Goal: Task Accomplishment & Management: Use online tool/utility

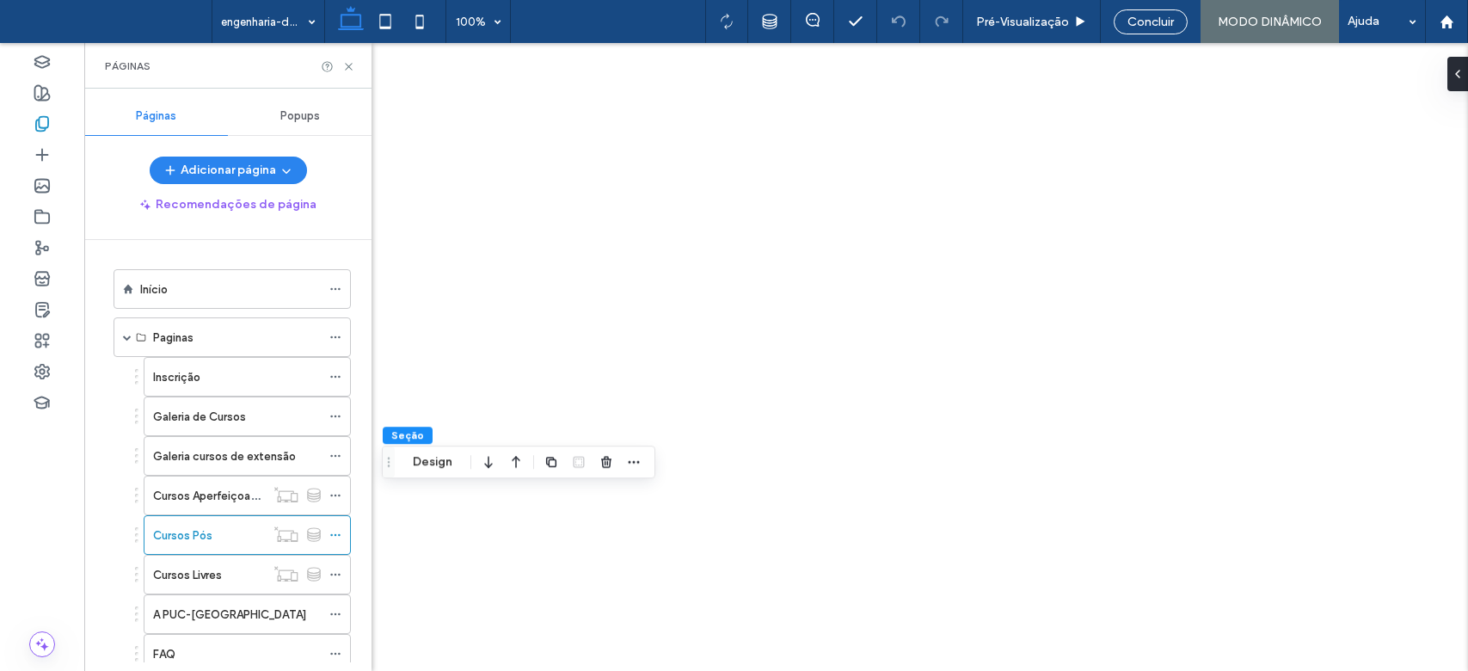
click at [183, 297] on div "Início" at bounding box center [230, 289] width 181 height 18
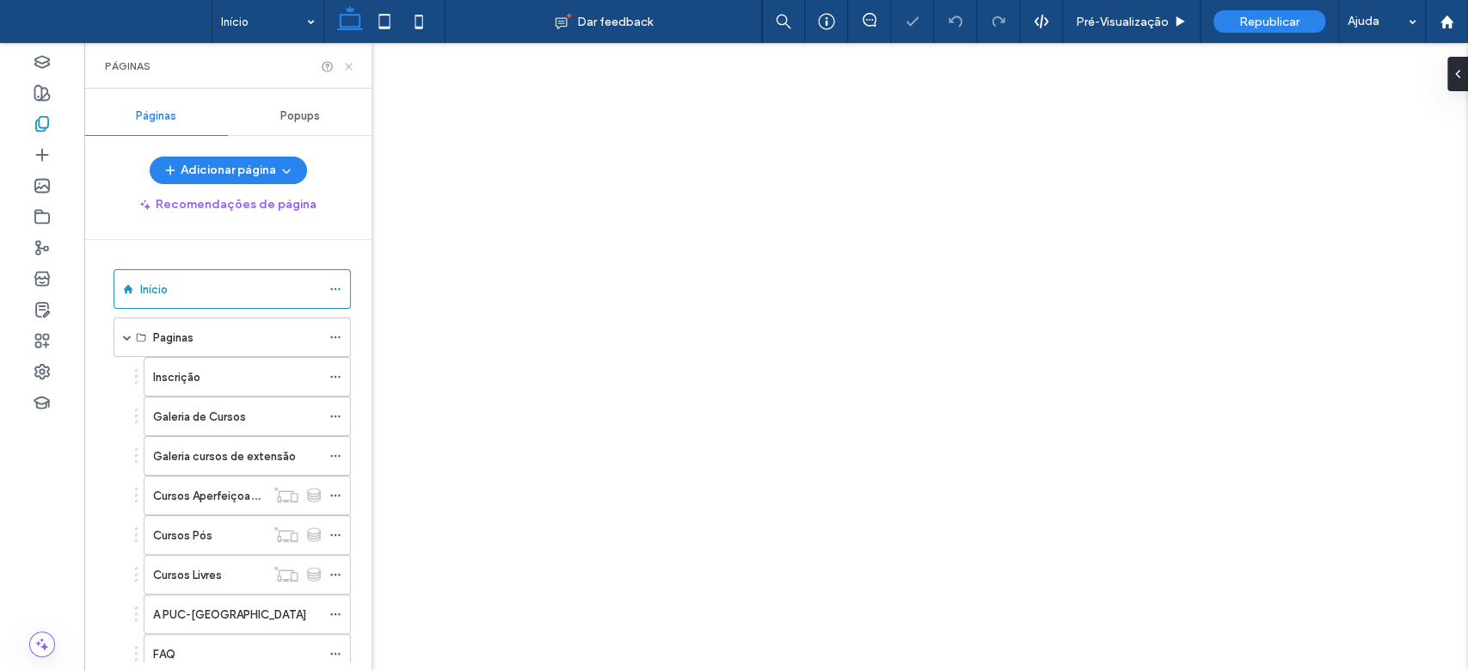
click at [349, 65] on use at bounding box center [348, 66] width 7 height 7
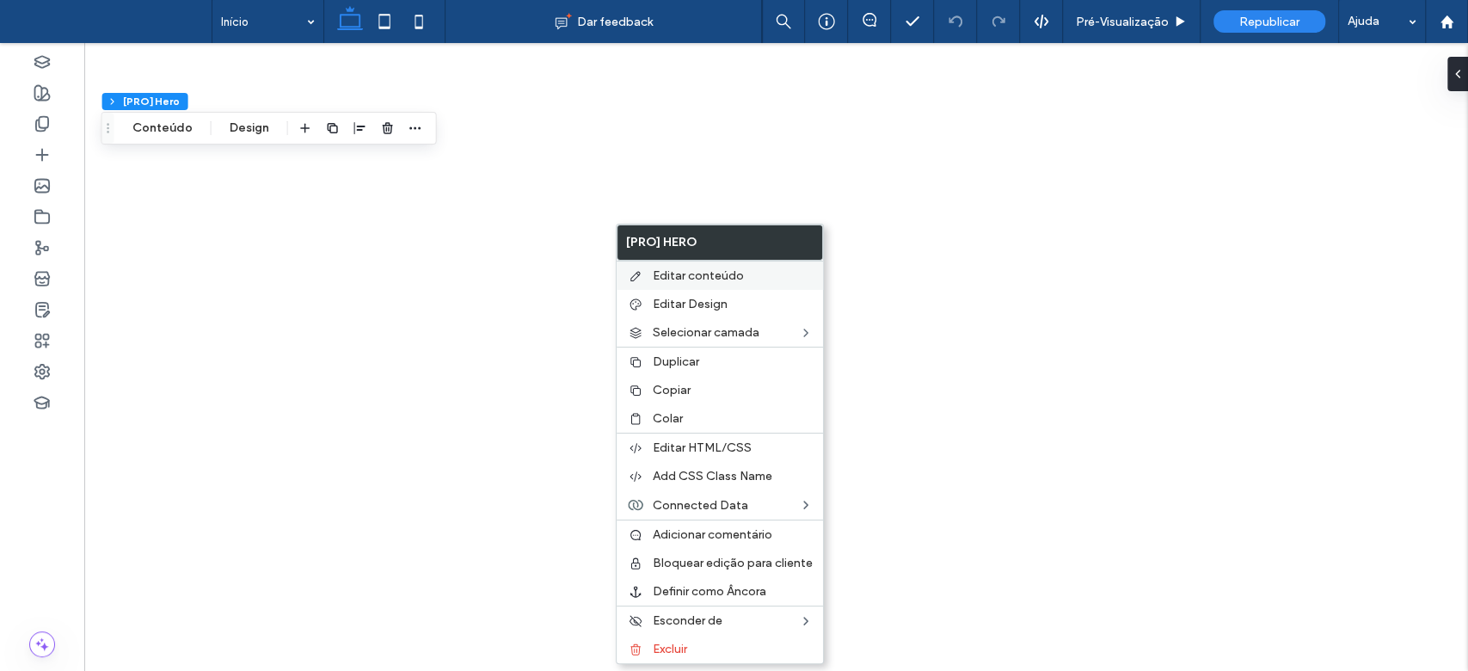
click at [674, 273] on span "Editar conteúdo" at bounding box center [698, 275] width 91 height 15
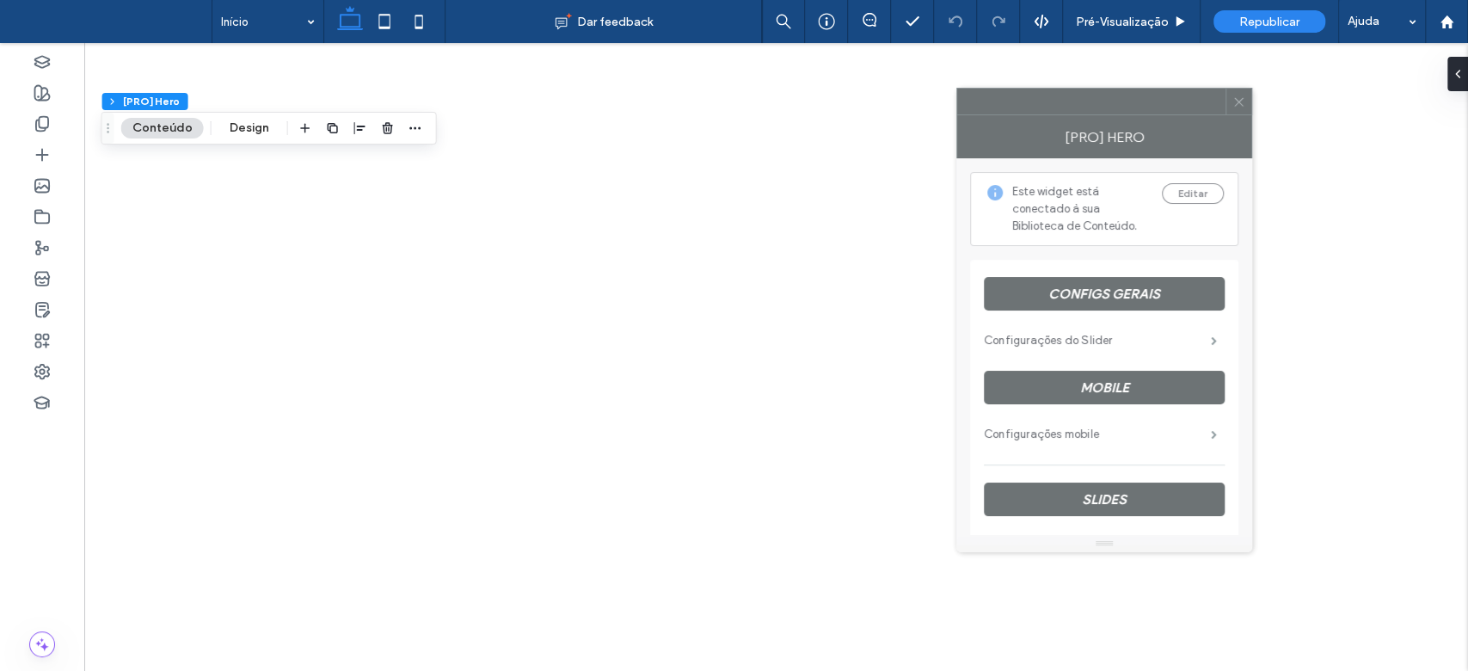
drag, startPoint x: 1211, startPoint y: 120, endPoint x: 951, endPoint y: 92, distance: 261.3
click at [957, 89] on div at bounding box center [1091, 102] width 268 height 26
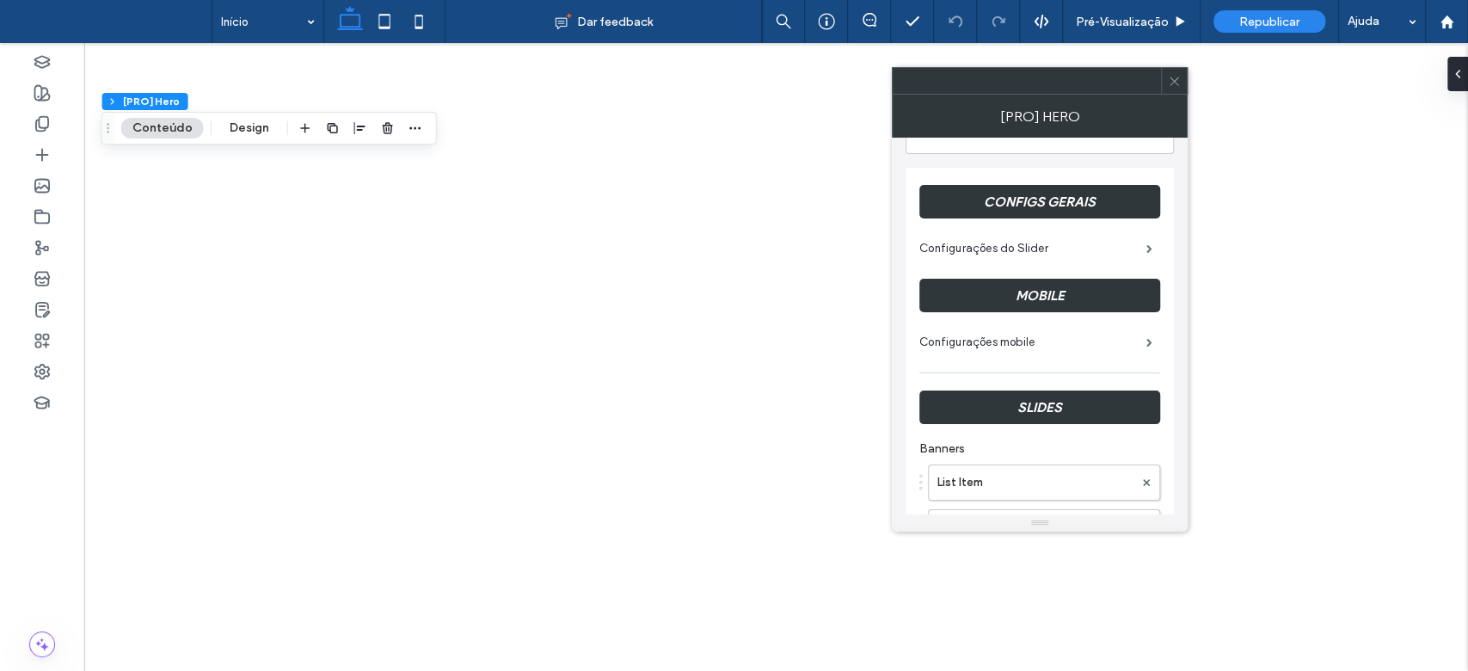
scroll to position [136, 0]
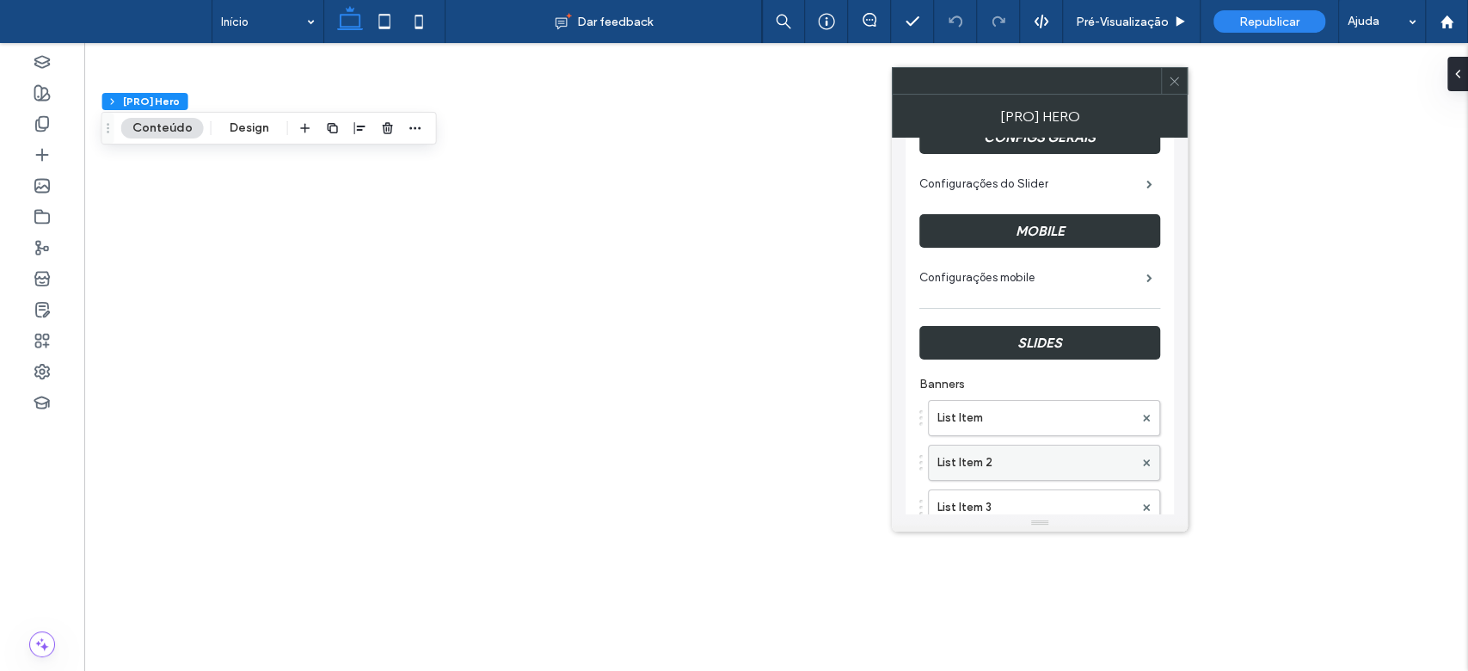
click at [1000, 454] on label "List Item 2" at bounding box center [1036, 463] width 196 height 34
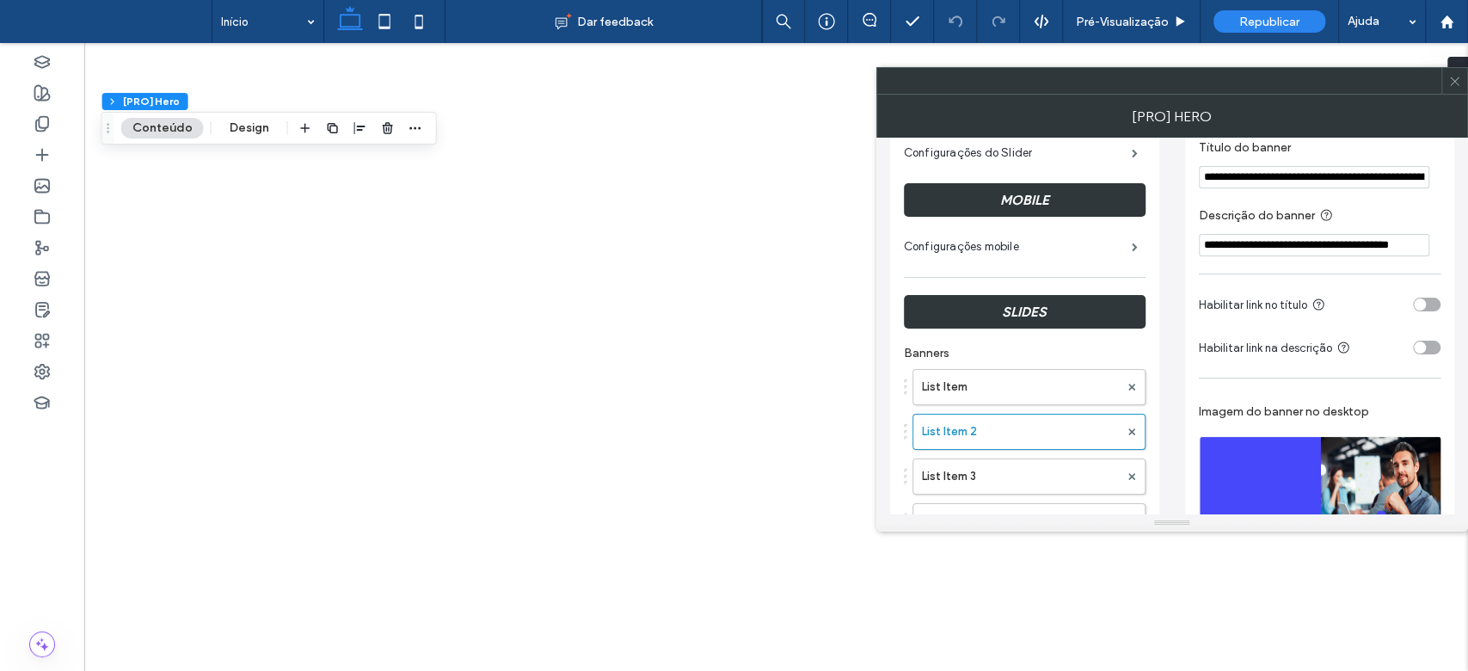
click at [1361, 175] on input "**********" at bounding box center [1314, 177] width 231 height 22
drag, startPoint x: 1375, startPoint y: 176, endPoint x: 1356, endPoint y: 287, distance: 112.6
click at [1374, 175] on input "**********" at bounding box center [1314, 177] width 231 height 22
click at [1452, 71] on span at bounding box center [1455, 81] width 13 height 26
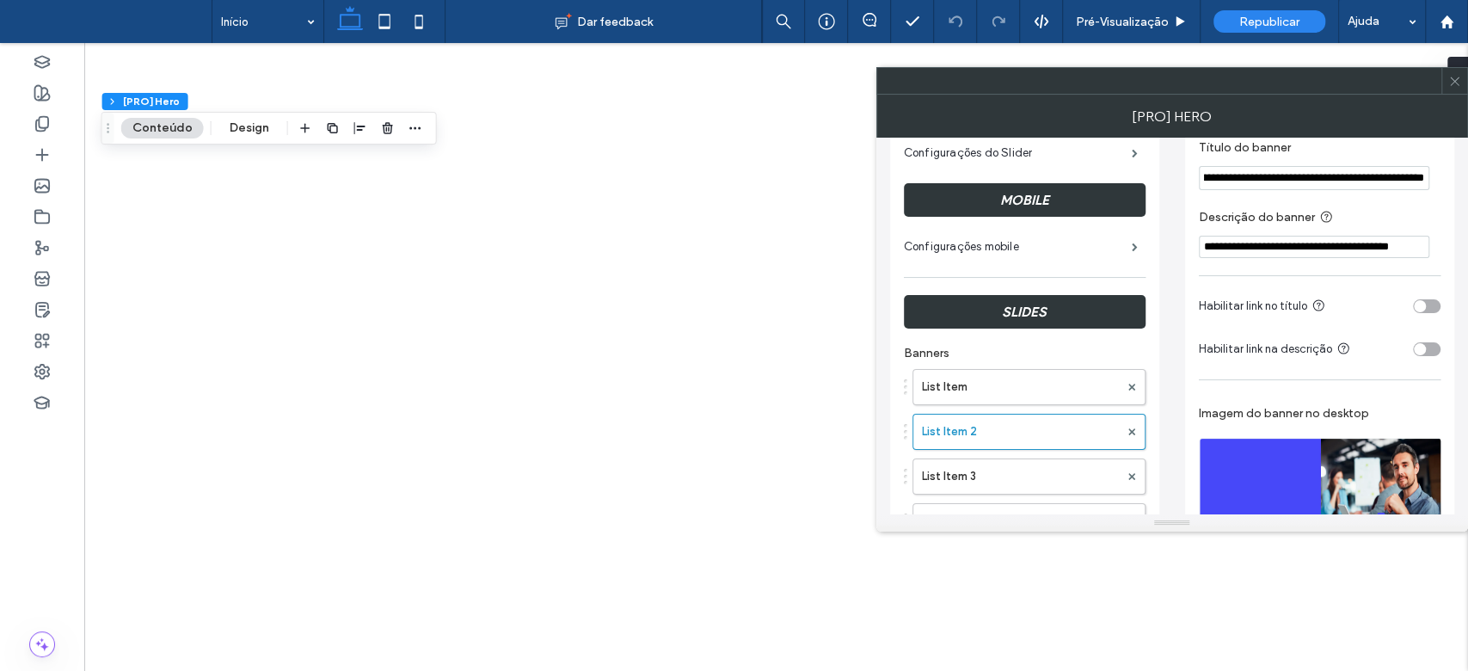
scroll to position [0, 0]
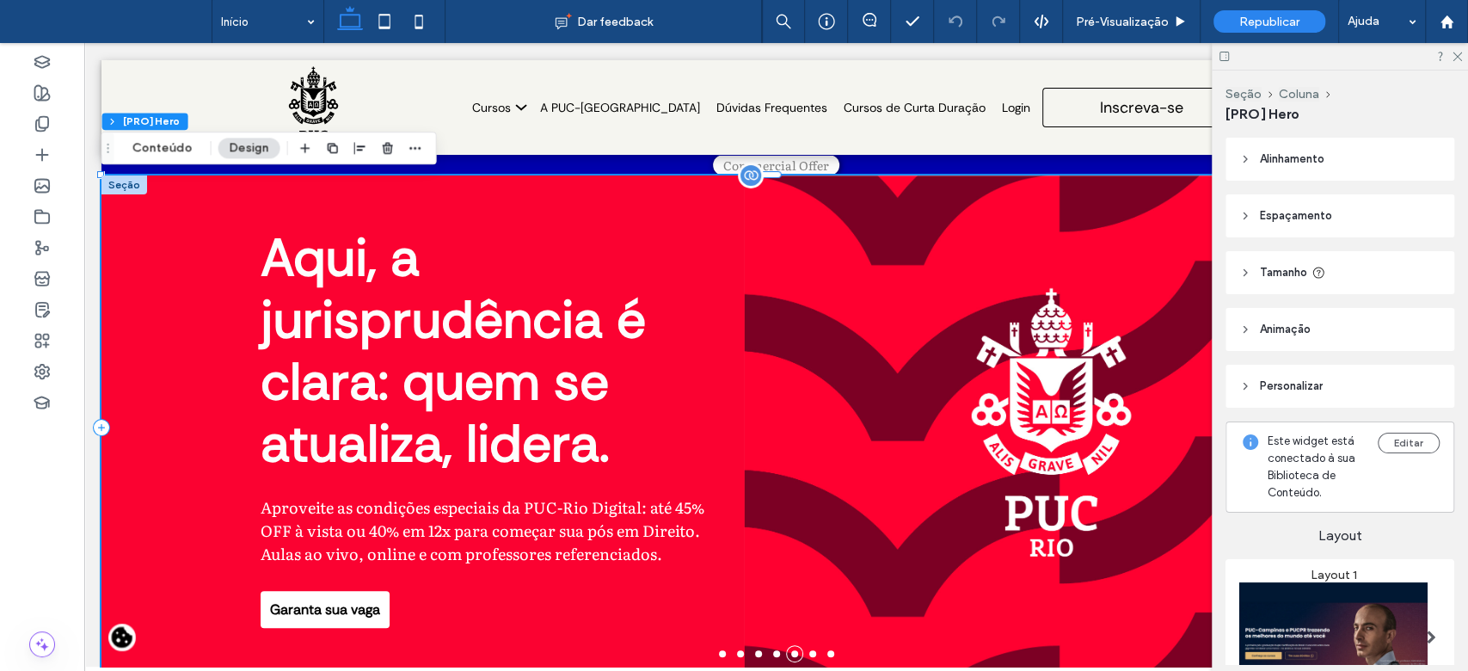
scroll to position [47, 0]
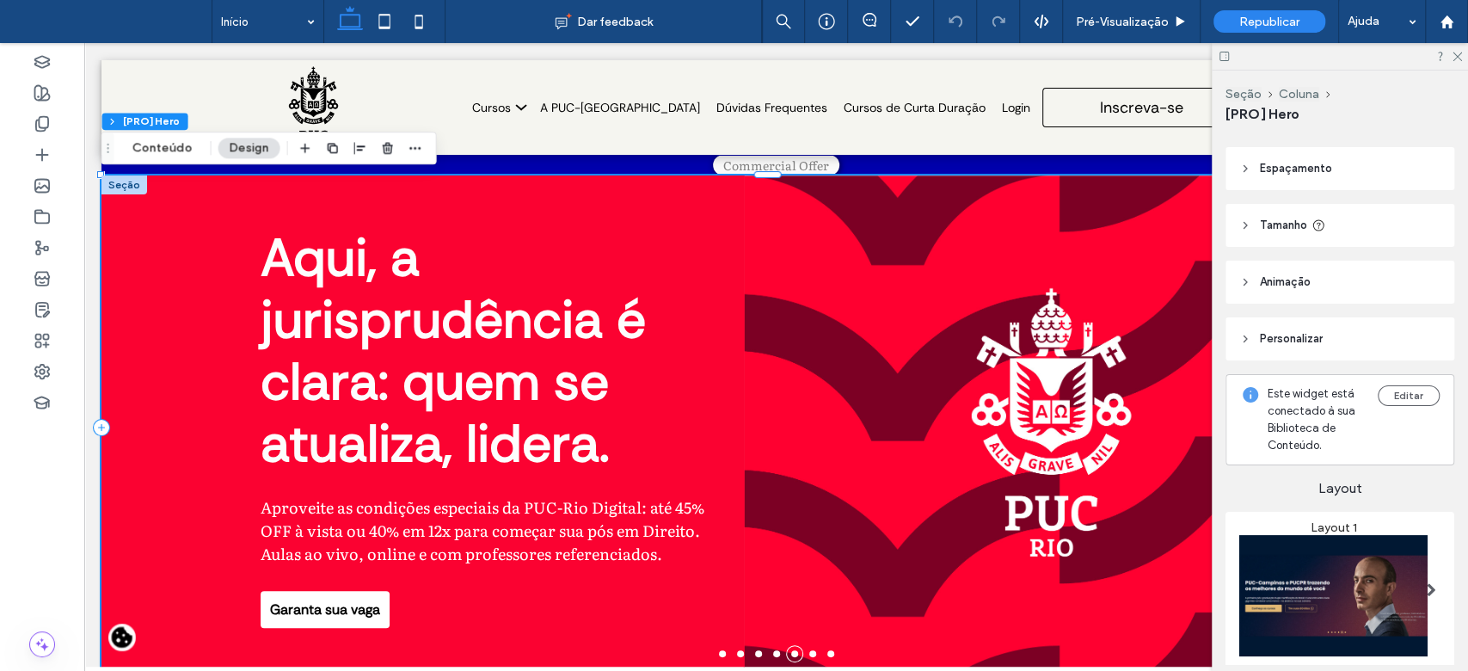
click at [1456, 58] on icon at bounding box center [1456, 55] width 11 height 11
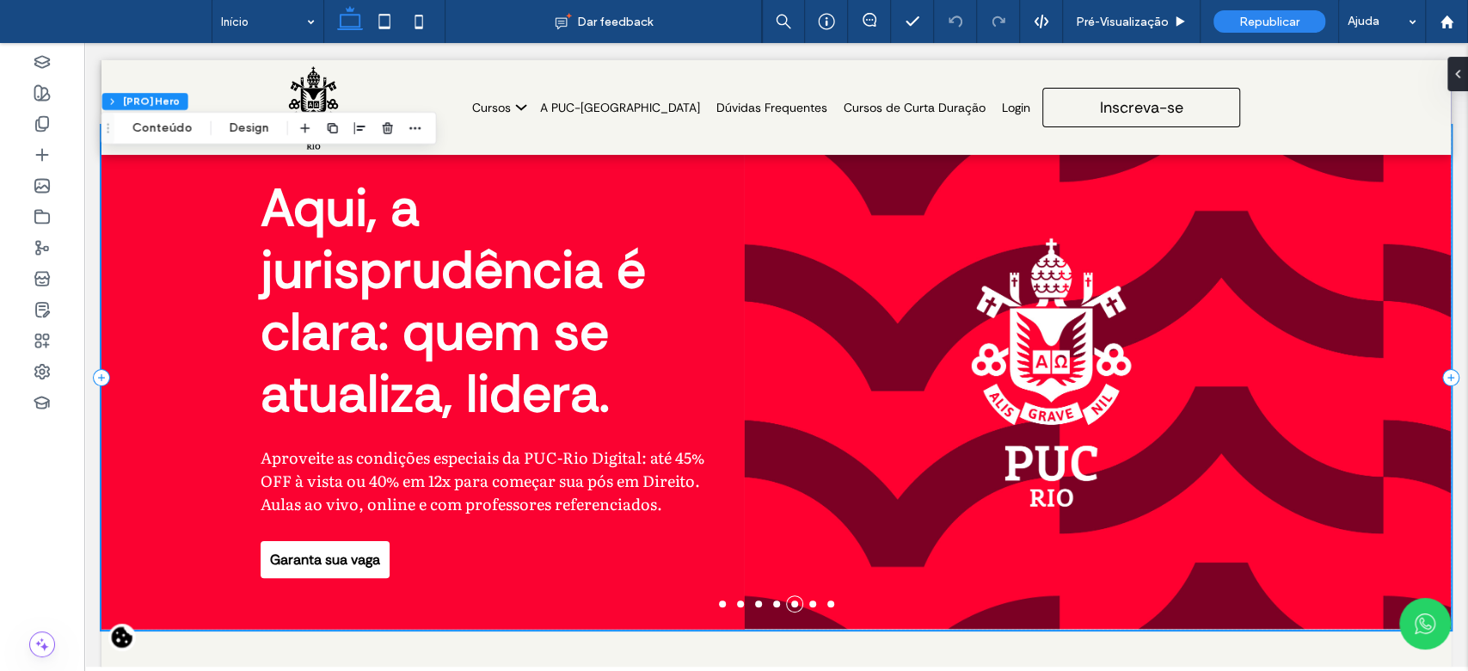
scroll to position [72, 0]
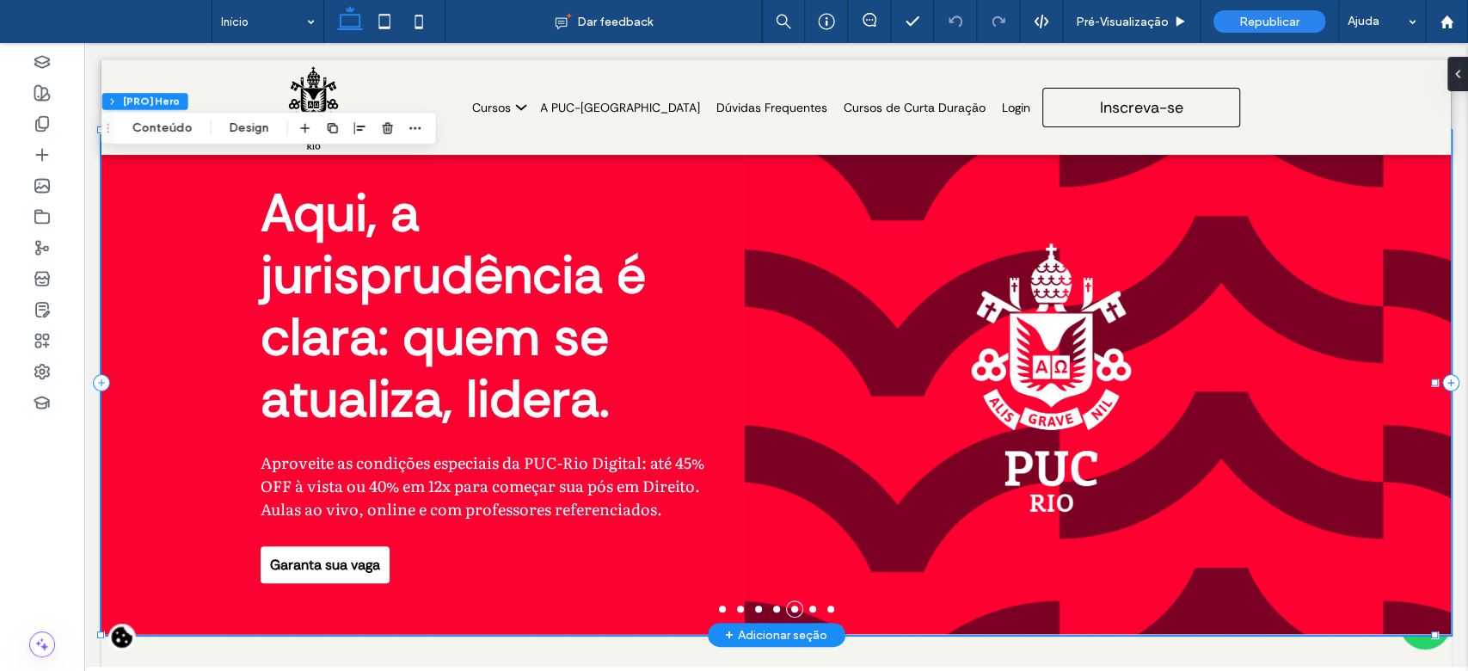
click at [809, 610] on li at bounding box center [812, 609] width 7 height 7
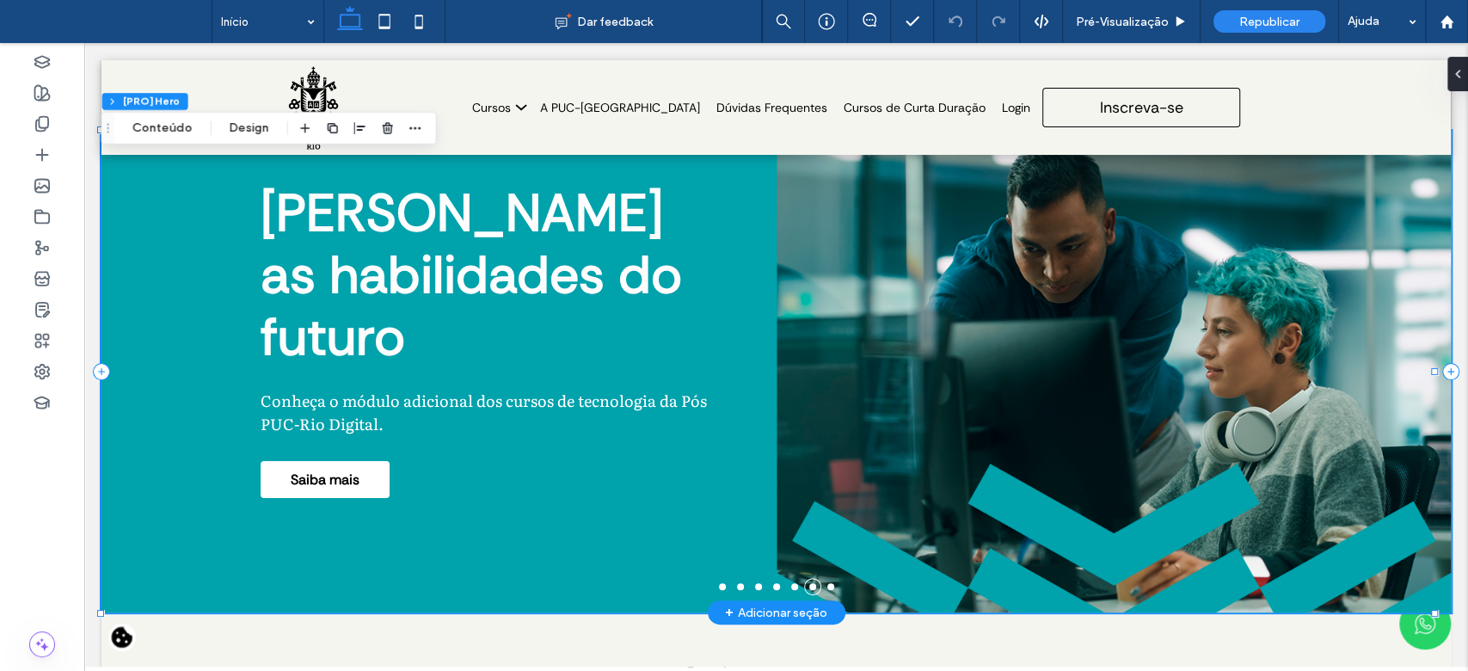
click at [828, 588] on li at bounding box center [831, 586] width 7 height 7
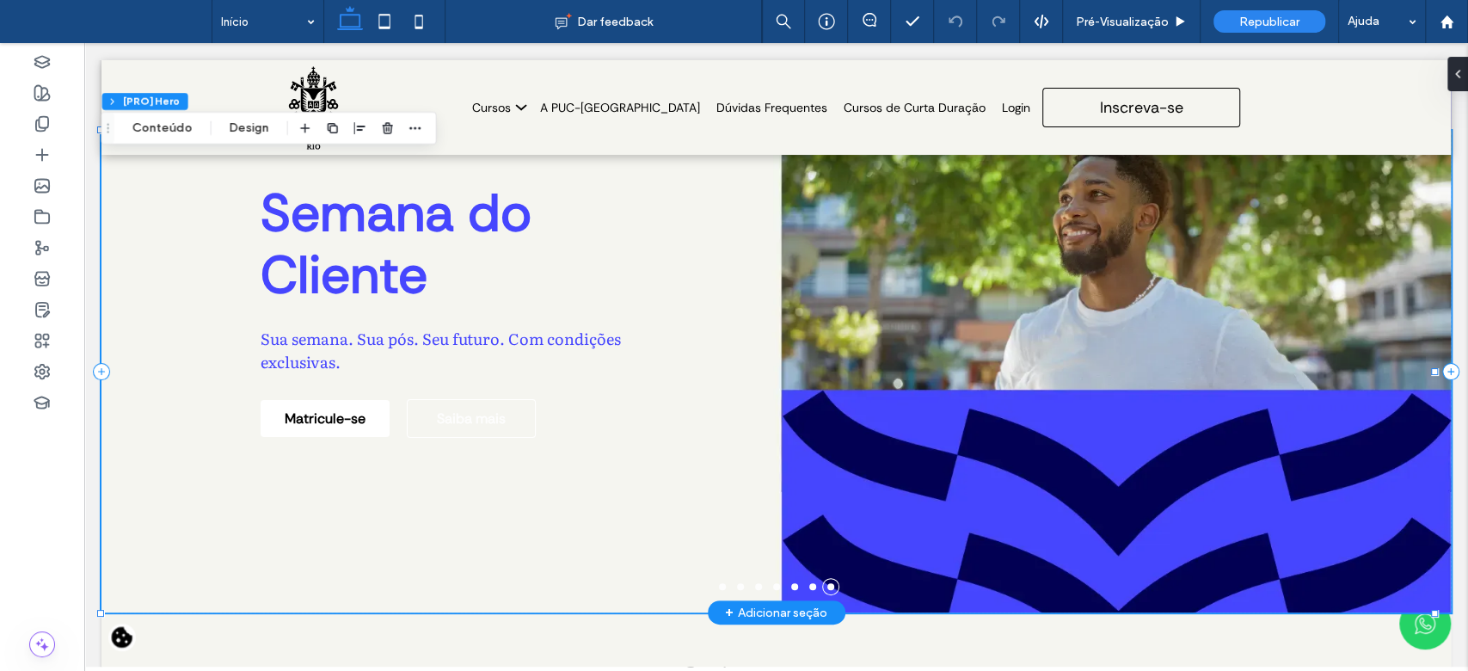
click at [719, 583] on li at bounding box center [722, 586] width 7 height 7
click at [719, 587] on li at bounding box center [722, 586] width 7 height 7
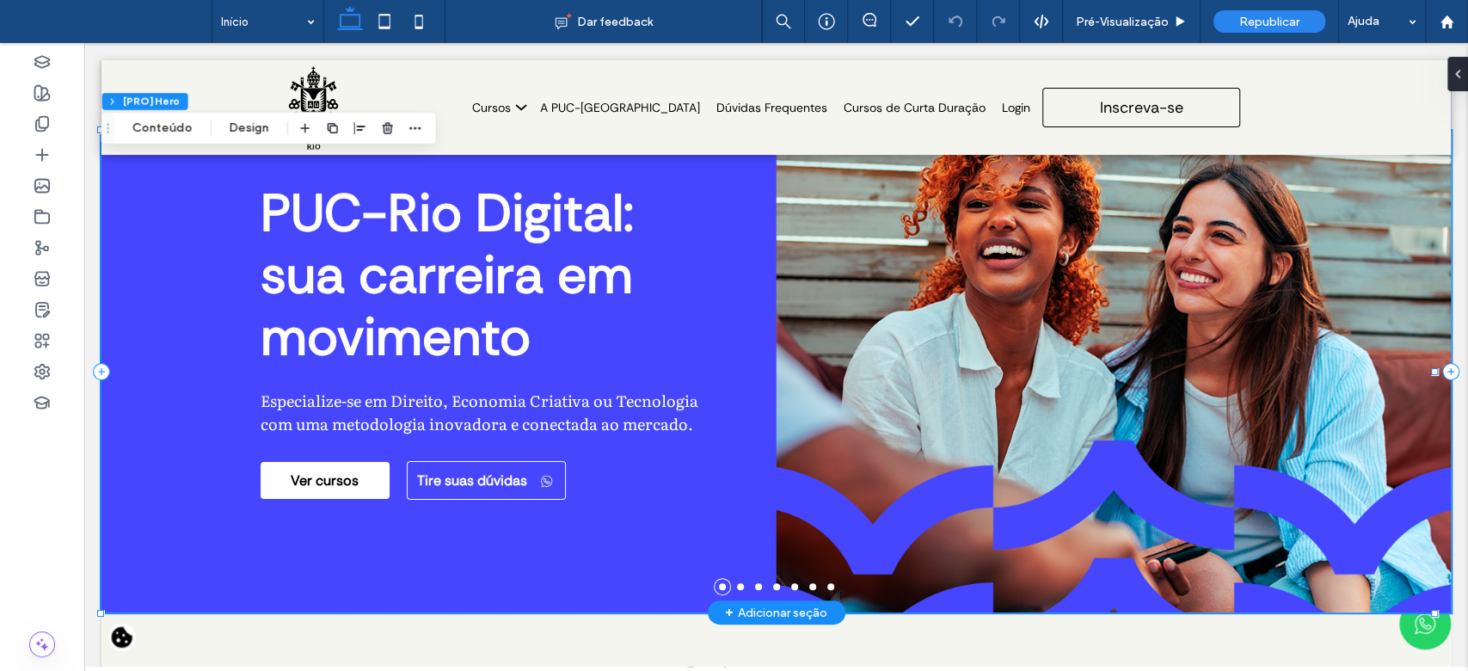
click at [773, 590] on li at bounding box center [776, 586] width 7 height 7
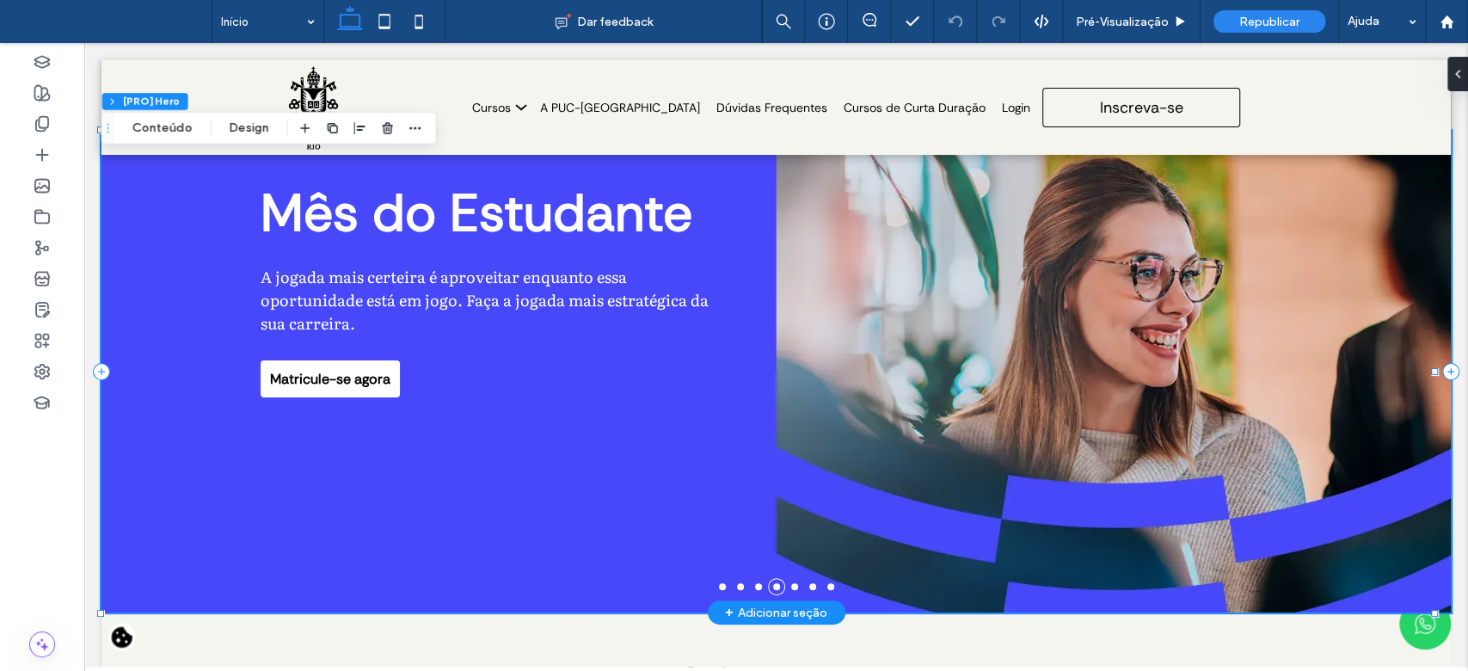
click at [719, 585] on li at bounding box center [722, 586] width 7 height 7
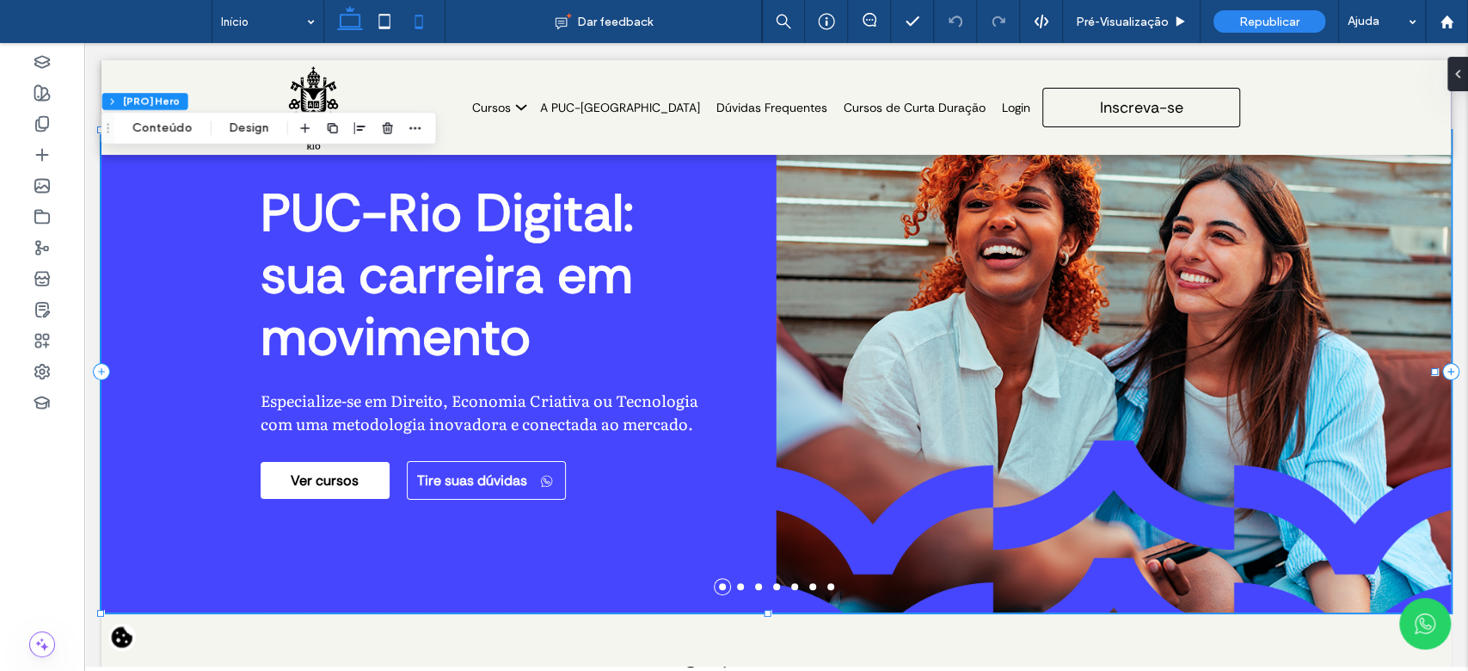
drag, startPoint x: 434, startPoint y: 15, endPoint x: 423, endPoint y: 24, distance: 13.4
click at [434, 15] on icon at bounding box center [419, 21] width 34 height 34
click at [423, 24] on icon at bounding box center [419, 21] width 34 height 34
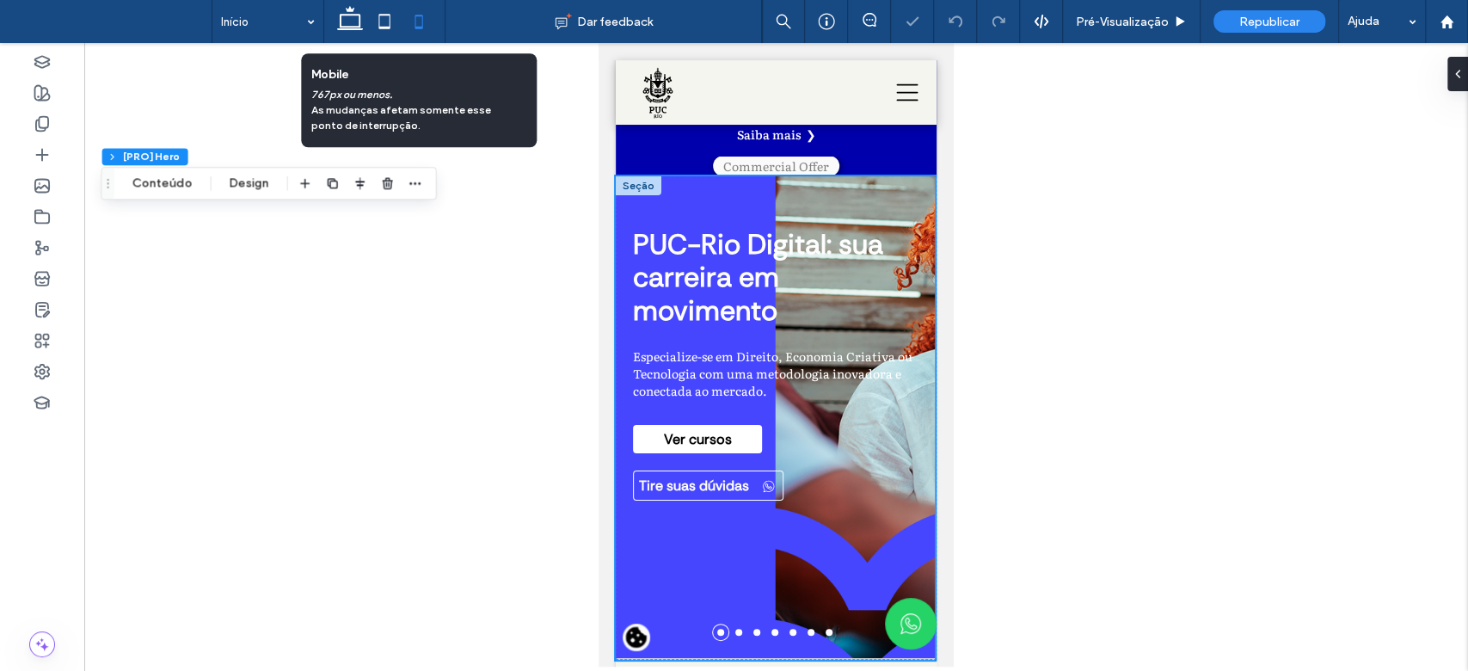
type input "**"
type input "***"
type input "****"
type input "***"
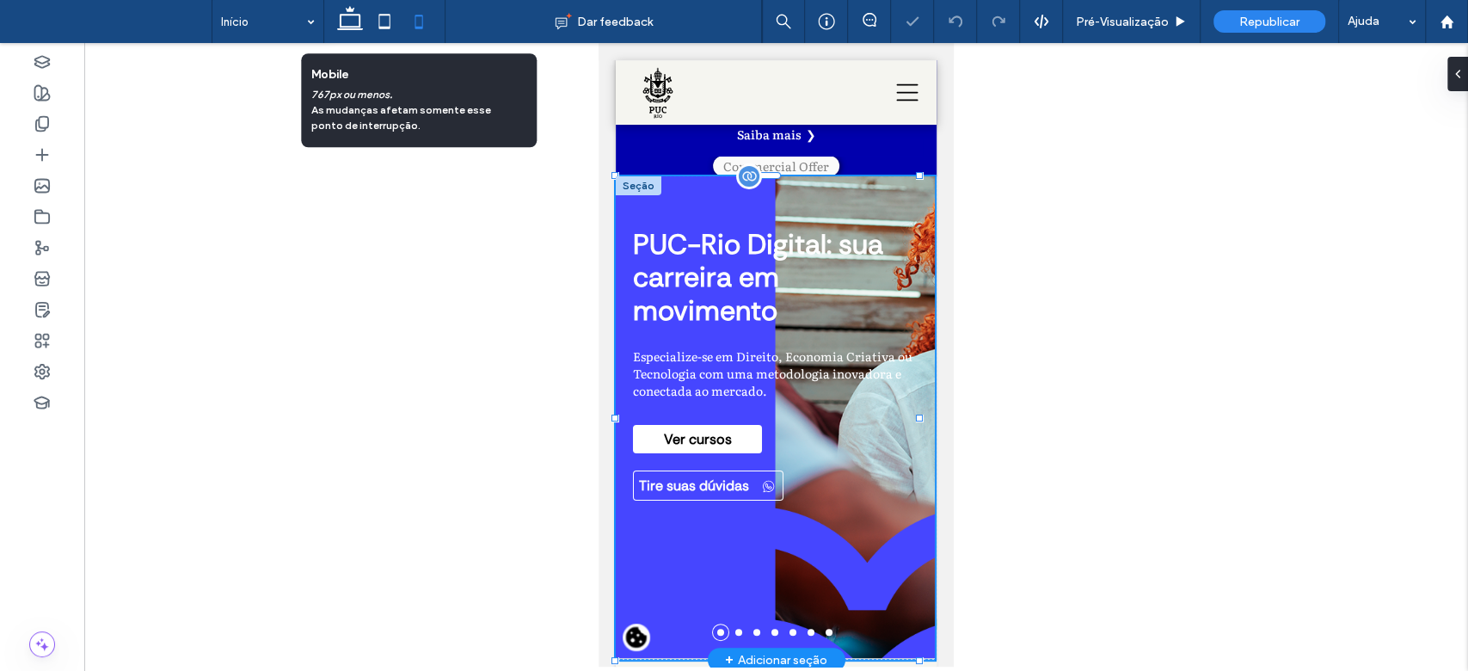
scroll to position [150, 0]
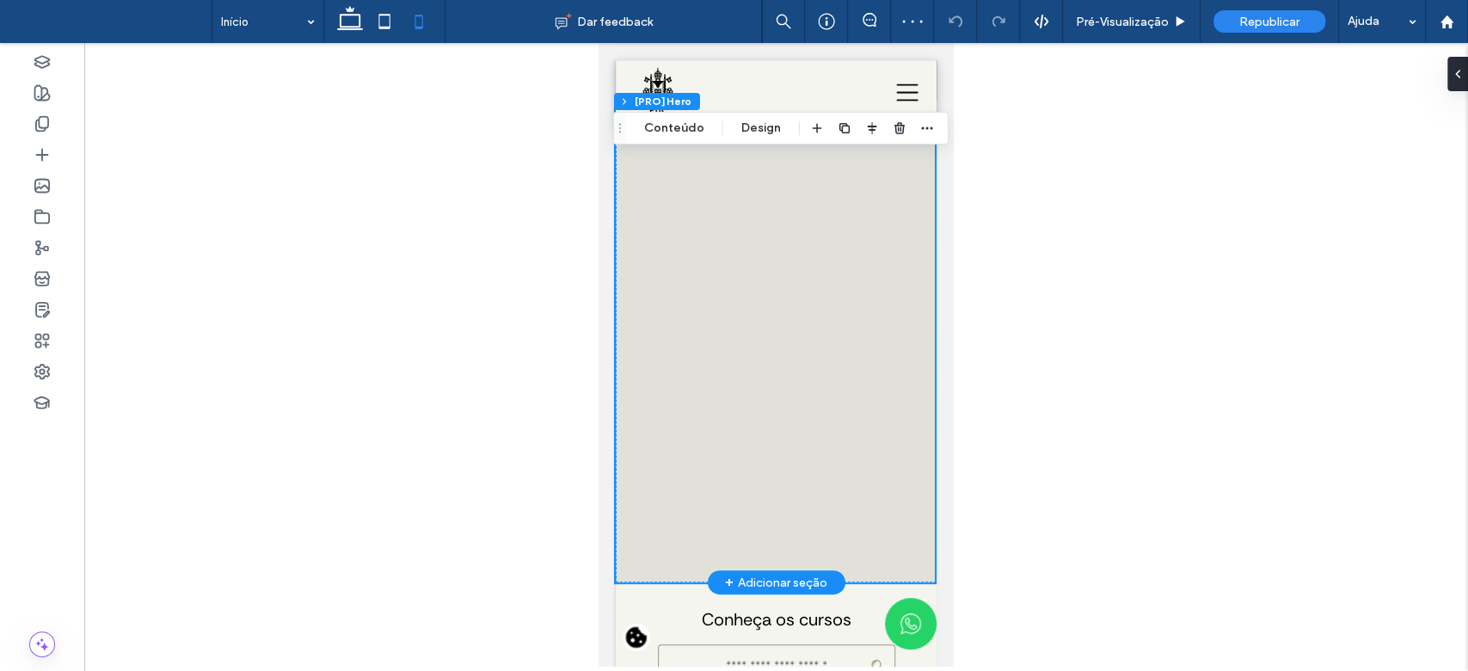
click at [419, 37] on icon at bounding box center [419, 21] width 34 height 34
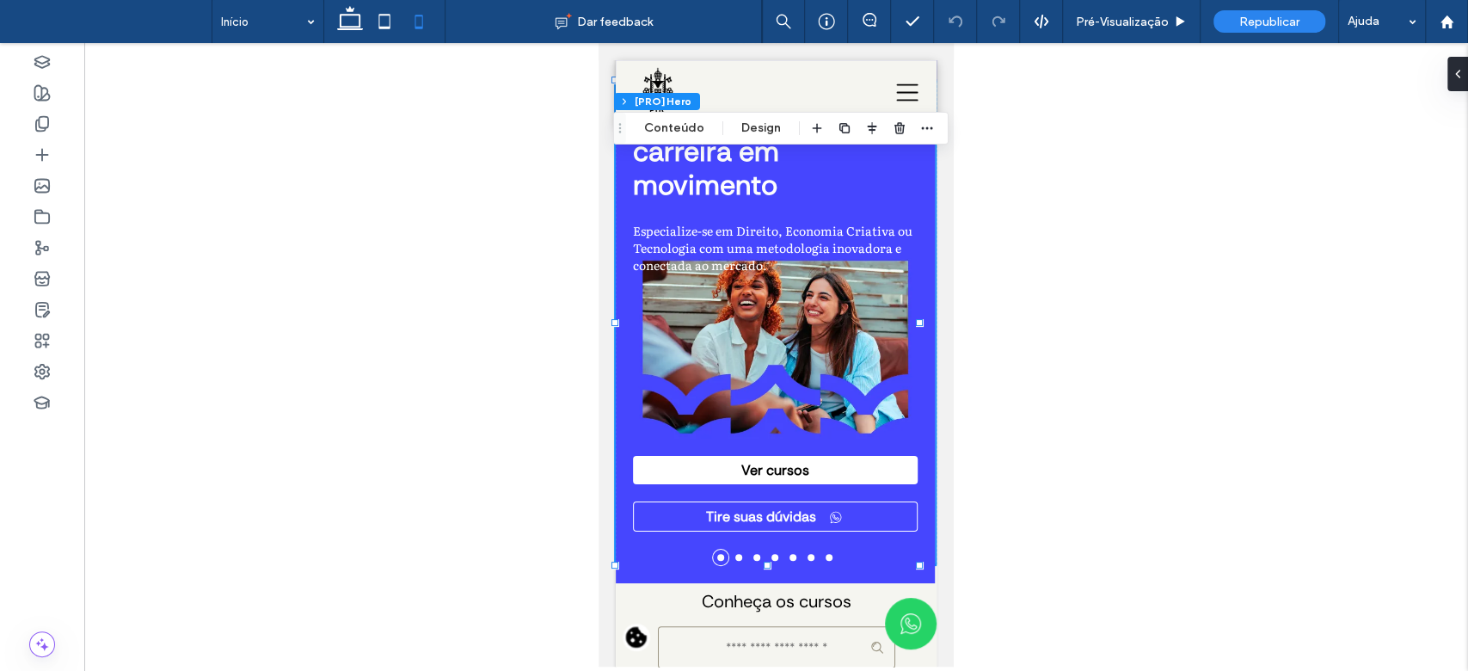
scroll to position [288, 0]
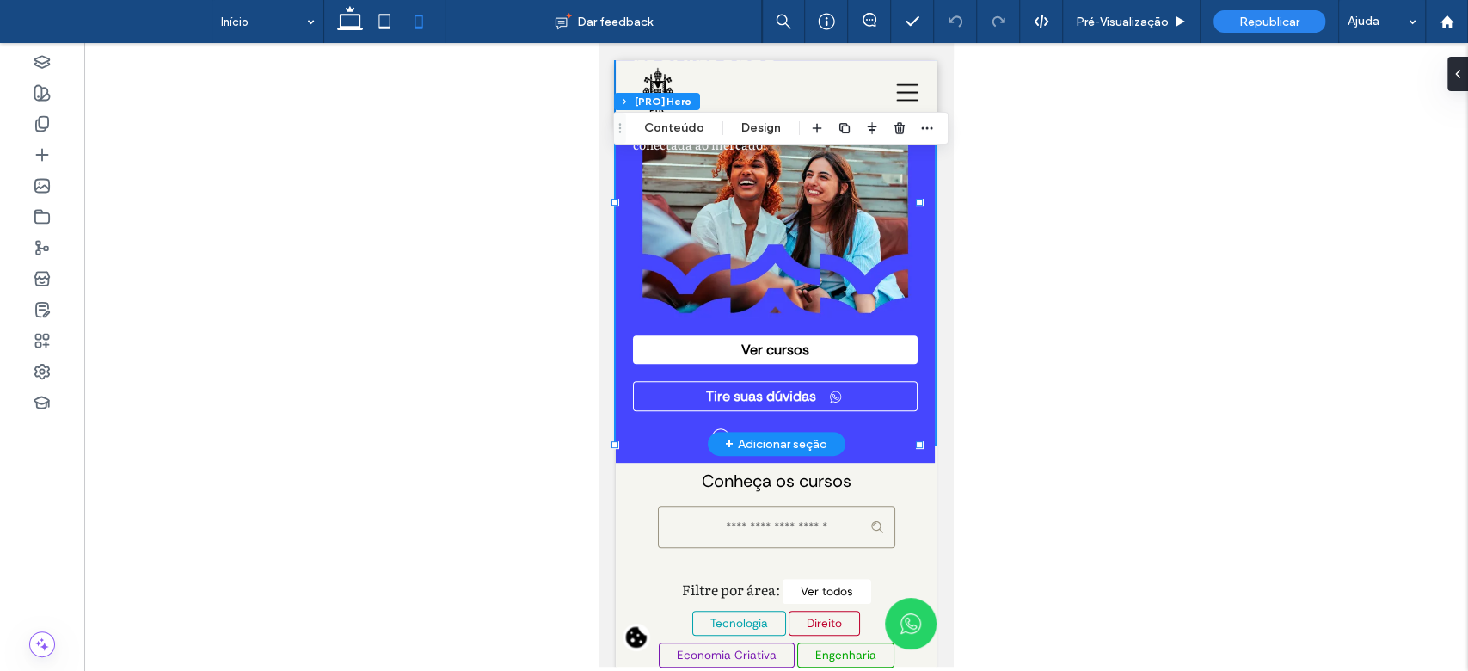
click at [730, 446] on div "+ Adicionar seção" at bounding box center [776, 443] width 102 height 19
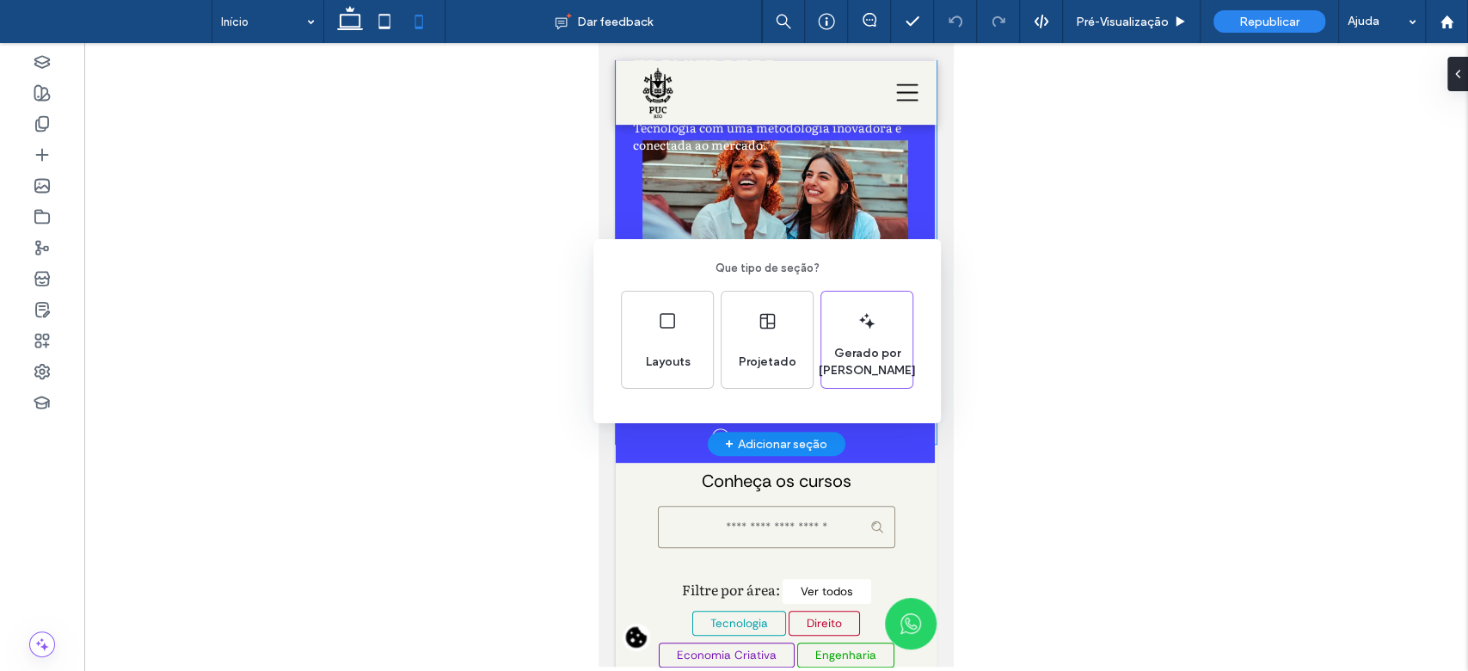
click at [1015, 383] on div "Que tipo de seção? Layouts Projetado Gerado por IA" at bounding box center [734, 377] width 1468 height 755
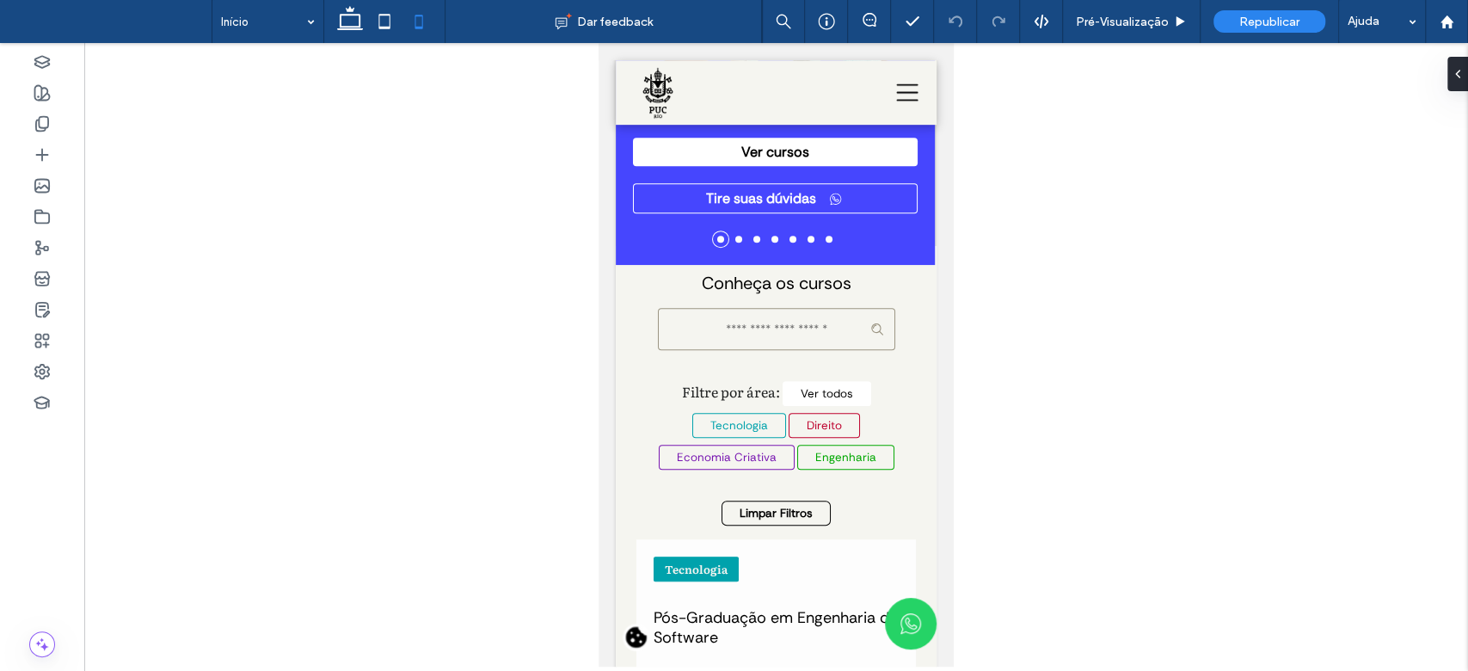
scroll to position [498, 0]
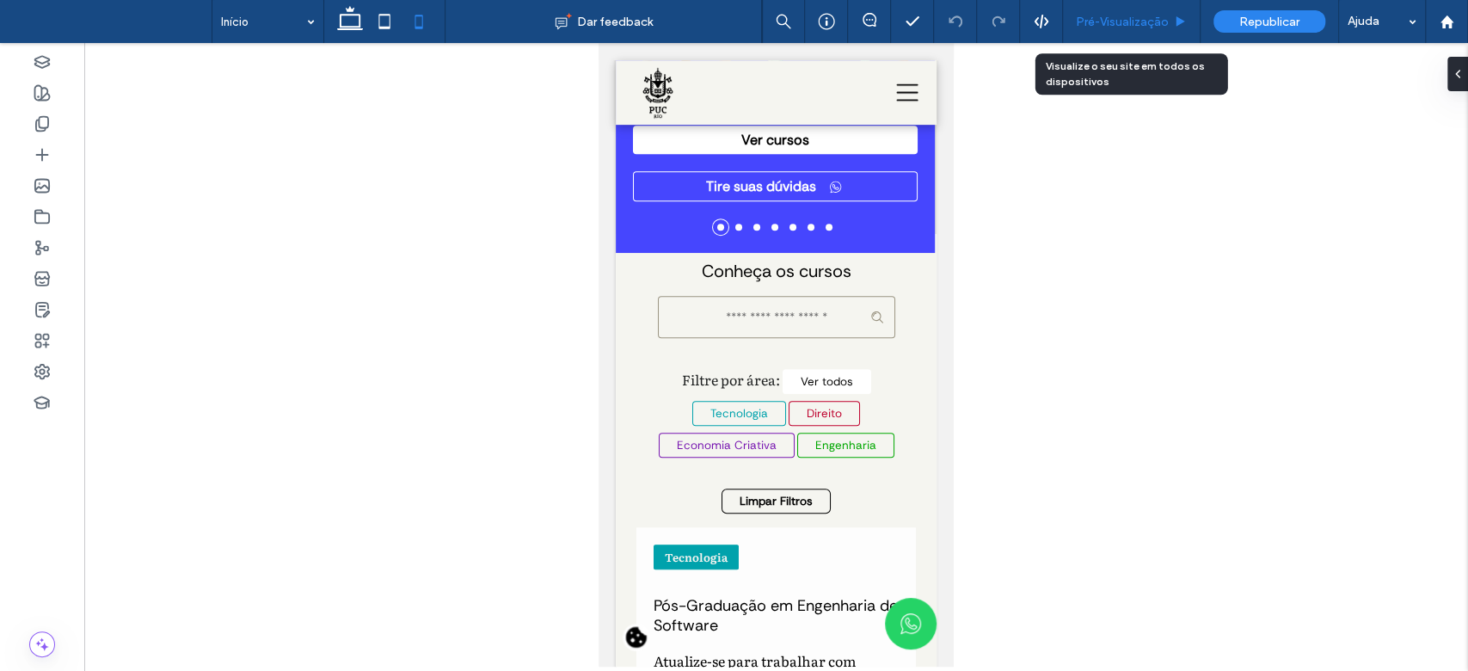
click at [1156, 9] on div "Pré-Visualizaçāo" at bounding box center [1132, 21] width 138 height 43
click at [1115, 22] on span "Pré-Visualizaçāo" at bounding box center [1122, 22] width 93 height 15
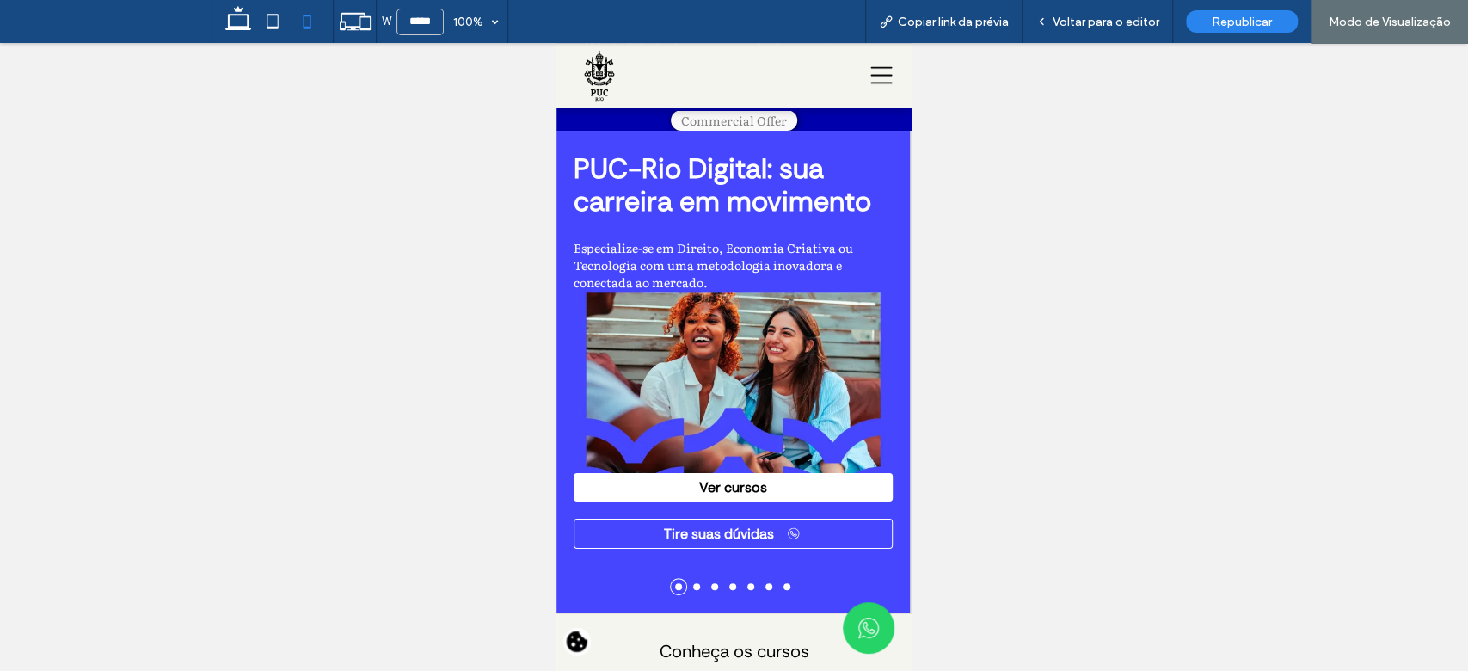
scroll to position [72, 0]
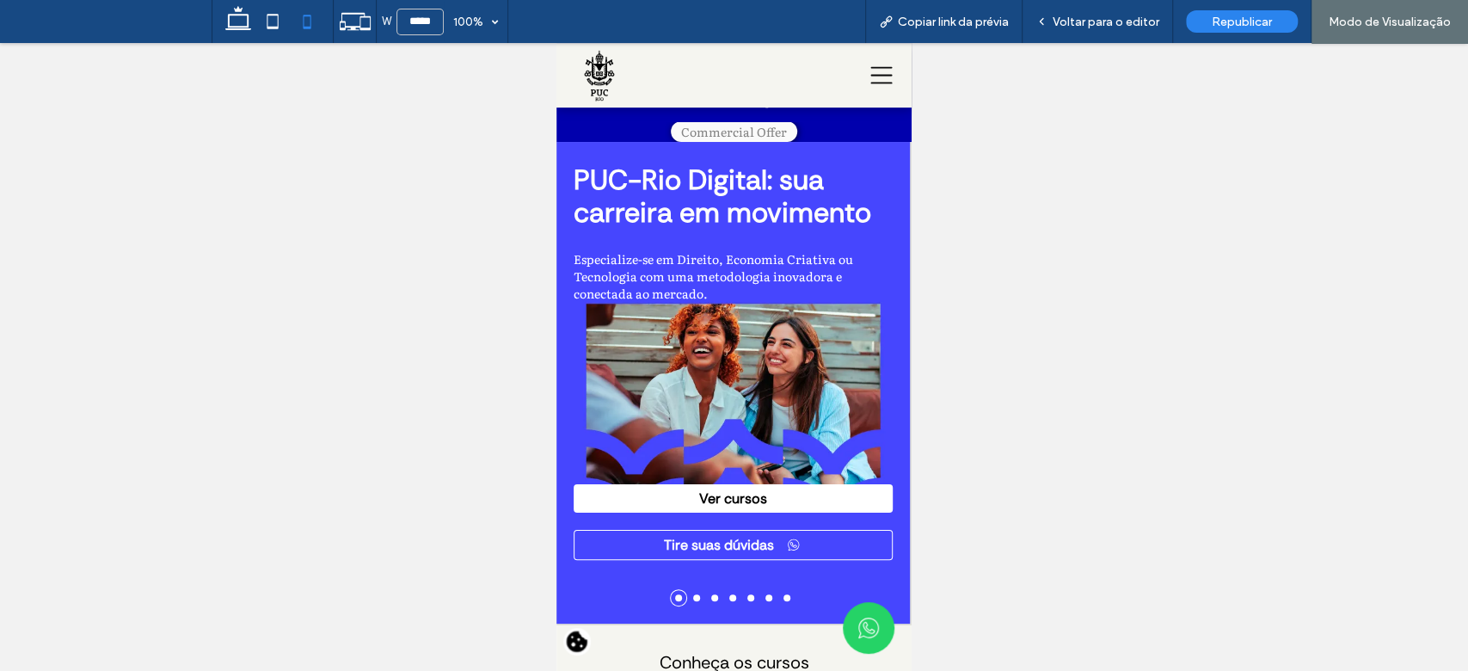
click at [693, 601] on li at bounding box center [696, 597] width 7 height 7
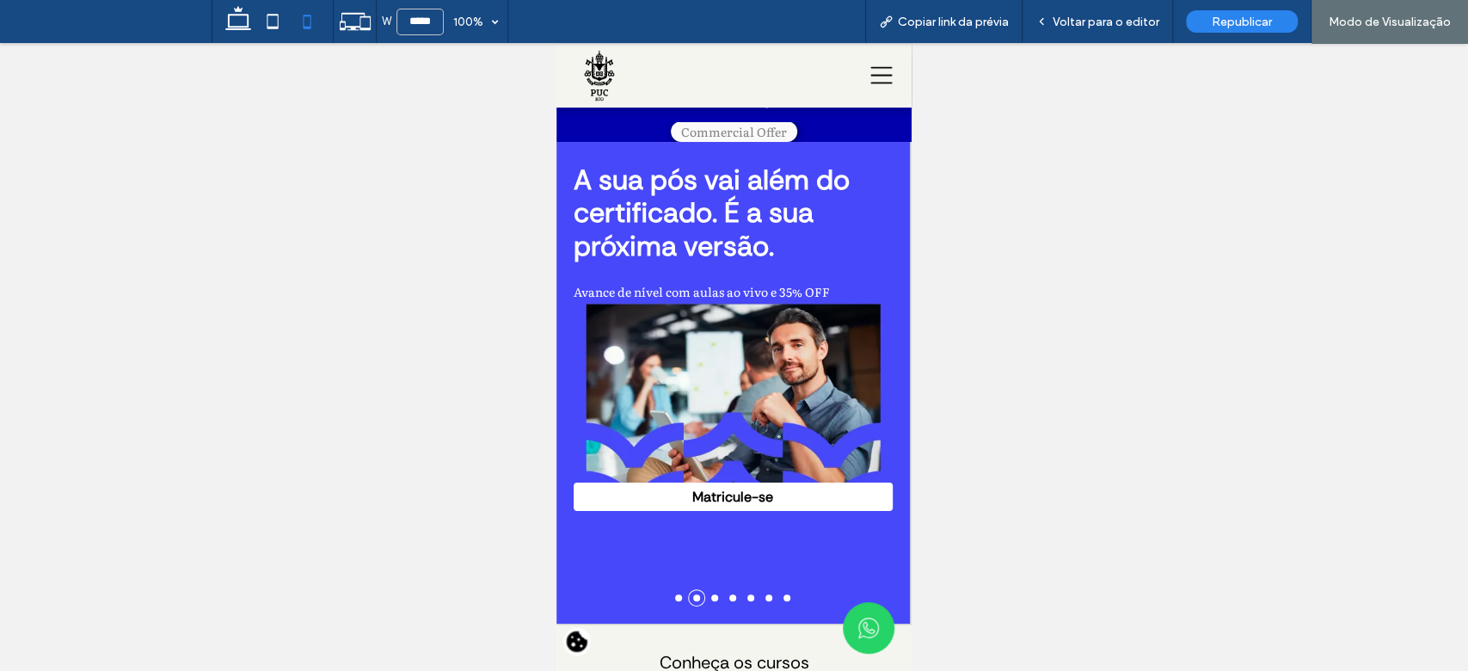
click at [711, 601] on li at bounding box center [714, 597] width 7 height 7
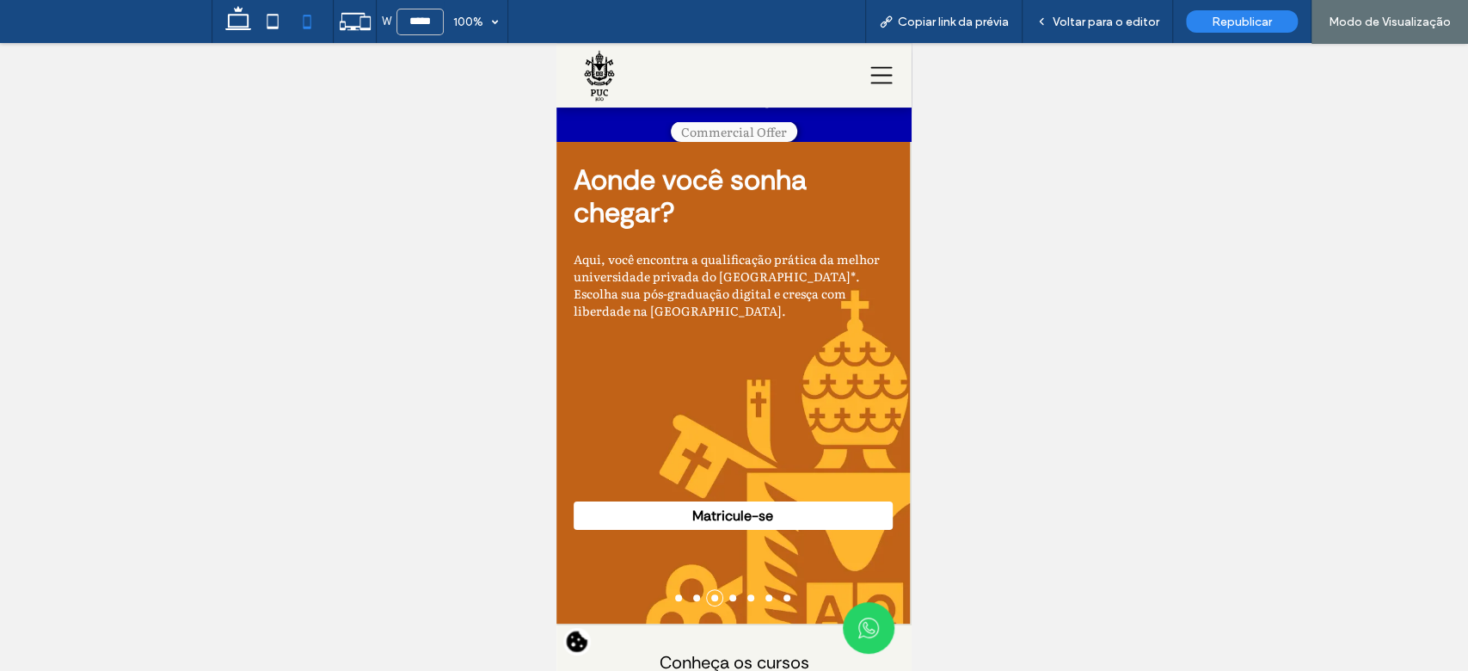
click at [729, 601] on li at bounding box center [732, 597] width 7 height 7
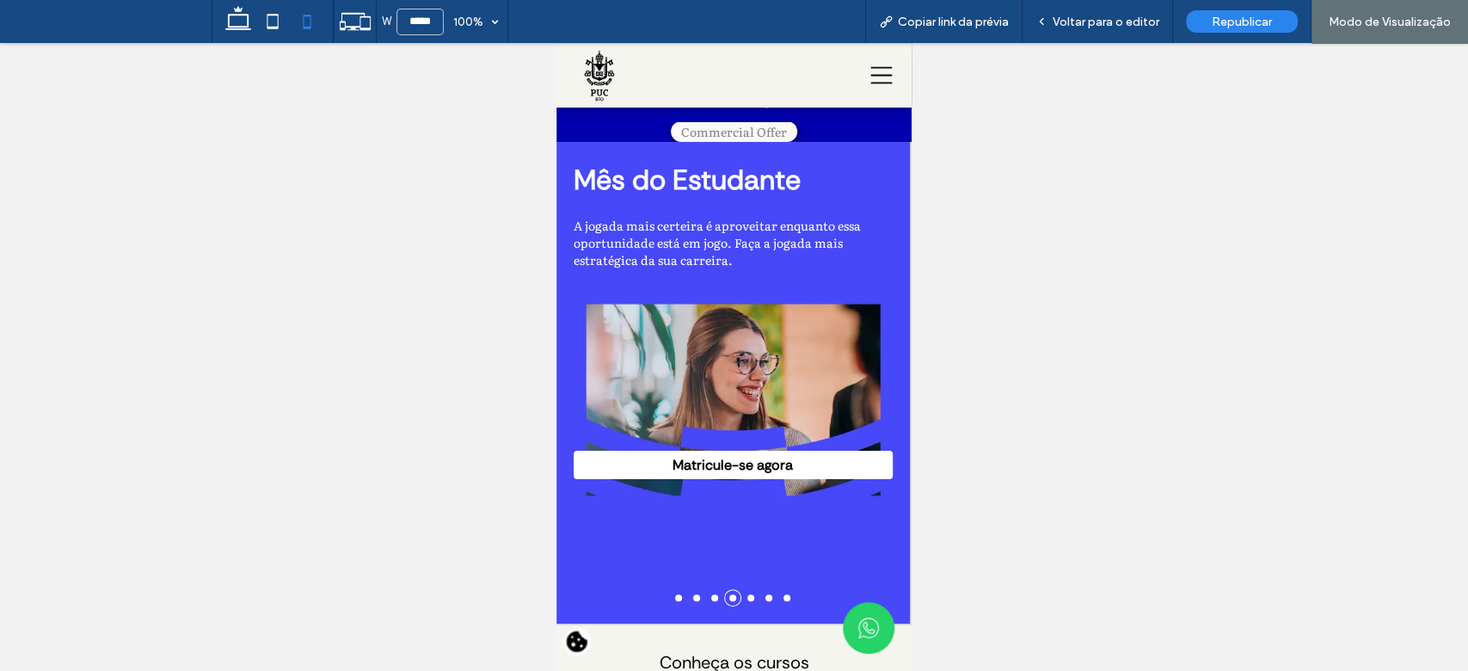
click at [748, 600] on li at bounding box center [751, 597] width 7 height 7
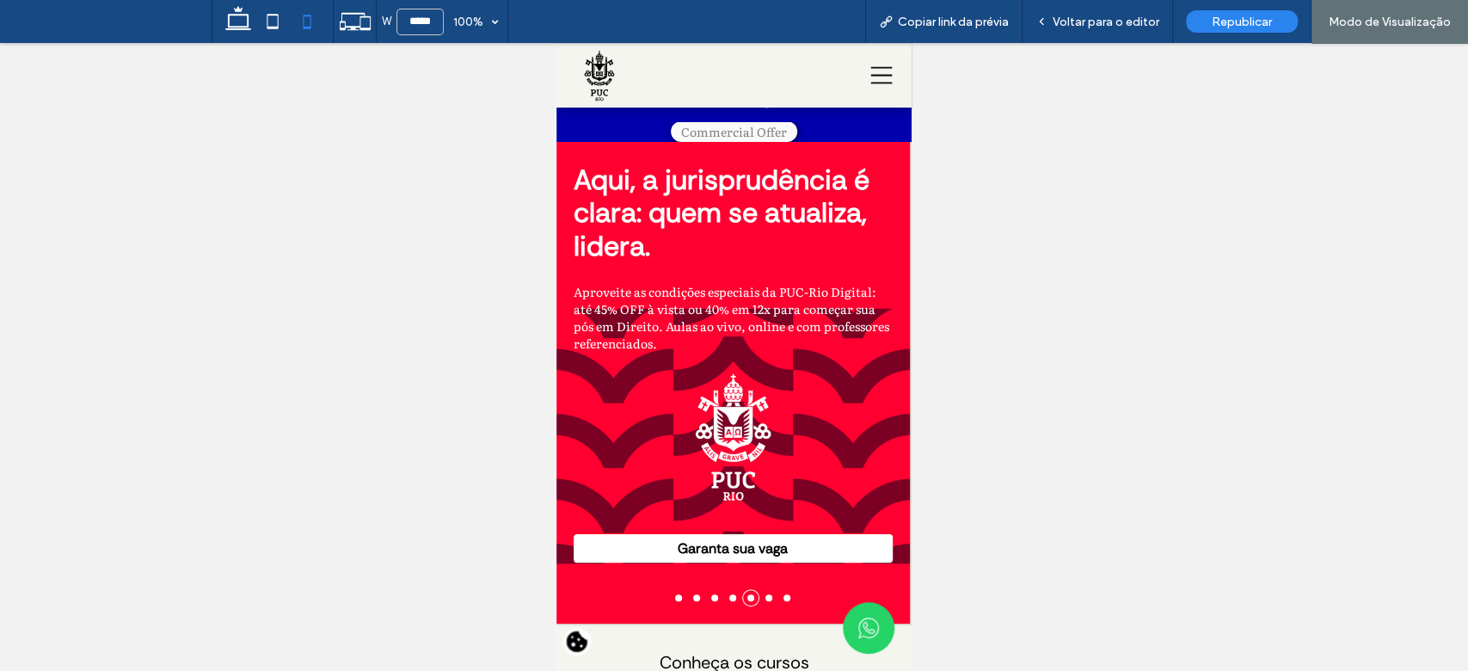
click at [766, 601] on li at bounding box center [769, 597] width 7 height 7
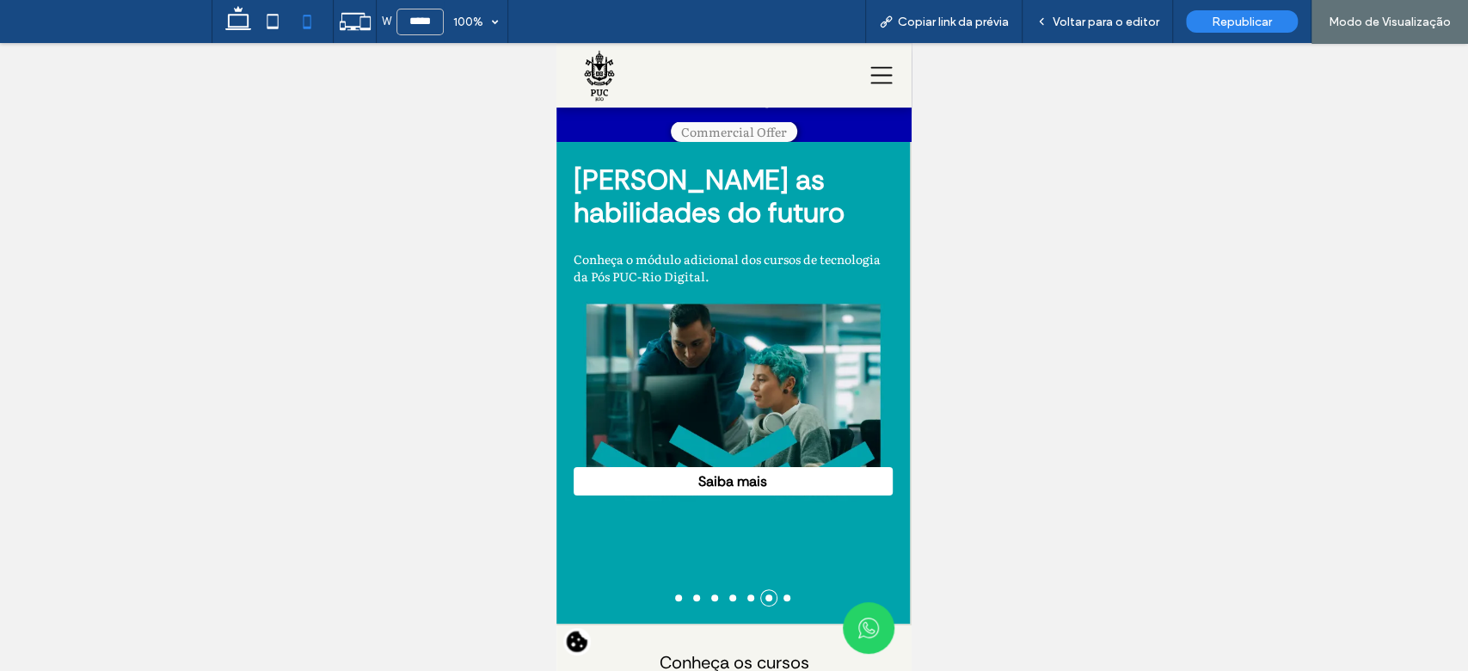
click at [784, 601] on li at bounding box center [787, 597] width 7 height 7
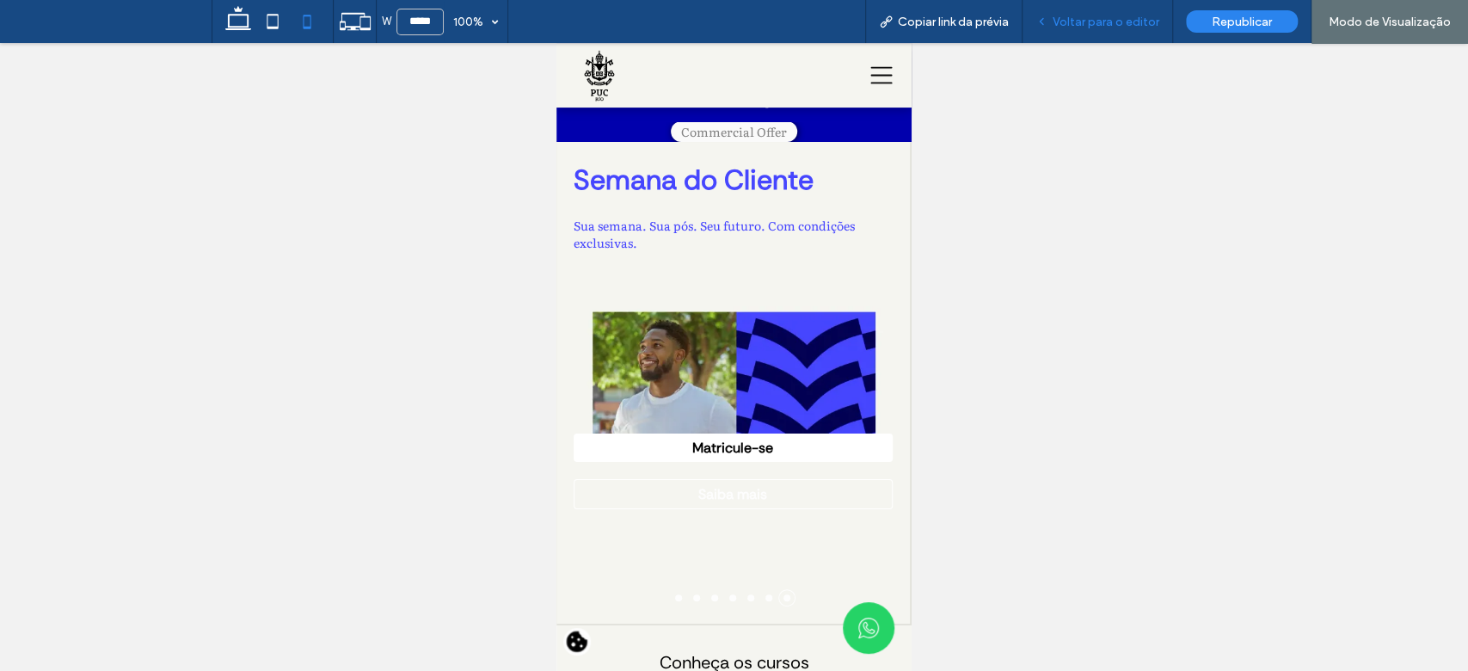
click at [1094, 22] on span "Voltar para o editor" at bounding box center [1106, 22] width 107 height 15
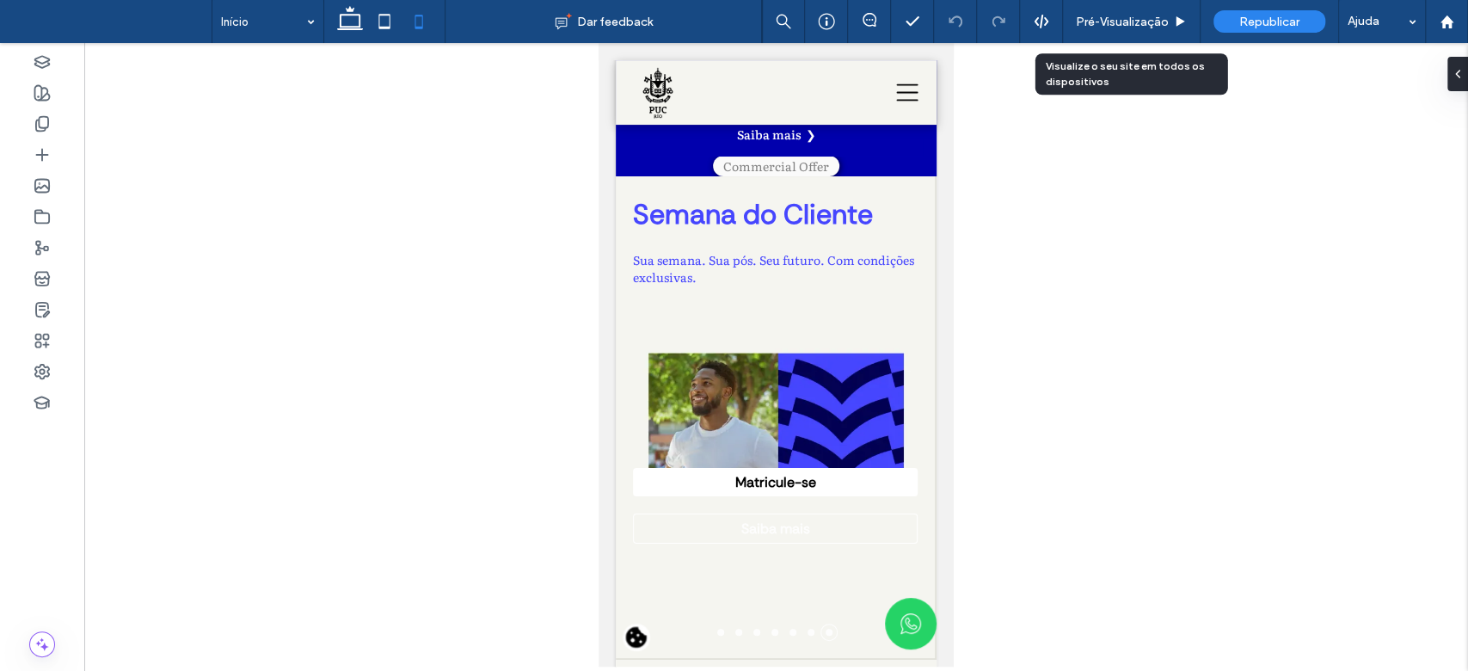
scroll to position [89, 0]
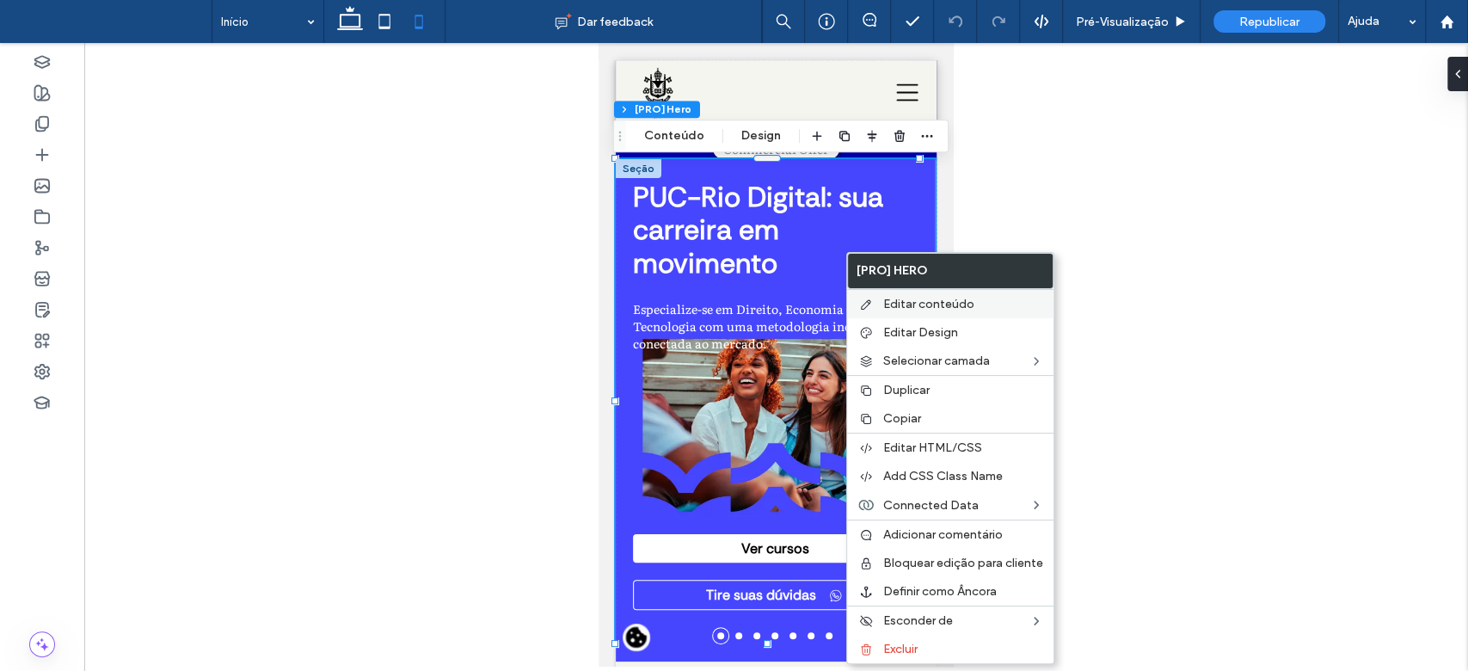
click at [914, 305] on span "Editar conteúdo" at bounding box center [928, 304] width 91 height 15
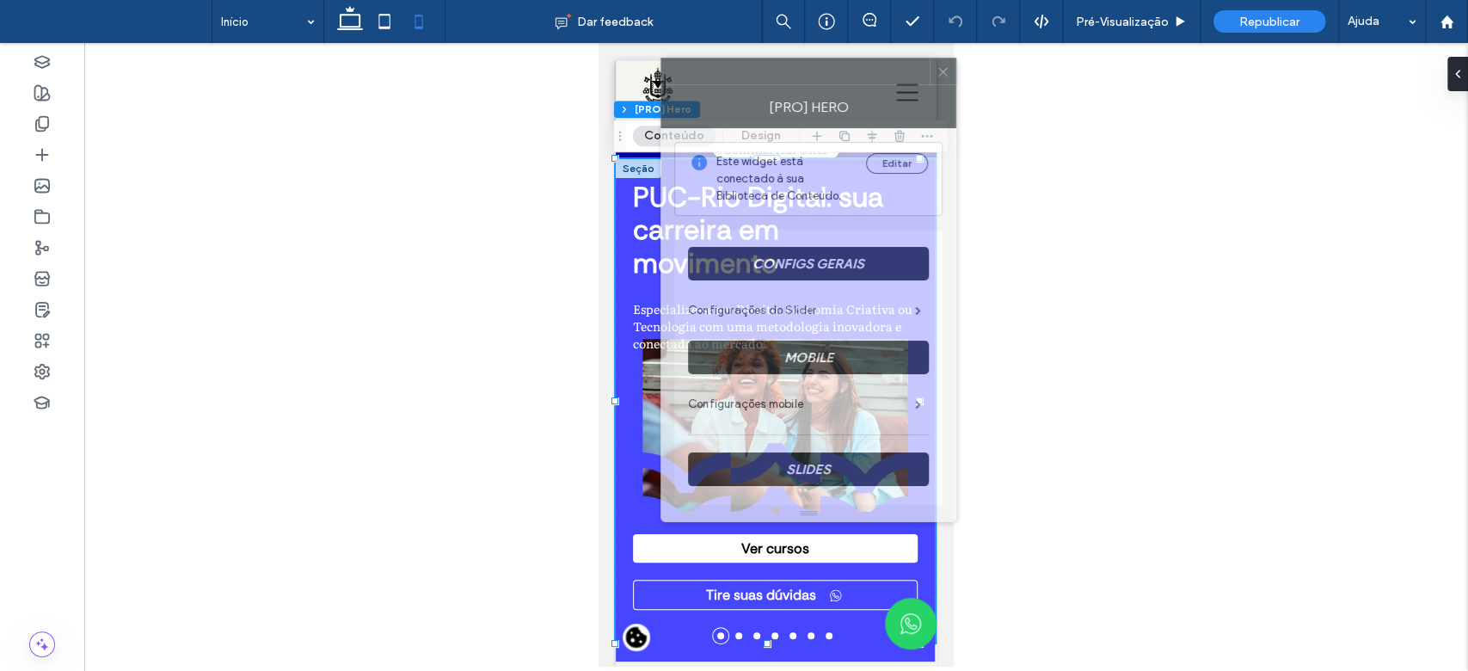
drag, startPoint x: 1228, startPoint y: 121, endPoint x: 723, endPoint y: 79, distance: 506.7
click at [709, 75] on div at bounding box center [796, 71] width 268 height 26
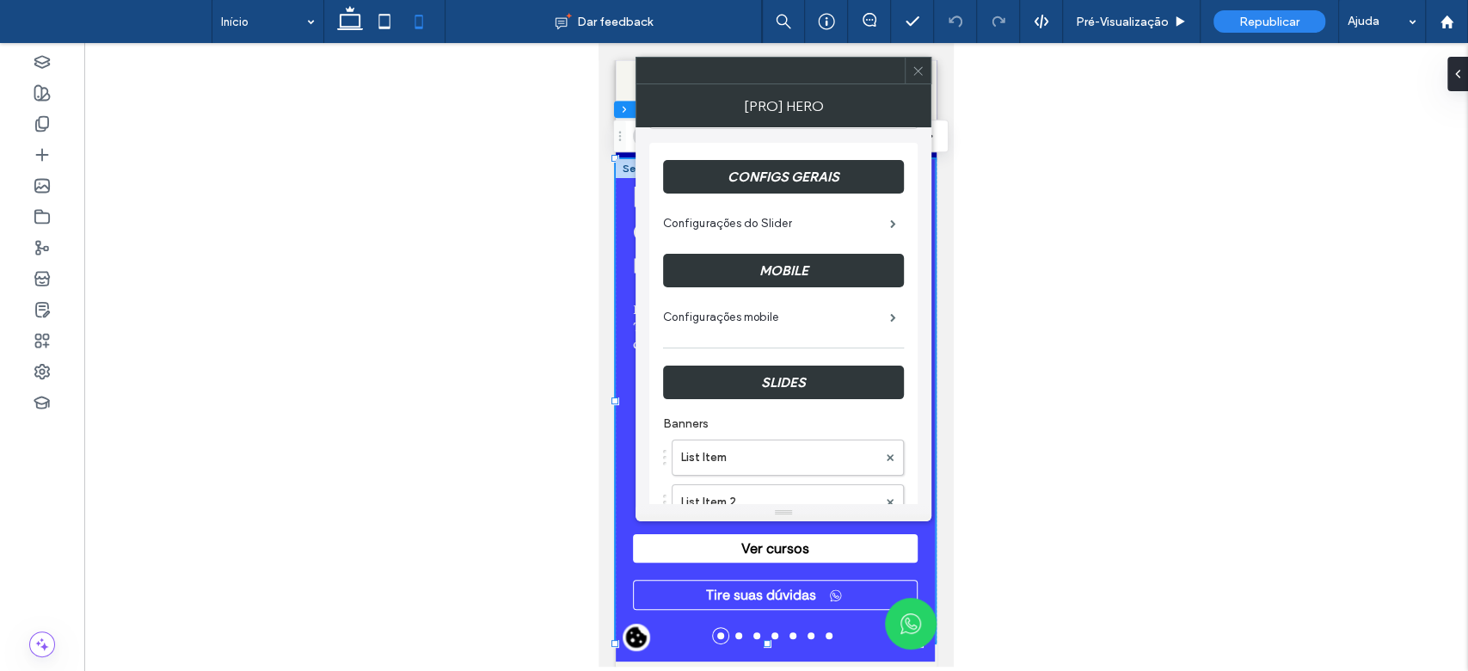
scroll to position [0, 0]
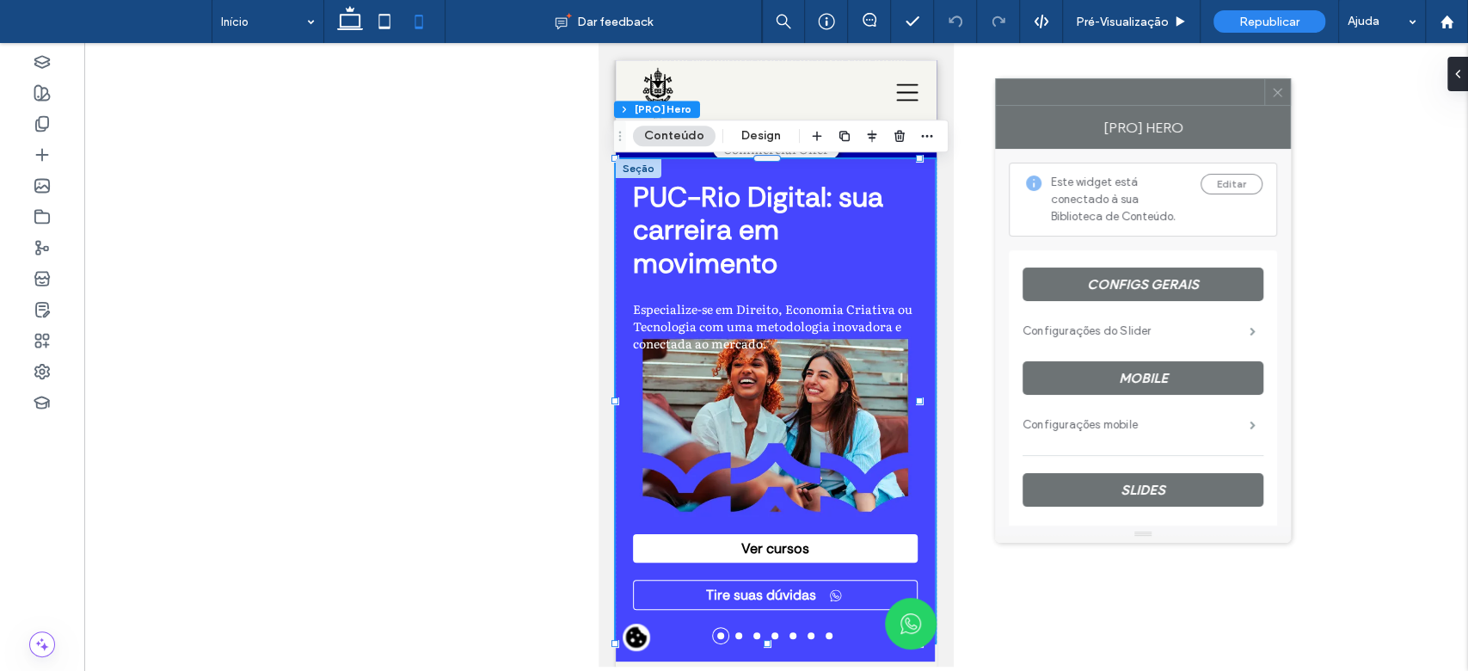
drag, startPoint x: 850, startPoint y: 85, endPoint x: 1211, endPoint y: 107, distance: 361.9
click at [1211, 107] on div "[PRO] Hero" at bounding box center [1143, 127] width 296 height 43
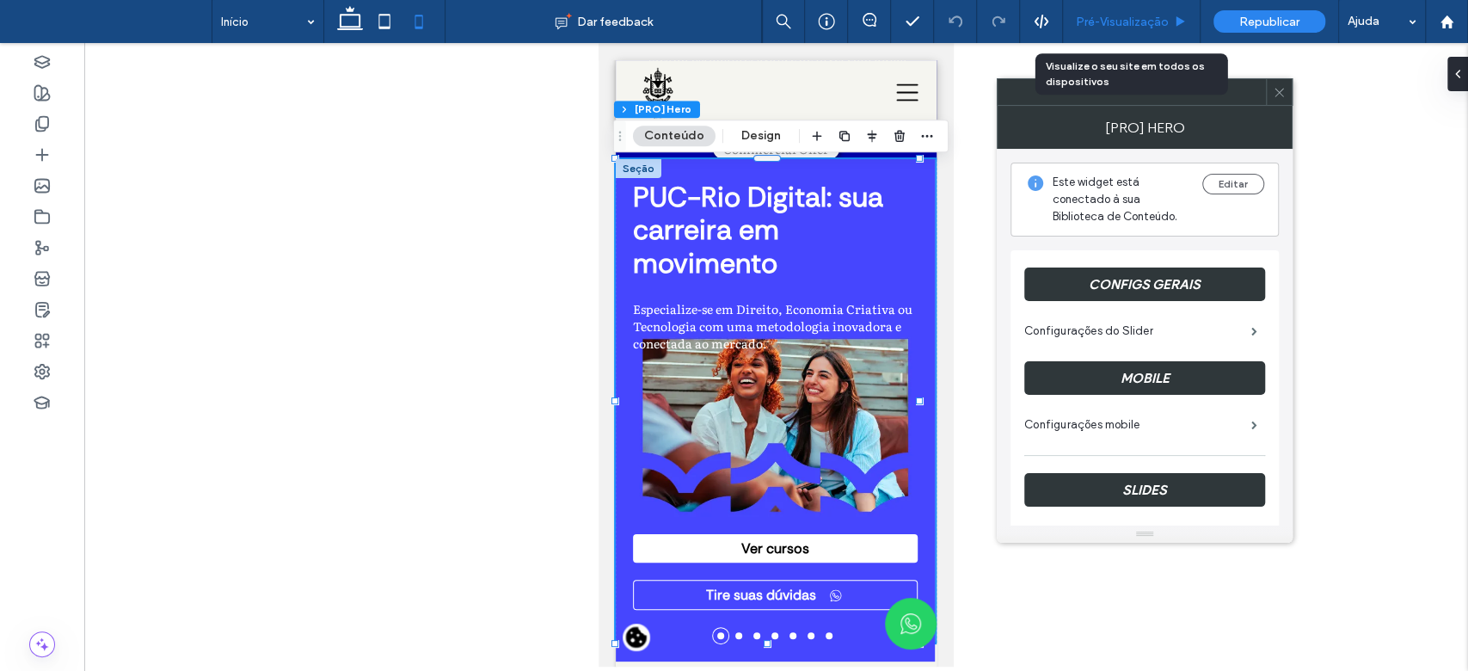
click at [1122, 24] on span "Pré-Visualizaçāo" at bounding box center [1122, 22] width 93 height 15
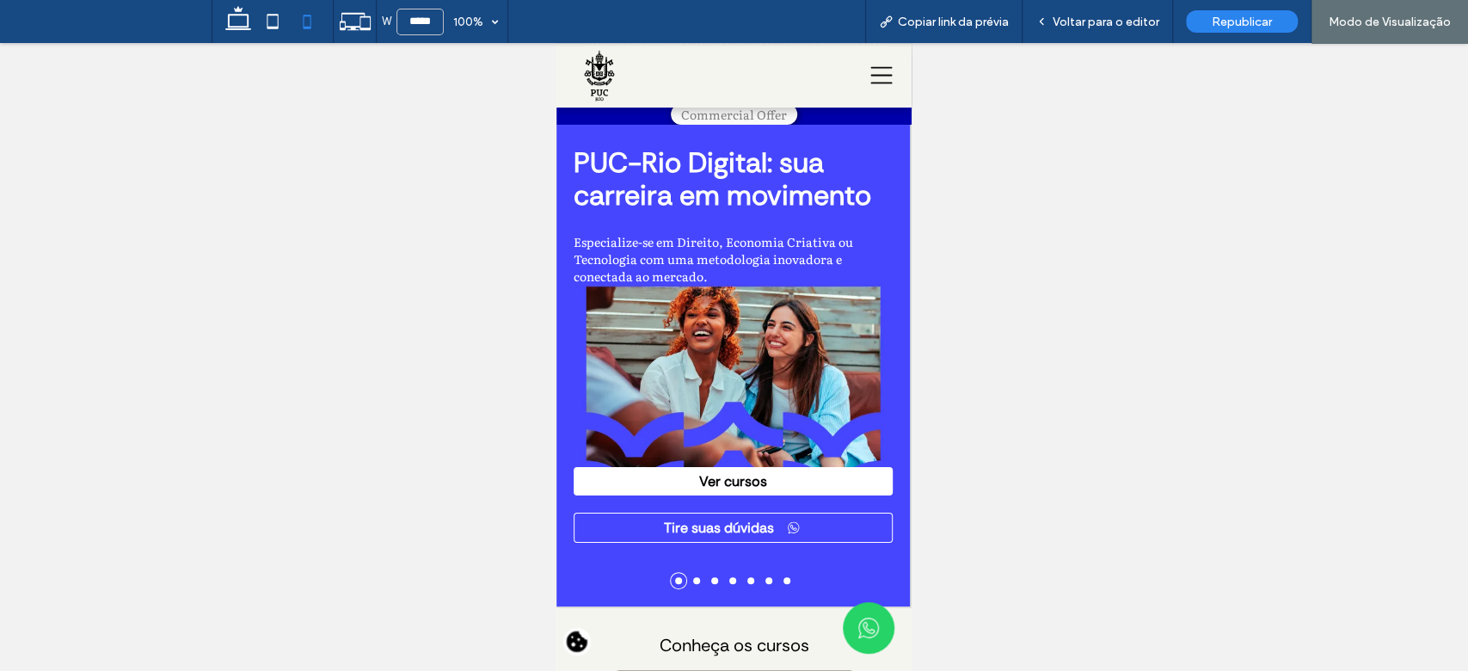
scroll to position [72, 0]
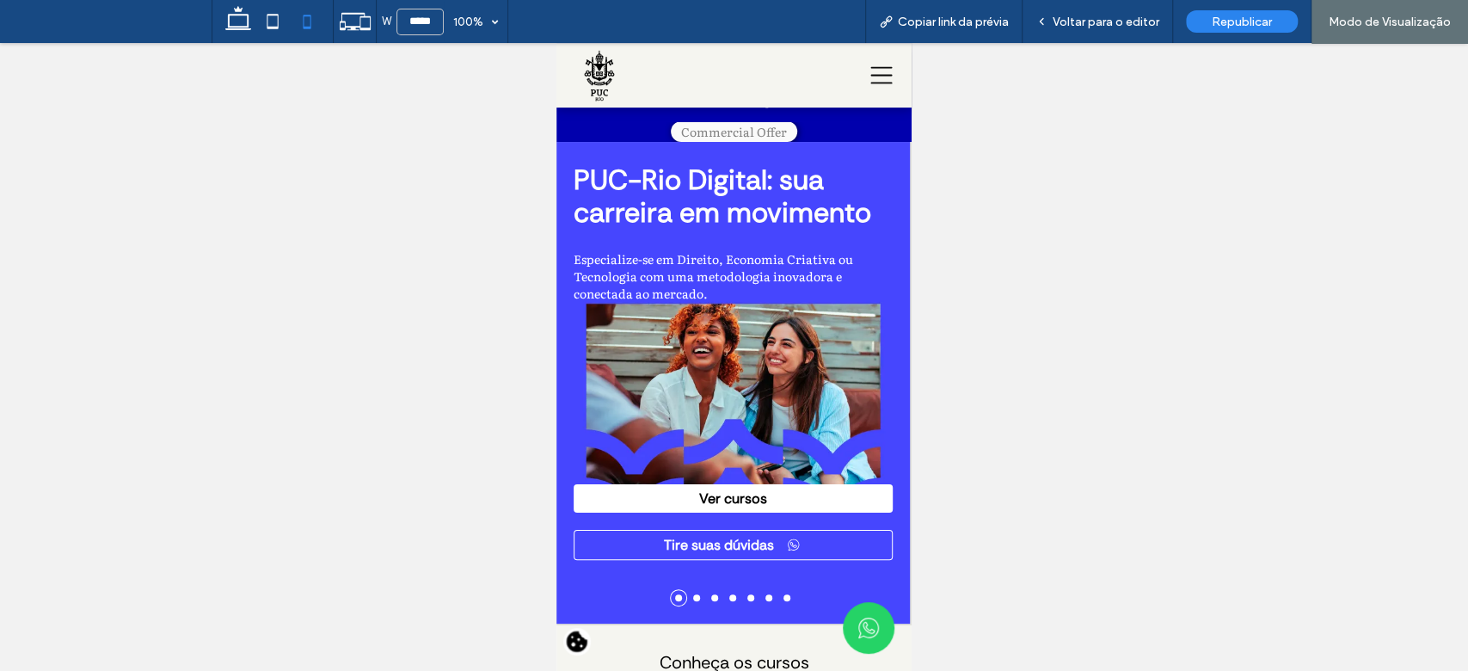
click at [696, 600] on li at bounding box center [696, 597] width 7 height 7
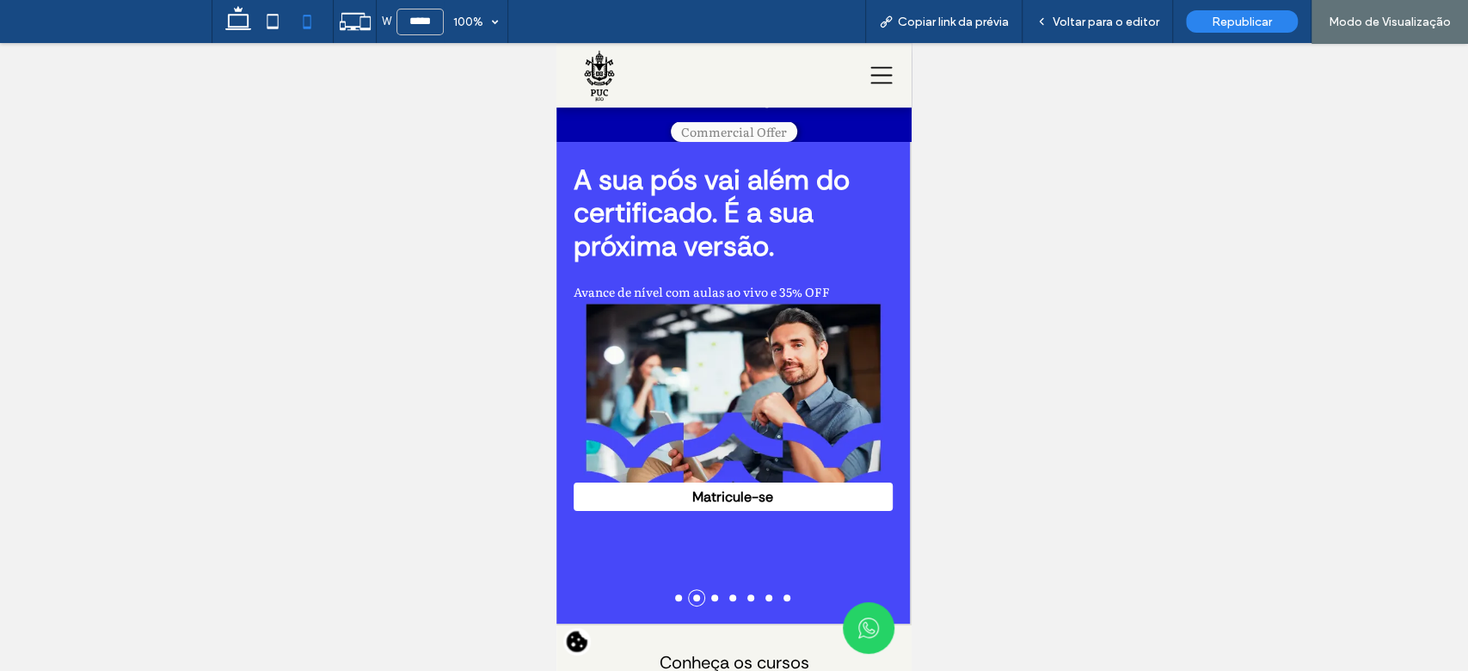
click at [711, 594] on li at bounding box center [714, 597] width 7 height 7
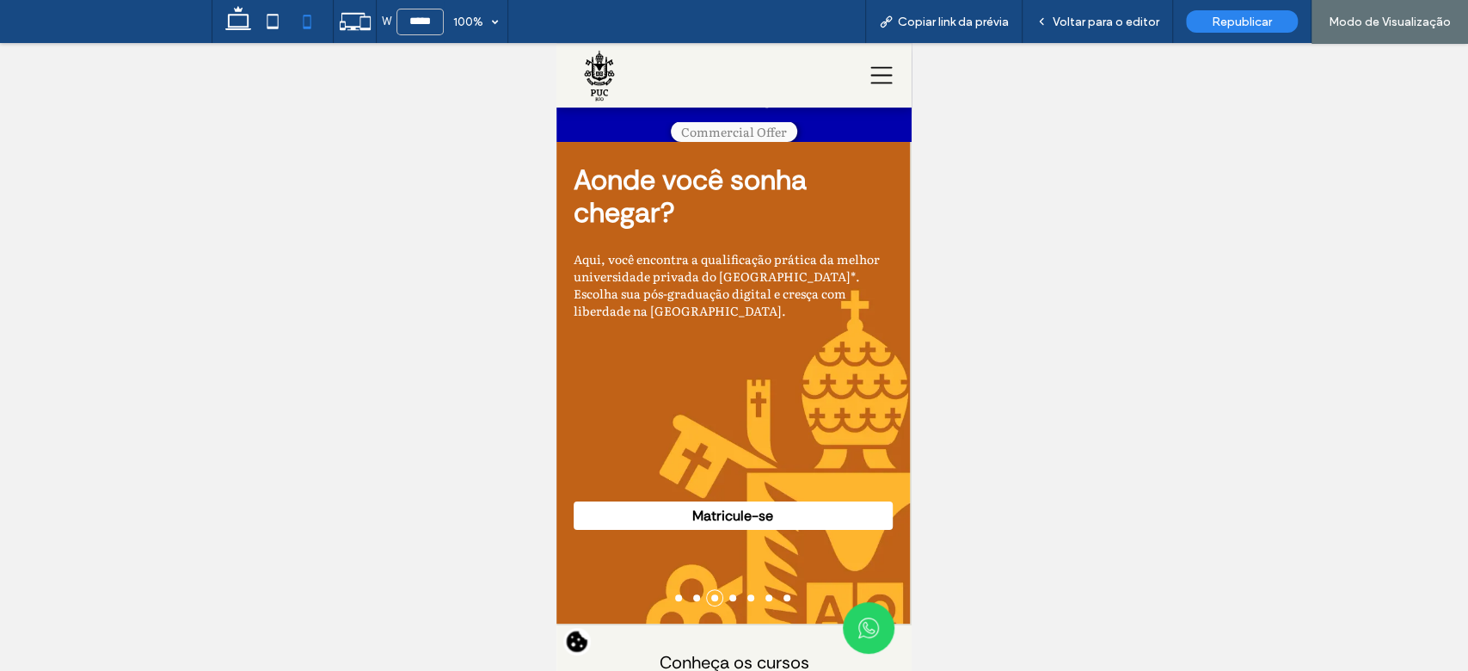
click at [784, 595] on li at bounding box center [787, 597] width 7 height 7
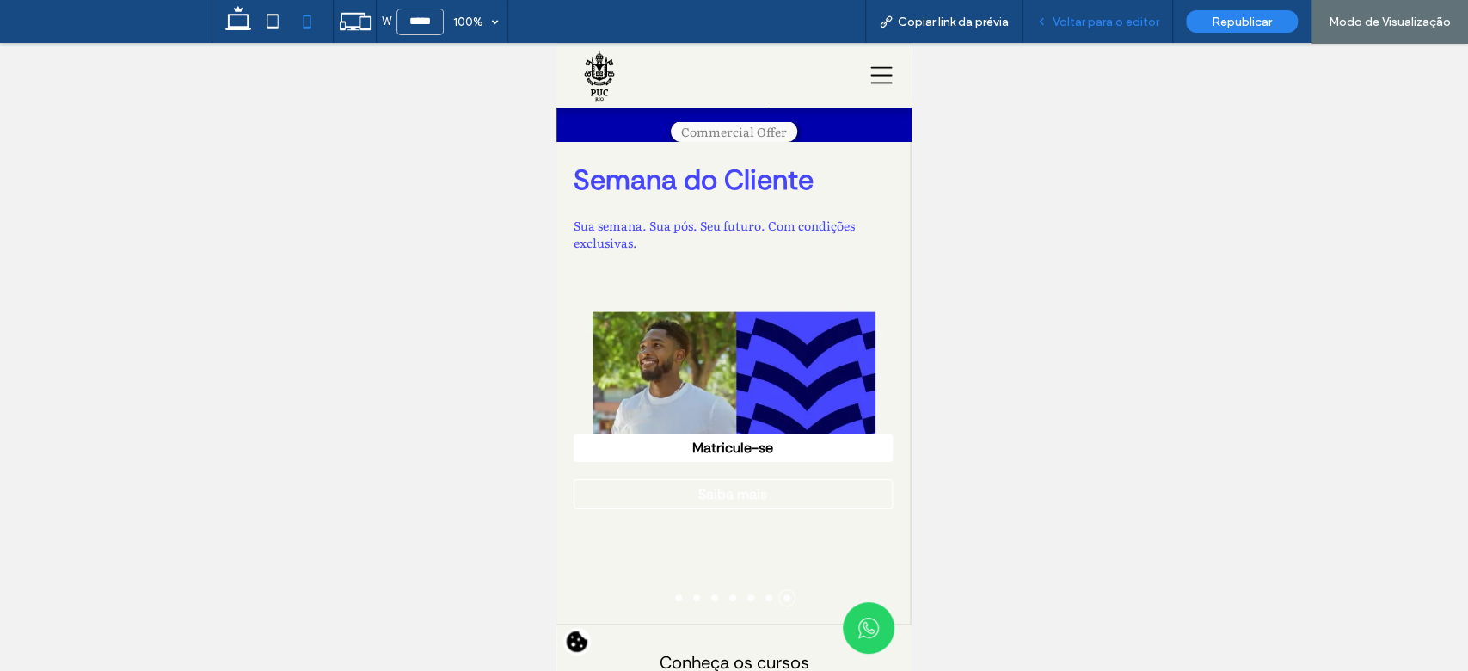
click at [1129, 34] on div "Voltar para o editor" at bounding box center [1098, 21] width 151 height 43
click at [1117, 25] on span "Voltar para o editor" at bounding box center [1106, 22] width 107 height 15
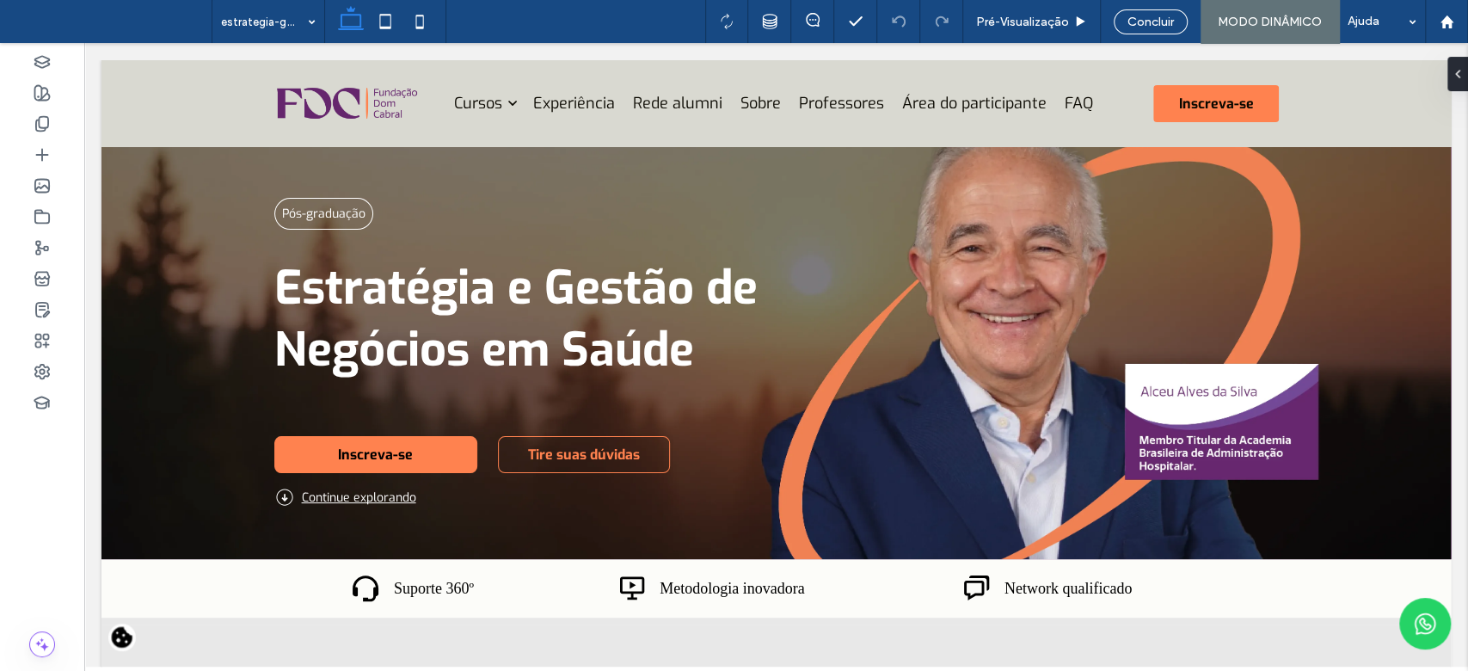
scroll to position [371, 0]
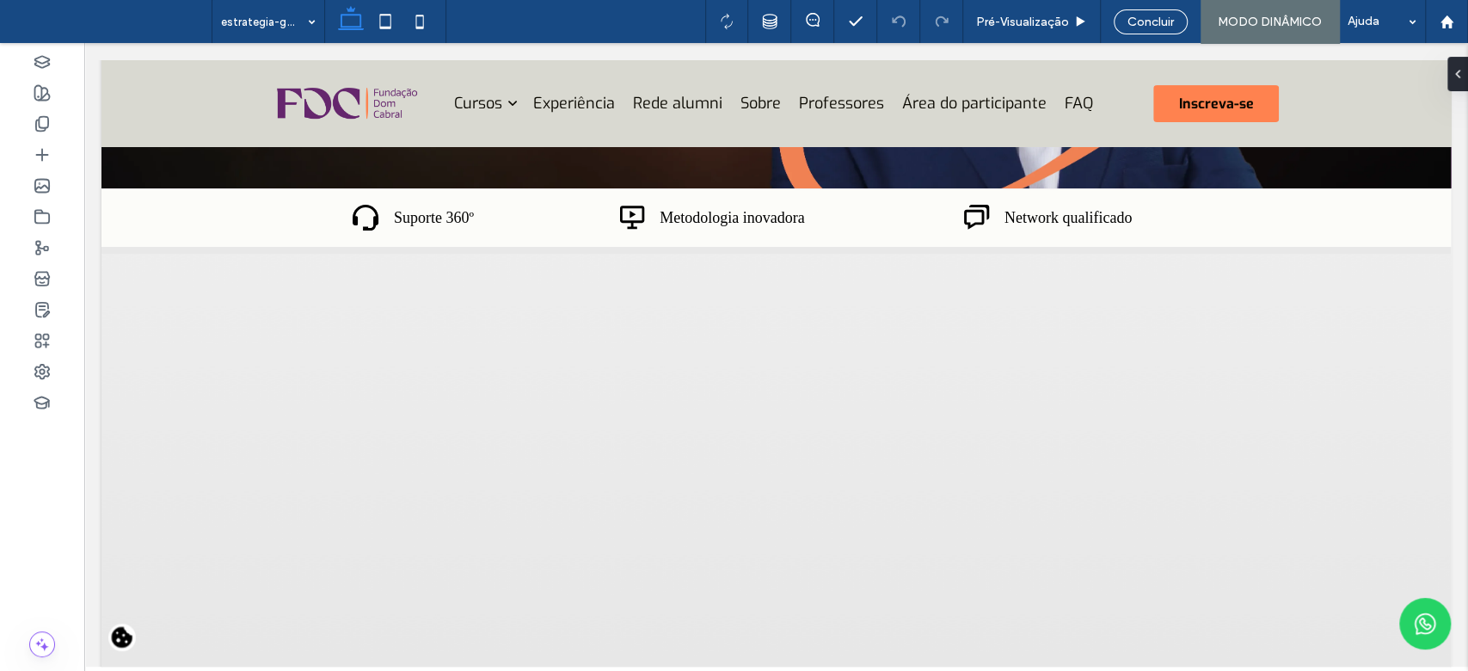
drag, startPoint x: 84, startPoint y: 43, endPoint x: 871, endPoint y: 49, distance: 787.2
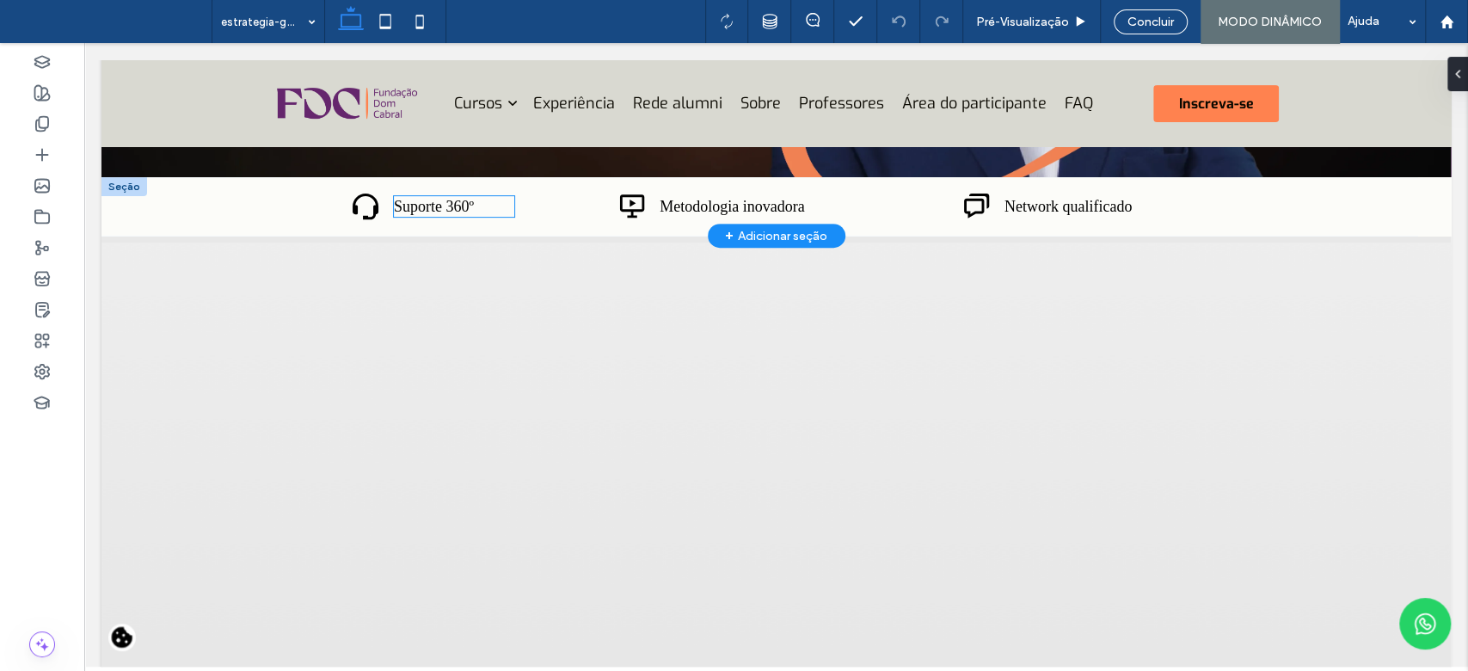
click at [450, 210] on span "Suporte 360º" at bounding box center [434, 206] width 80 height 17
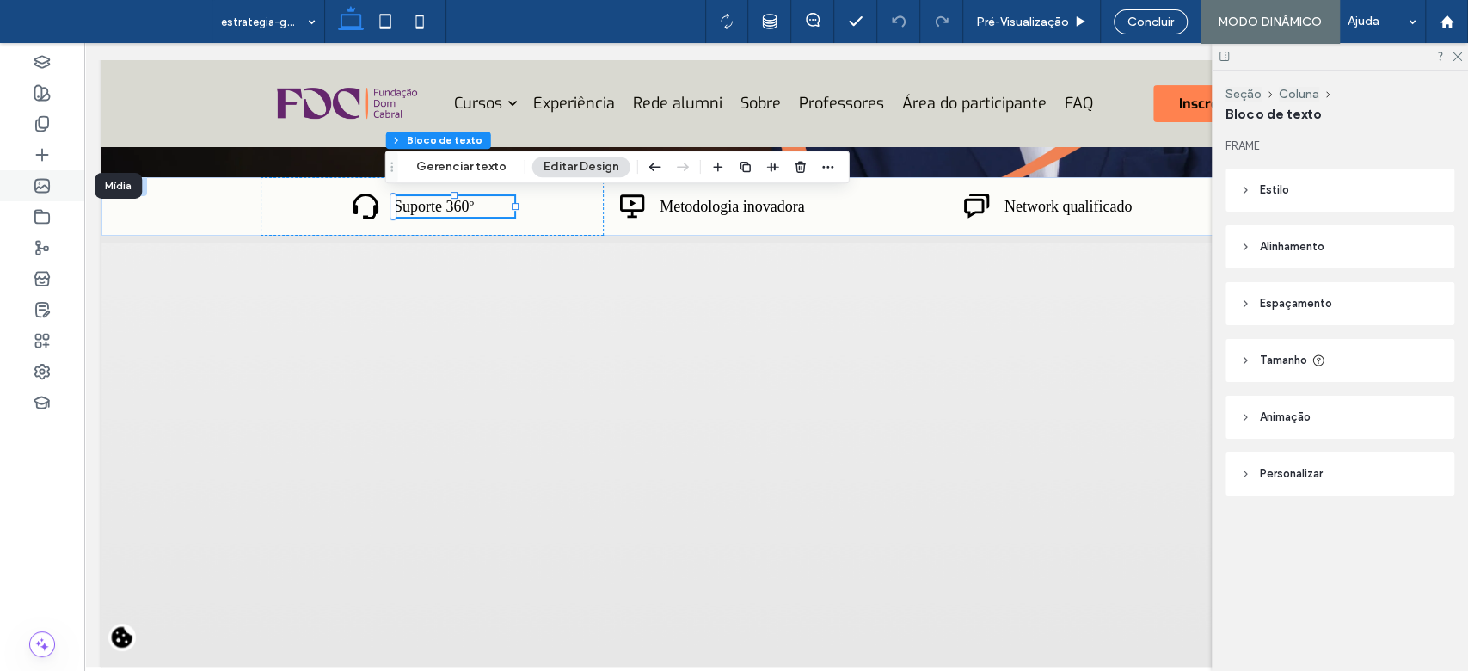
click at [38, 188] on use at bounding box center [42, 186] width 14 height 13
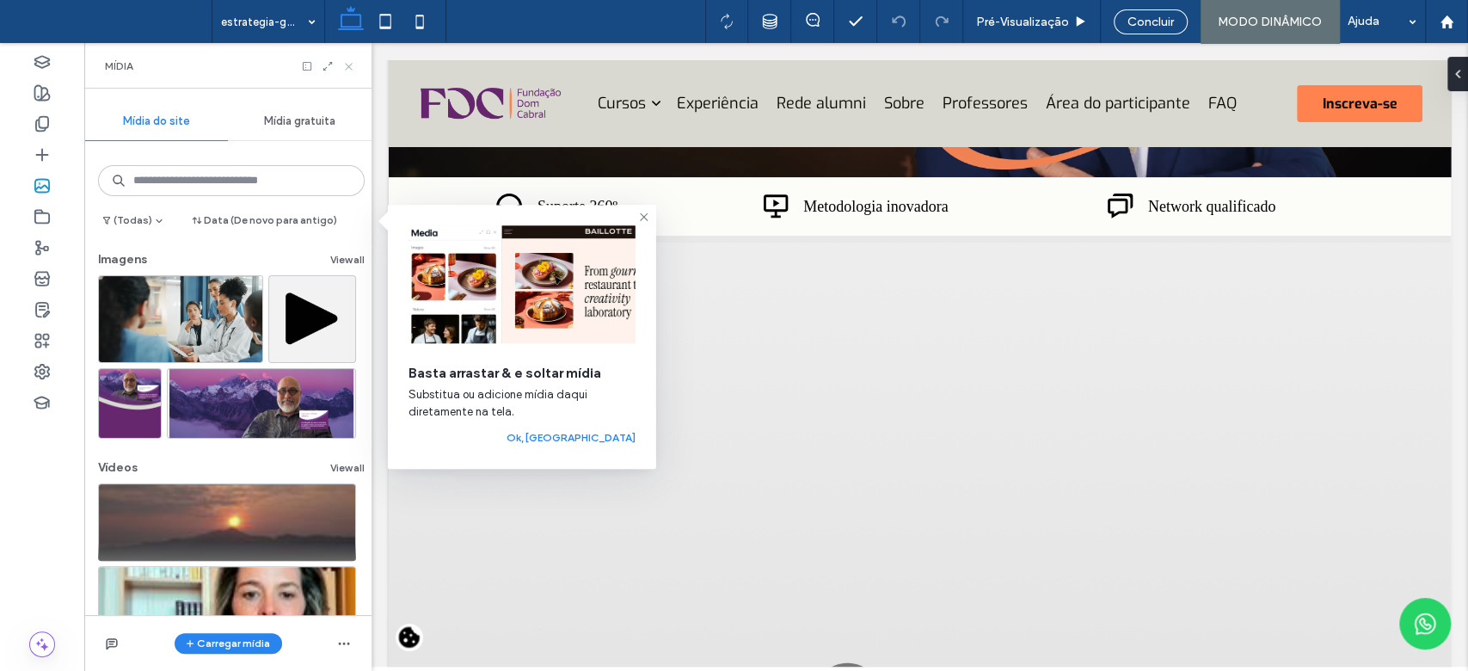
click at [350, 65] on icon at bounding box center [348, 66] width 13 height 13
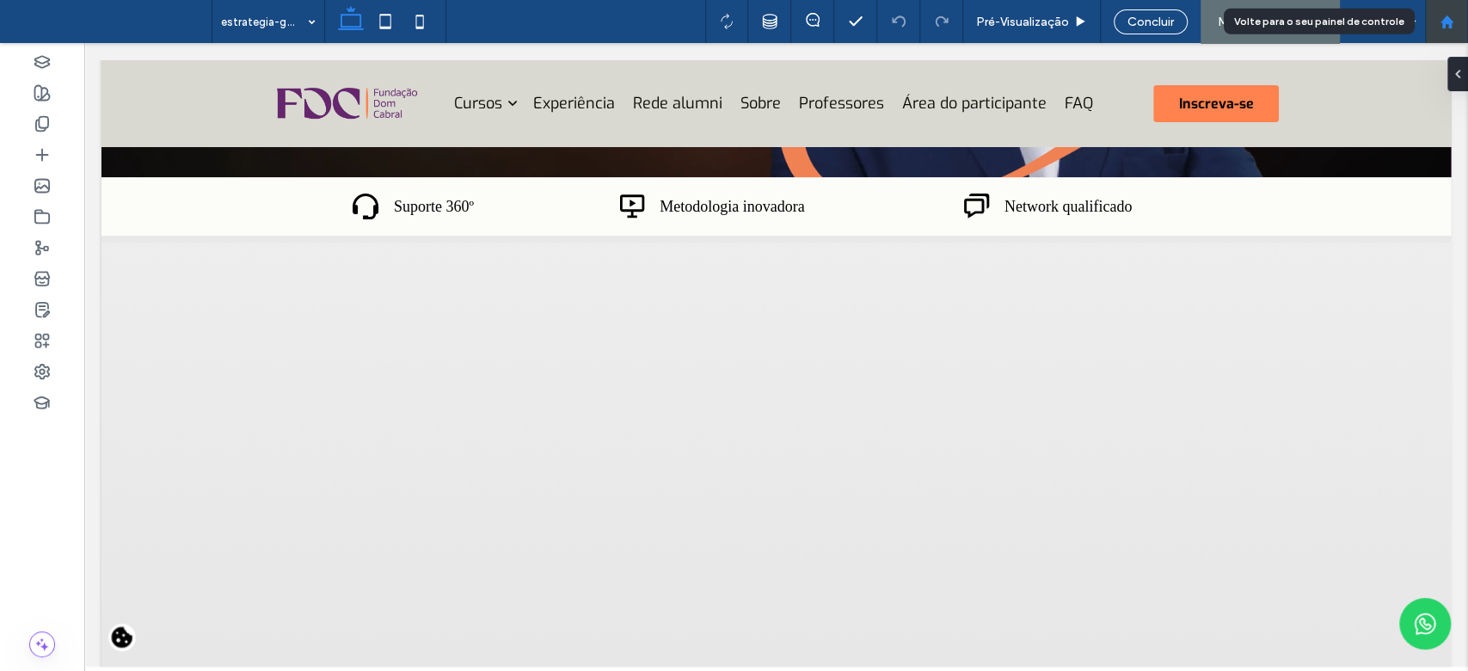
click at [1450, 26] on use at bounding box center [1446, 21] width 13 height 13
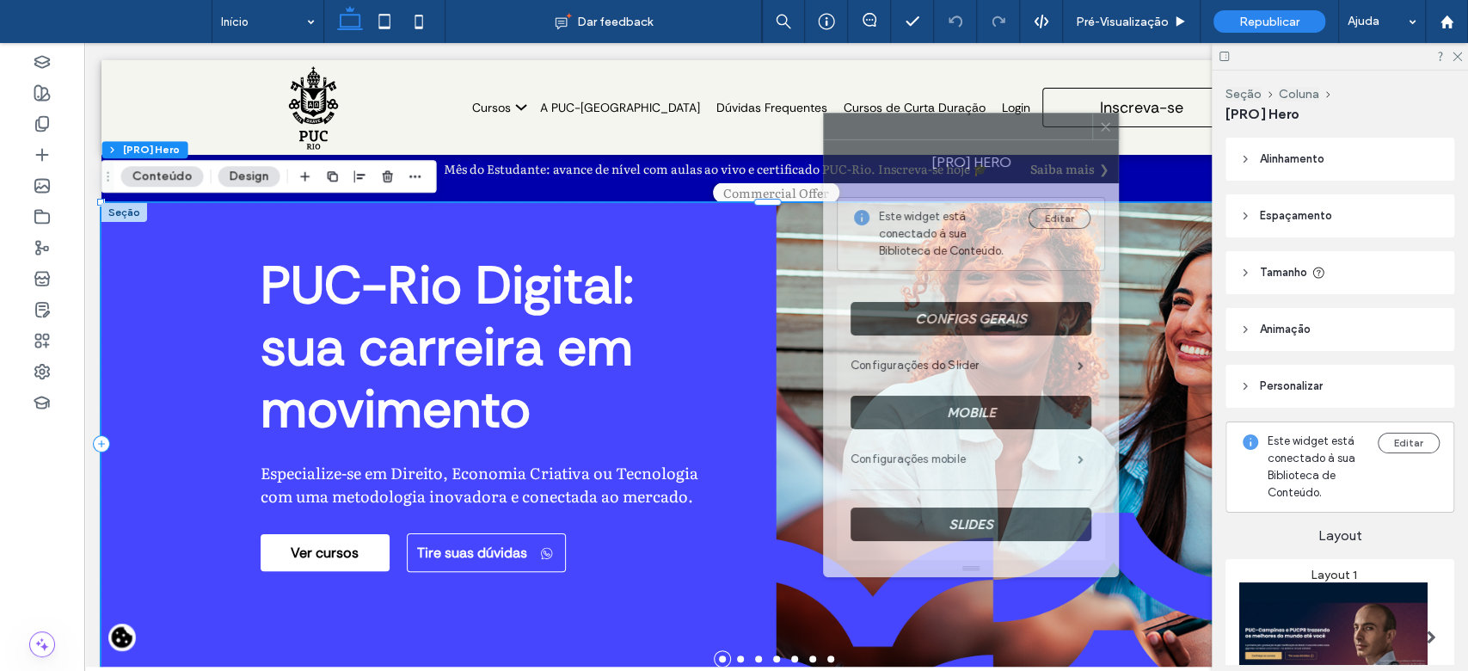
click at [928, 122] on div at bounding box center [958, 127] width 268 height 26
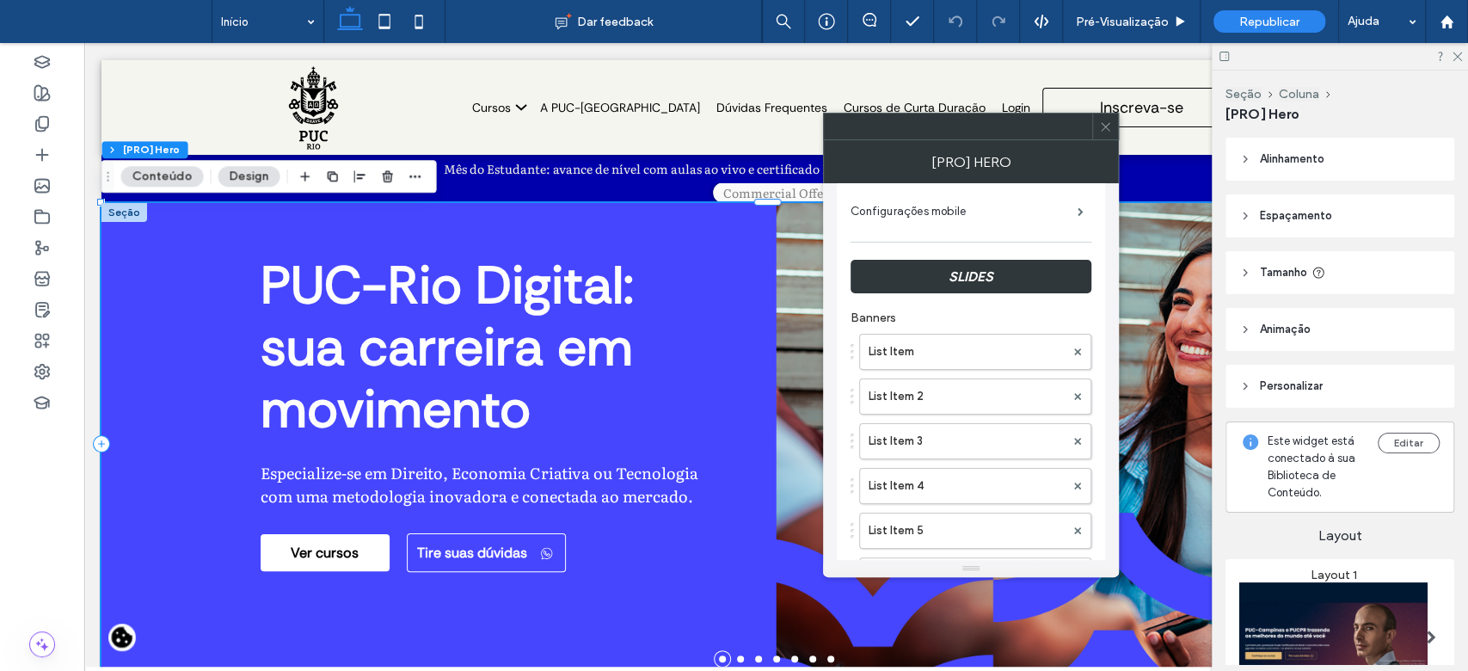
scroll to position [413, 0]
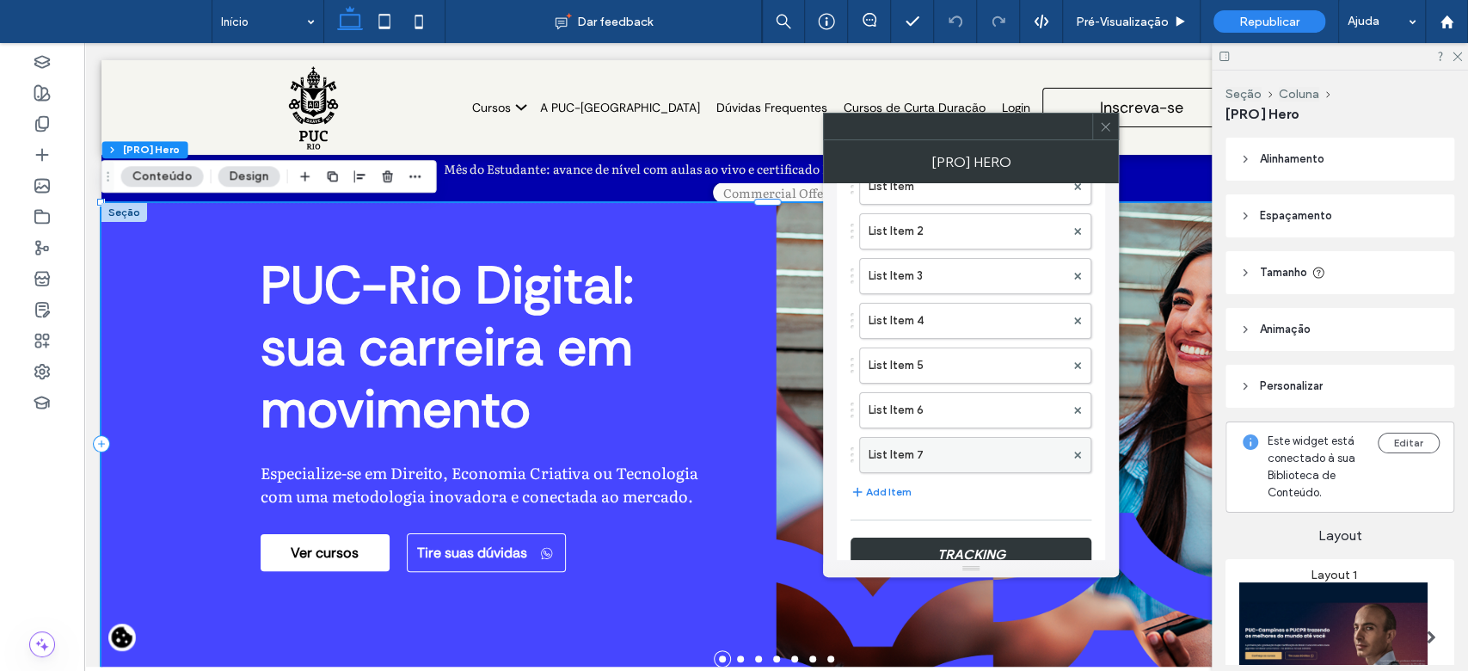
click at [957, 452] on label "List Item 7" at bounding box center [967, 455] width 196 height 34
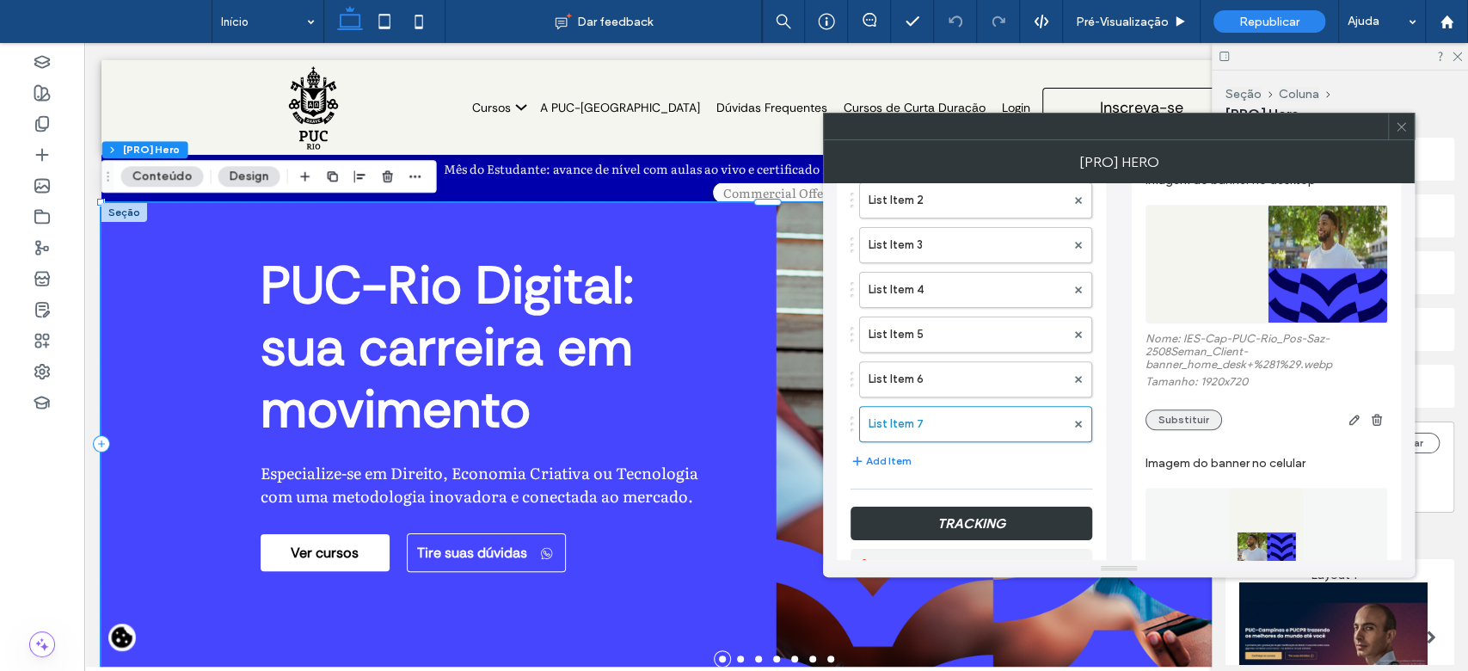
click at [1194, 430] on button "Substituir" at bounding box center [1184, 419] width 77 height 21
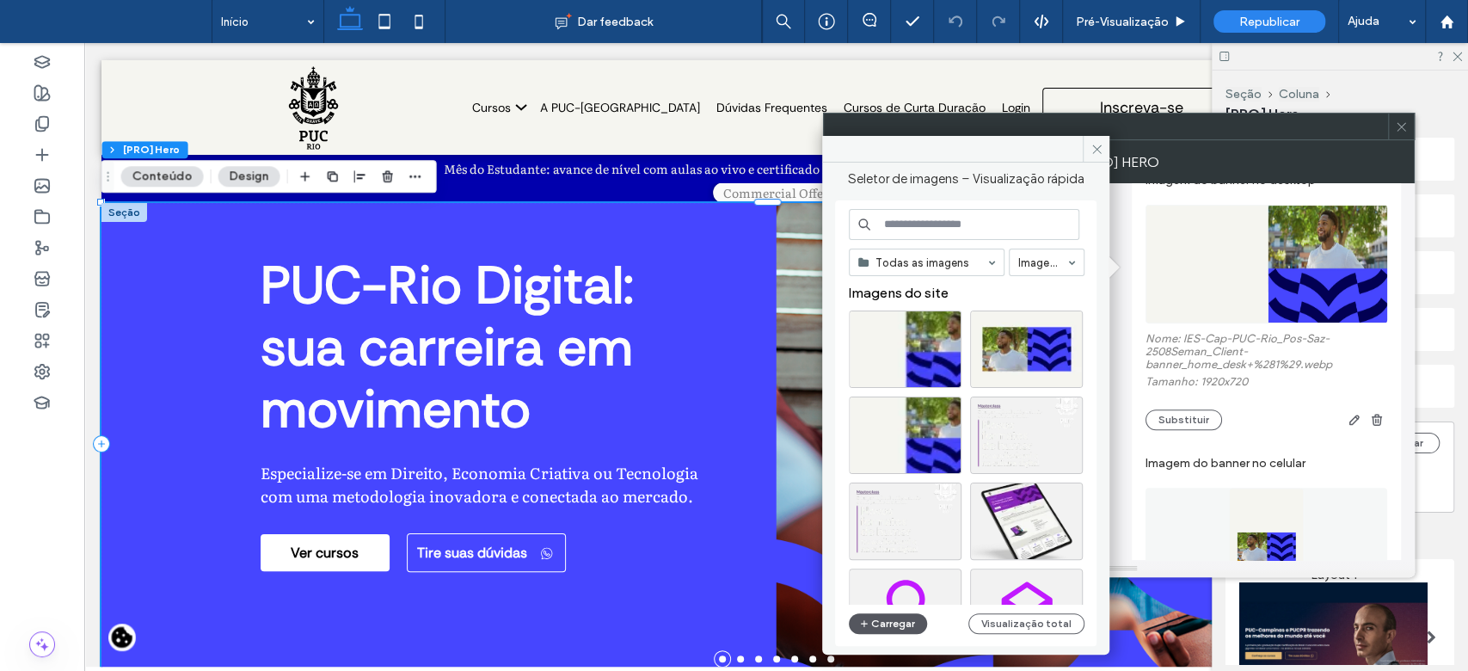
click at [898, 627] on button "Carregar" at bounding box center [888, 623] width 78 height 21
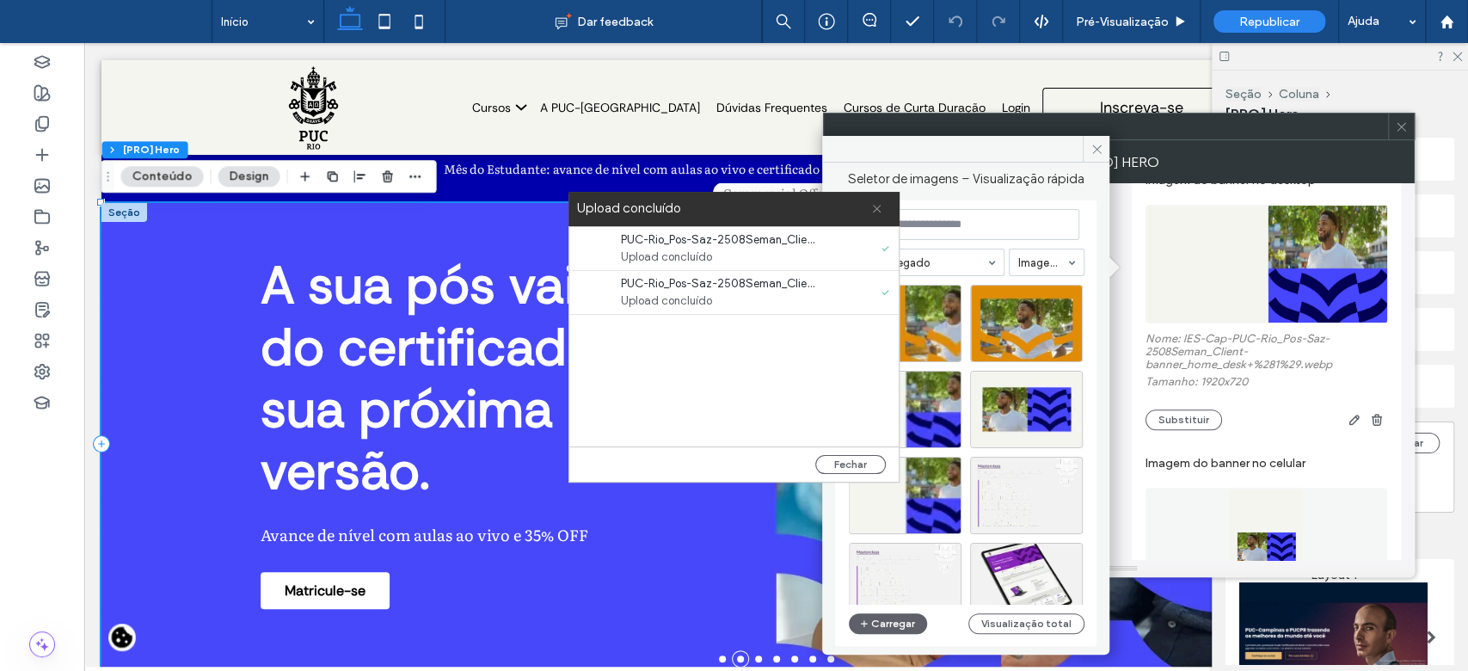
click at [874, 217] on span at bounding box center [876, 209] width 11 height 34
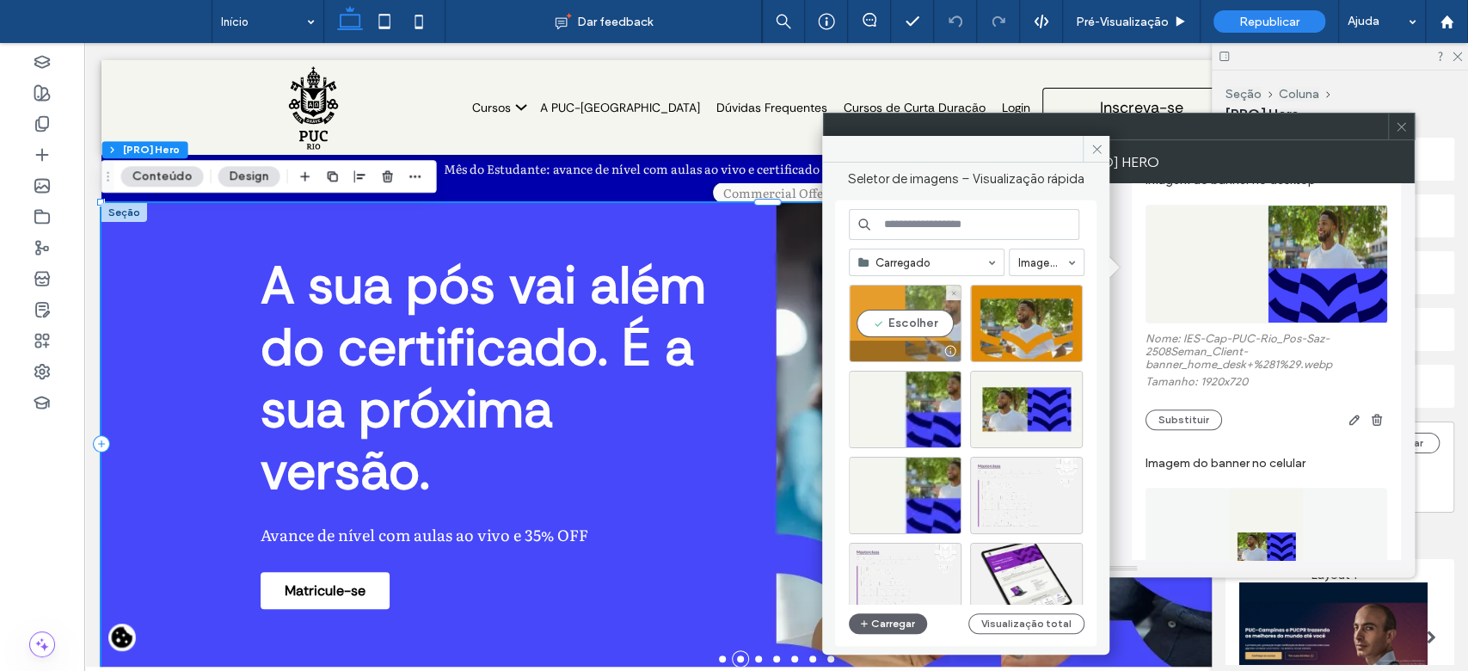
click at [895, 313] on div "Escolher" at bounding box center [905, 323] width 113 height 77
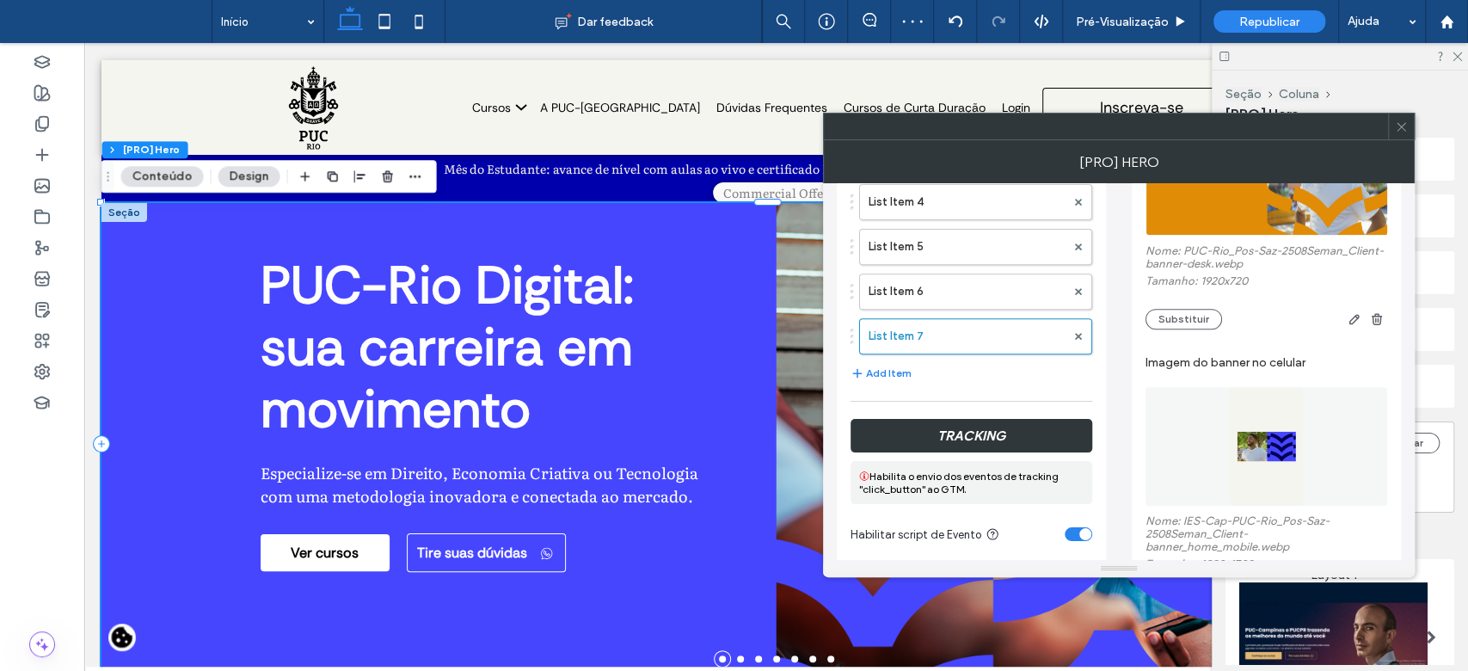
scroll to position [532, 0]
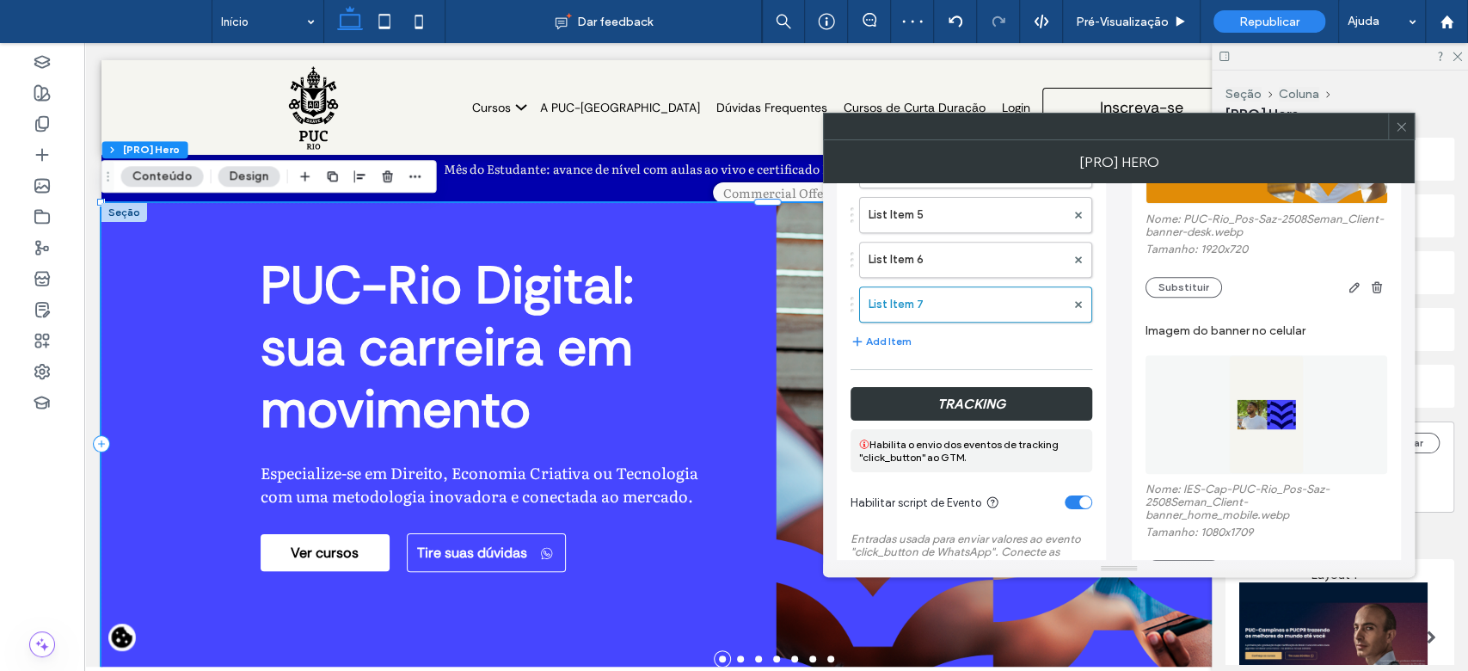
click at [1284, 385] on img at bounding box center [1267, 414] width 76 height 119
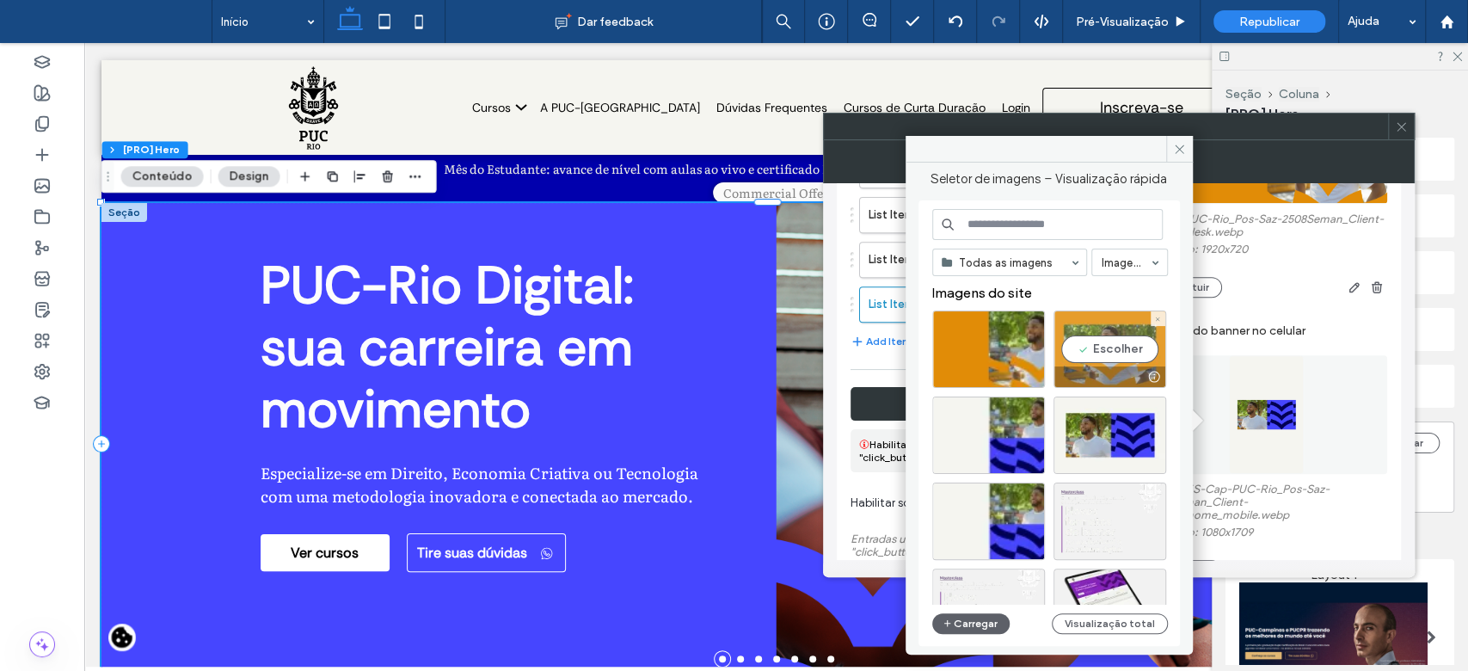
click at [1131, 350] on div "Escolher" at bounding box center [1110, 349] width 113 height 77
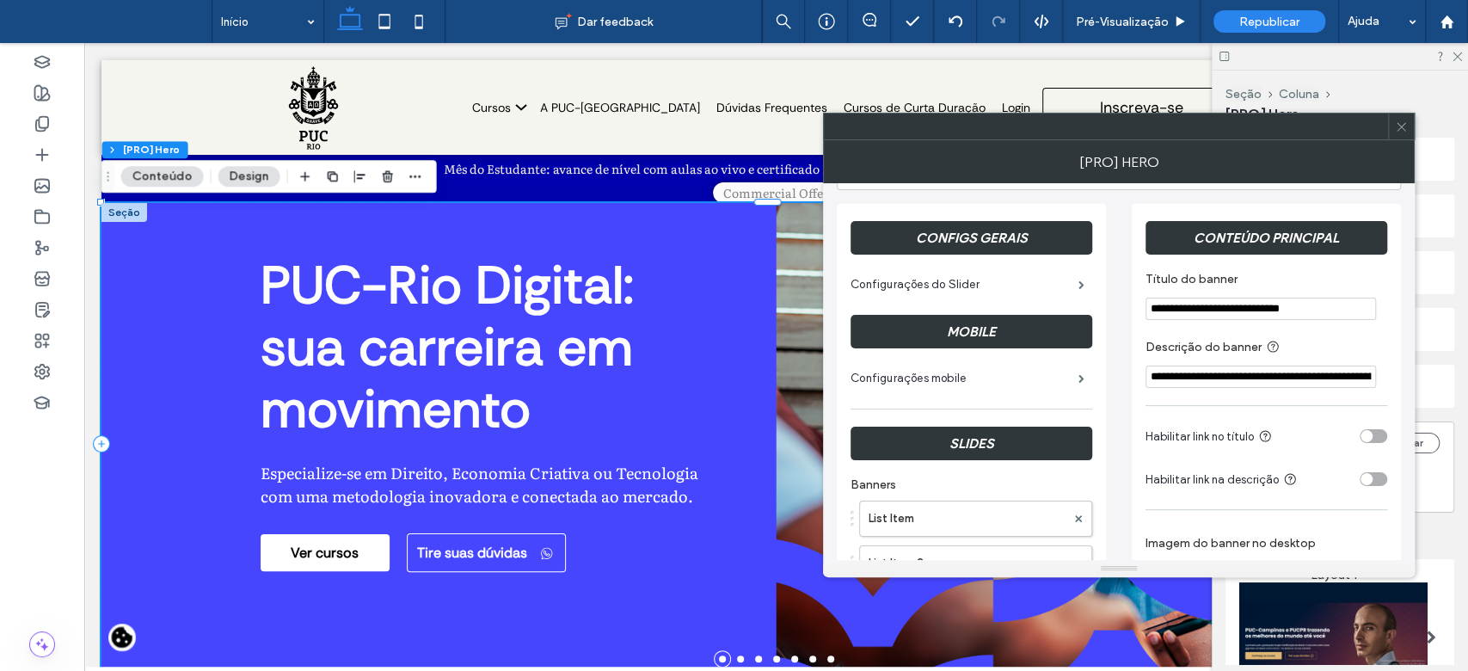
scroll to position [34, 0]
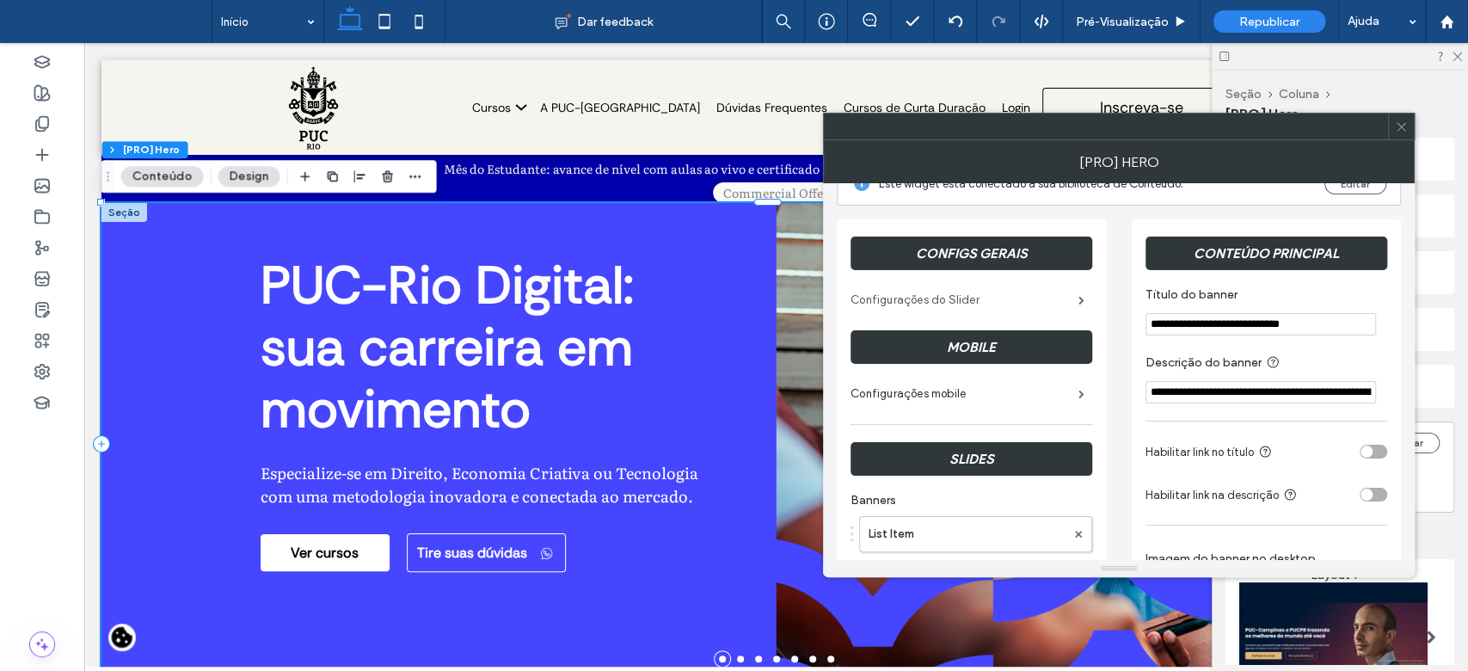
drag, startPoint x: 1188, startPoint y: 331, endPoint x: 1043, endPoint y: 308, distance: 147.2
type input "**********"
drag, startPoint x: 1185, startPoint y: 385, endPoint x: 1067, endPoint y: 375, distance: 119.1
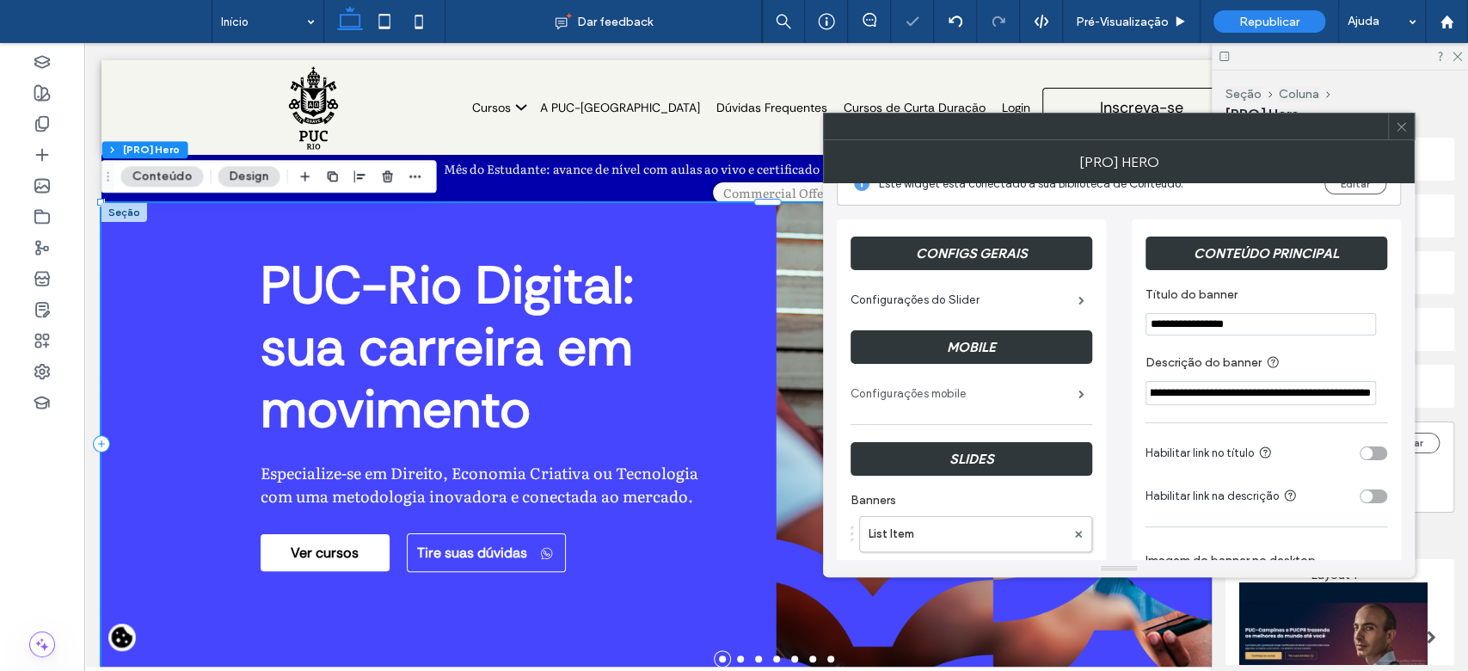
scroll to position [0, 93]
type input "**********"
click at [1397, 140] on div "[PRO] Hero" at bounding box center [1119, 161] width 592 height 43
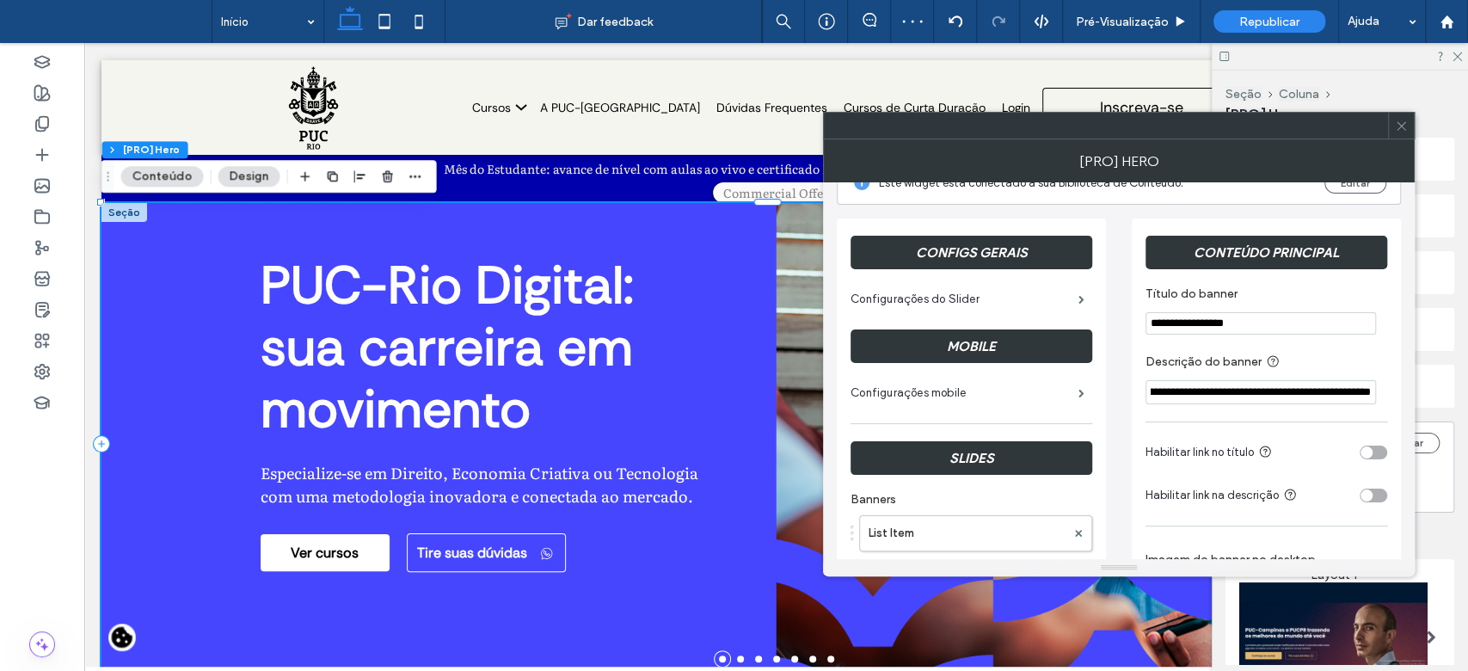
scroll to position [0, 0]
click at [1403, 127] on use at bounding box center [1401, 125] width 9 height 9
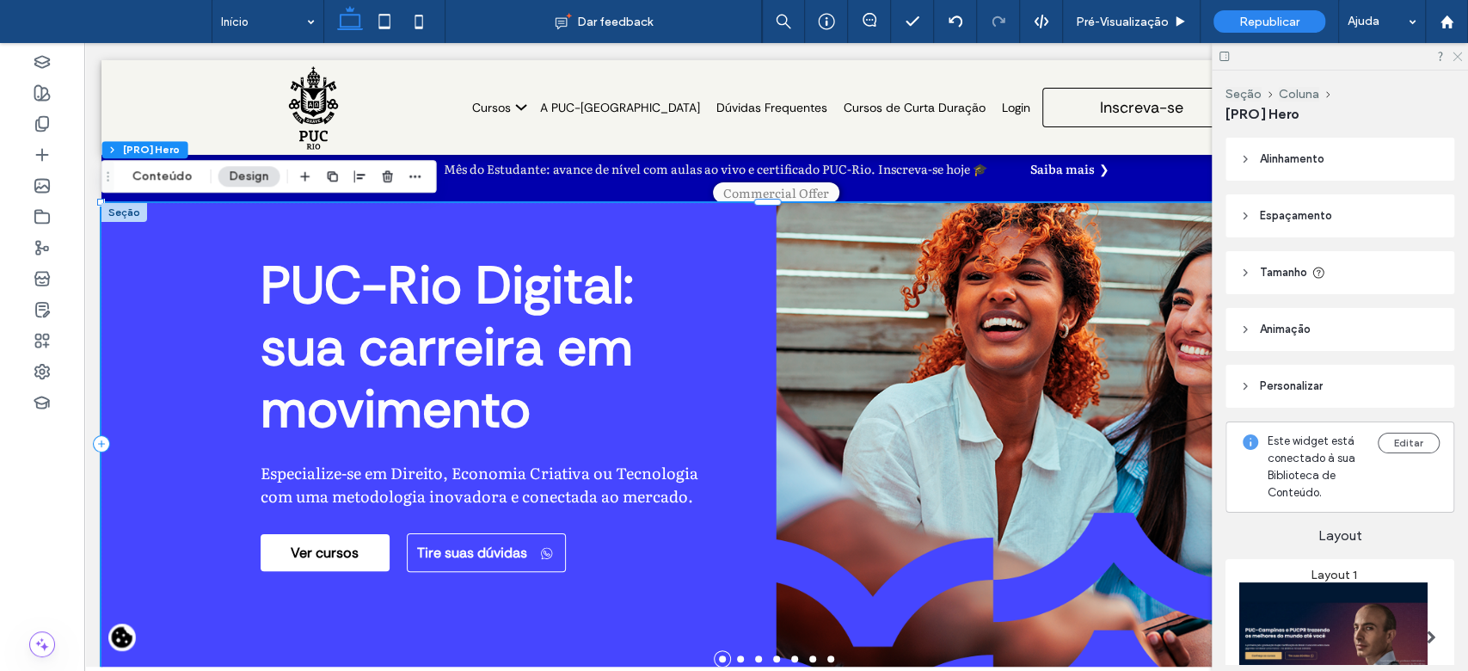
click at [1456, 56] on icon at bounding box center [1456, 55] width 11 height 11
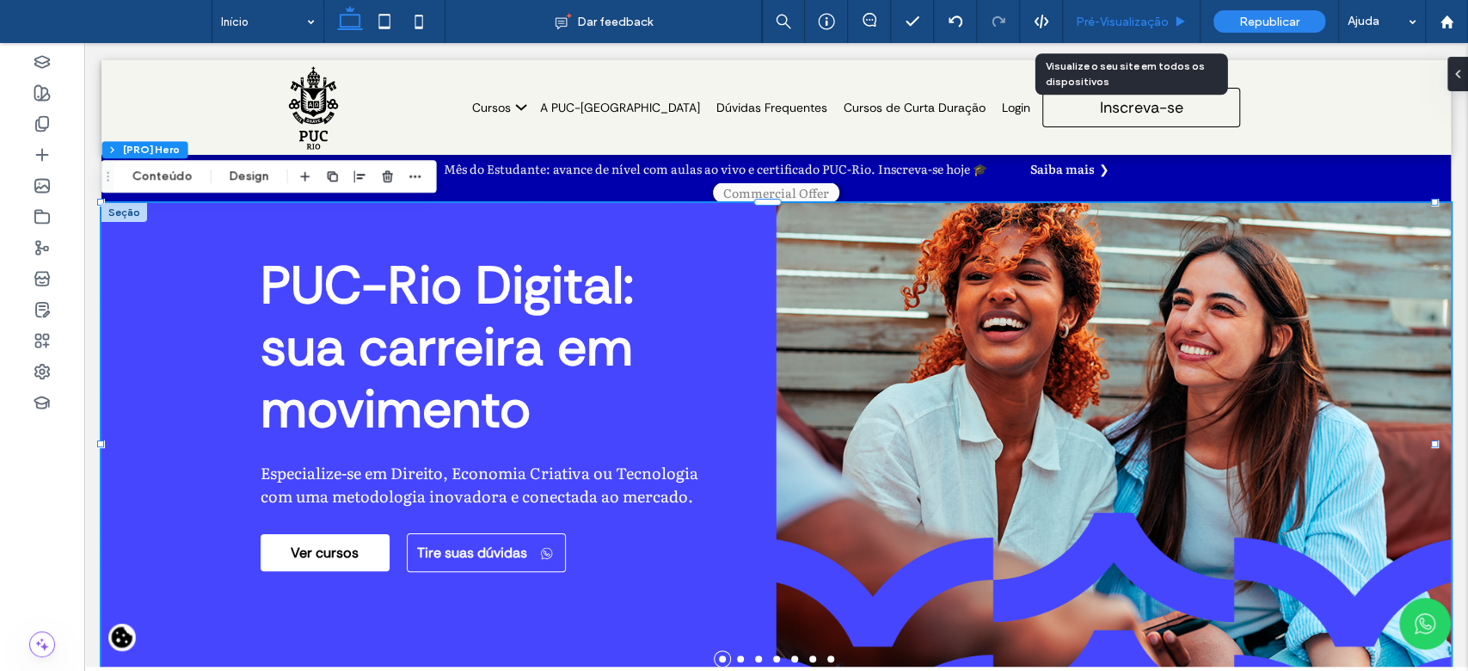
click at [1108, 15] on span "Pré-Visualizaçāo" at bounding box center [1122, 22] width 93 height 15
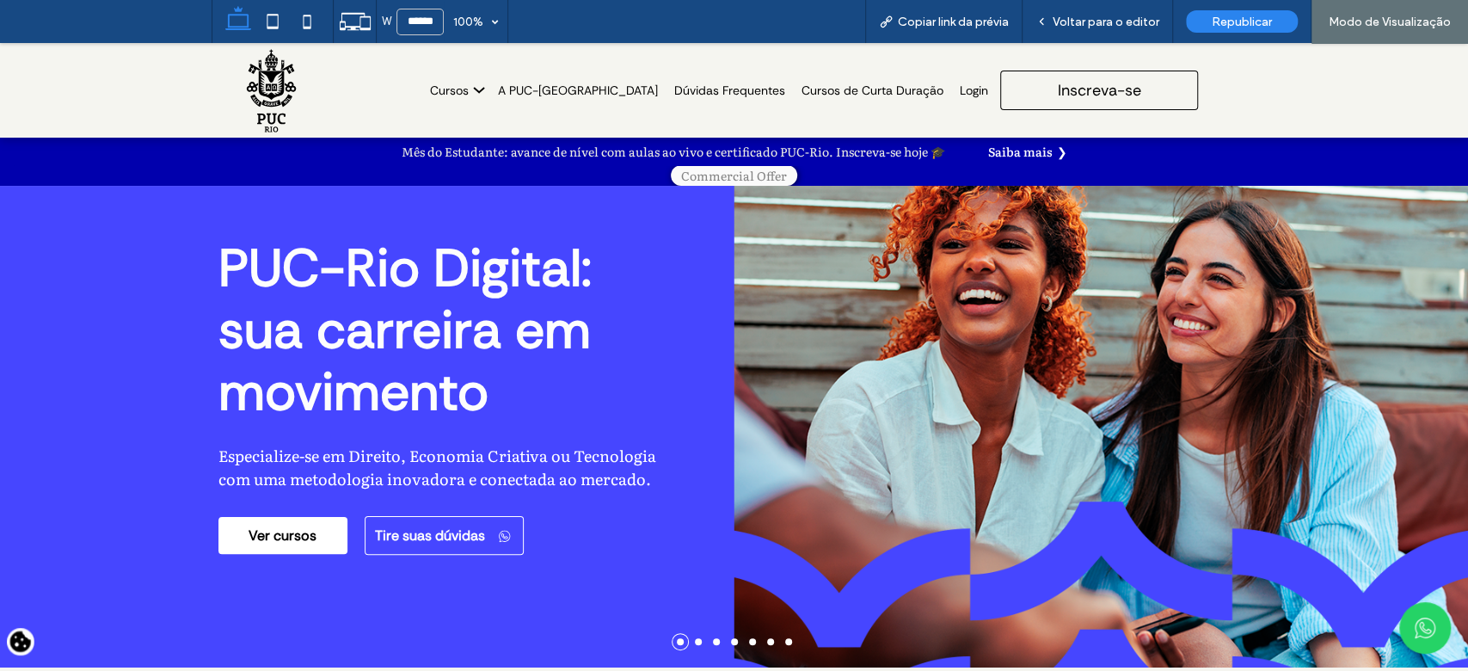
click at [785, 643] on li at bounding box center [788, 641] width 7 height 7
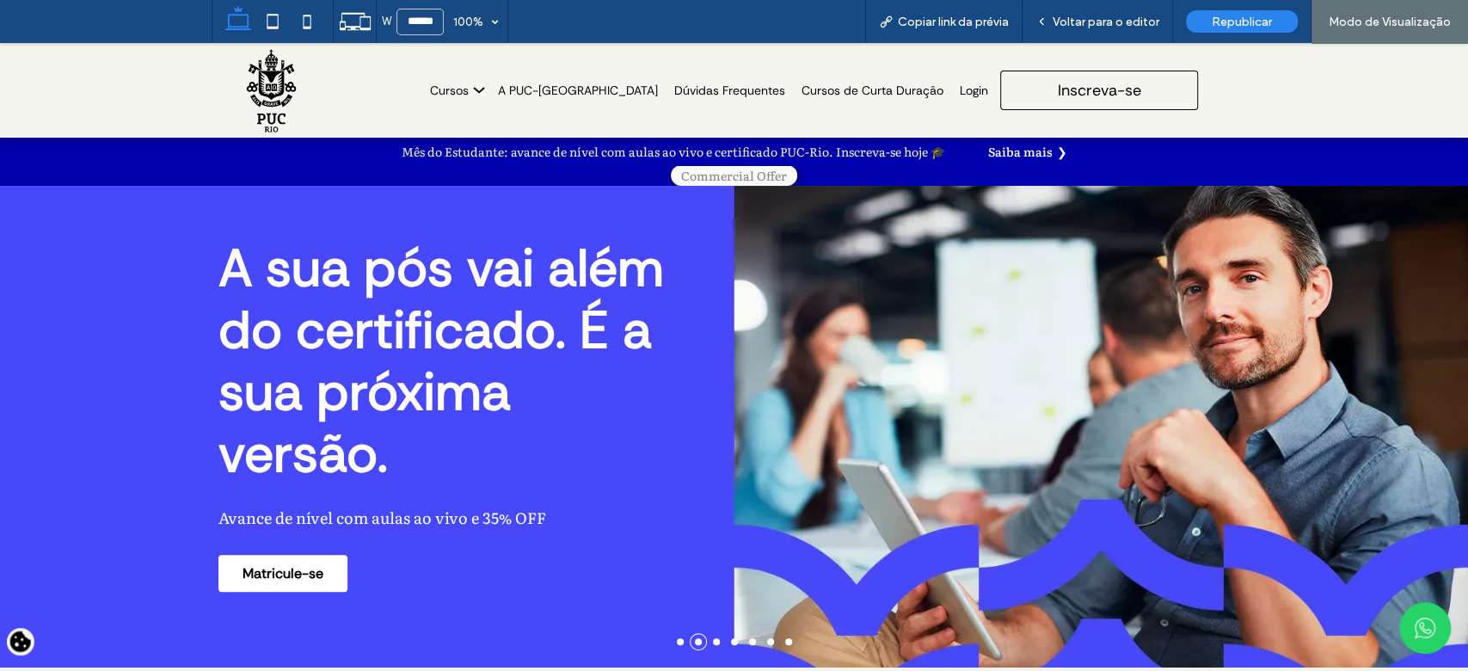
click at [785, 643] on li at bounding box center [788, 641] width 7 height 7
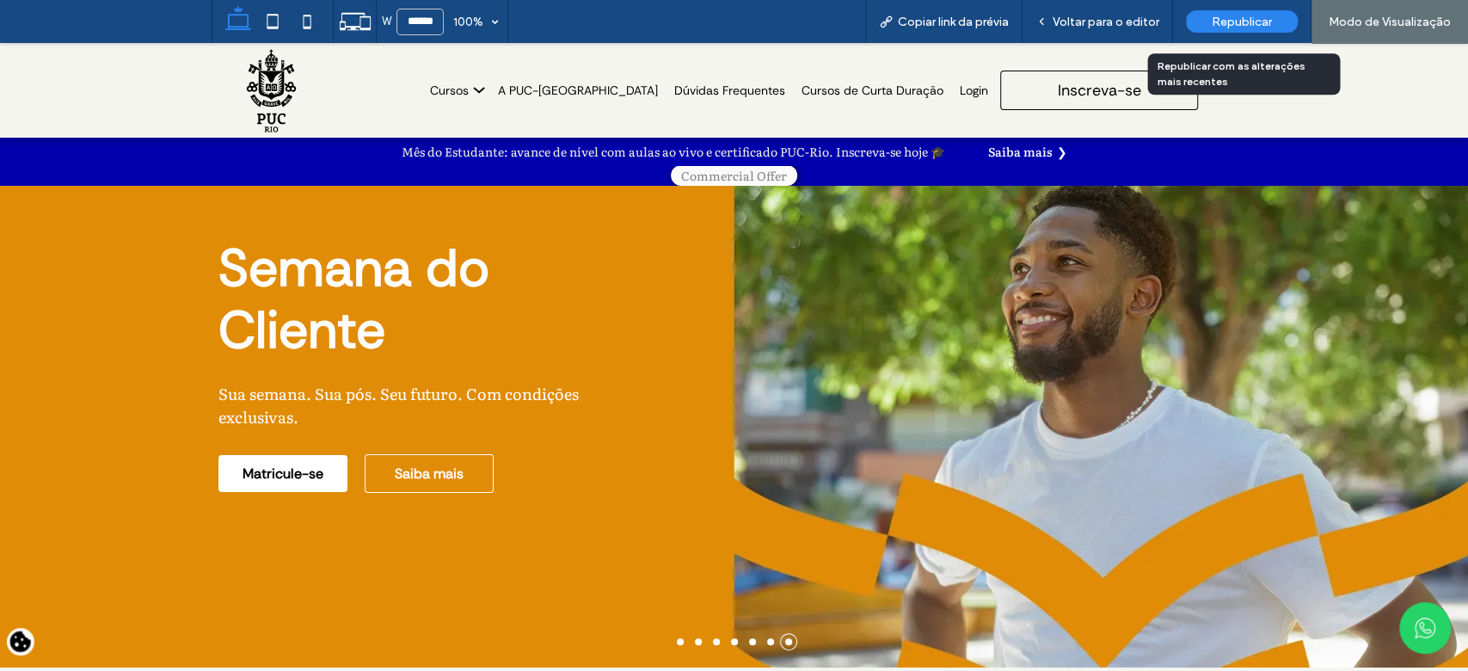
click at [1244, 25] on span "Republicar" at bounding box center [1242, 22] width 60 height 15
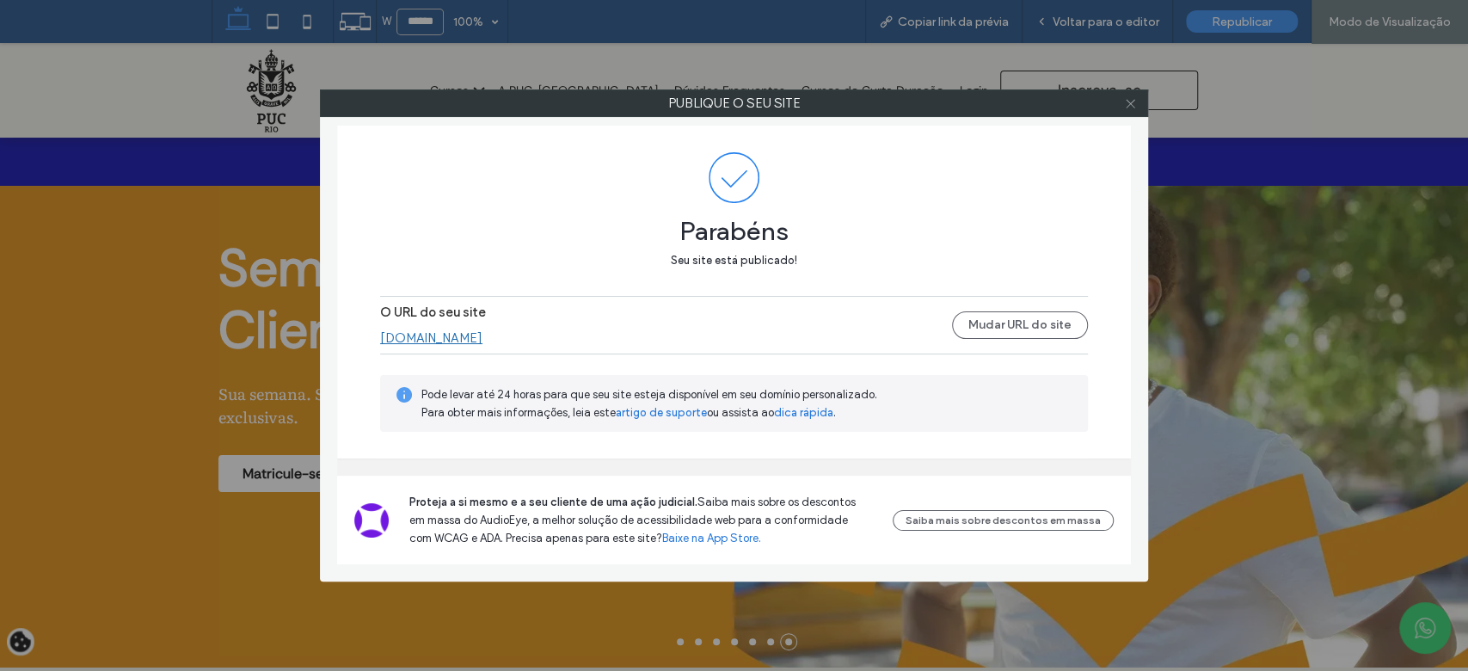
click at [1130, 107] on icon at bounding box center [1130, 103] width 13 height 13
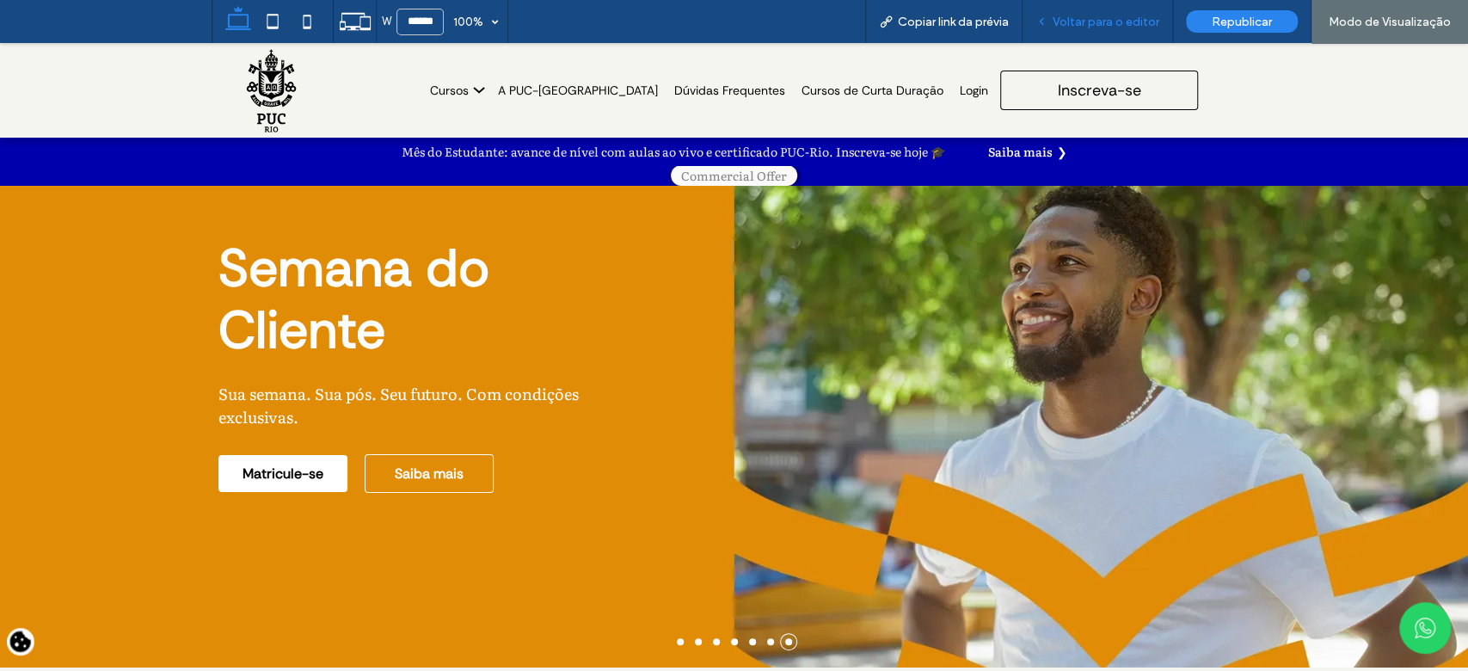
click at [1111, 22] on span "Voltar para o editor" at bounding box center [1106, 22] width 107 height 15
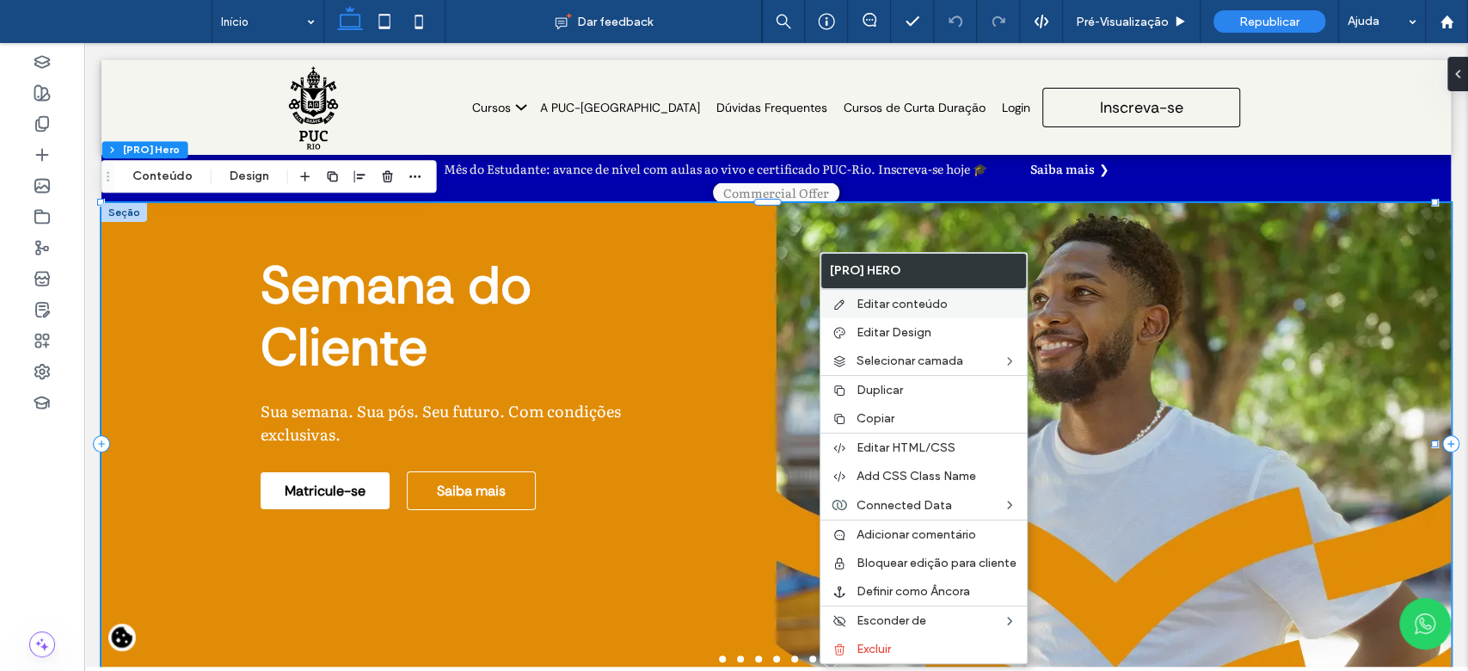
click at [866, 298] on span "Editar conteúdo" at bounding box center [902, 304] width 91 height 15
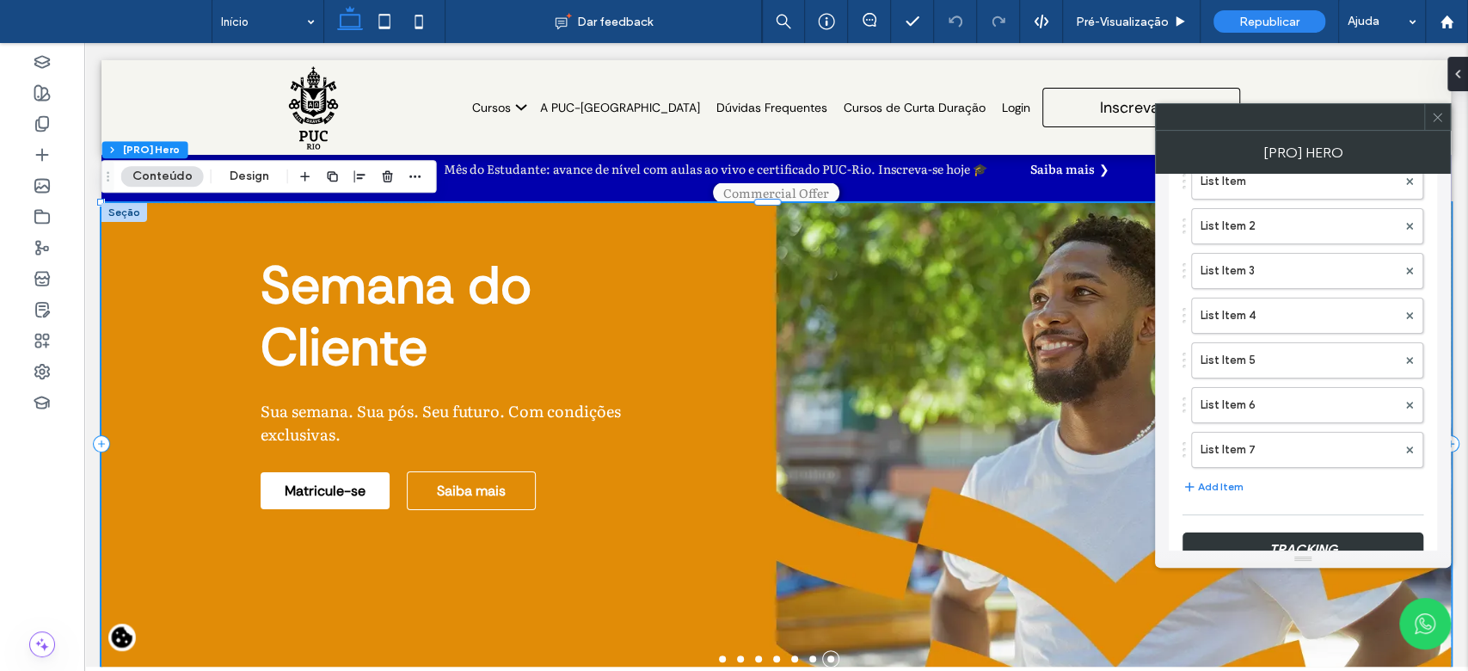
scroll to position [427, 0]
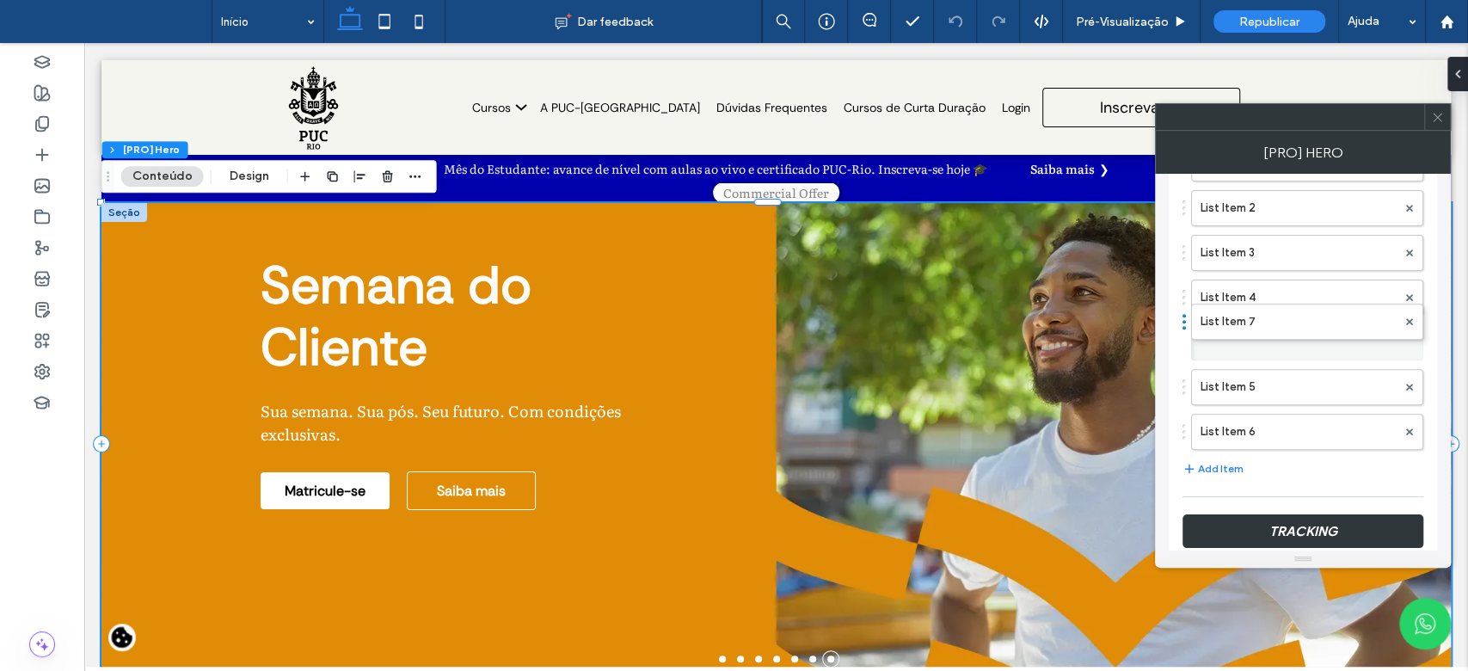
drag, startPoint x: 1269, startPoint y: 418, endPoint x: 1280, endPoint y: 225, distance: 193.9
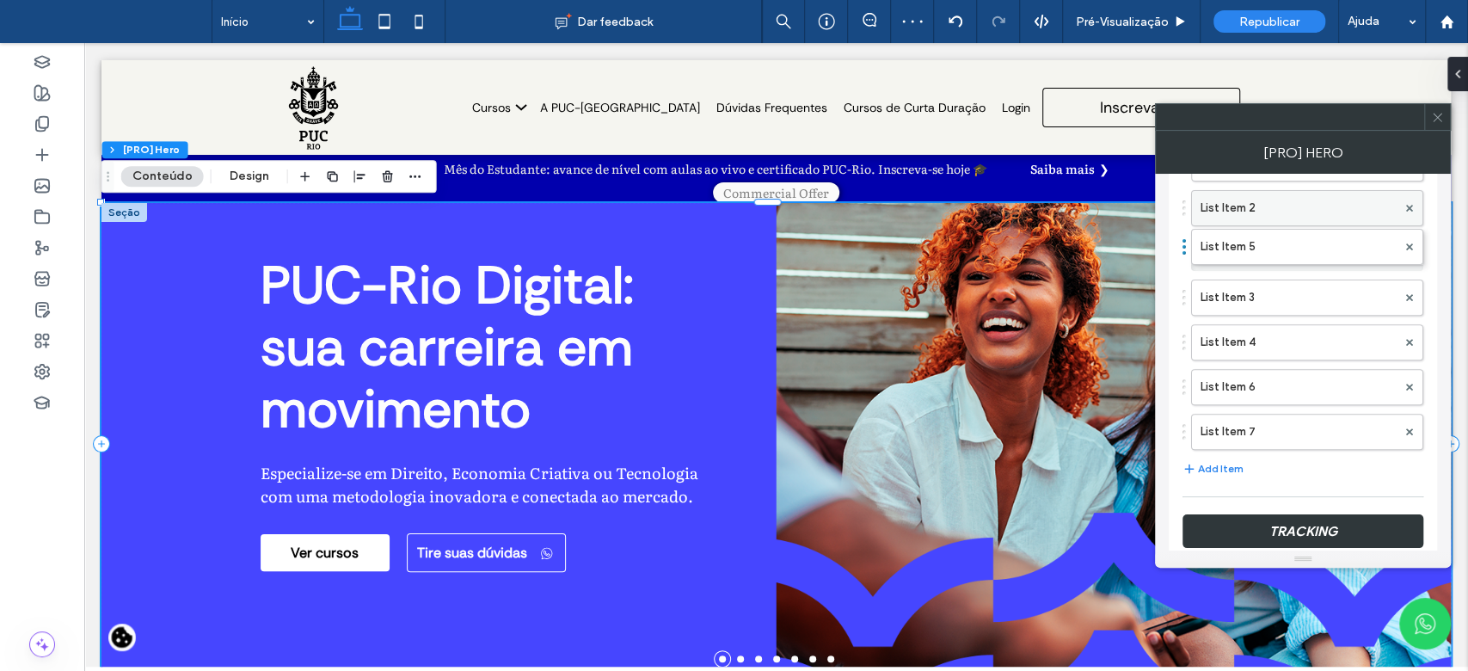
drag, startPoint x: 1275, startPoint y: 339, endPoint x: 1274, endPoint y: 216, distance: 123.0
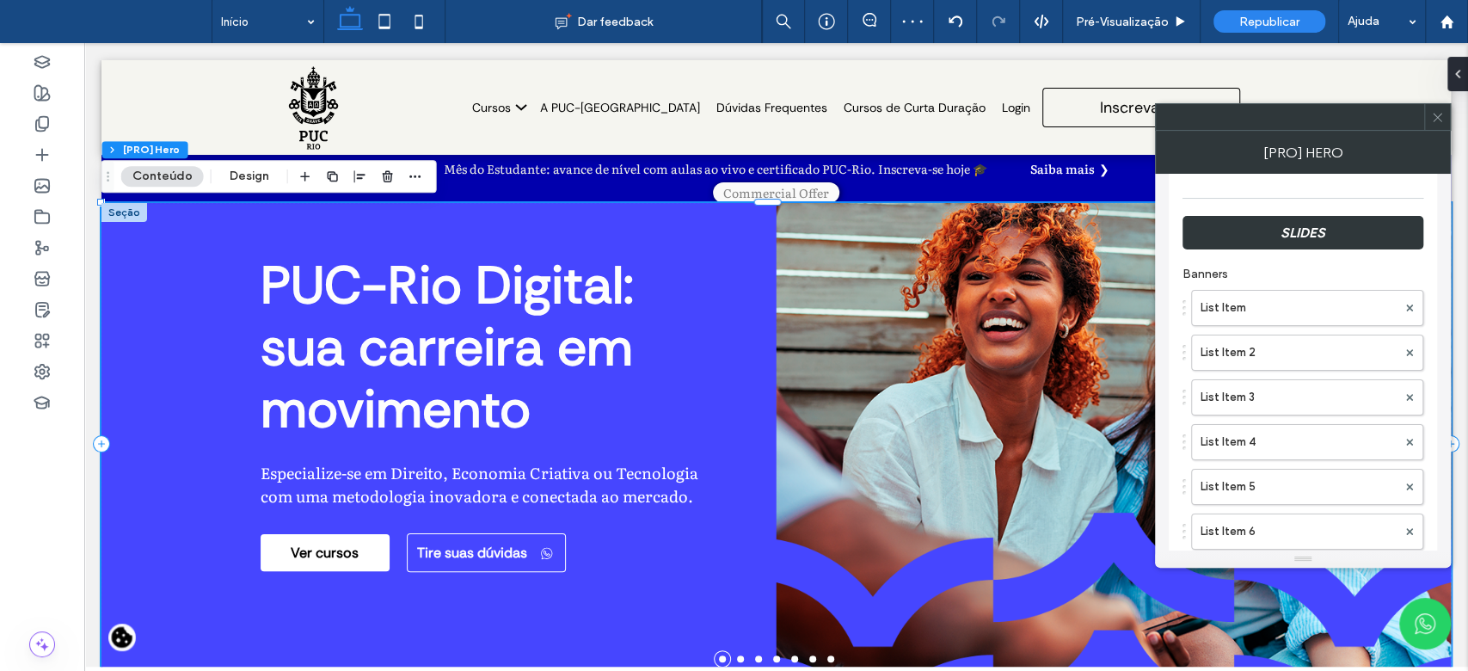
scroll to position [276, 0]
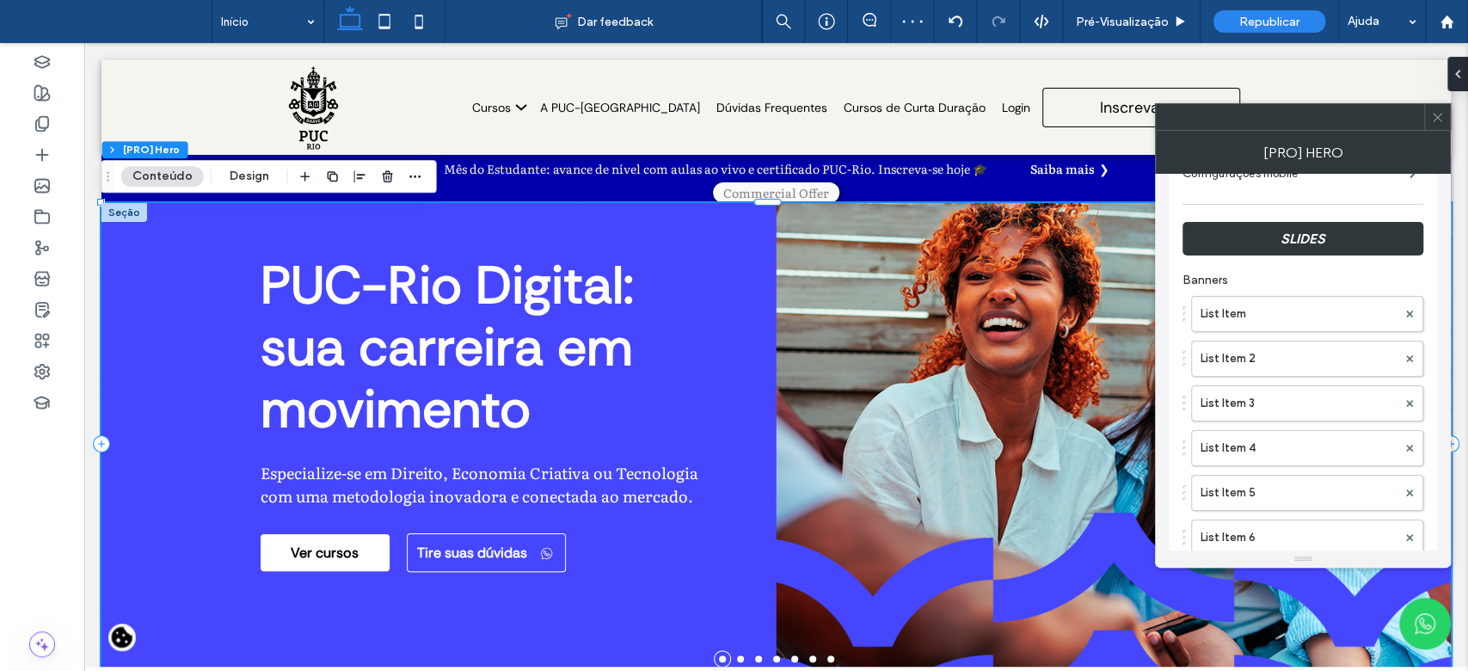
drag, startPoint x: 1445, startPoint y: 306, endPoint x: 1371, endPoint y: 236, distance: 102.2
drag, startPoint x: 1314, startPoint y: 403, endPoint x: 1302, endPoint y: 327, distance: 76.8
drag, startPoint x: 1438, startPoint y: 120, endPoint x: 1087, endPoint y: 41, distance: 359.8
click at [1438, 120] on icon at bounding box center [1437, 117] width 13 height 13
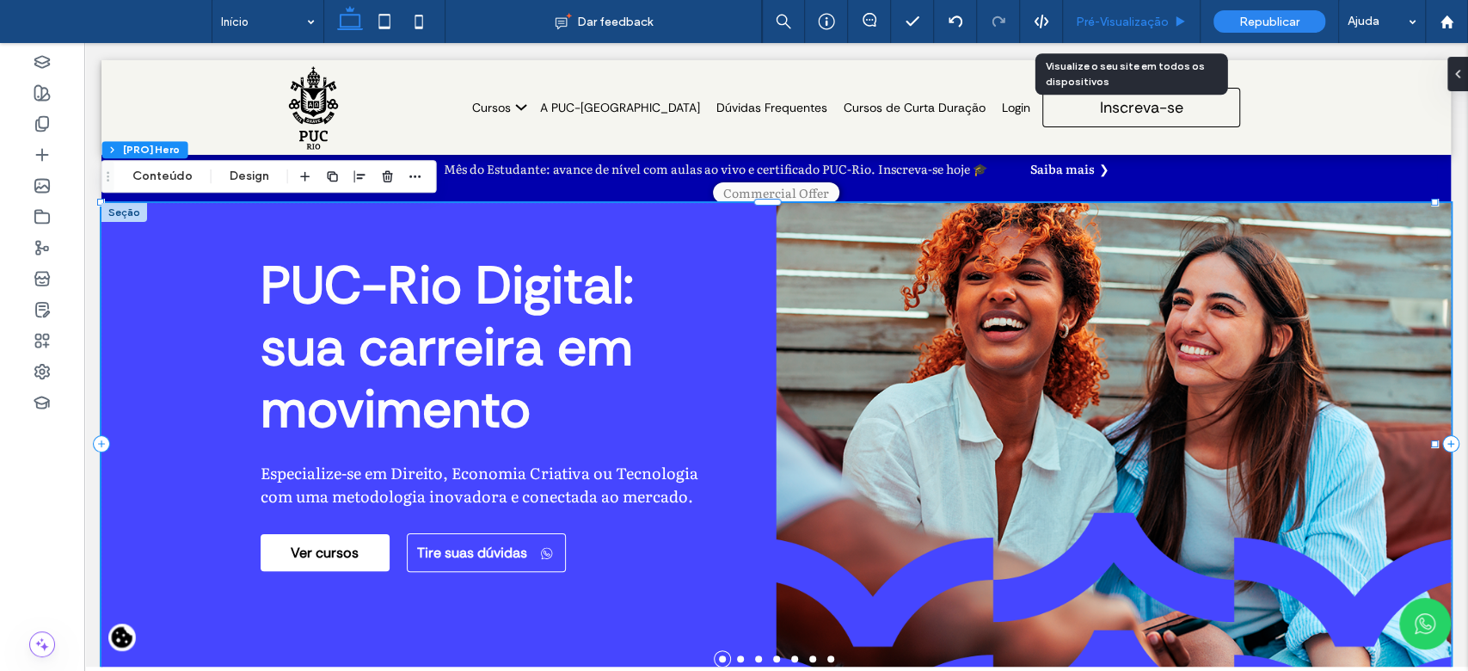
drag, startPoint x: 1080, startPoint y: 17, endPoint x: 805, endPoint y: 372, distance: 448.9
click at [1080, 17] on span "Pré-Visualizaçāo" at bounding box center [1122, 22] width 93 height 15
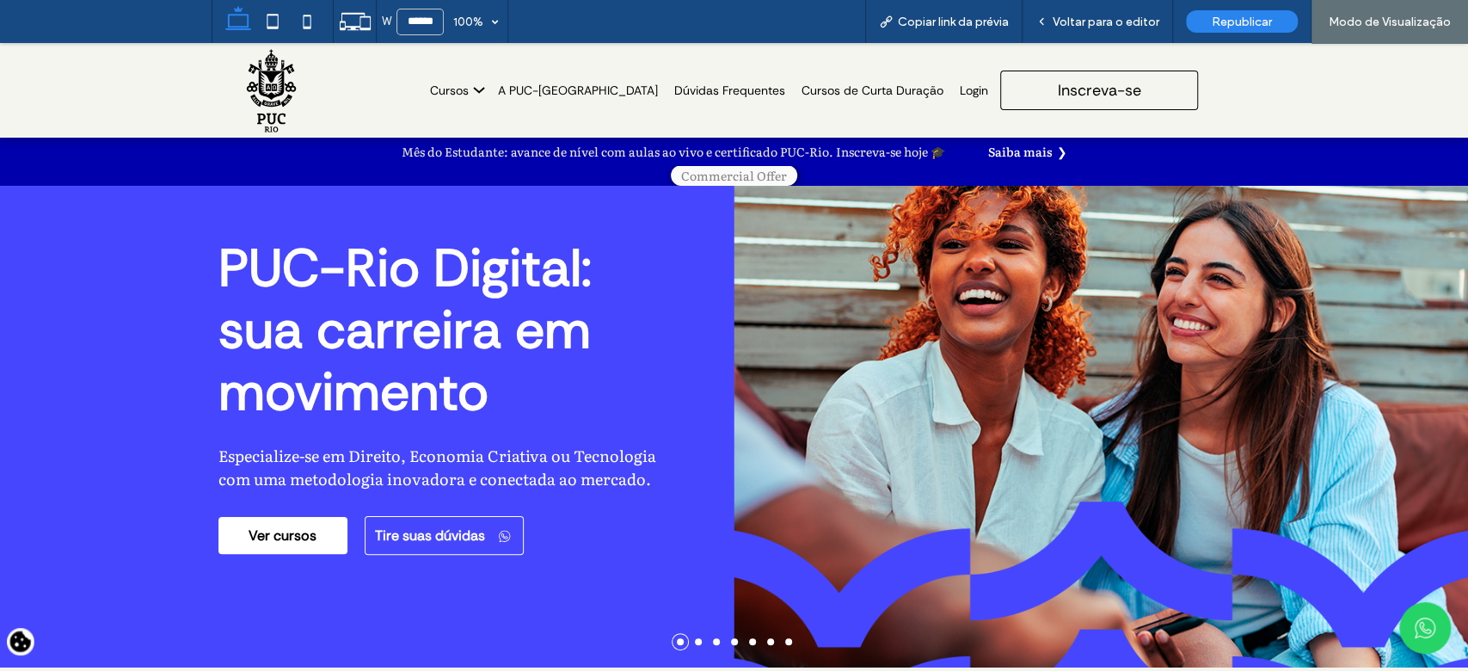
click at [695, 644] on li at bounding box center [698, 641] width 7 height 7
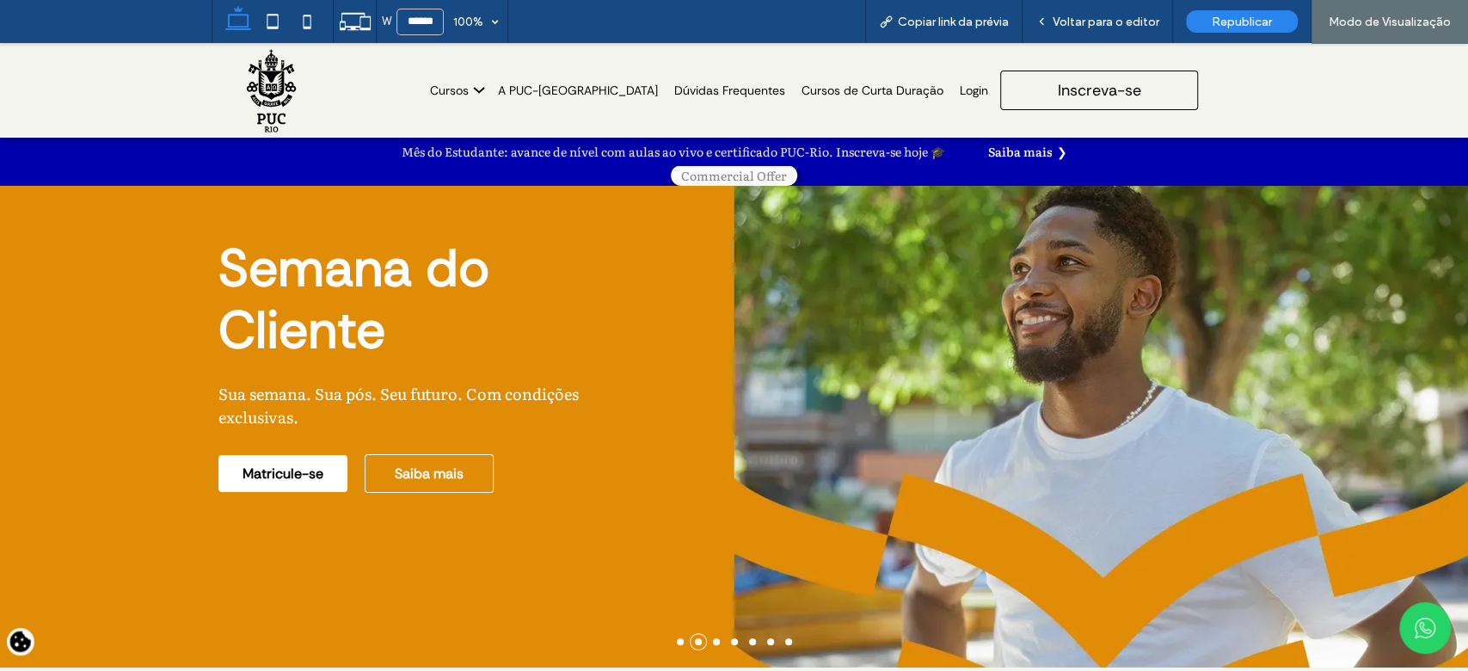
click at [713, 643] on li at bounding box center [716, 641] width 7 height 7
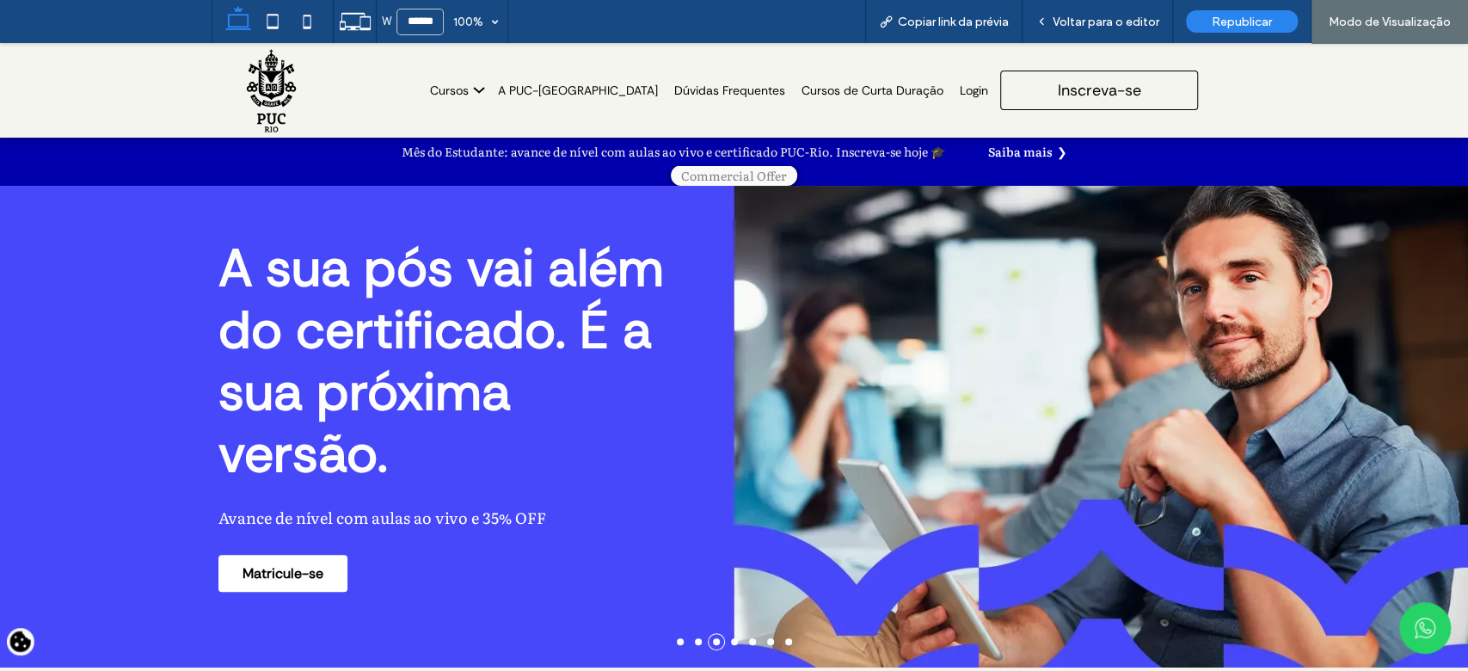
click at [731, 645] on li at bounding box center [734, 641] width 7 height 7
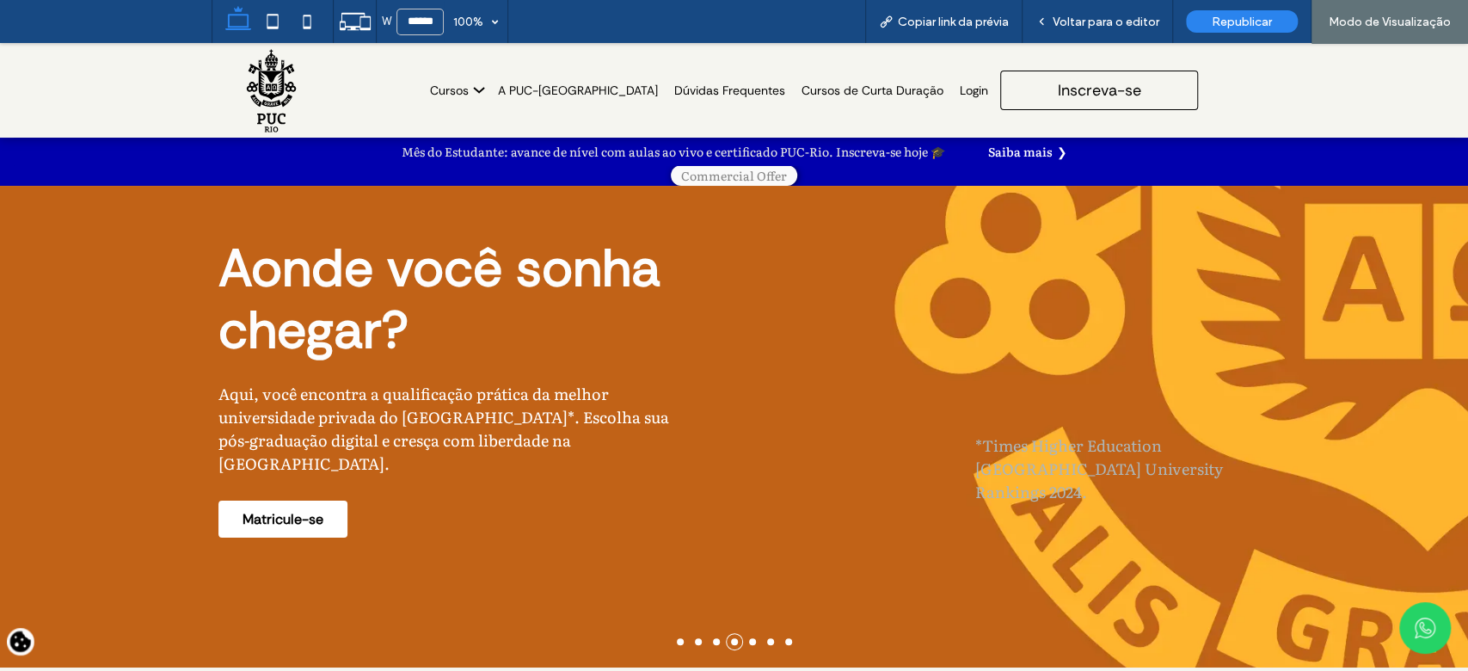
click at [695, 644] on li at bounding box center [698, 641] width 7 height 7
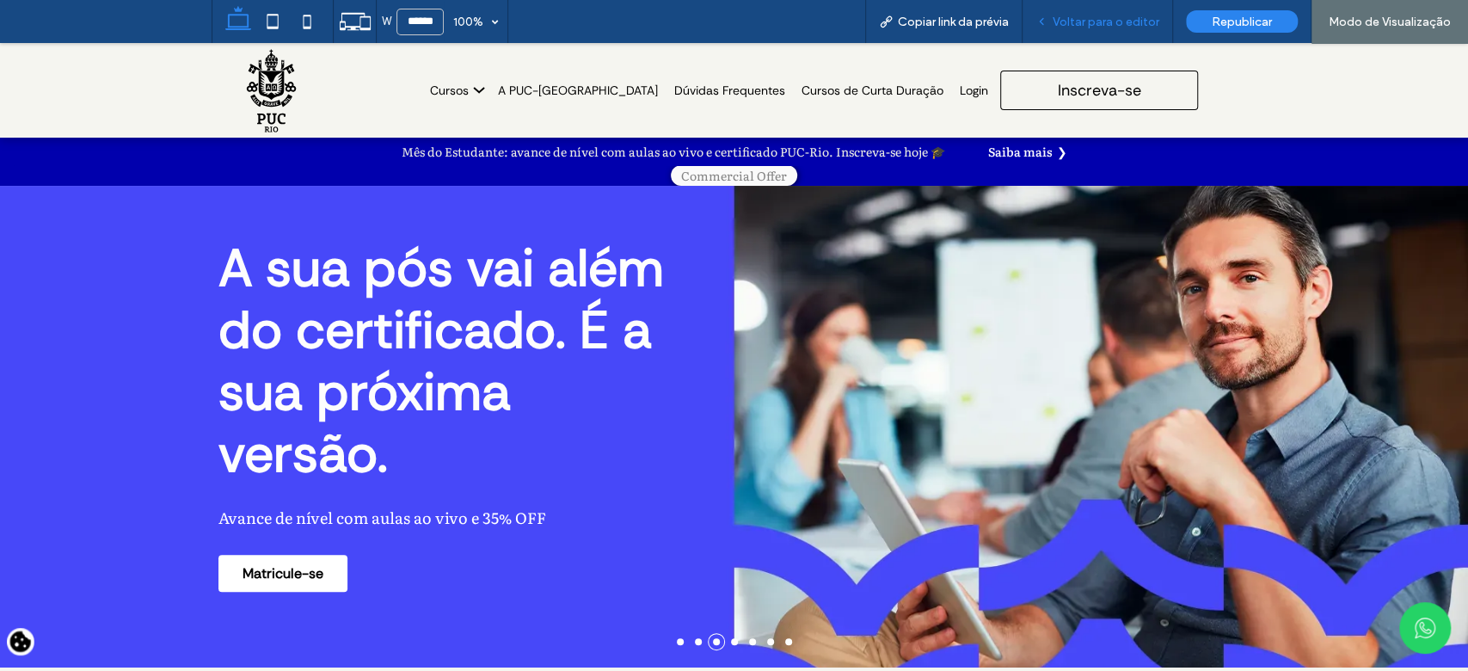
click at [1074, 15] on span "Voltar para o editor" at bounding box center [1106, 22] width 107 height 15
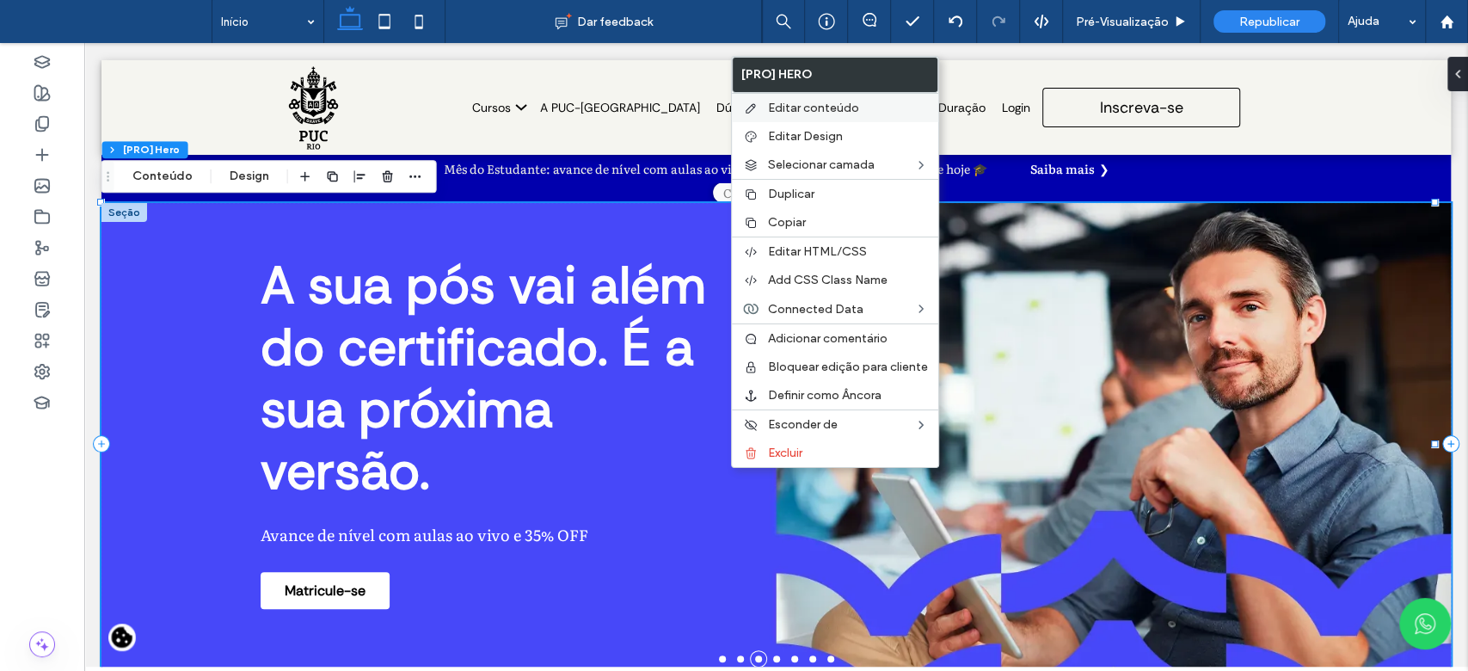
click at [808, 104] on span "Editar conteúdo" at bounding box center [813, 108] width 91 height 15
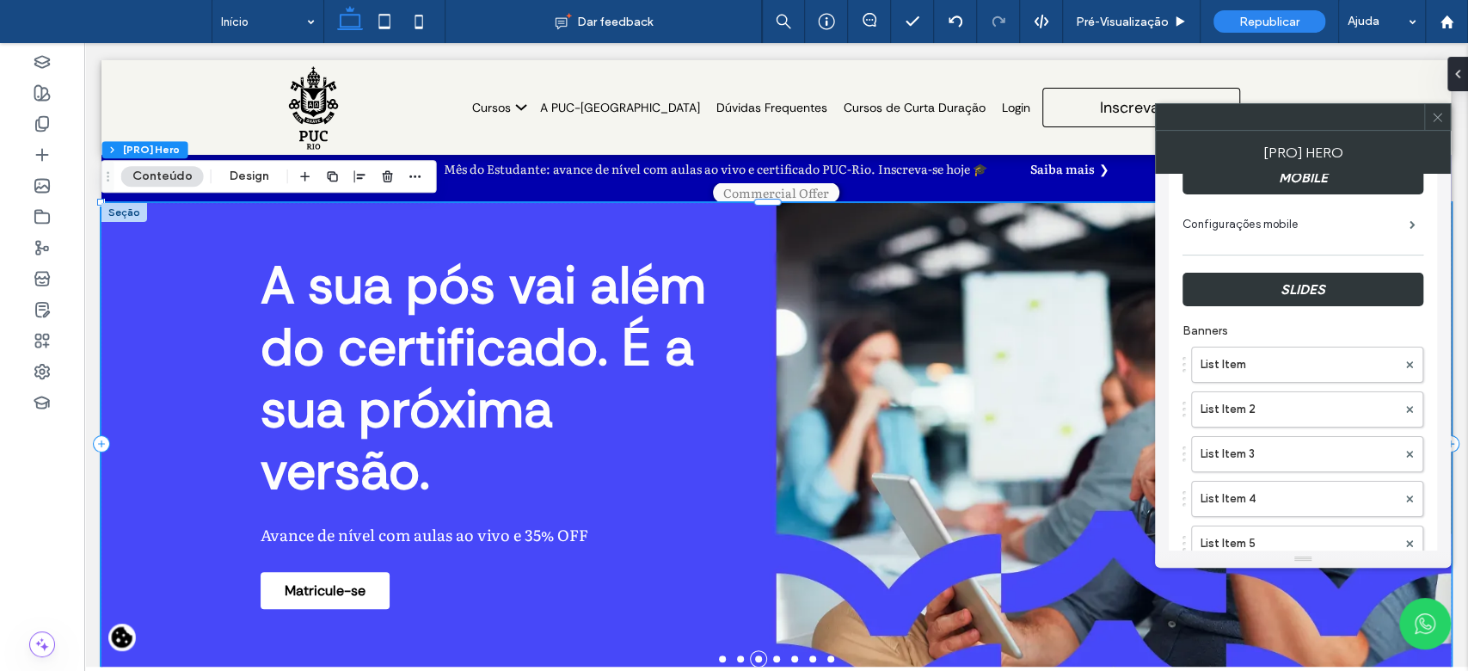
scroll to position [233, 0]
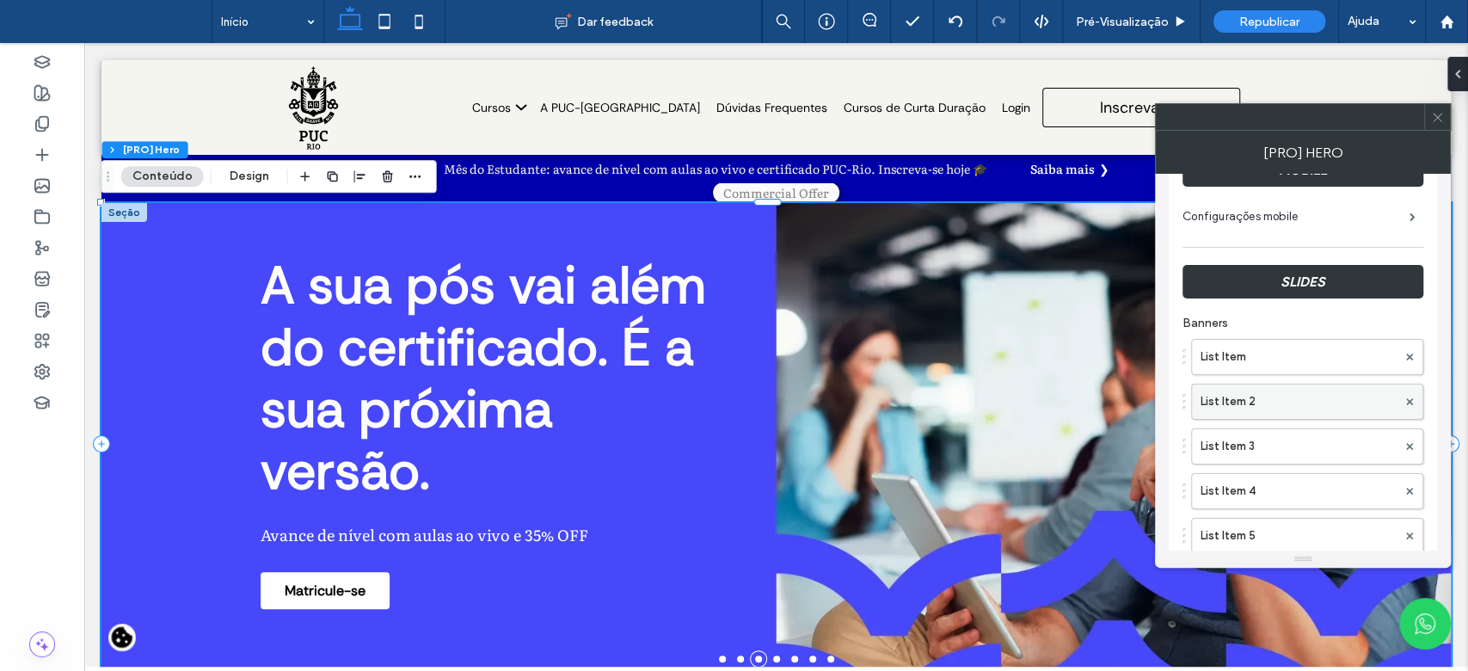
click at [1293, 391] on label "List Item 2" at bounding box center [1299, 402] width 196 height 34
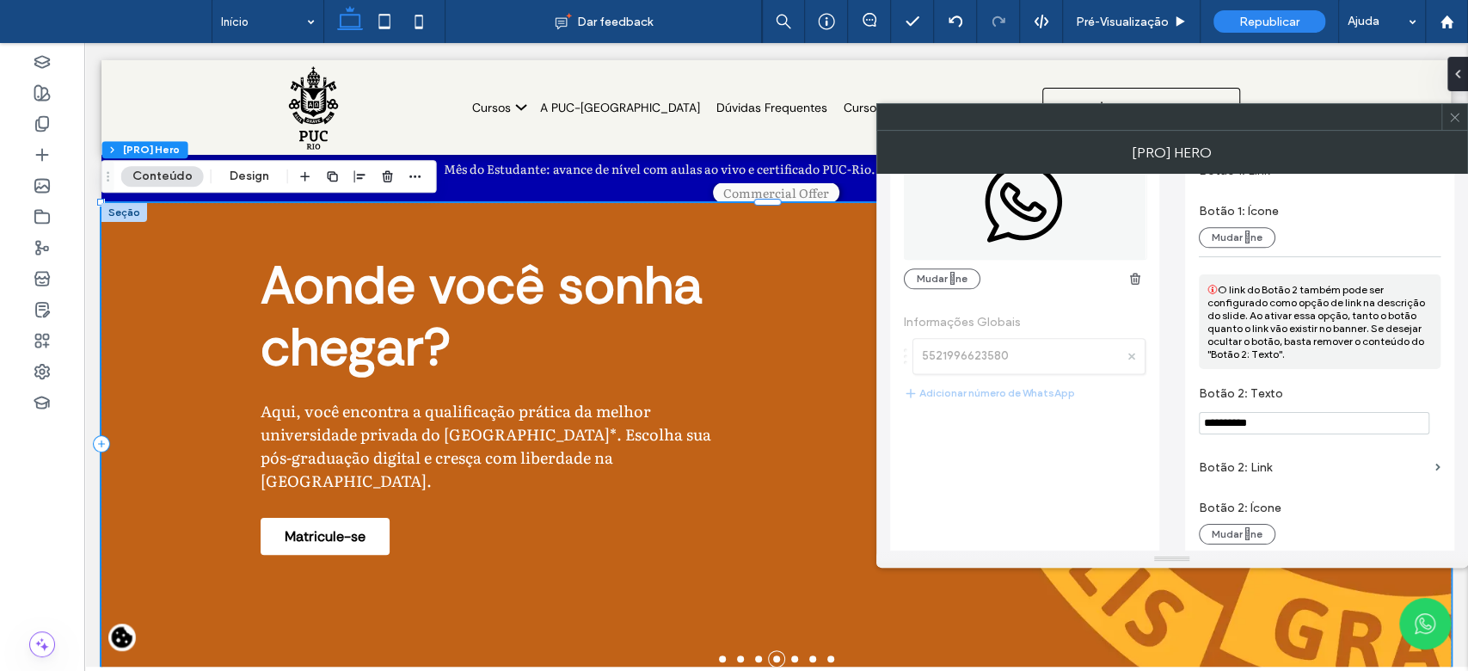
scroll to position [1479, 0]
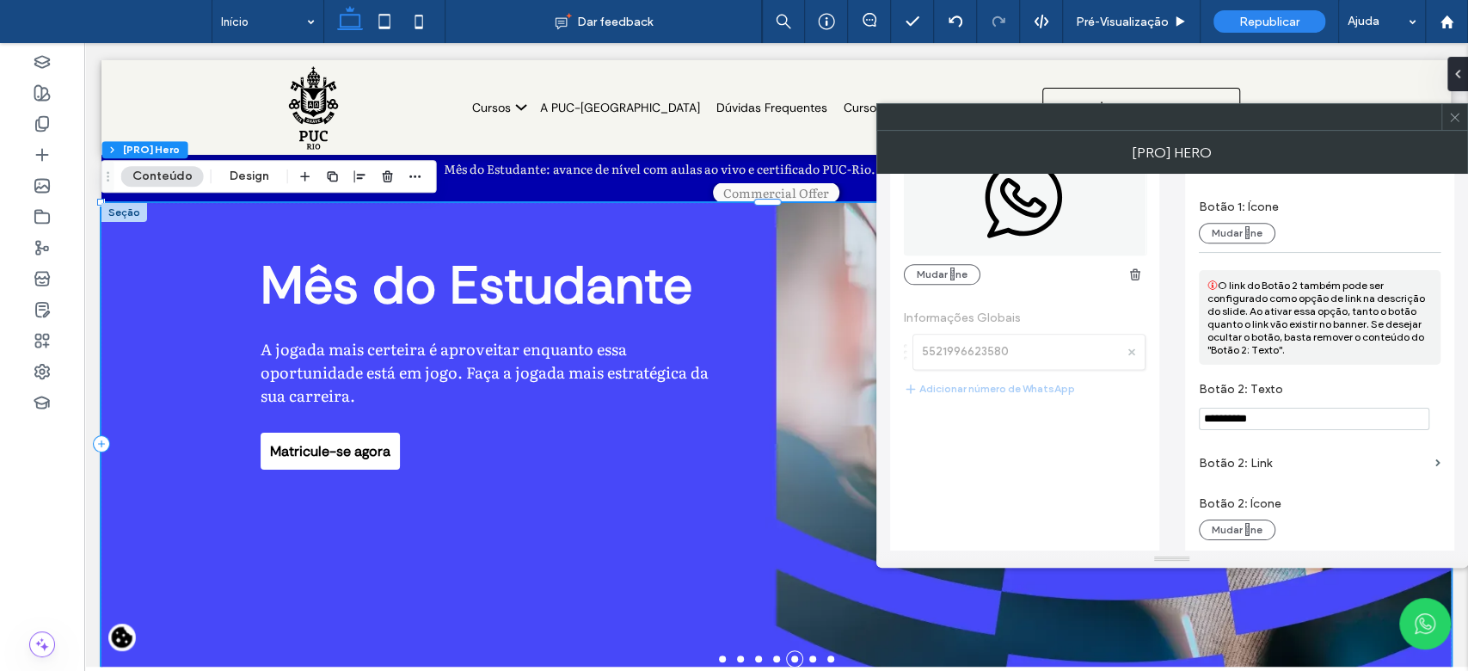
click at [1287, 425] on input "**********" at bounding box center [1314, 419] width 231 height 22
click at [1286, 425] on input "**********" at bounding box center [1314, 419] width 231 height 22
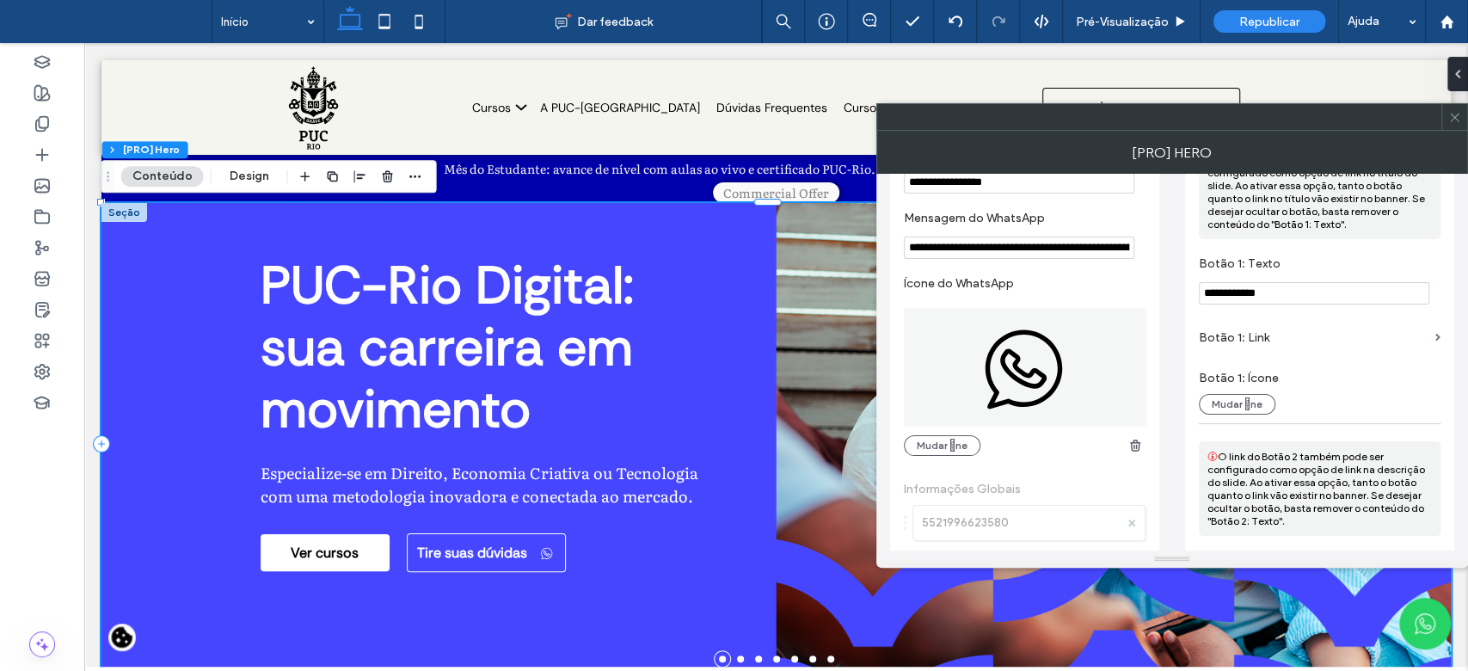
scroll to position [1299, 0]
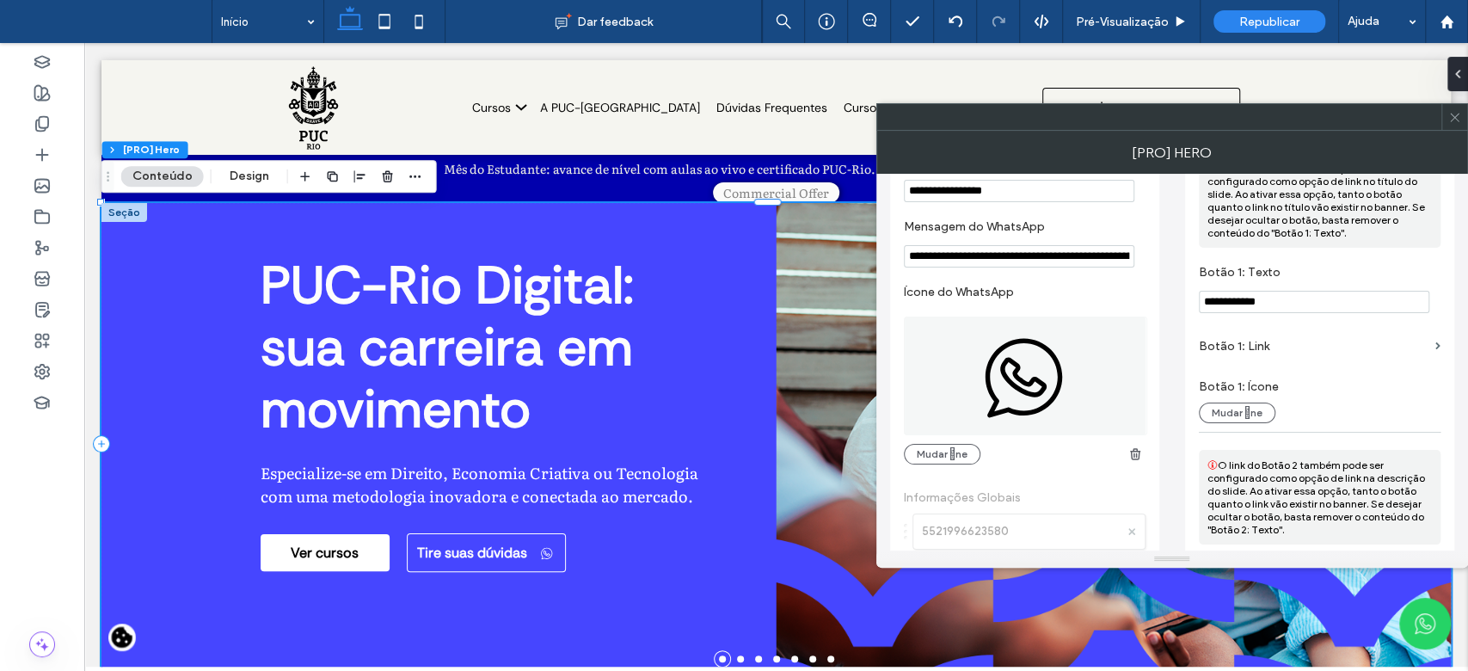
click at [1303, 358] on label "Botão 1: Link" at bounding box center [1314, 346] width 230 height 32
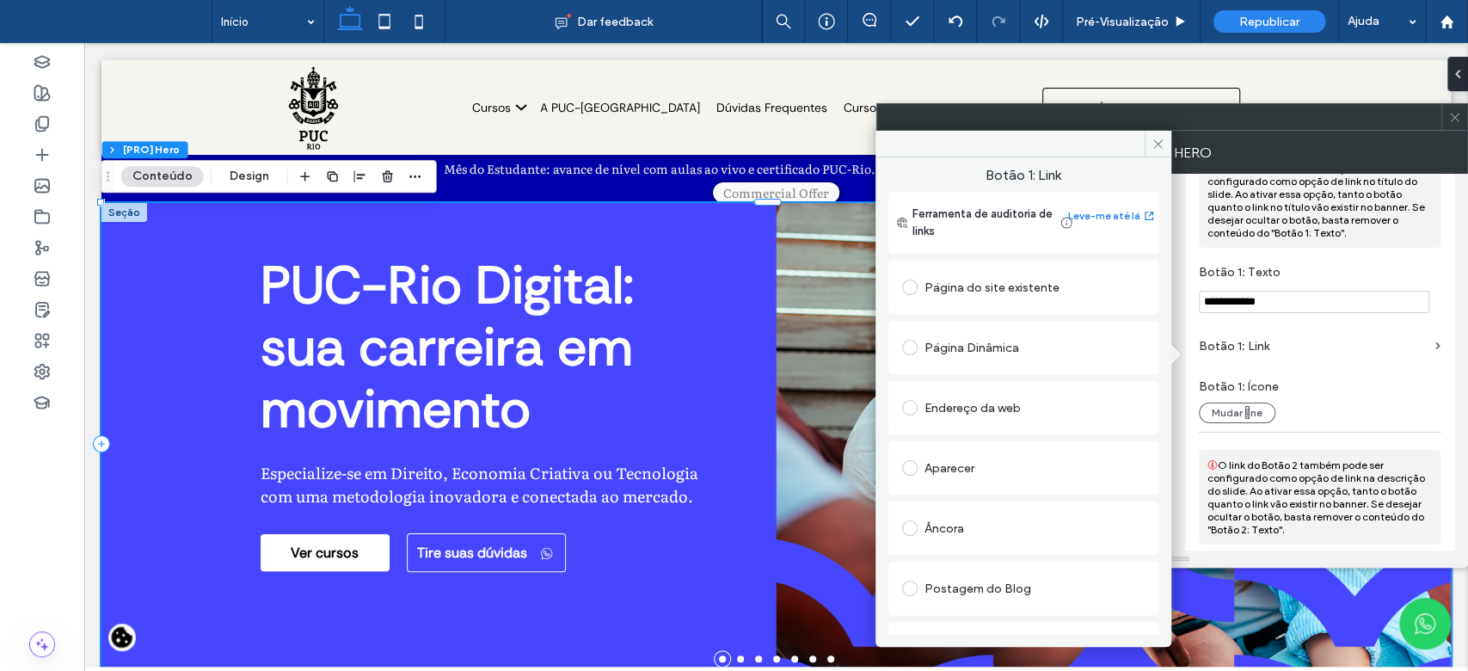
click at [994, 287] on div "Página do site existente" at bounding box center [1023, 288] width 243 height 28
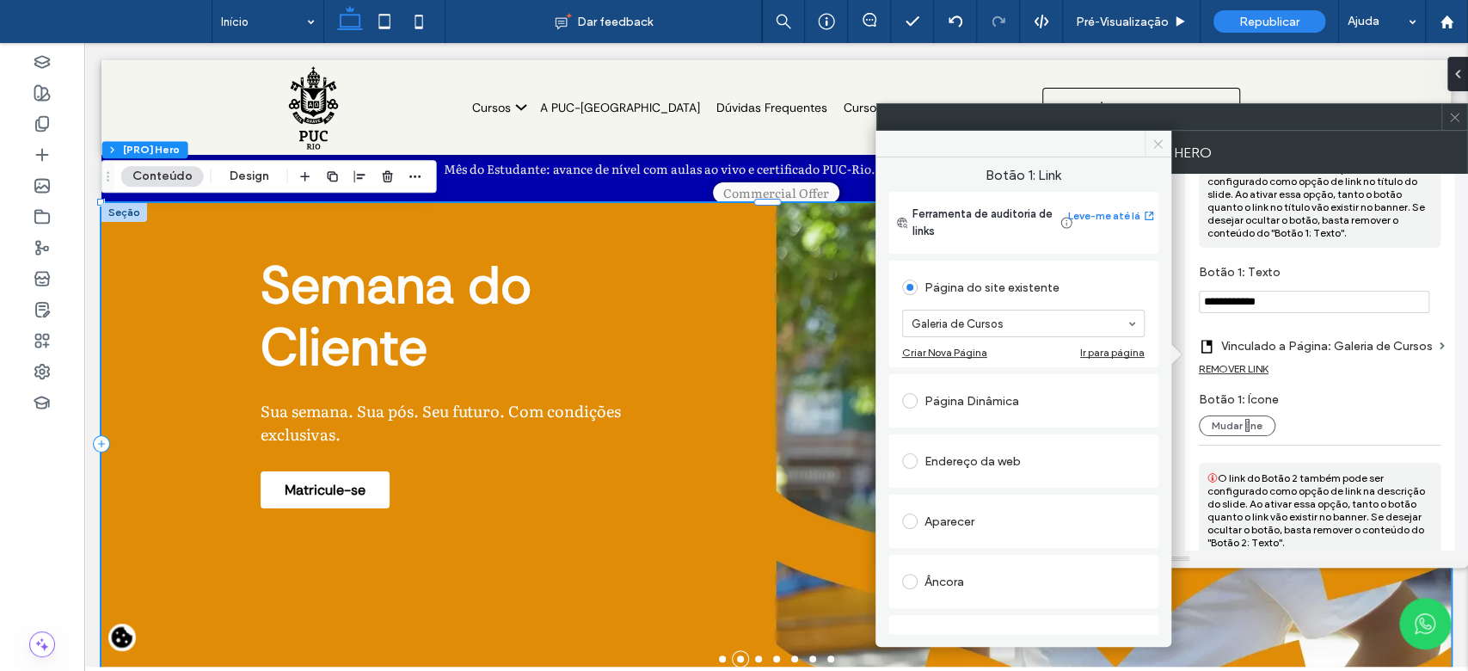
click at [1155, 144] on icon at bounding box center [1158, 144] width 13 height 13
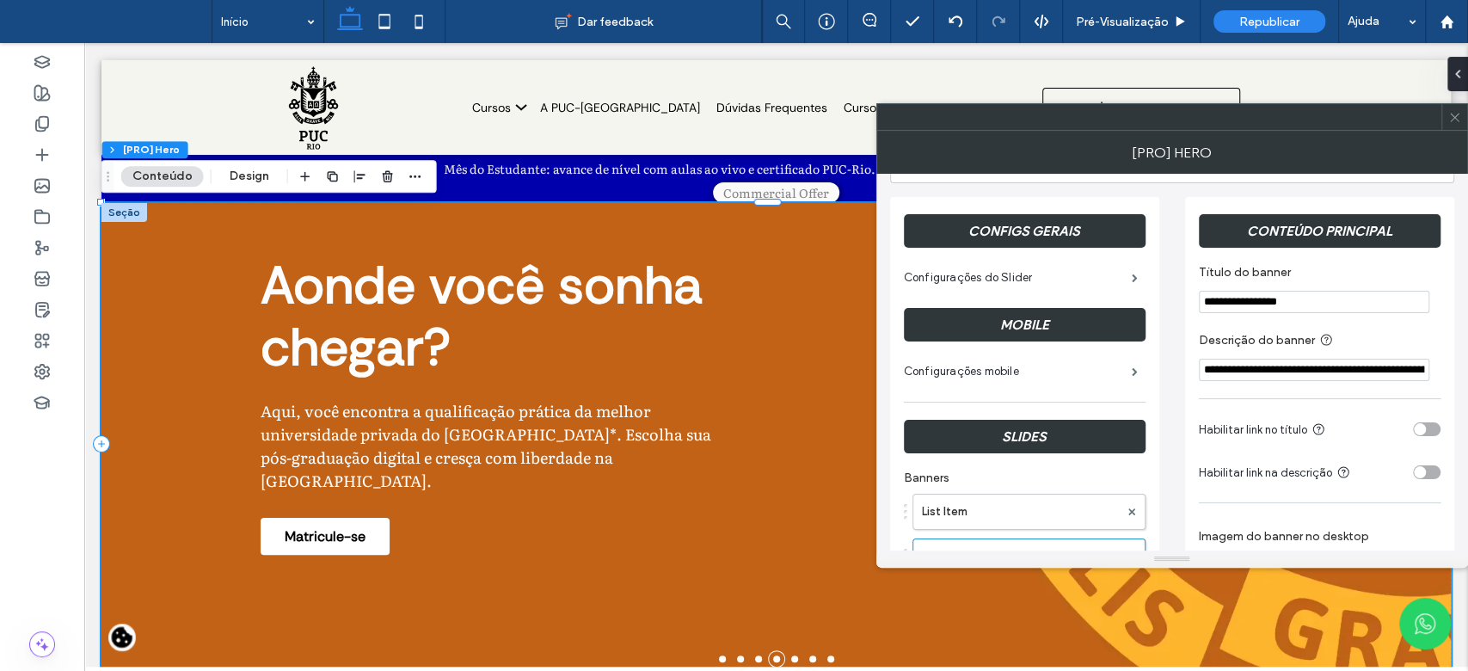
scroll to position [0, 0]
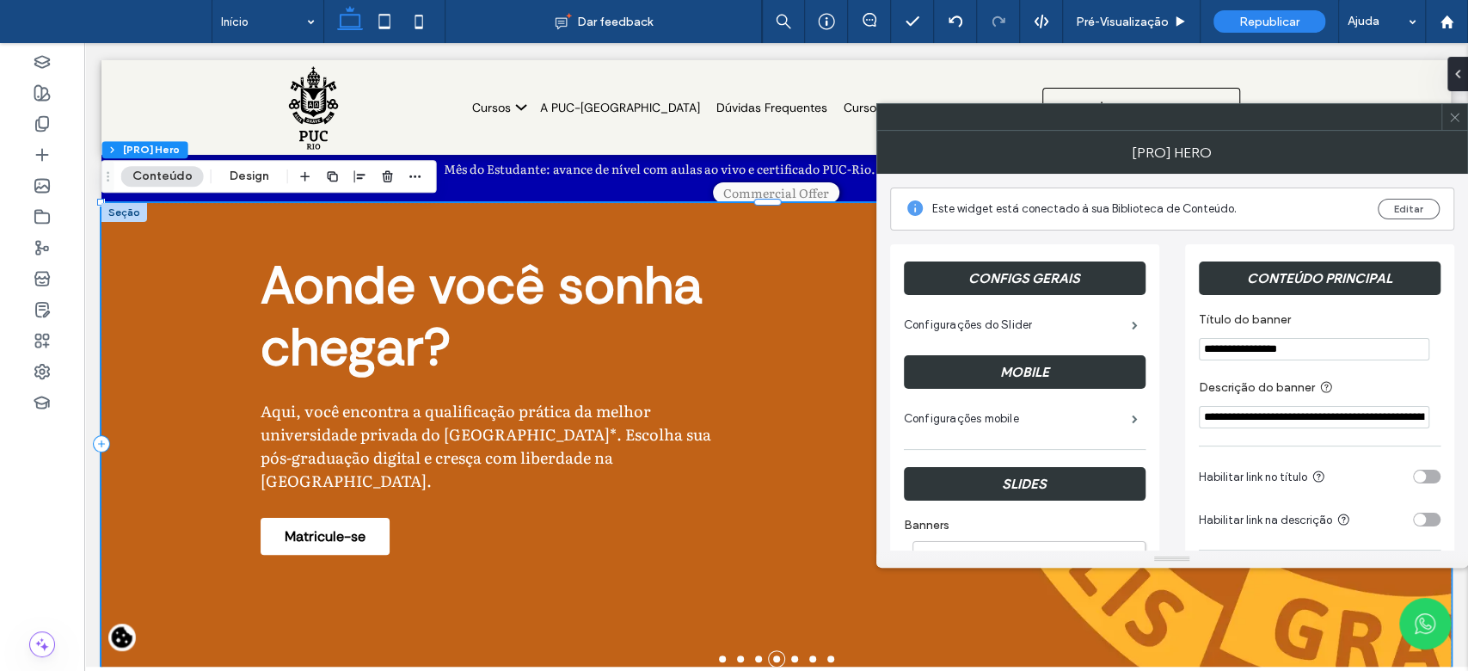
drag, startPoint x: 1461, startPoint y: 112, endPoint x: 1442, endPoint y: 110, distance: 19.0
click at [1461, 113] on icon at bounding box center [1455, 117] width 13 height 13
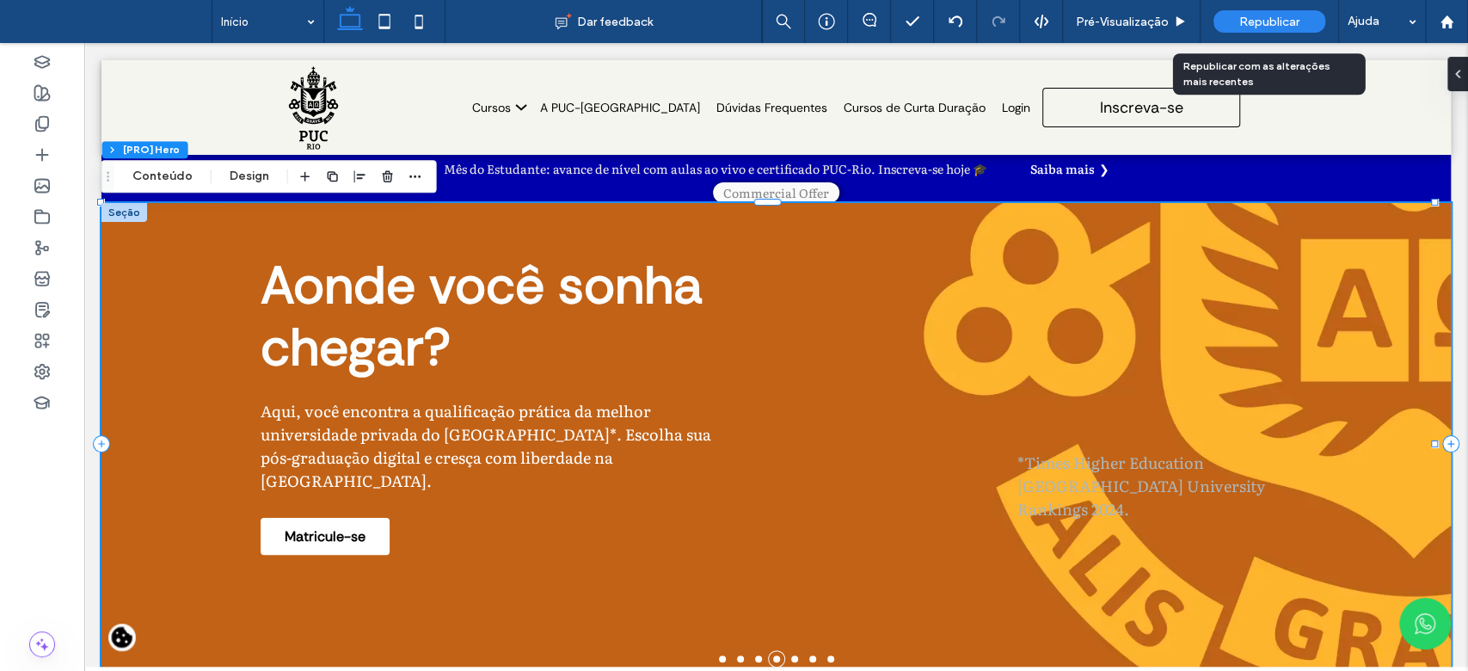
click at [1285, 11] on div "Republicar" at bounding box center [1270, 21] width 112 height 22
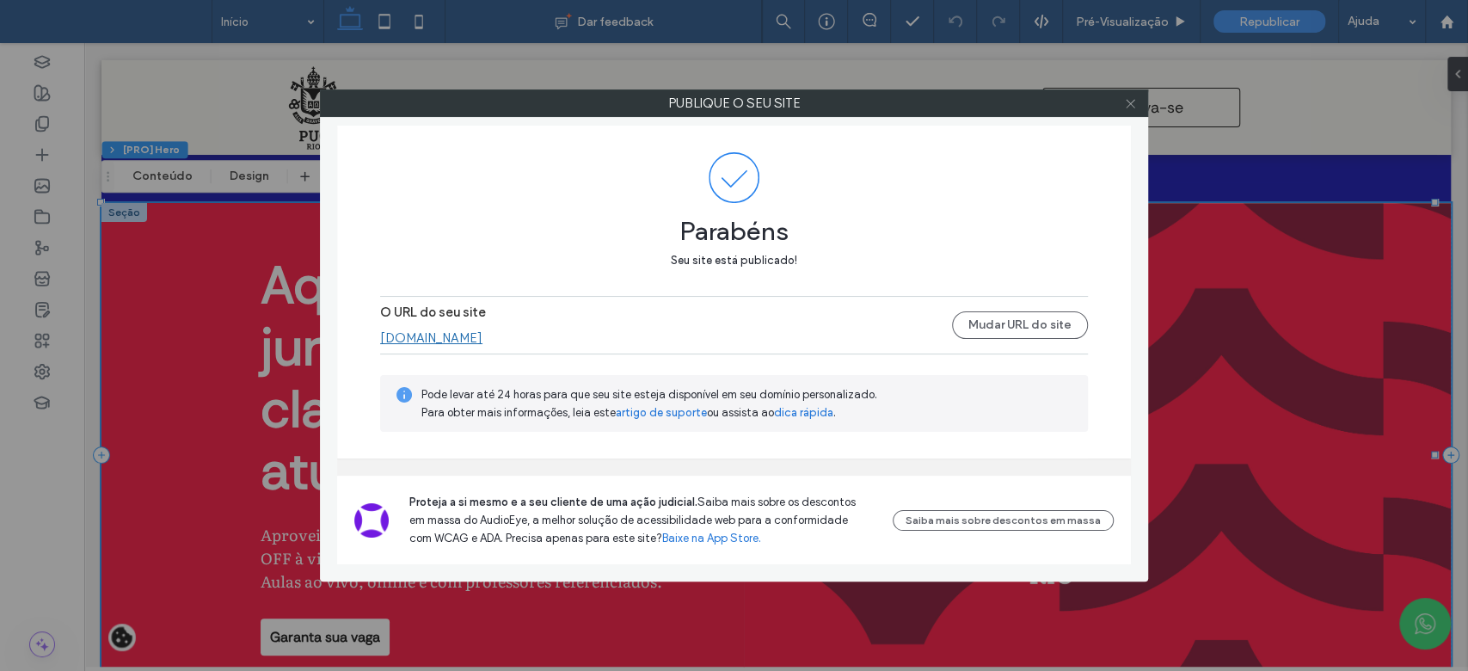
click at [1133, 105] on icon at bounding box center [1130, 103] width 13 height 13
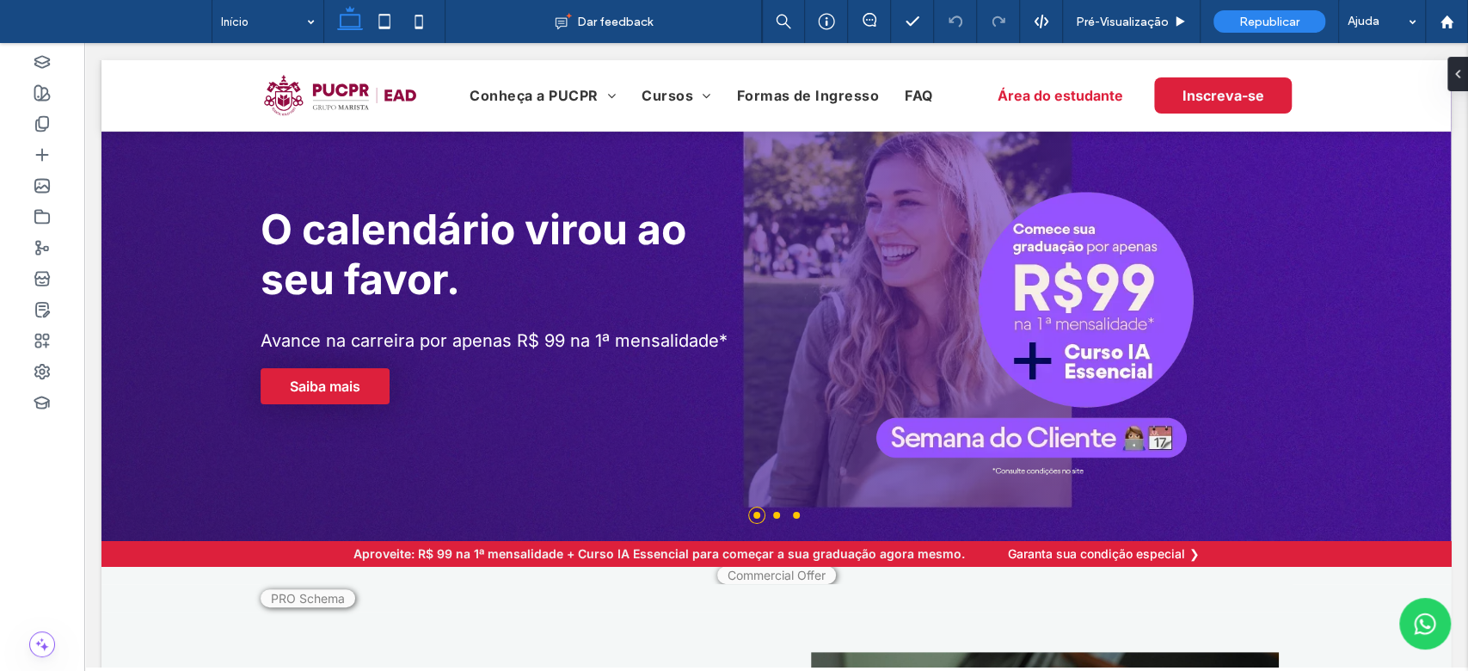
scroll to position [48, 0]
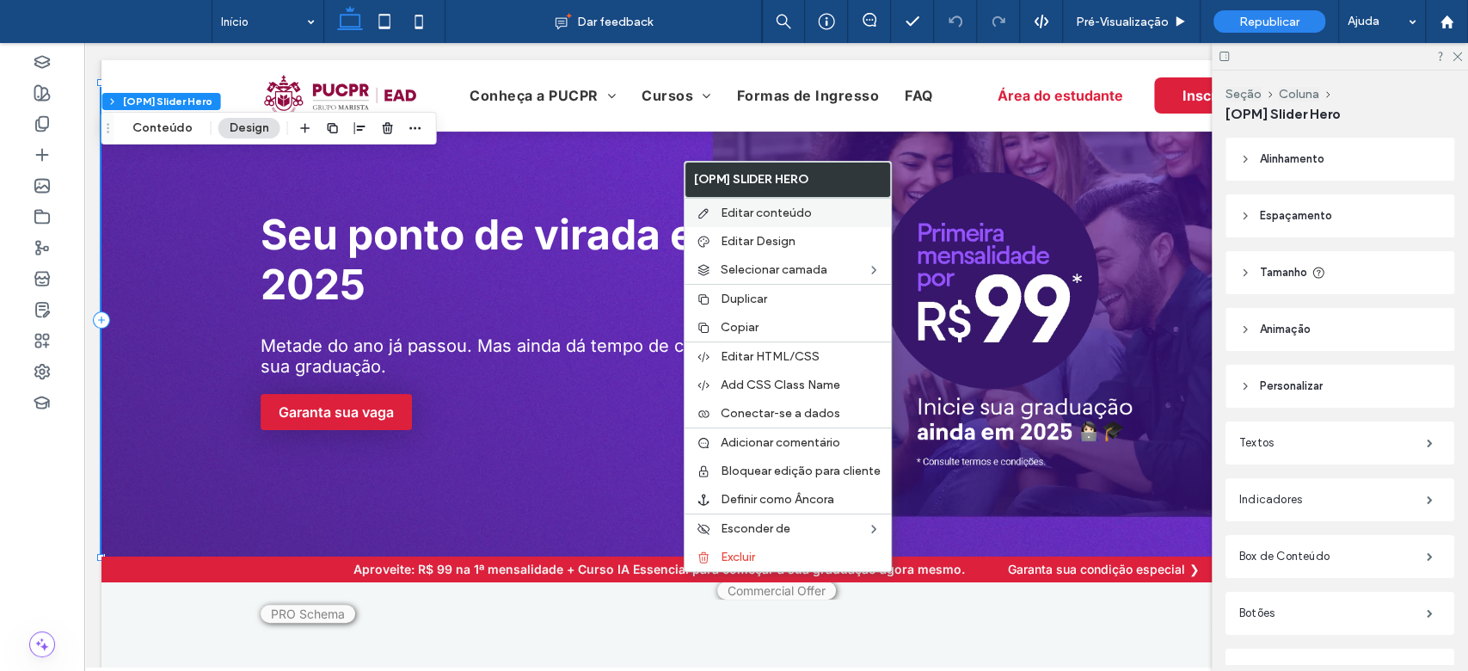
click at [733, 216] on span "Editar conteúdo" at bounding box center [766, 213] width 91 height 15
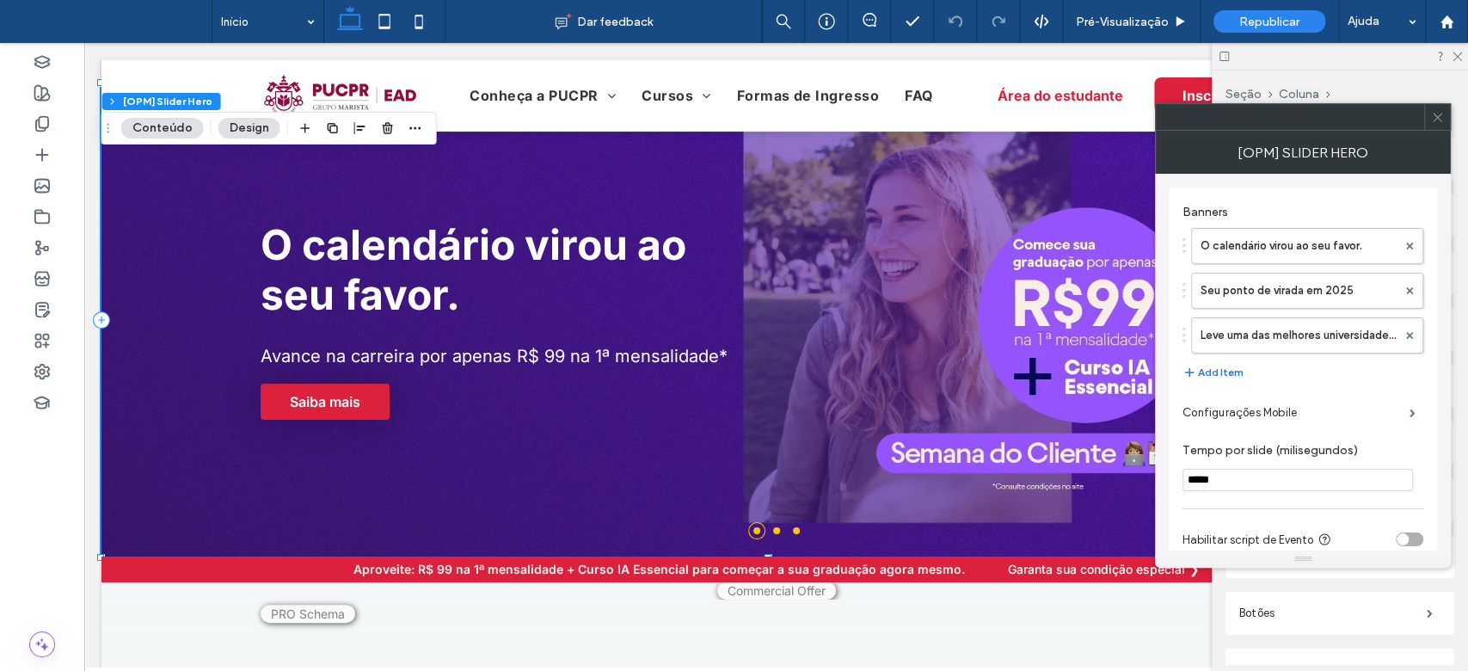
click at [1213, 369] on button "Add Item" at bounding box center [1213, 372] width 61 height 21
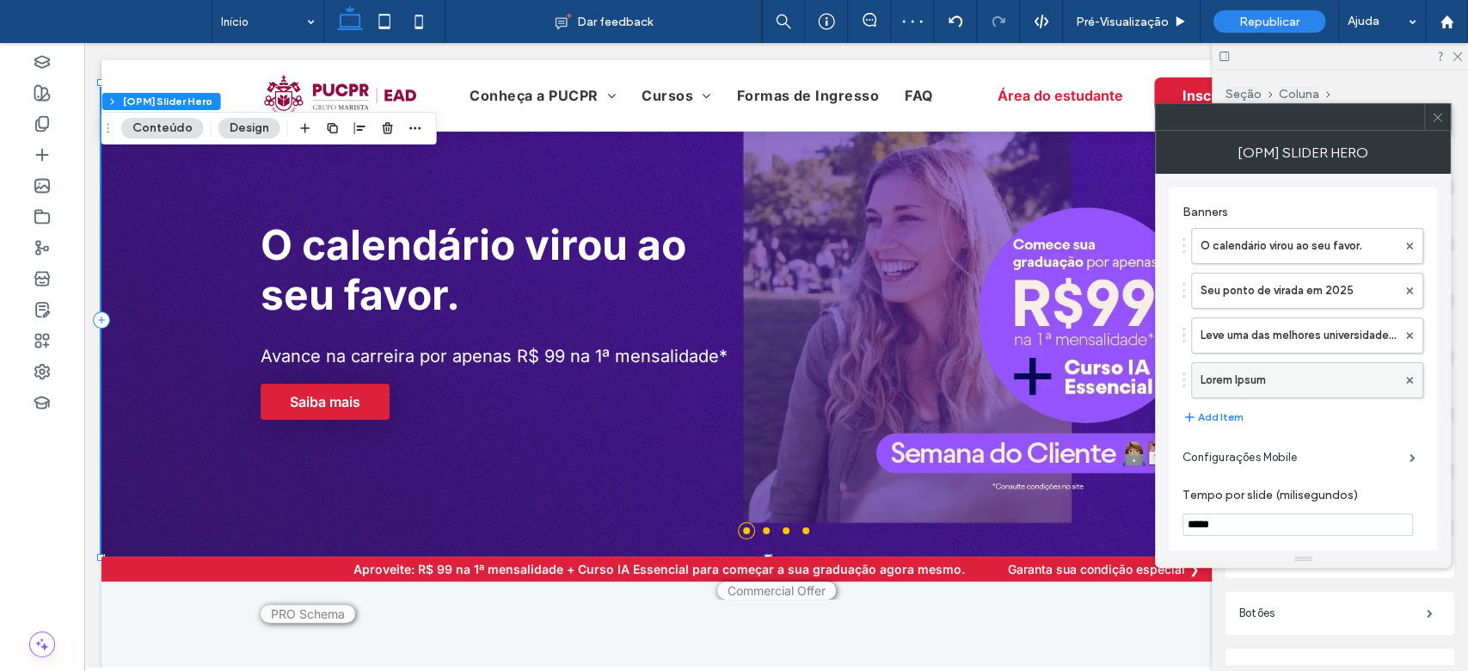
click at [1253, 391] on label "Lorem Ipsum" at bounding box center [1299, 380] width 196 height 34
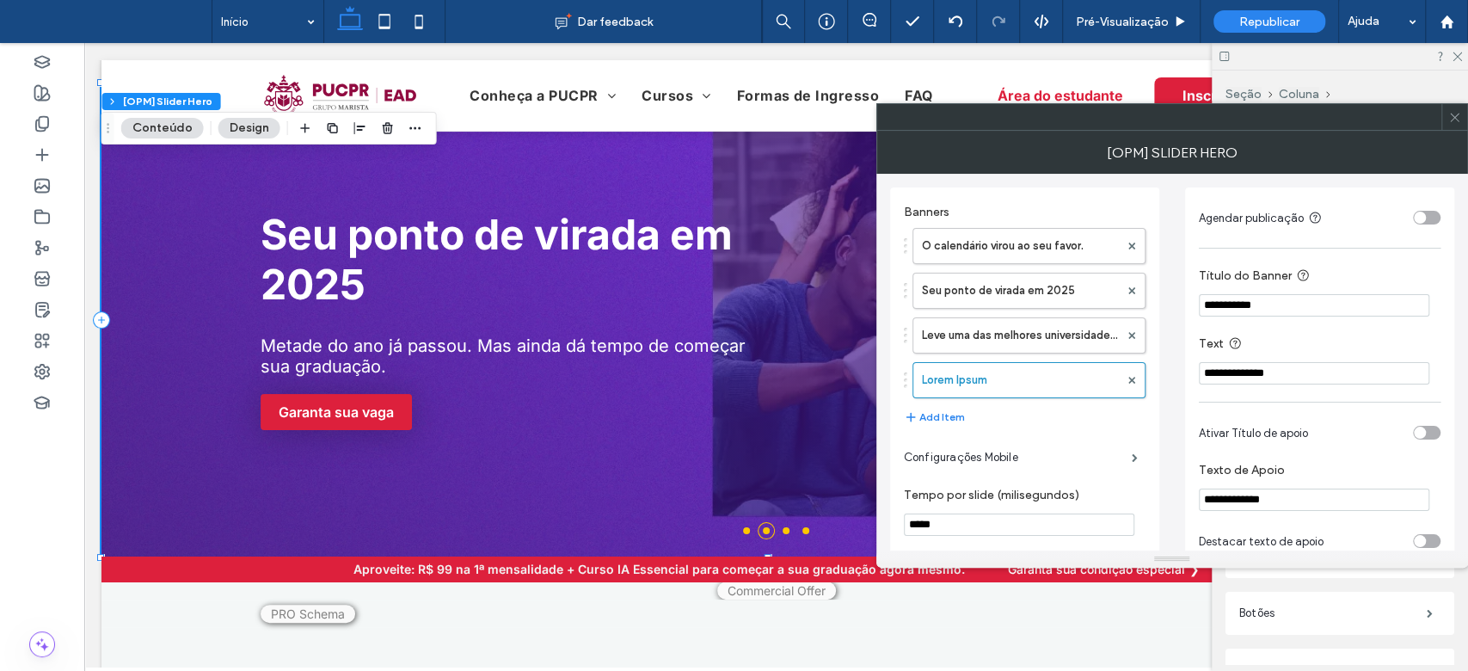
click at [1268, 309] on input "**********" at bounding box center [1314, 305] width 231 height 22
click at [1268, 308] on input "**********" at bounding box center [1314, 305] width 231 height 22
click at [1283, 306] on input "**********" at bounding box center [1314, 305] width 231 height 22
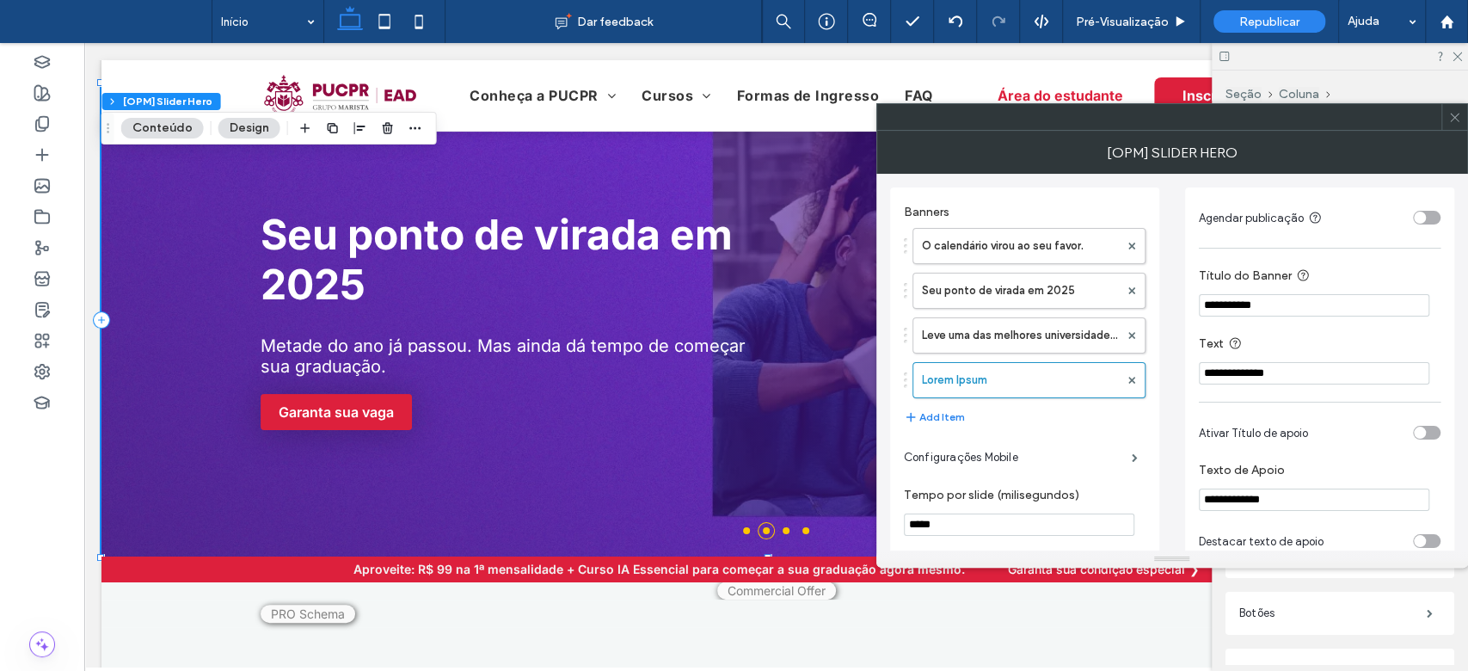
click at [1283, 306] on input "**********" at bounding box center [1314, 305] width 231 height 22
paste input "**********"
type input "**********"
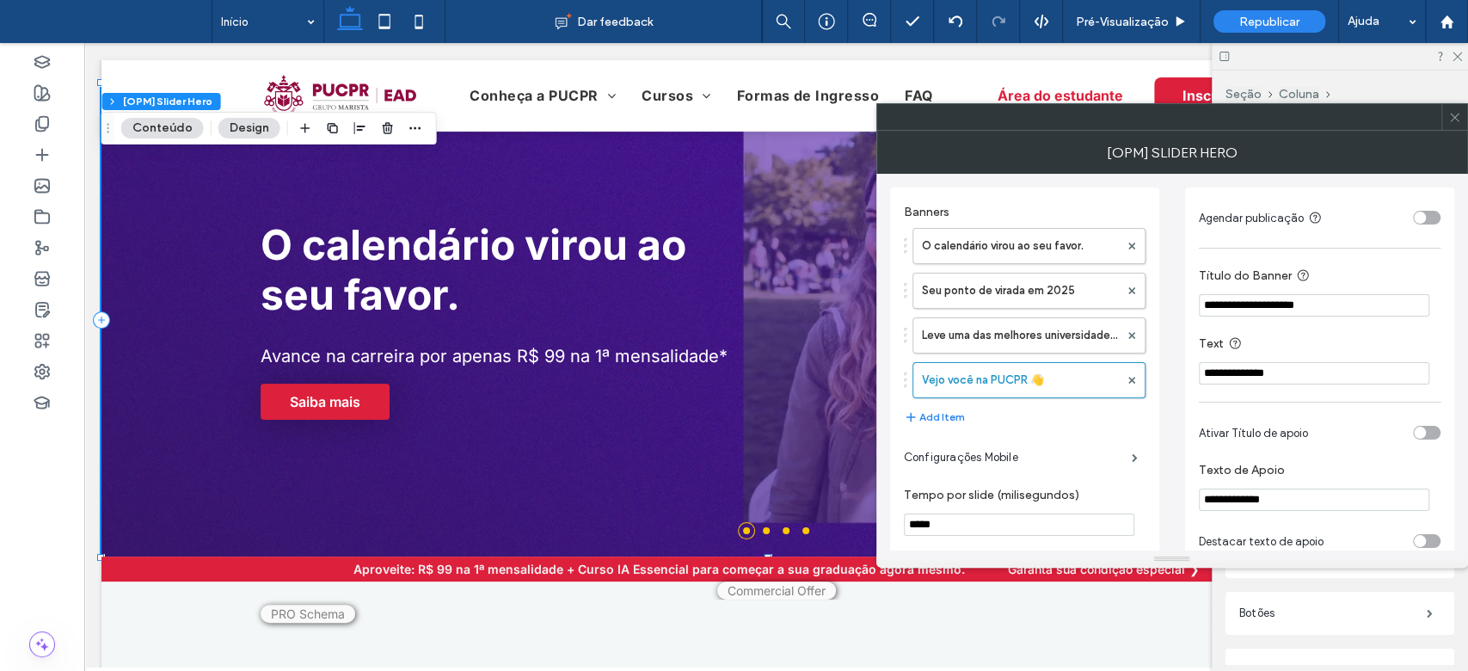
click at [1222, 376] on input "**********" at bounding box center [1314, 373] width 231 height 22
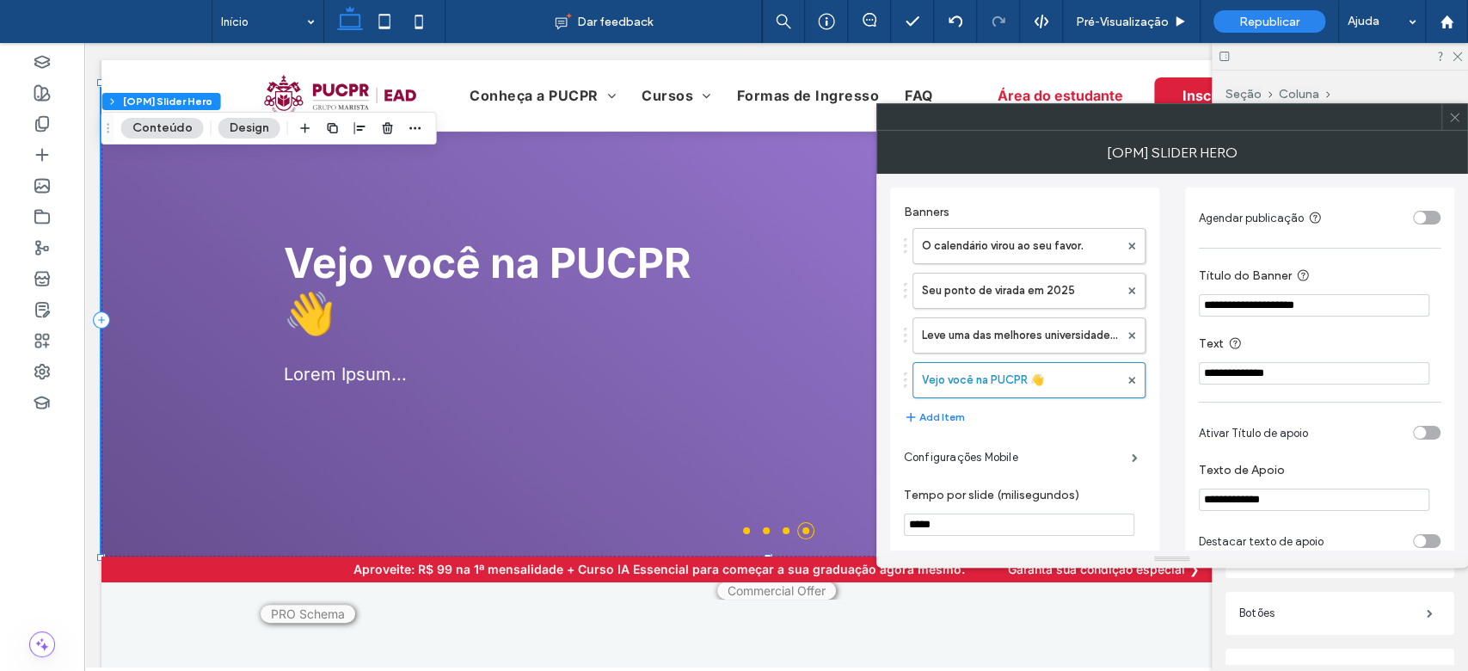
click at [1288, 373] on input "**********" at bounding box center [1314, 373] width 231 height 22
paste input "**********"
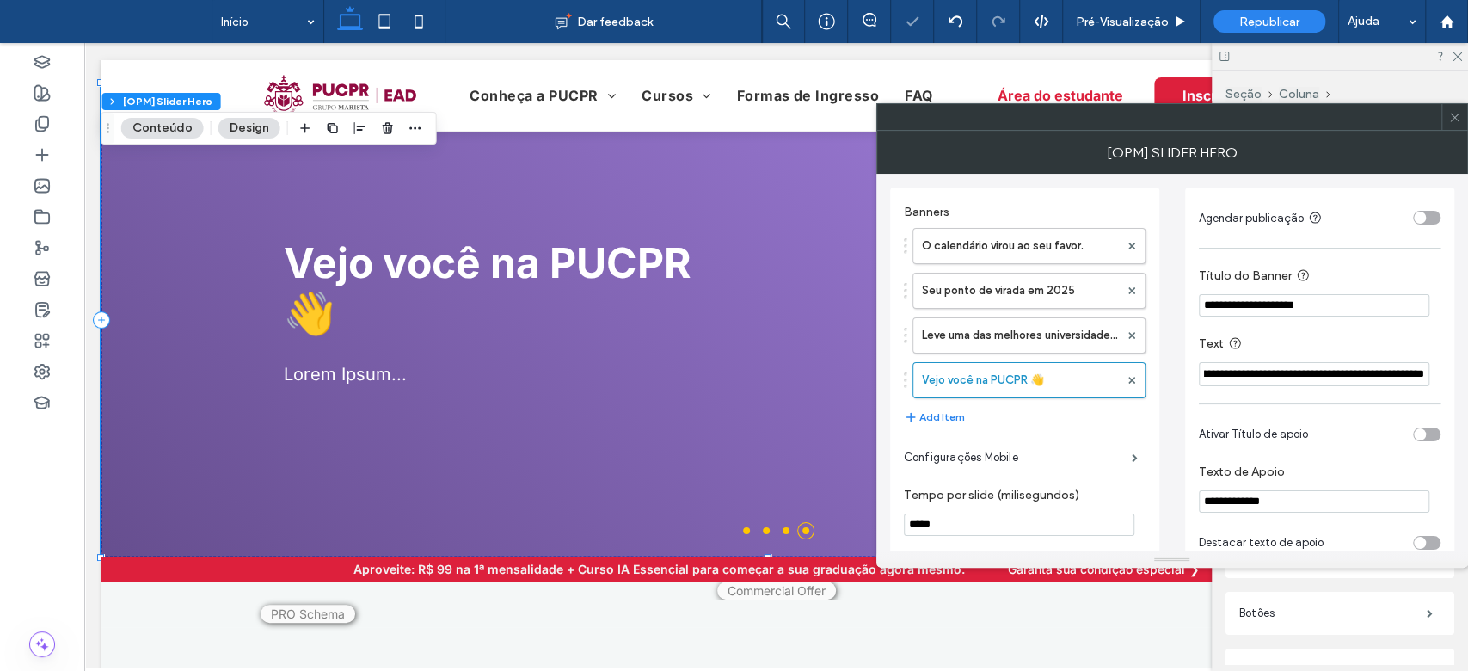
type input "**********"
click at [1357, 347] on label "Text" at bounding box center [1316, 345] width 235 height 22
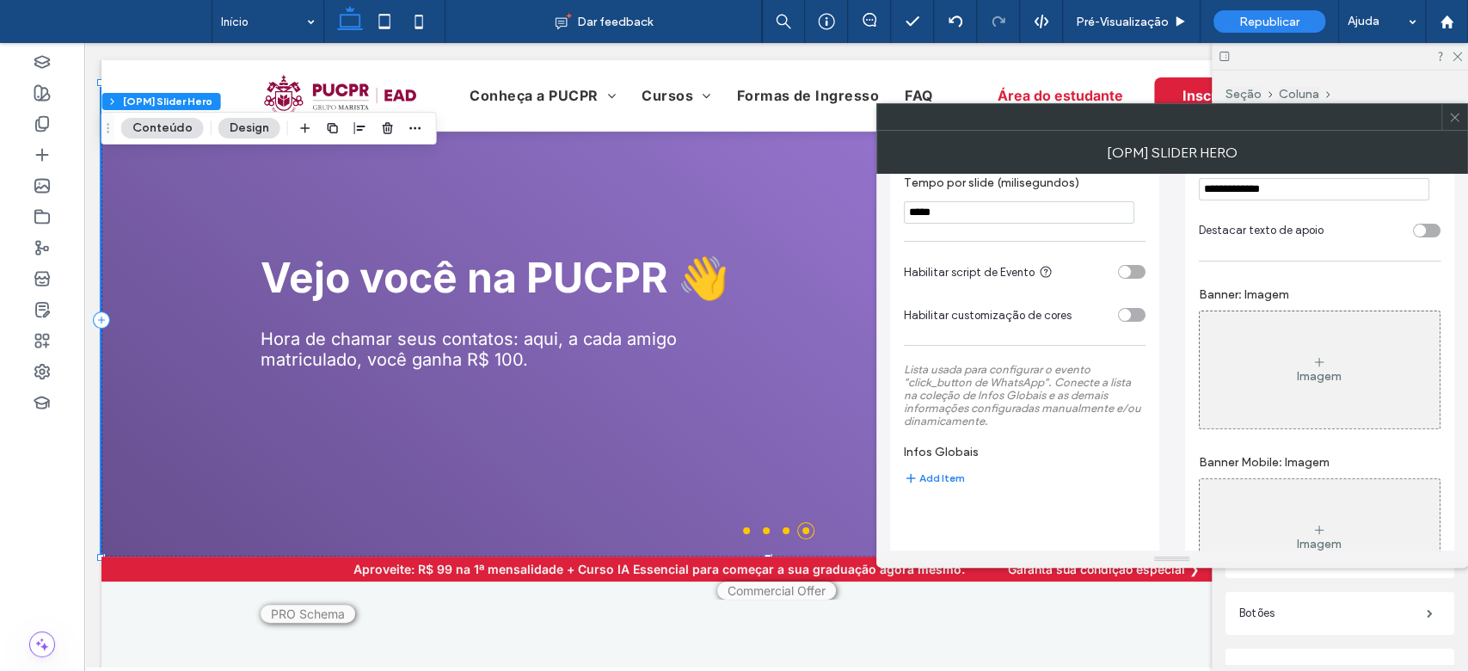
scroll to position [325, 0]
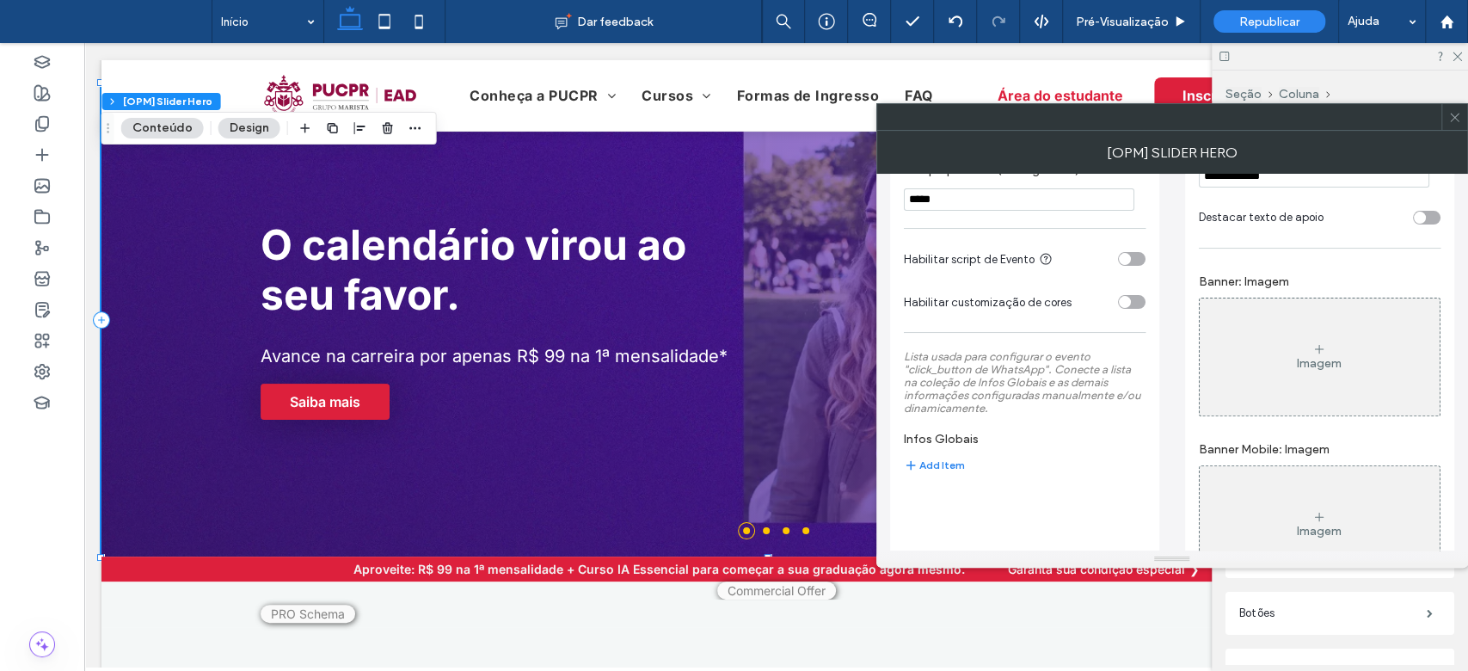
click at [1369, 361] on div "Imagem" at bounding box center [1320, 357] width 240 height 114
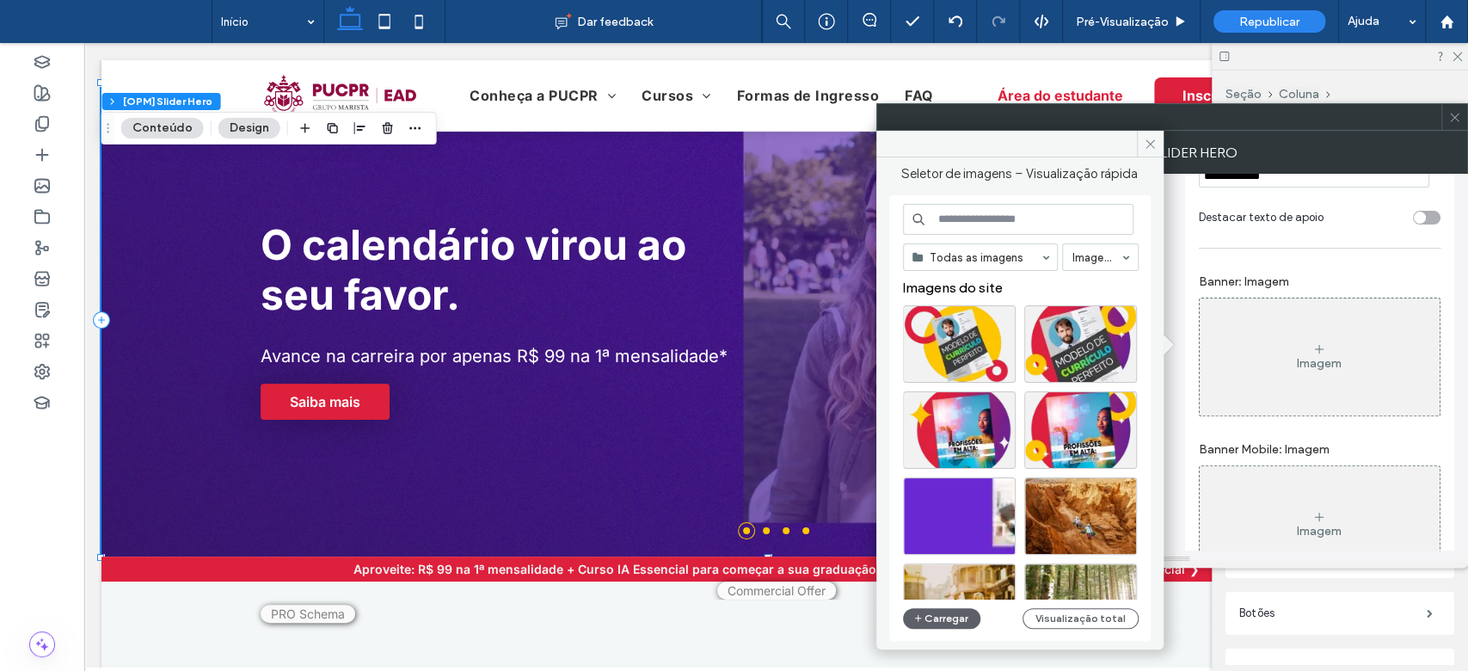
click at [1154, 372] on div "Seletor de imagens – Visualização rápida Todas as imagens Imagens Imagens do si…" at bounding box center [1020, 396] width 287 height 479
click at [938, 614] on button "Carregar" at bounding box center [942, 618] width 78 height 21
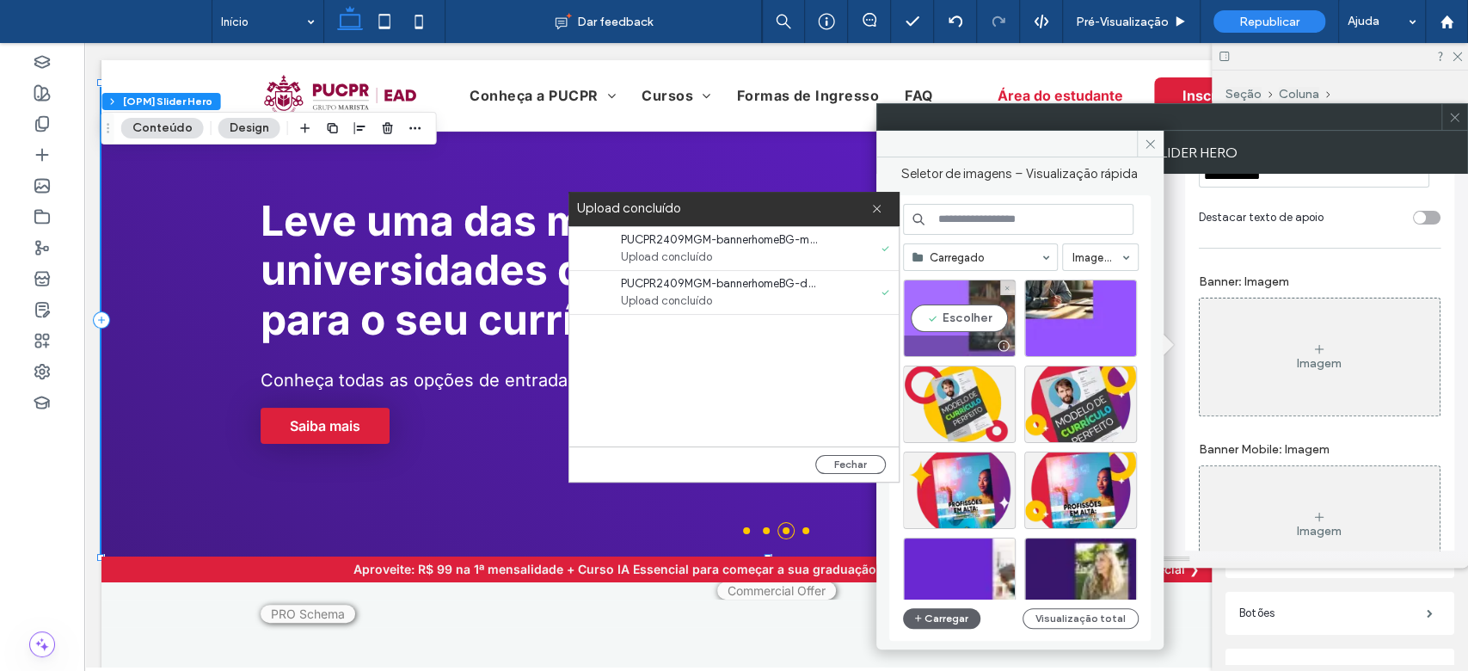
click at [988, 299] on div "Escolher" at bounding box center [959, 318] width 113 height 77
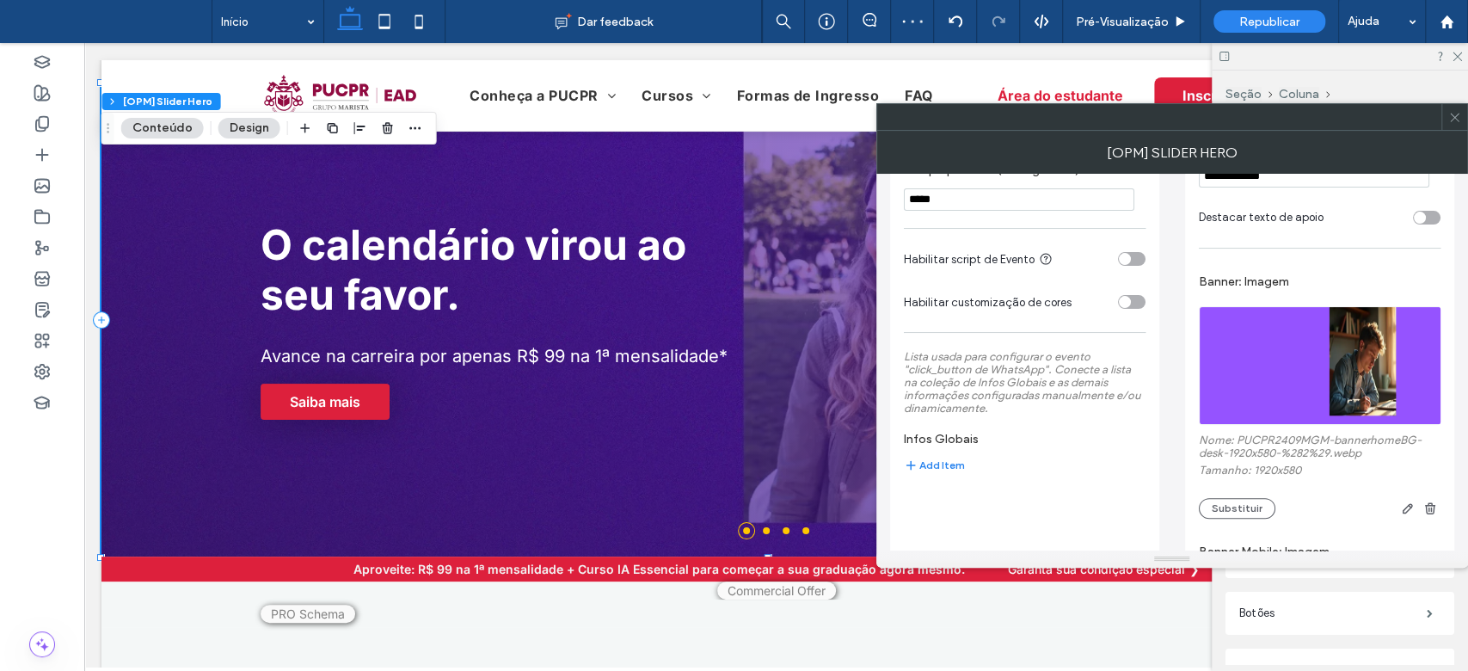
drag, startPoint x: 1466, startPoint y: 292, endPoint x: 1459, endPoint y: 340, distance: 47.8
click at [1459, 340] on html ".wqwq-1{fill:#231f20;} .cls-1q, .cls-2q { fill-rule: evenodd; } .cls-2q { fill:…" at bounding box center [734, 335] width 1468 height 671
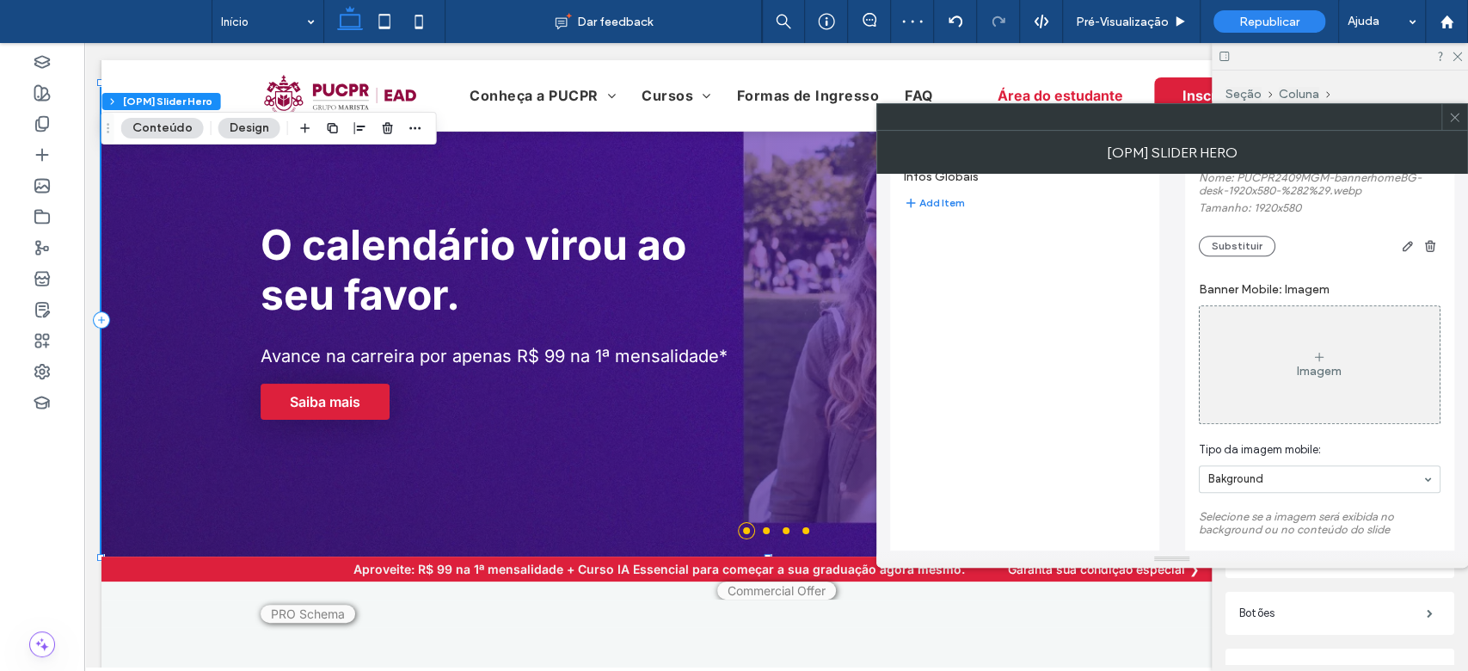
scroll to position [591, 0]
click at [1363, 397] on div "Imagem" at bounding box center [1320, 362] width 240 height 114
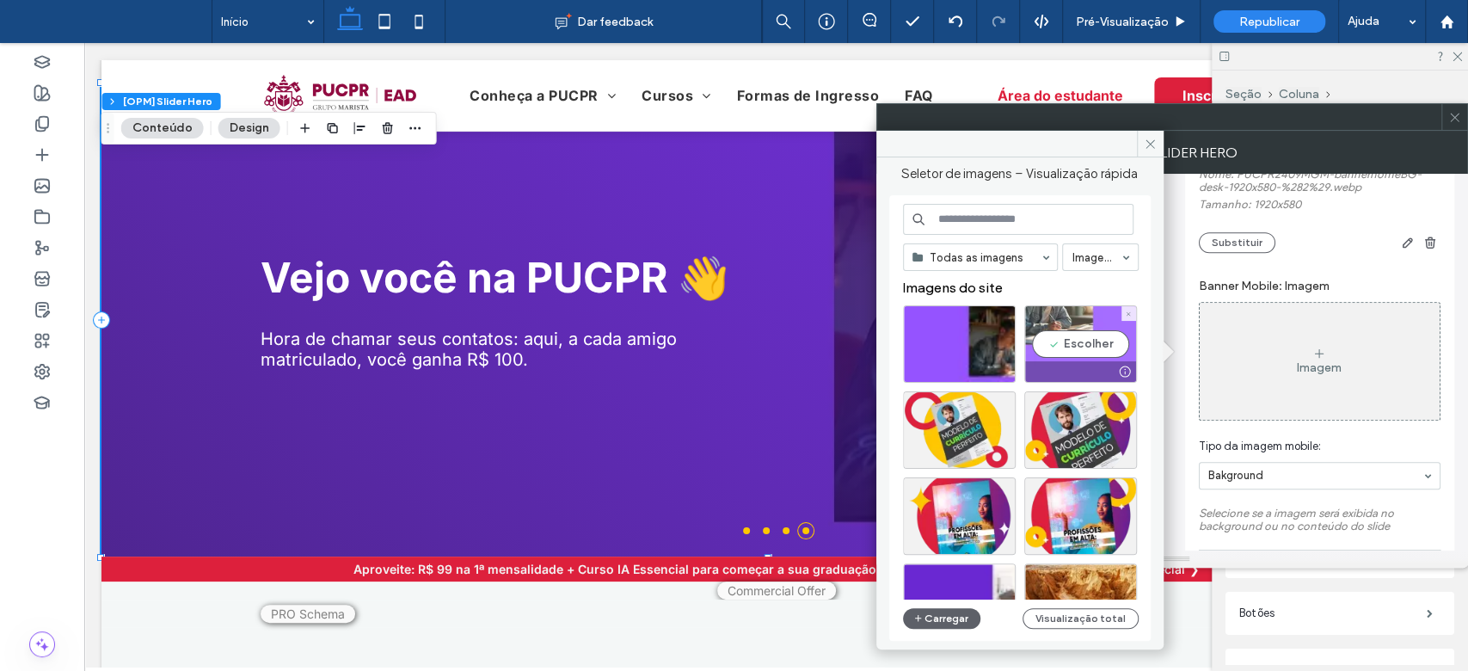
click at [1103, 348] on div "Escolher" at bounding box center [1081, 343] width 113 height 77
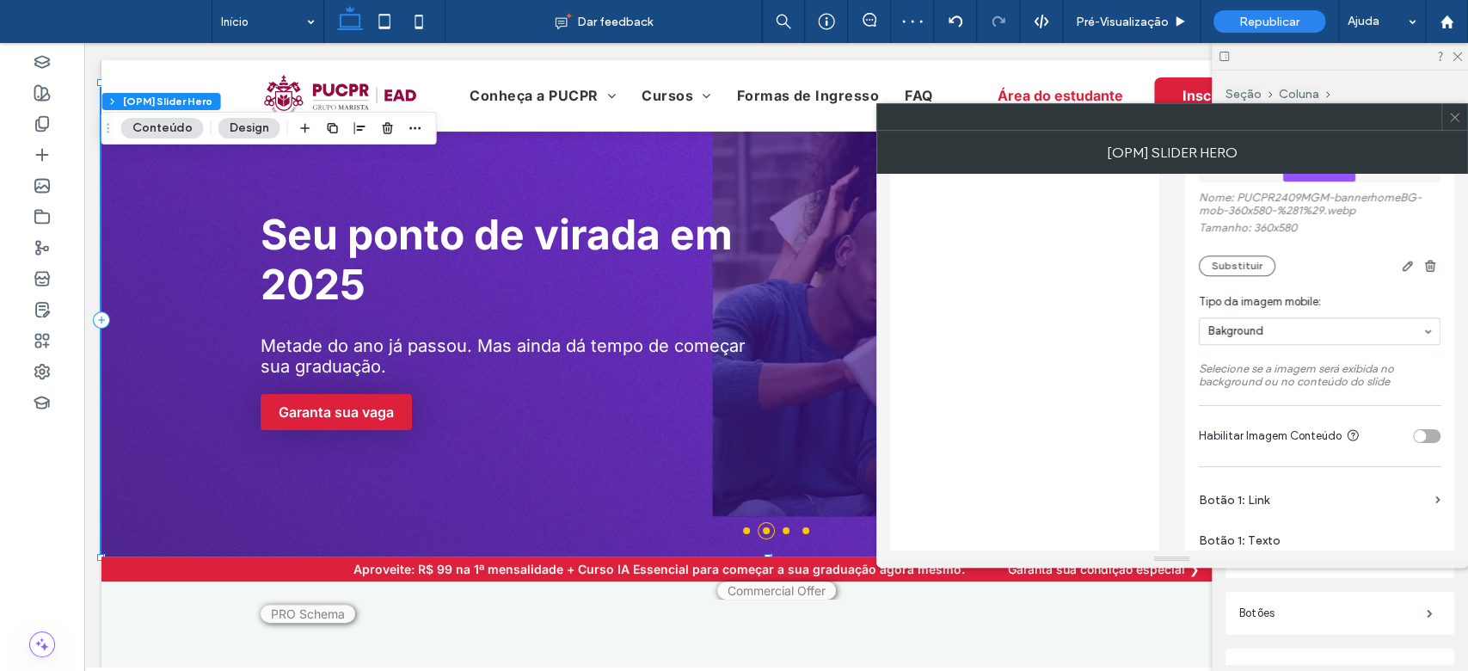
scroll to position [839, 0]
click at [1422, 437] on div "toggle" at bounding box center [1427, 435] width 28 height 14
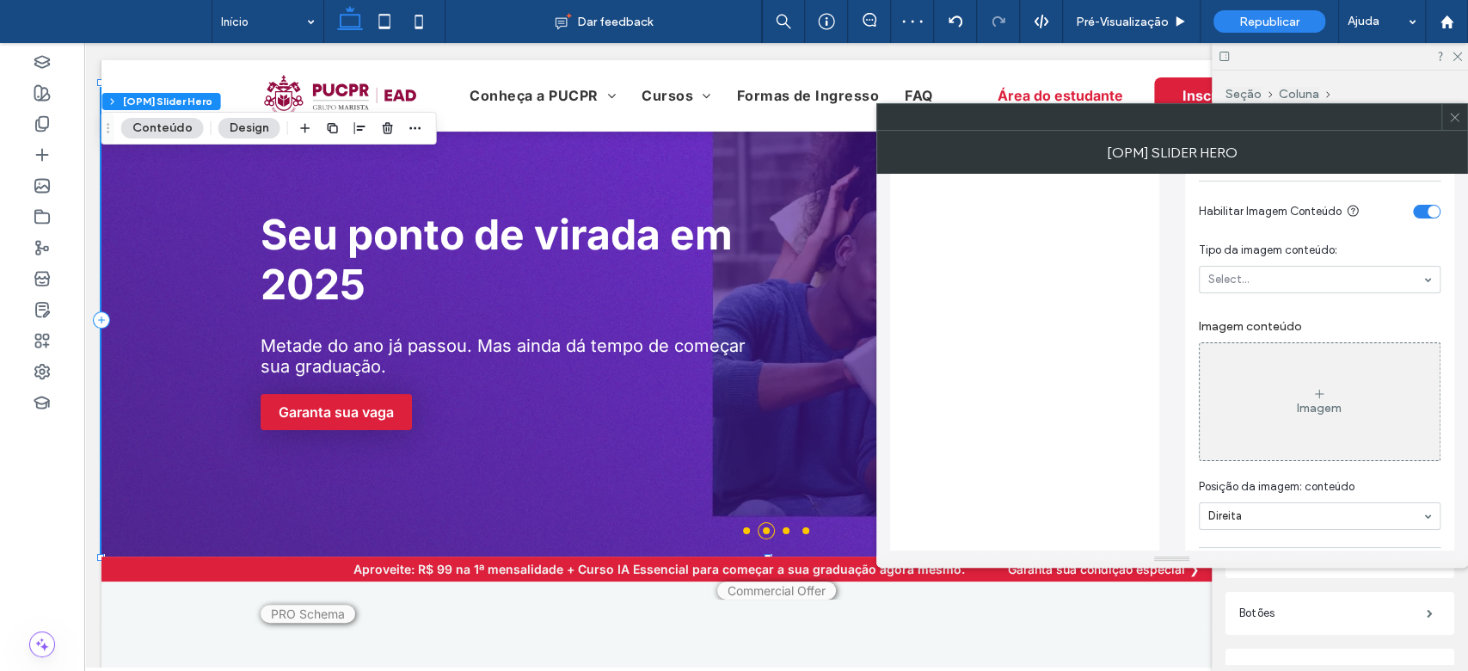
scroll to position [1063, 0]
click at [1276, 404] on div "Imagem" at bounding box center [1320, 401] width 240 height 114
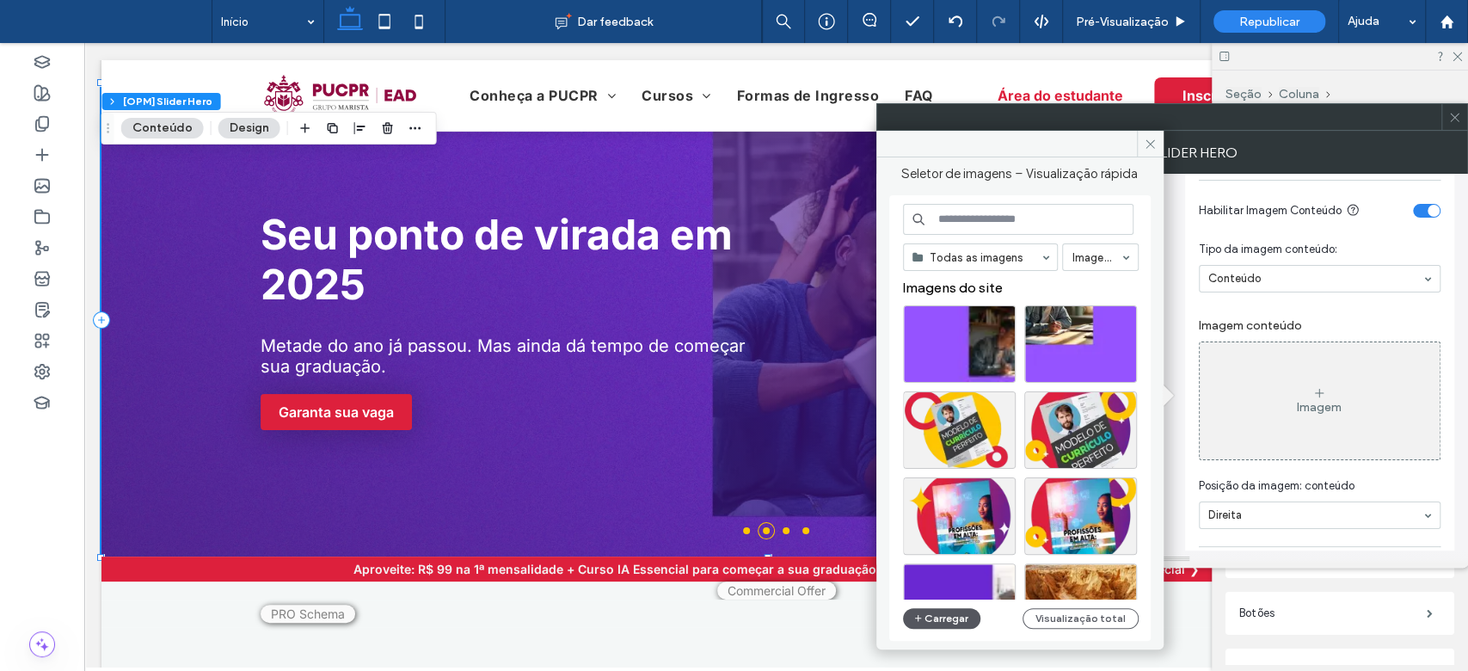
click at [947, 622] on button "Carregar" at bounding box center [942, 618] width 78 height 21
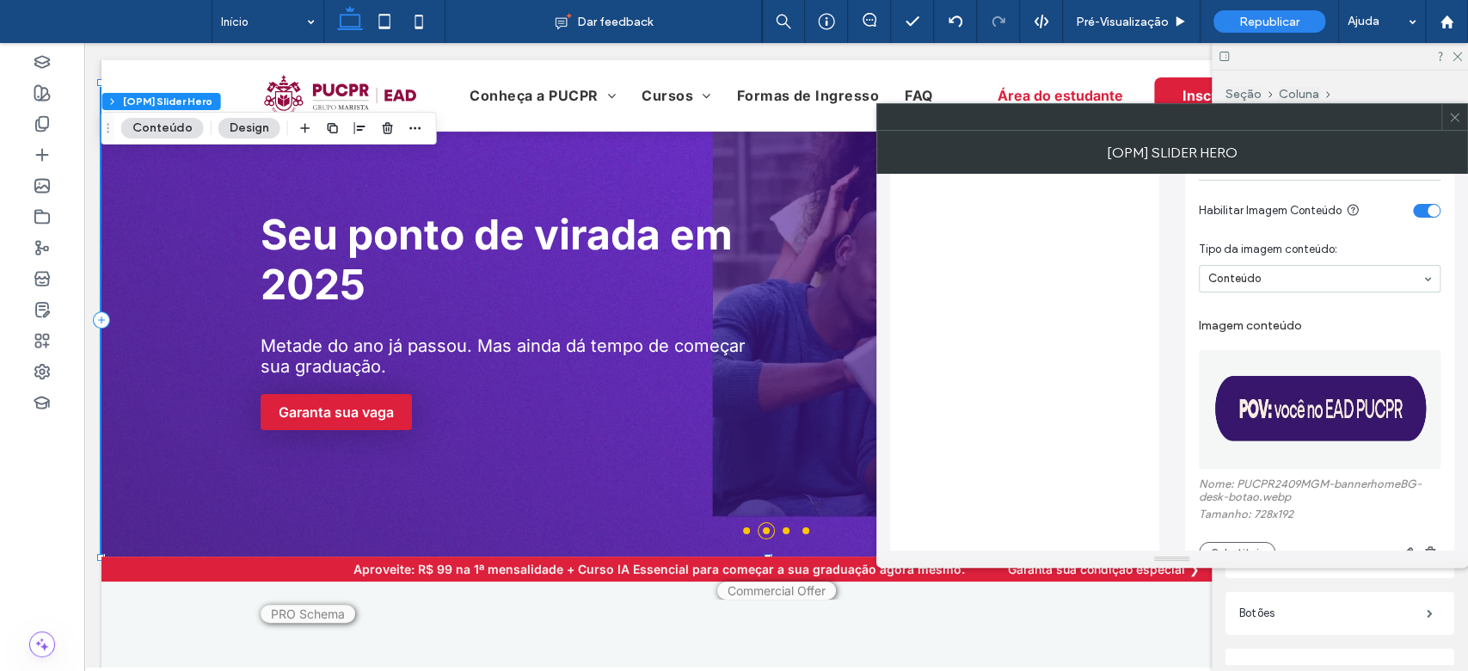
click at [1468, 275] on div at bounding box center [1468, 335] width 1 height 671
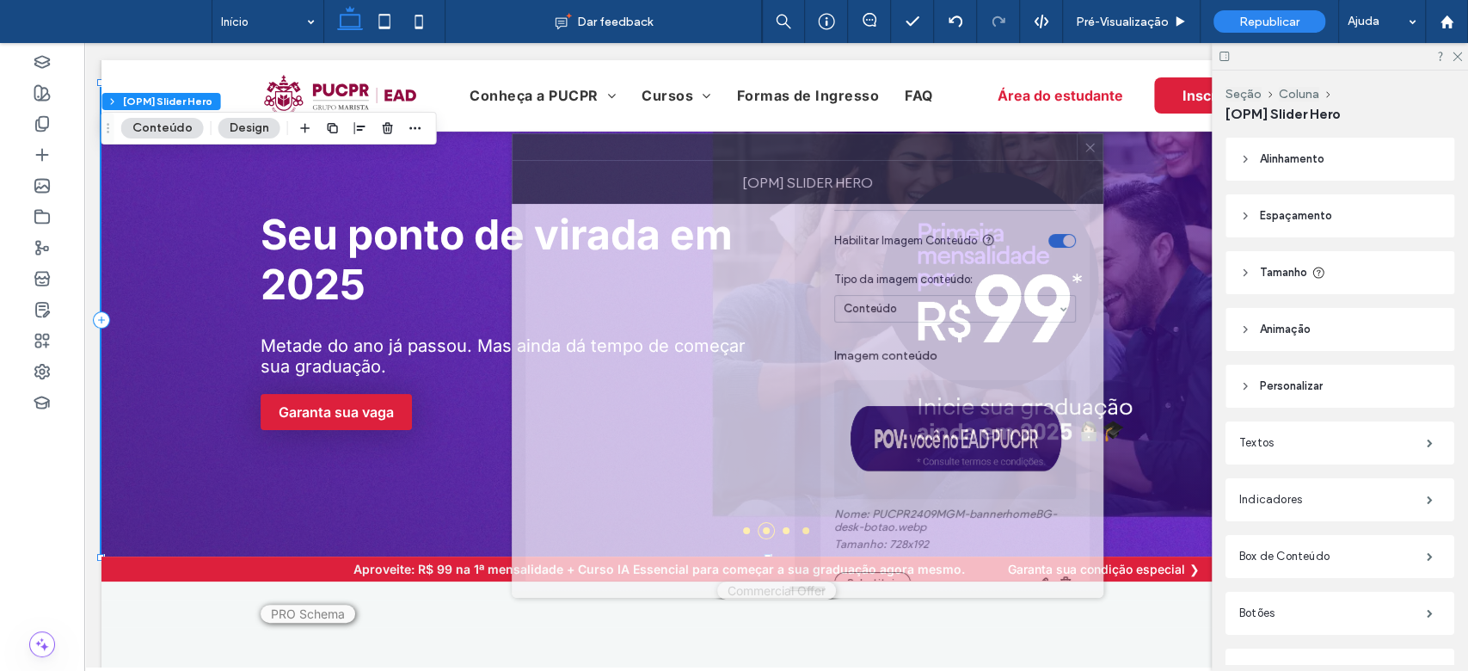
drag, startPoint x: 1041, startPoint y: 121, endPoint x: 514, endPoint y: 171, distance: 528.8
click at [514, 160] on div at bounding box center [795, 147] width 564 height 26
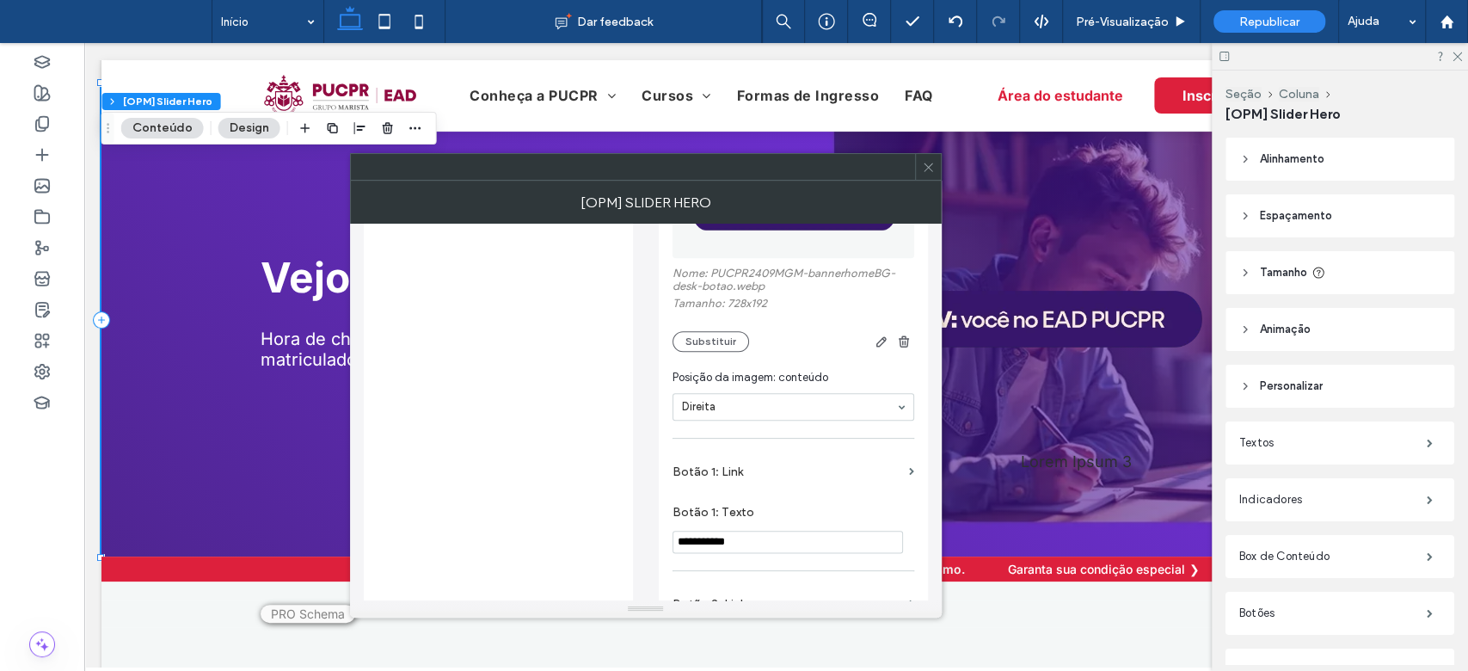
scroll to position [1342, 0]
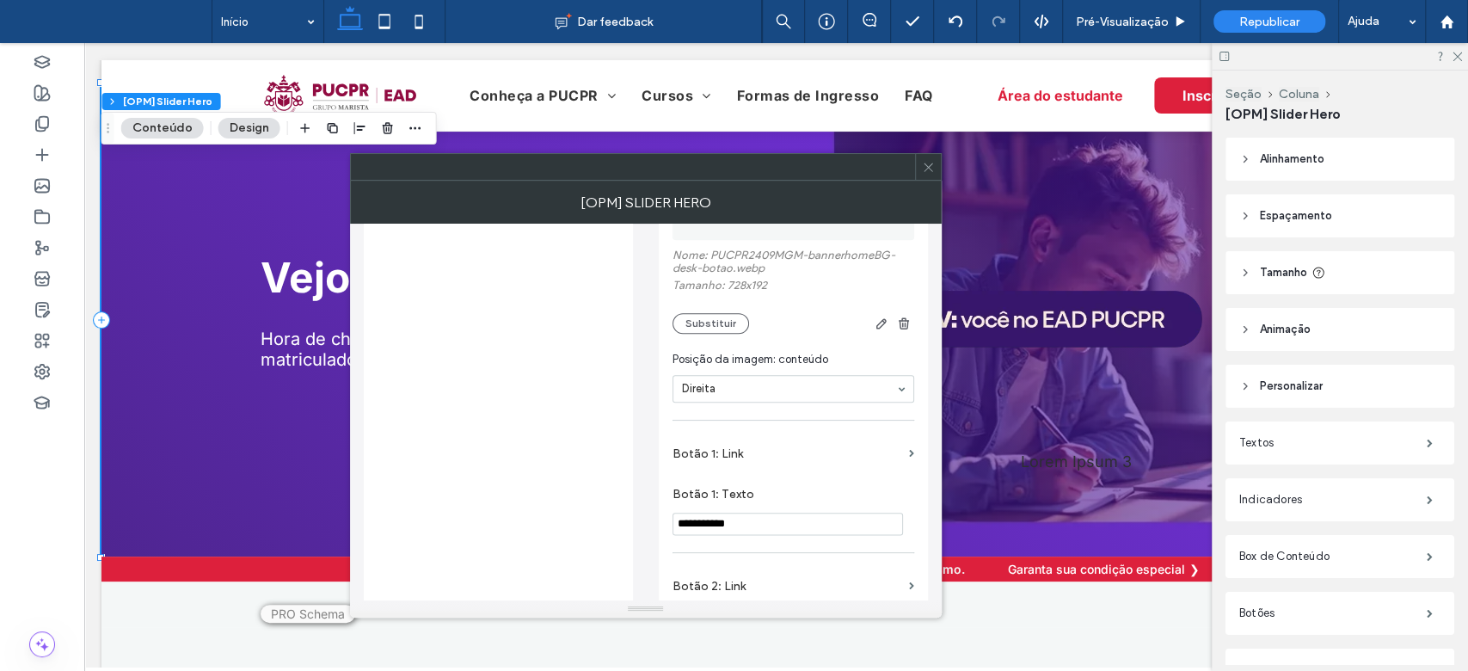
click at [857, 470] on label "Botão 1: Link" at bounding box center [788, 454] width 230 height 32
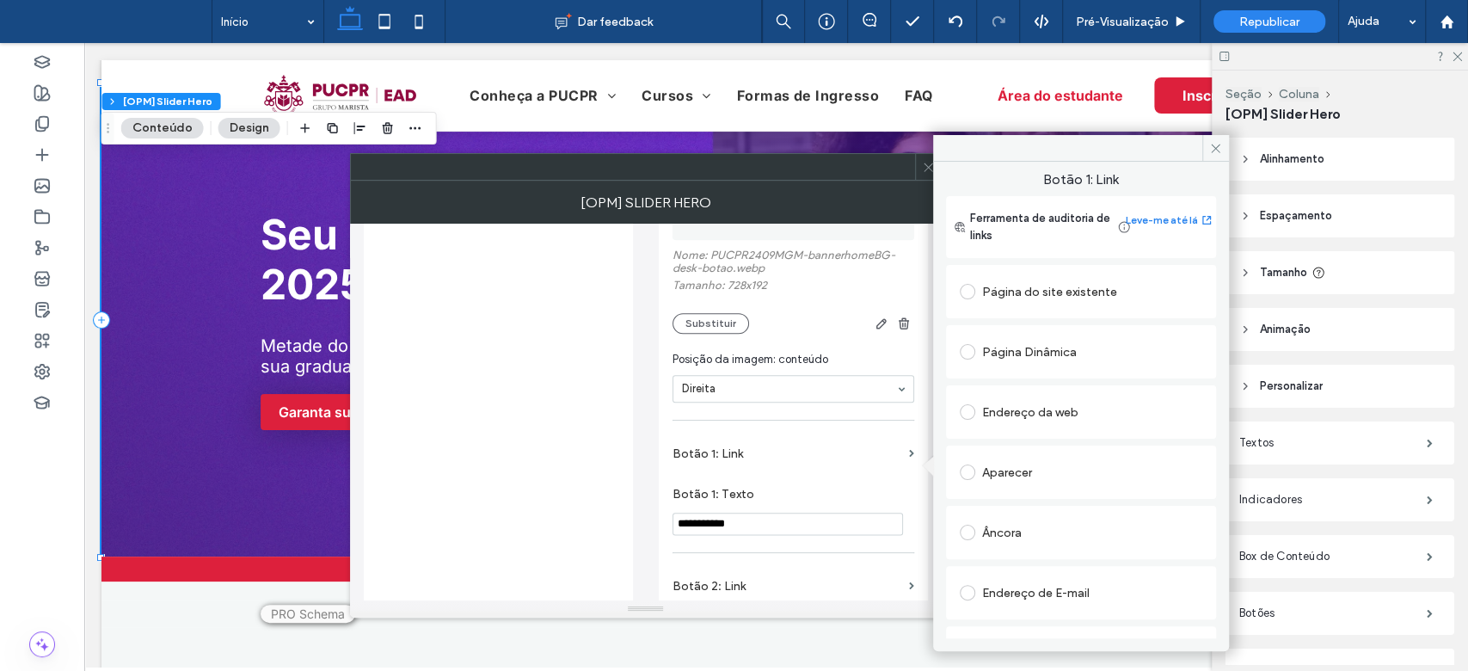
click at [1007, 405] on div "Endereço da web" at bounding box center [1081, 412] width 243 height 28
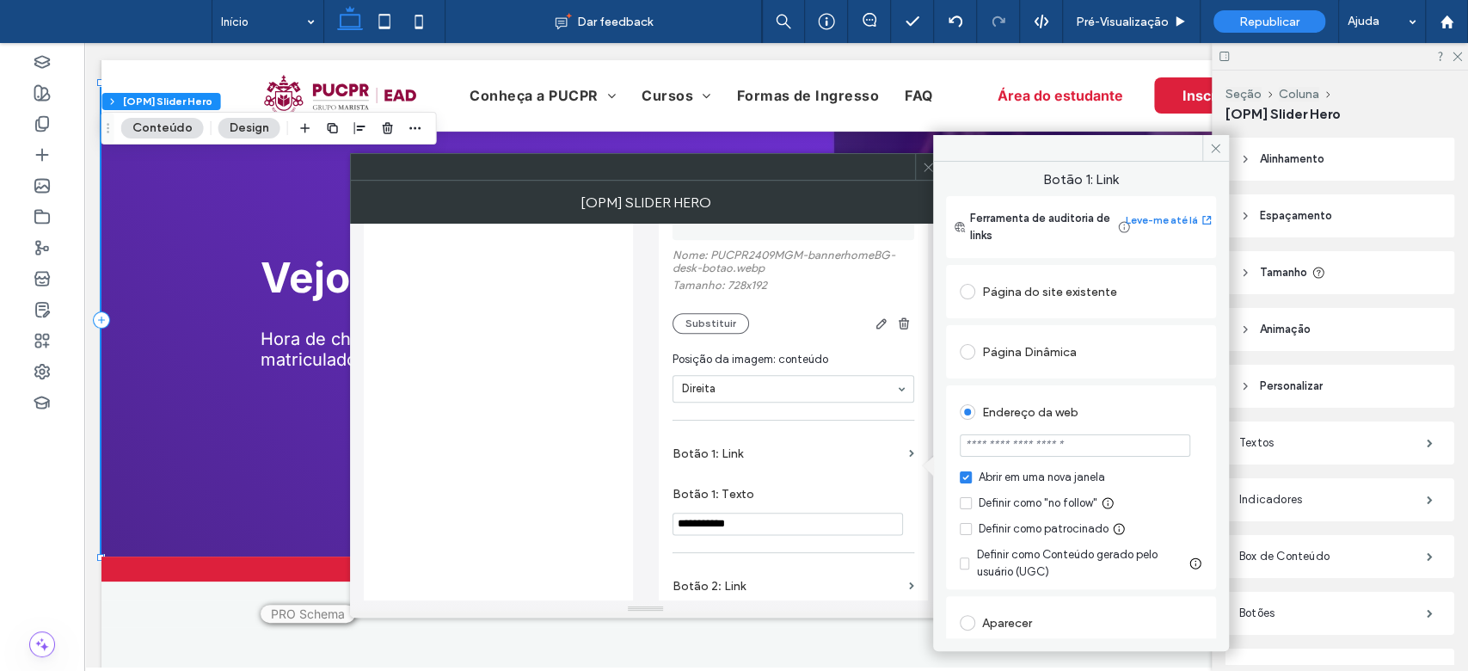
click at [1076, 446] on input "url" at bounding box center [1075, 445] width 231 height 22
paste input "**********"
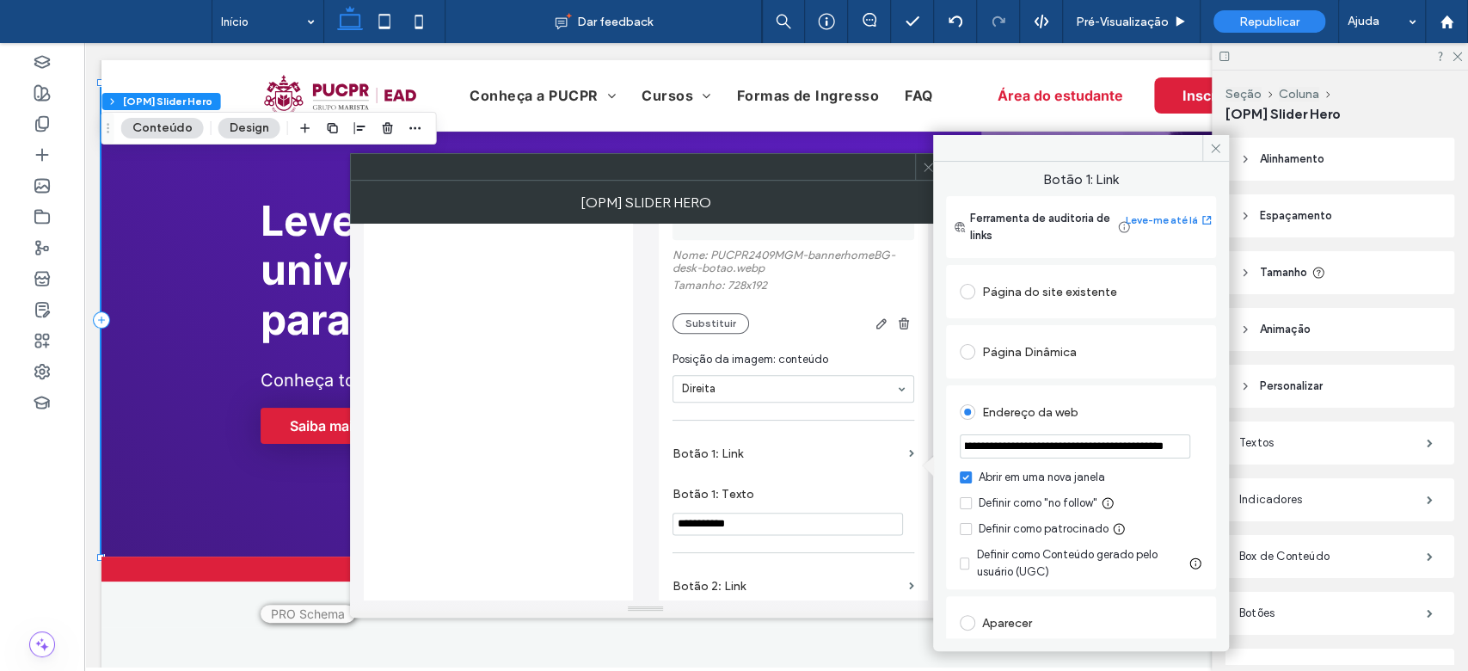
type input "**********"
click at [1162, 416] on div "Endereço da web" at bounding box center [1081, 412] width 243 height 28
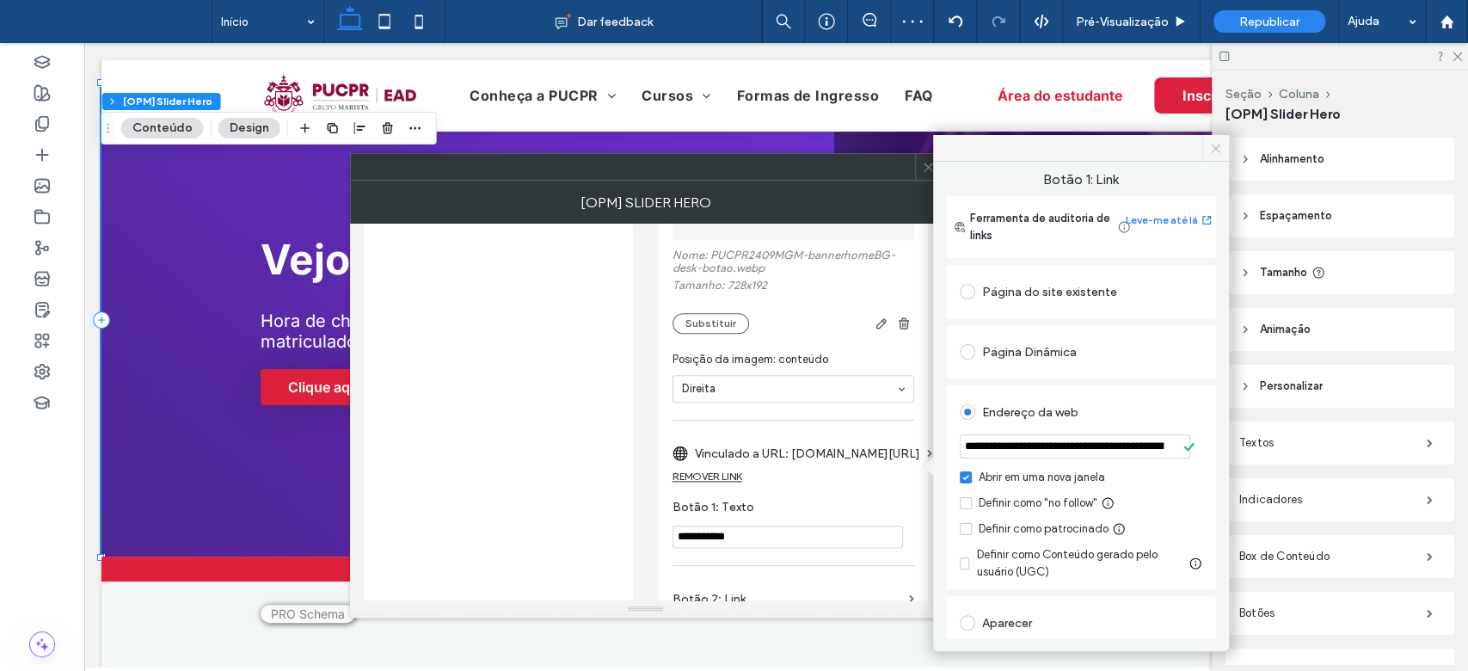
click at [1220, 149] on icon at bounding box center [1216, 148] width 13 height 13
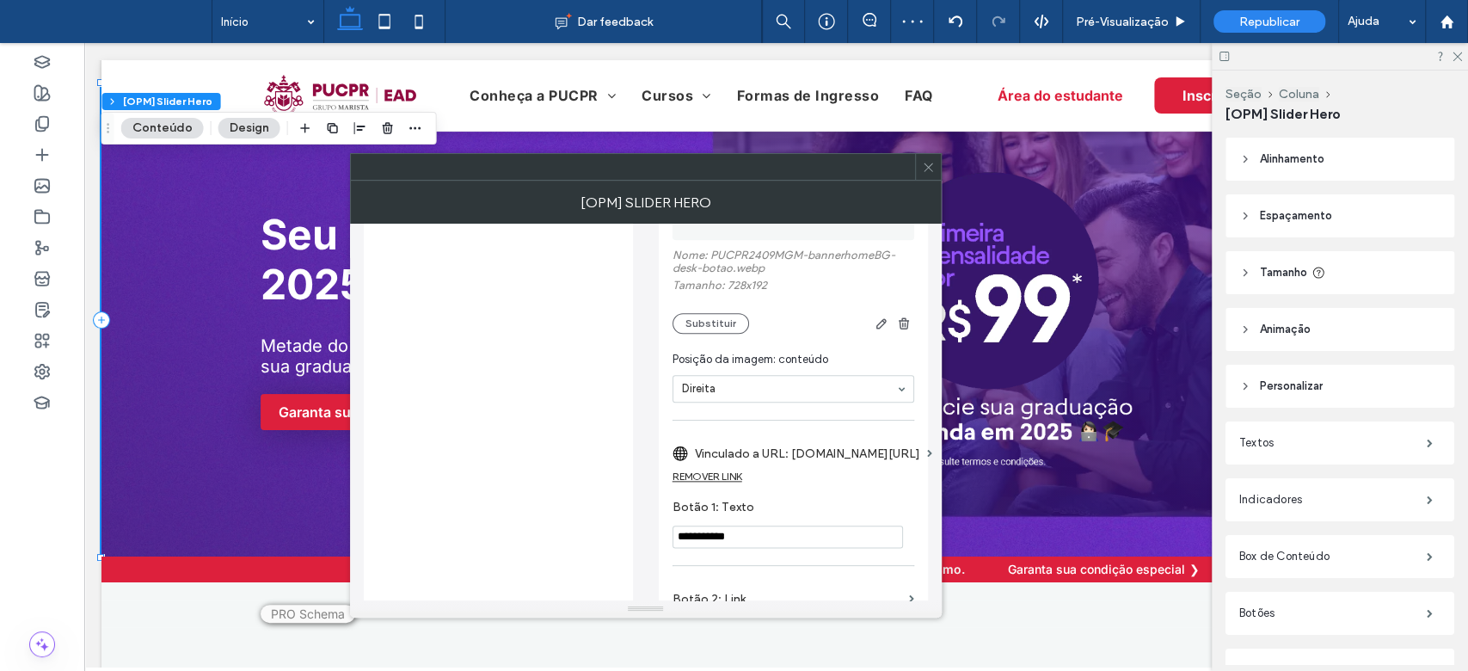
click at [937, 179] on div at bounding box center [928, 167] width 26 height 26
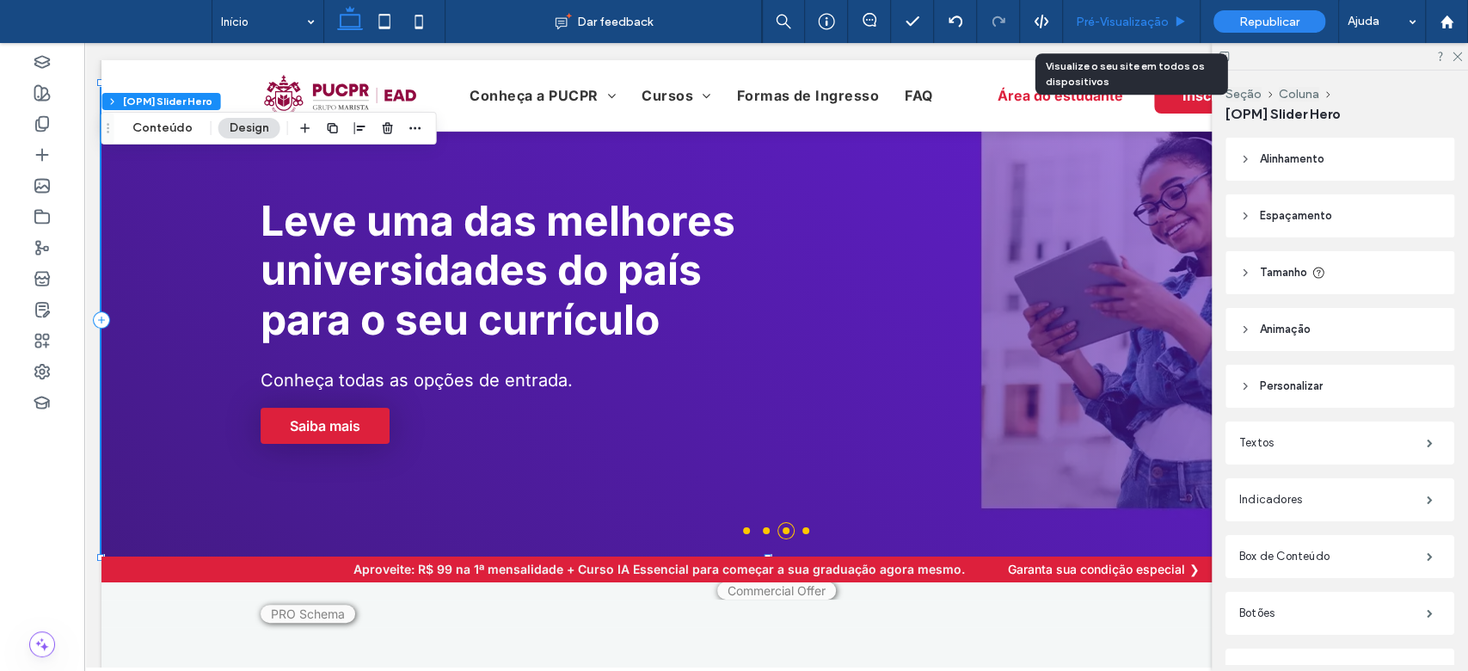
click at [1128, 19] on span "Pré-Visualizaçāo" at bounding box center [1122, 22] width 93 height 15
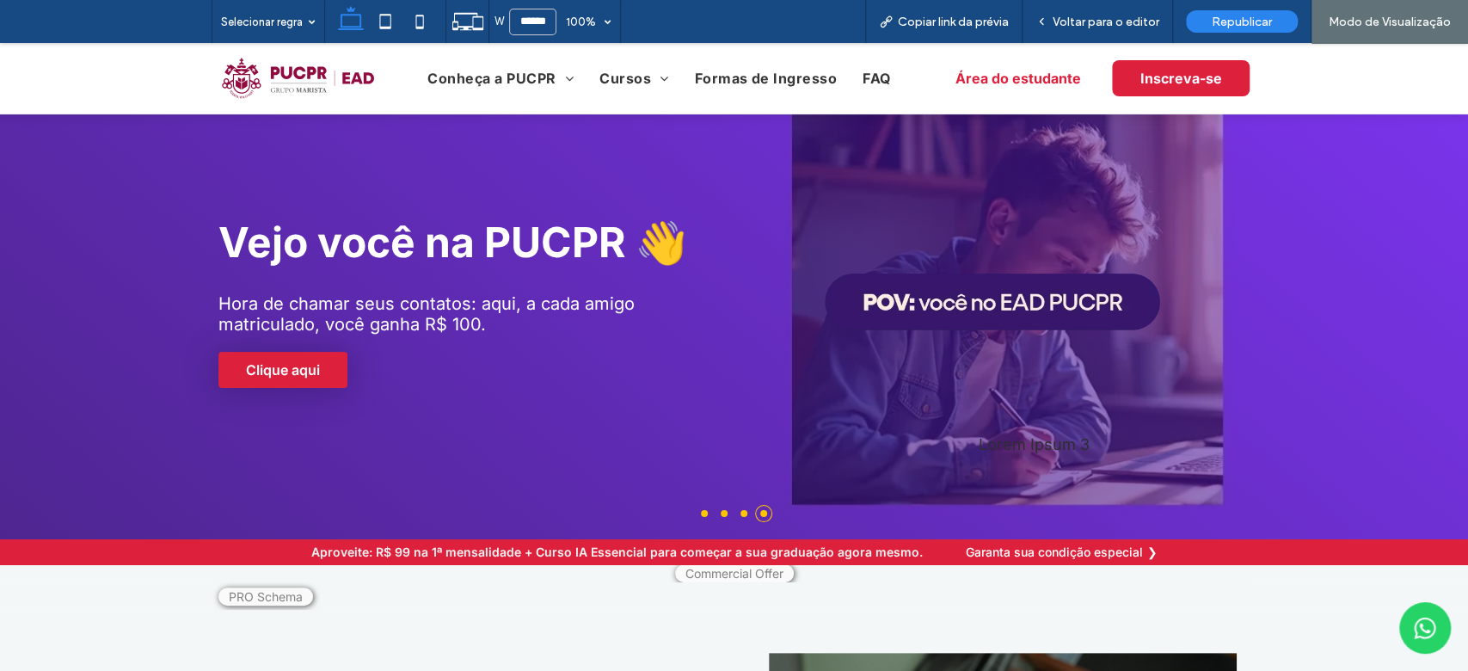
scroll to position [31, 0]
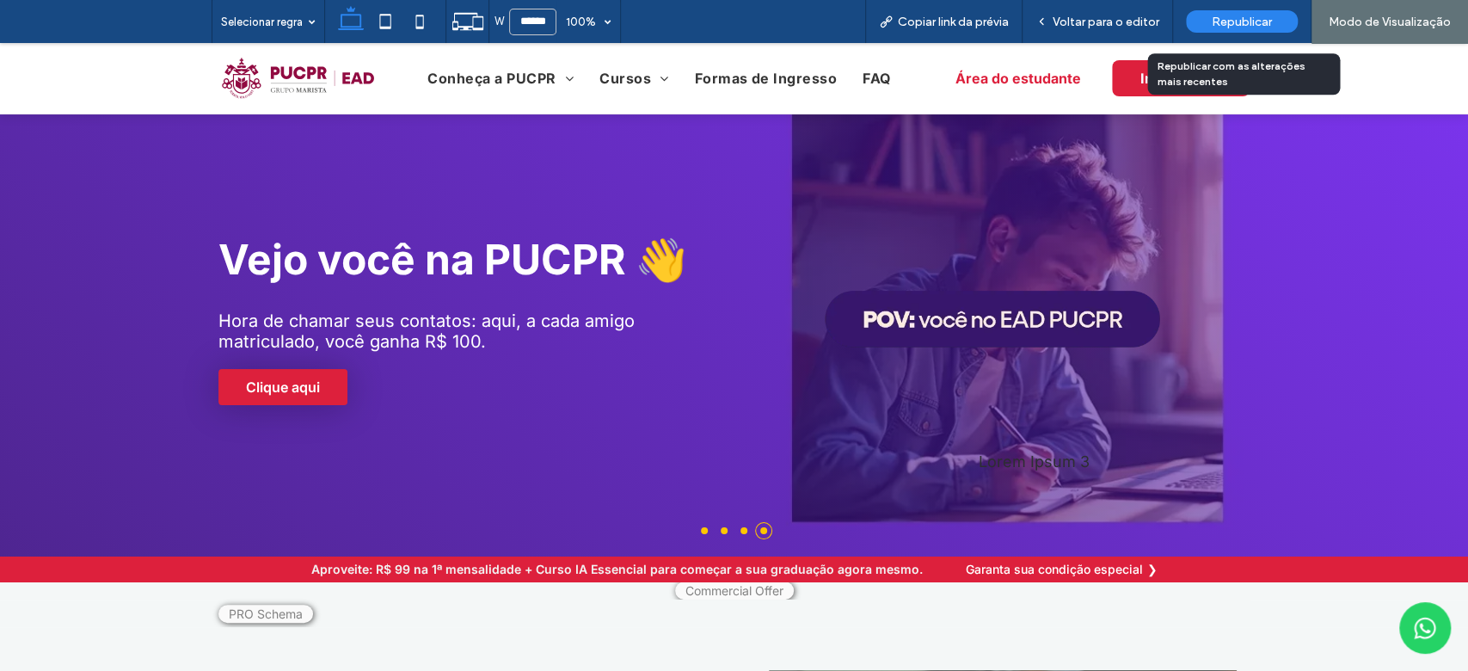
click at [1225, 28] on span "Republicar" at bounding box center [1242, 22] width 60 height 15
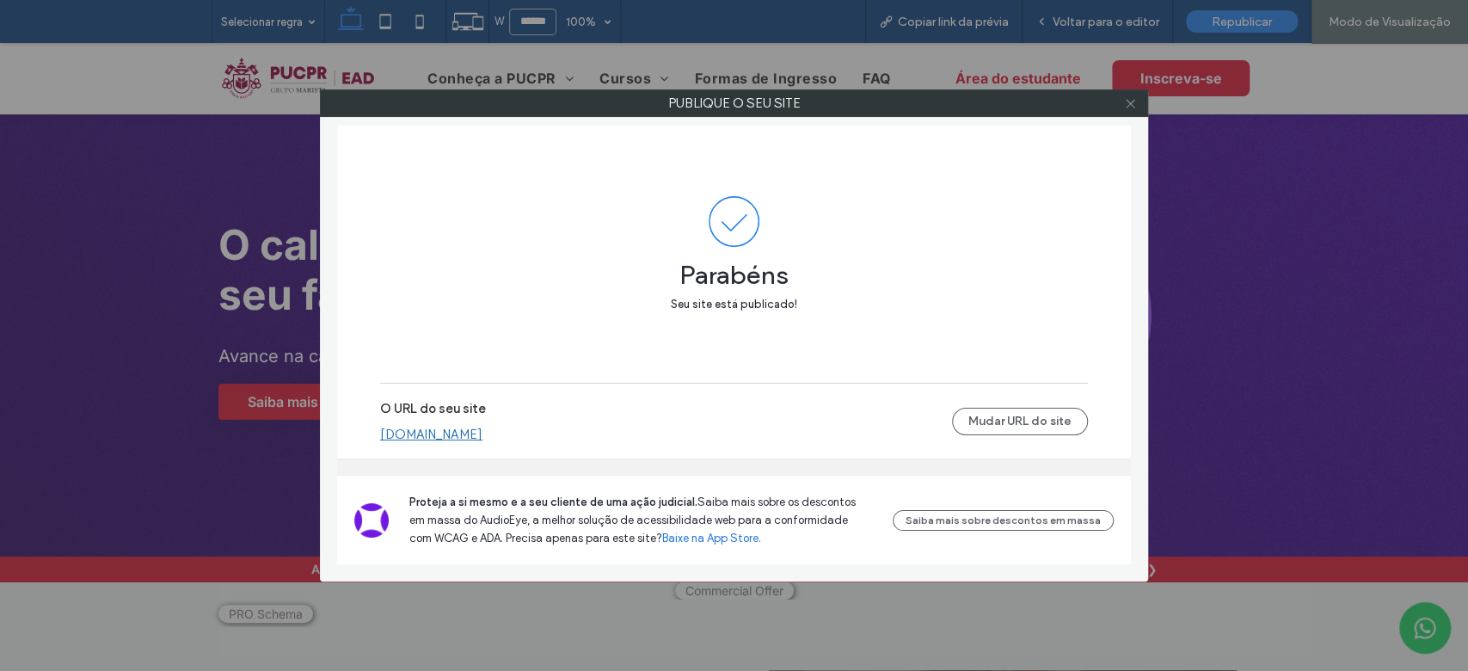
click at [1132, 102] on icon at bounding box center [1130, 103] width 13 height 13
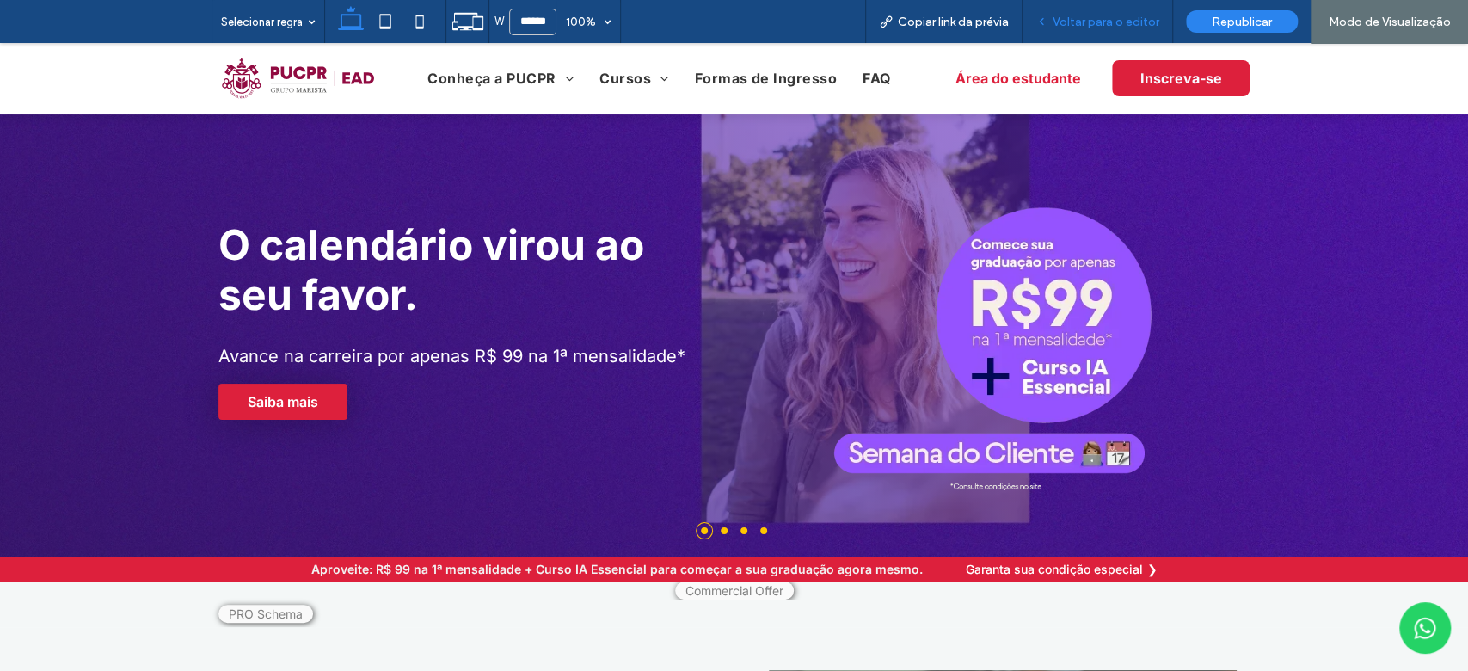
click at [1093, 20] on span "Voltar para o editor" at bounding box center [1106, 22] width 107 height 15
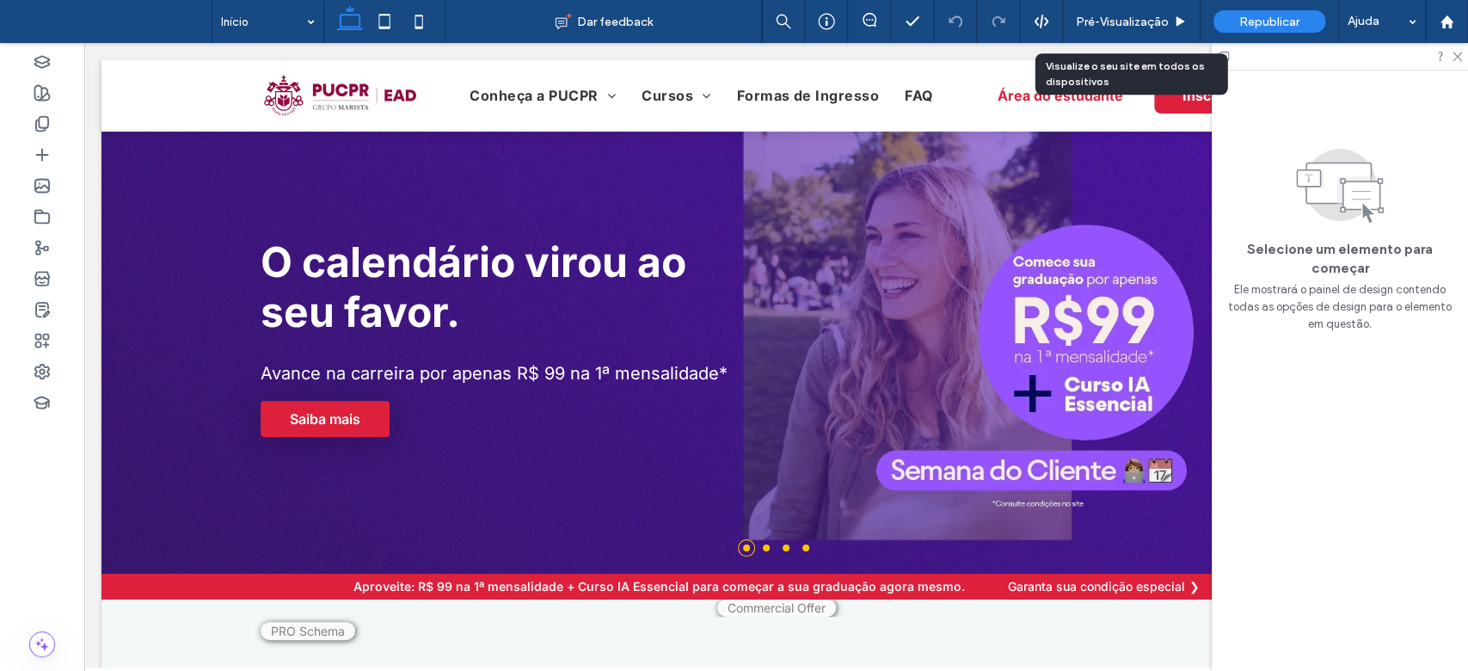
scroll to position [48, 0]
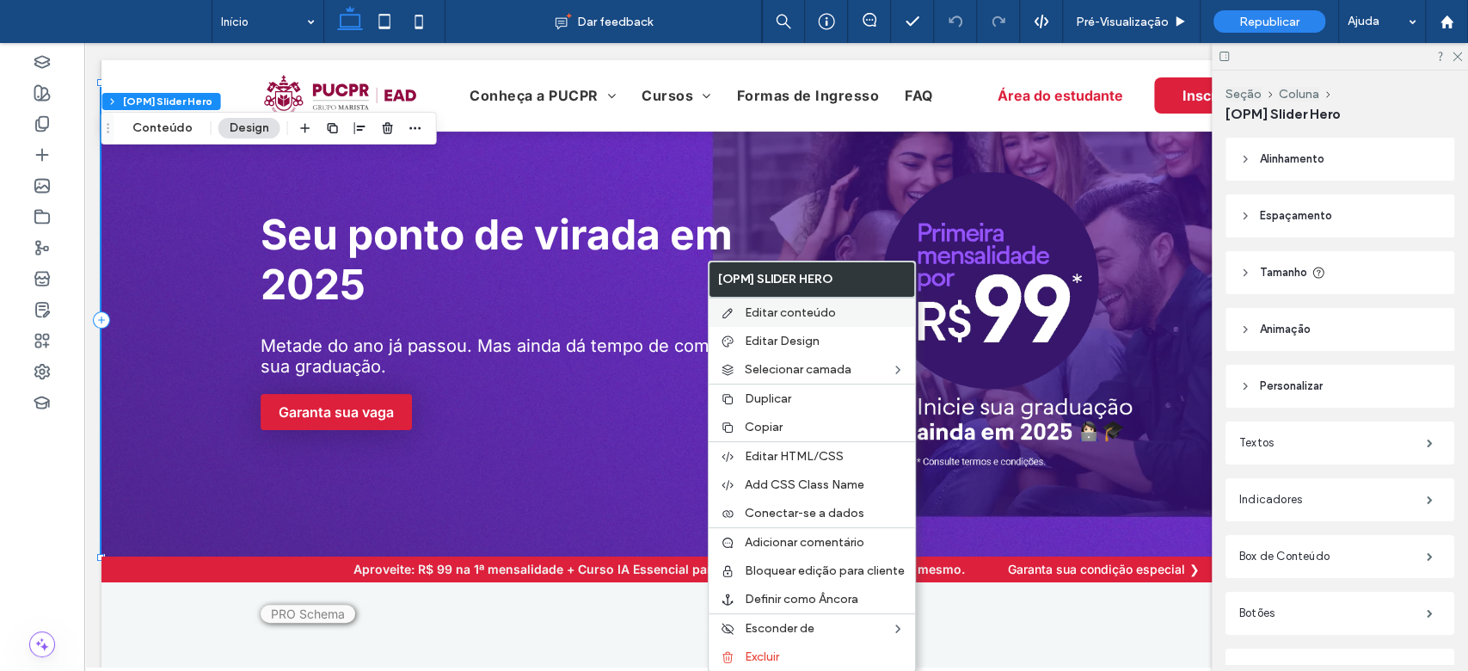
click at [750, 307] on span "Editar conteúdo" at bounding box center [790, 312] width 91 height 15
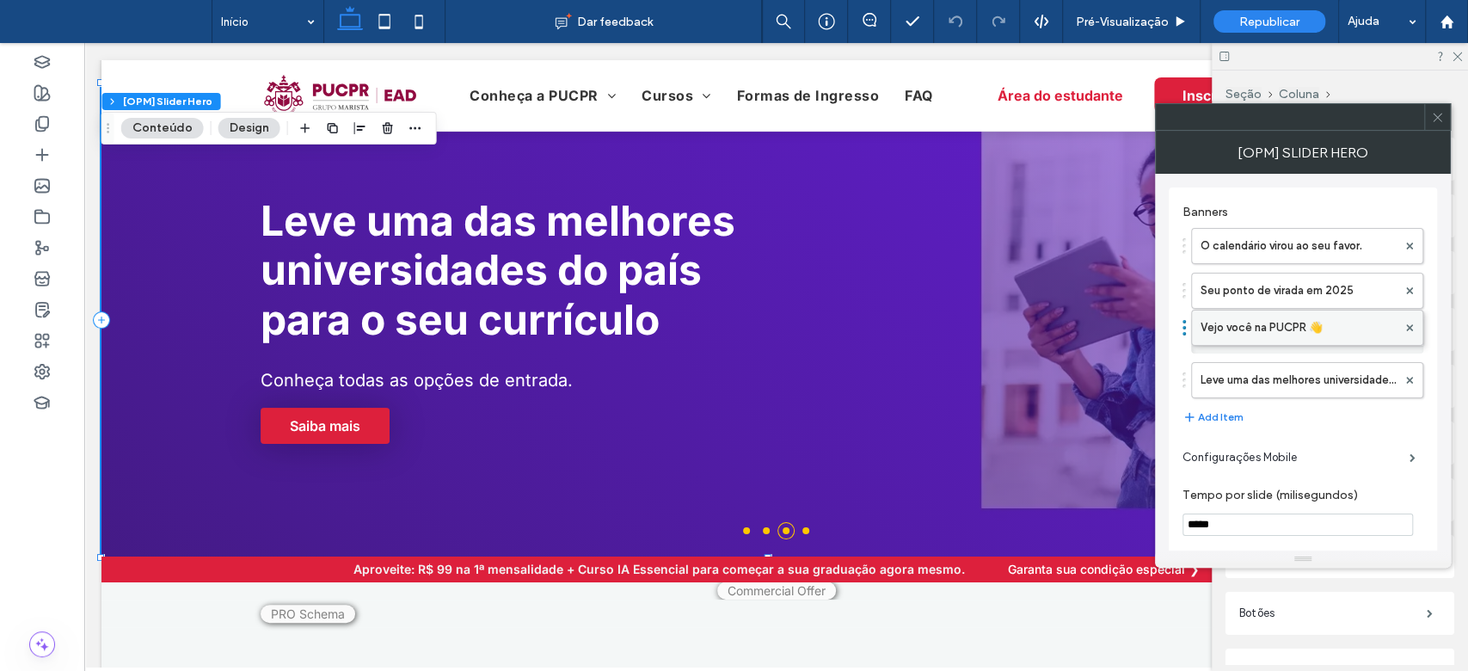
drag, startPoint x: 1285, startPoint y: 385, endPoint x: 1269, endPoint y: 313, distance: 74.1
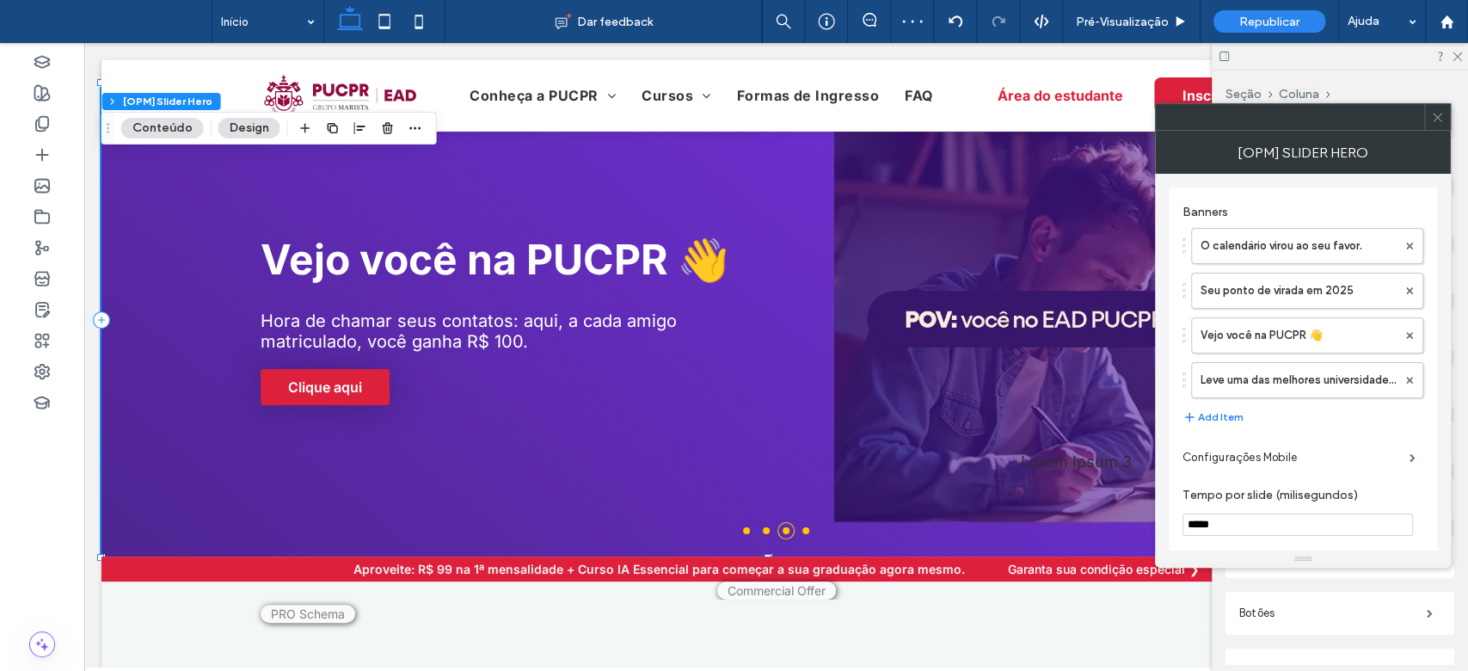
click at [1442, 111] on icon at bounding box center [1437, 117] width 13 height 13
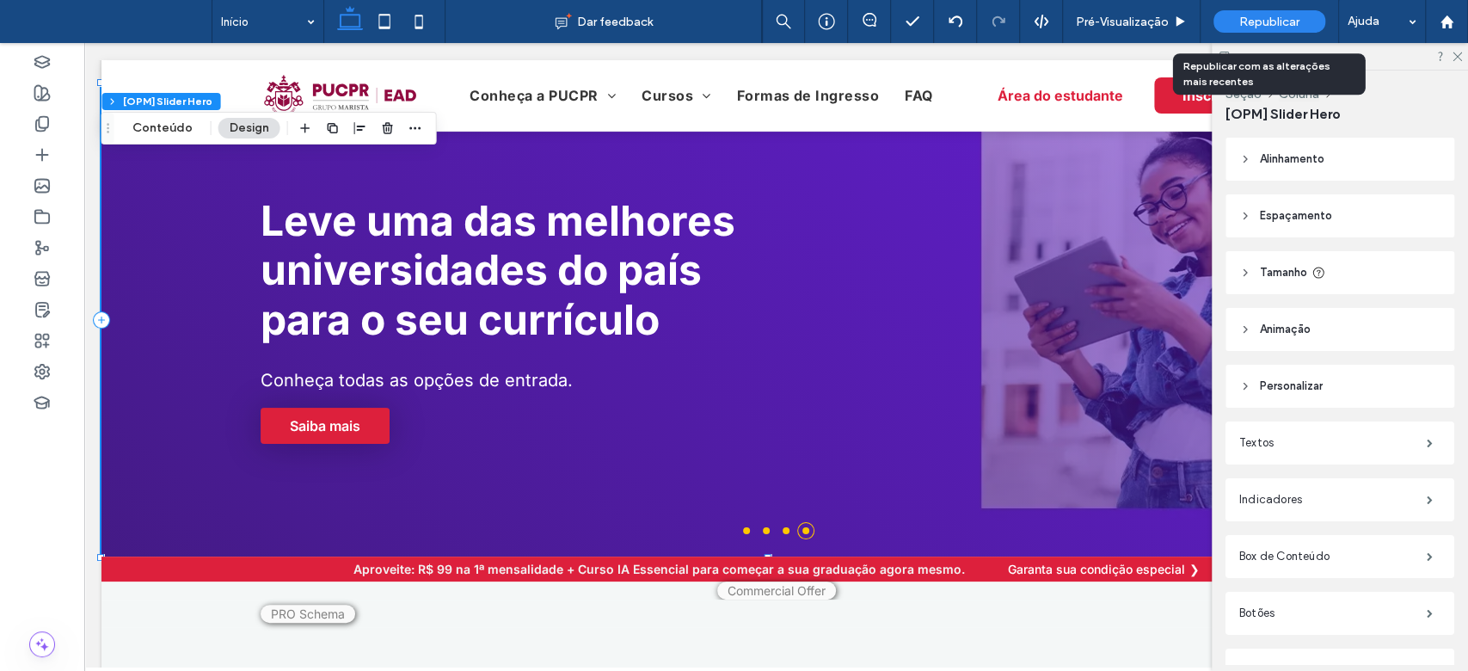
click at [1280, 23] on span "Republicar" at bounding box center [1270, 22] width 60 height 15
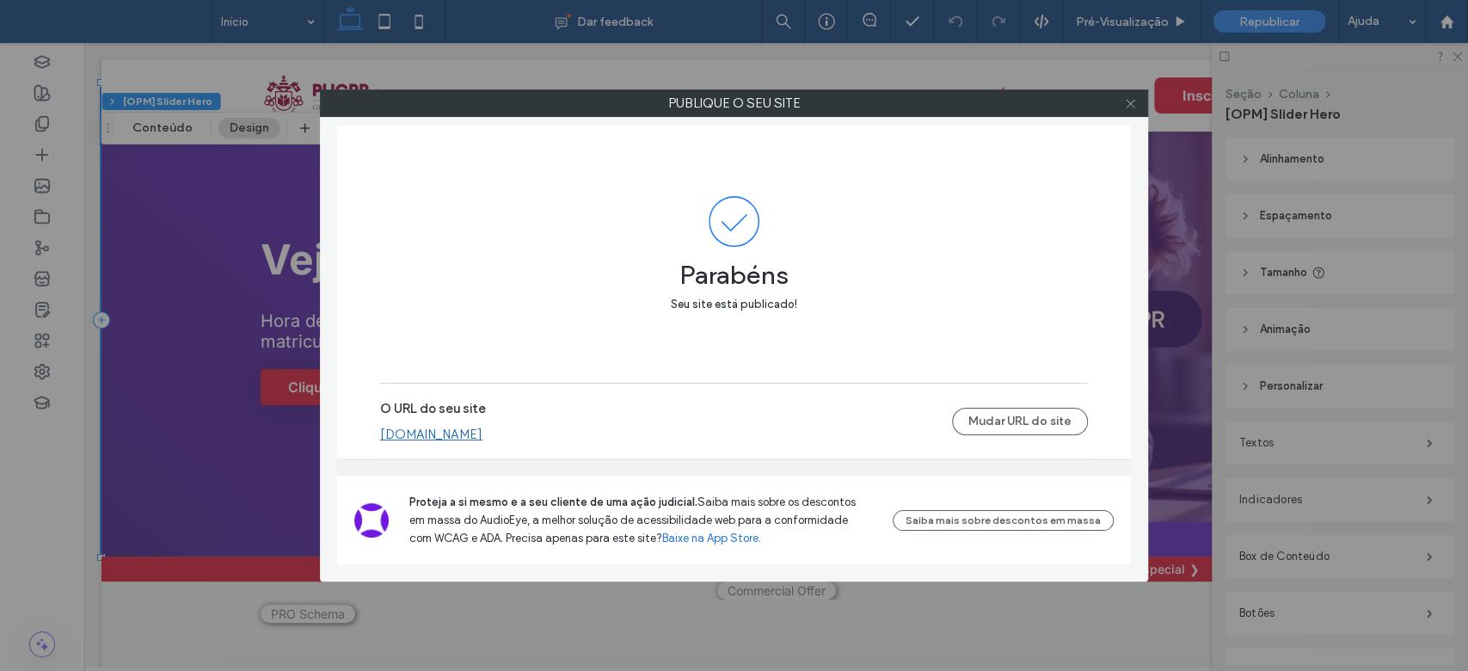
drag, startPoint x: 1126, startPoint y: 113, endPoint x: 1103, endPoint y: 71, distance: 48.1
click at [1126, 113] on span at bounding box center [1130, 103] width 13 height 26
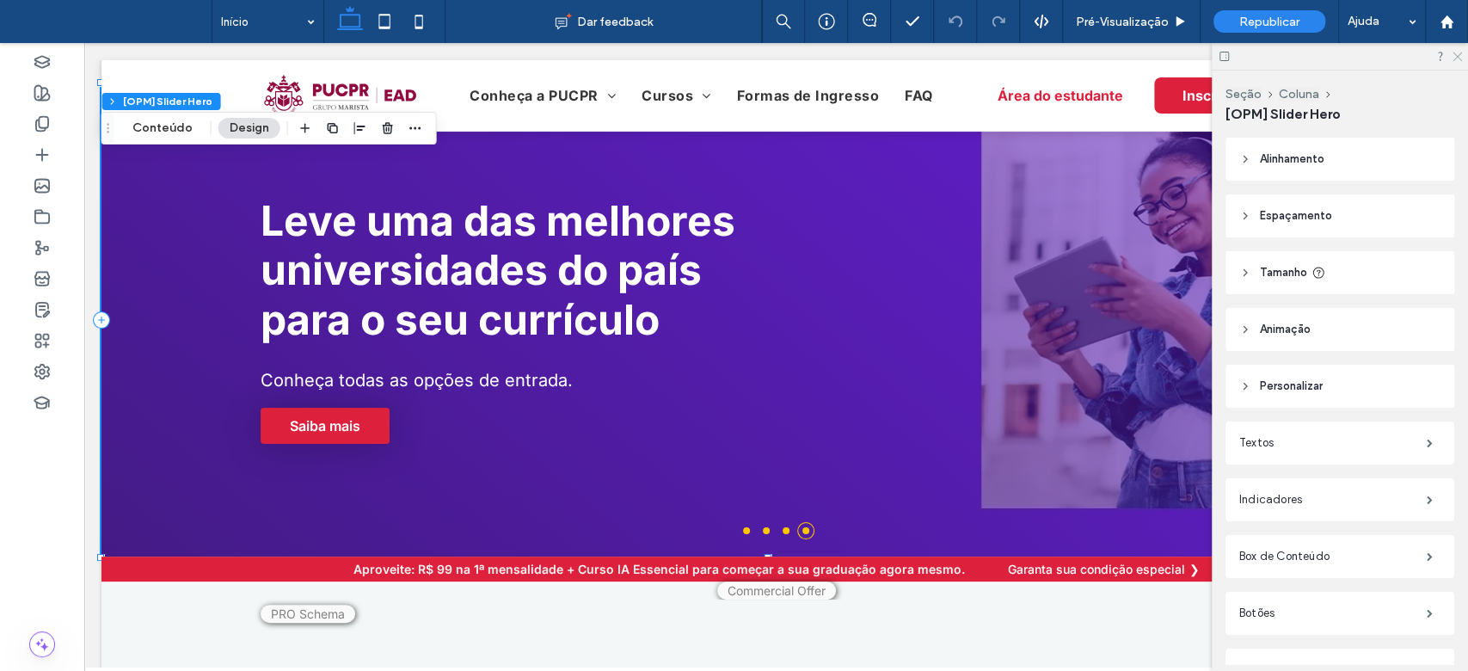
click at [1459, 59] on icon at bounding box center [1456, 55] width 11 height 11
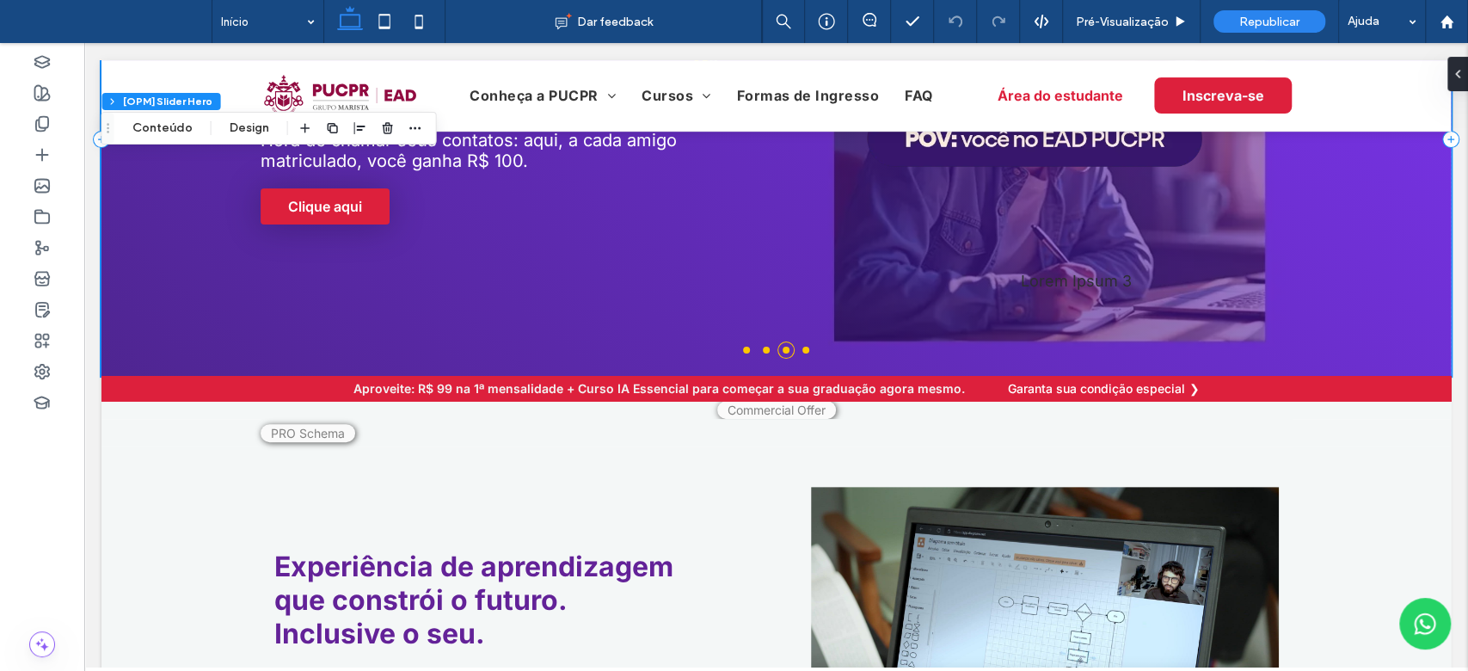
scroll to position [0, 0]
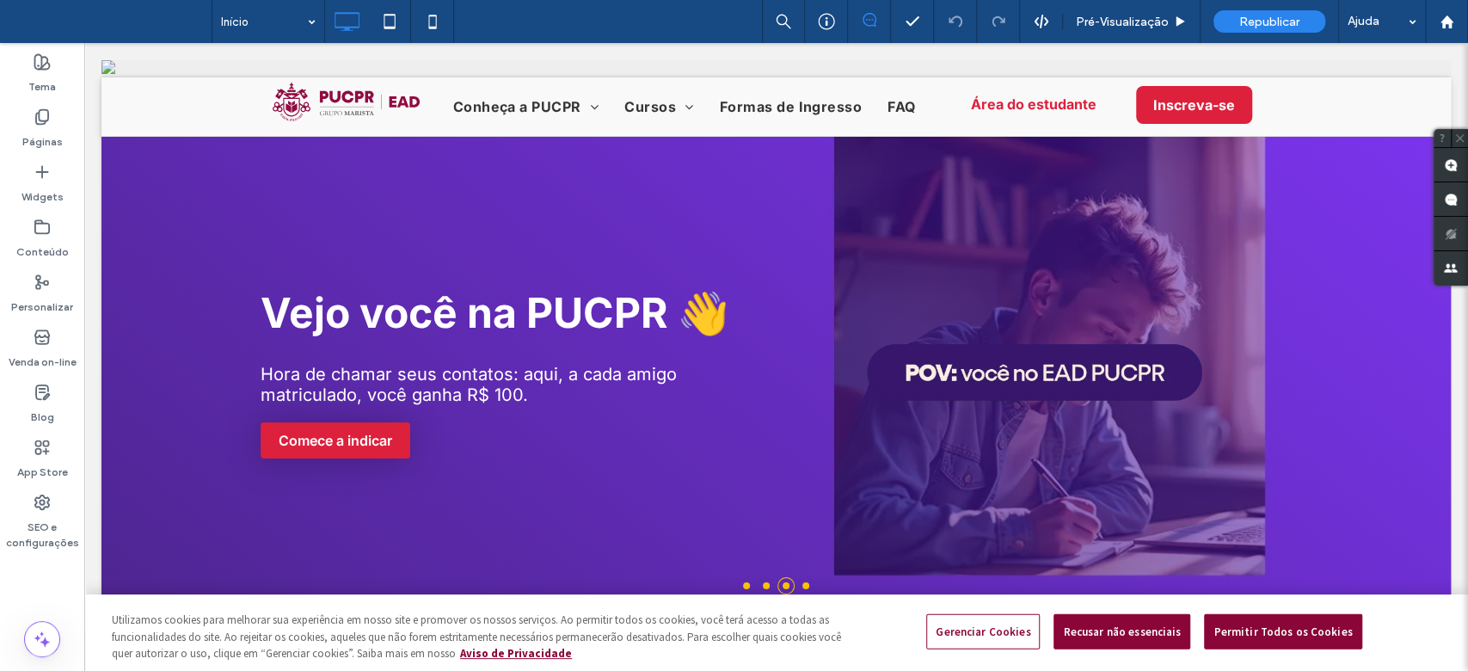
click at [550, 606] on div "Utilizamos cookies para melhorar sua experiência em nosso site e promover os no…" at bounding box center [464, 632] width 761 height 77
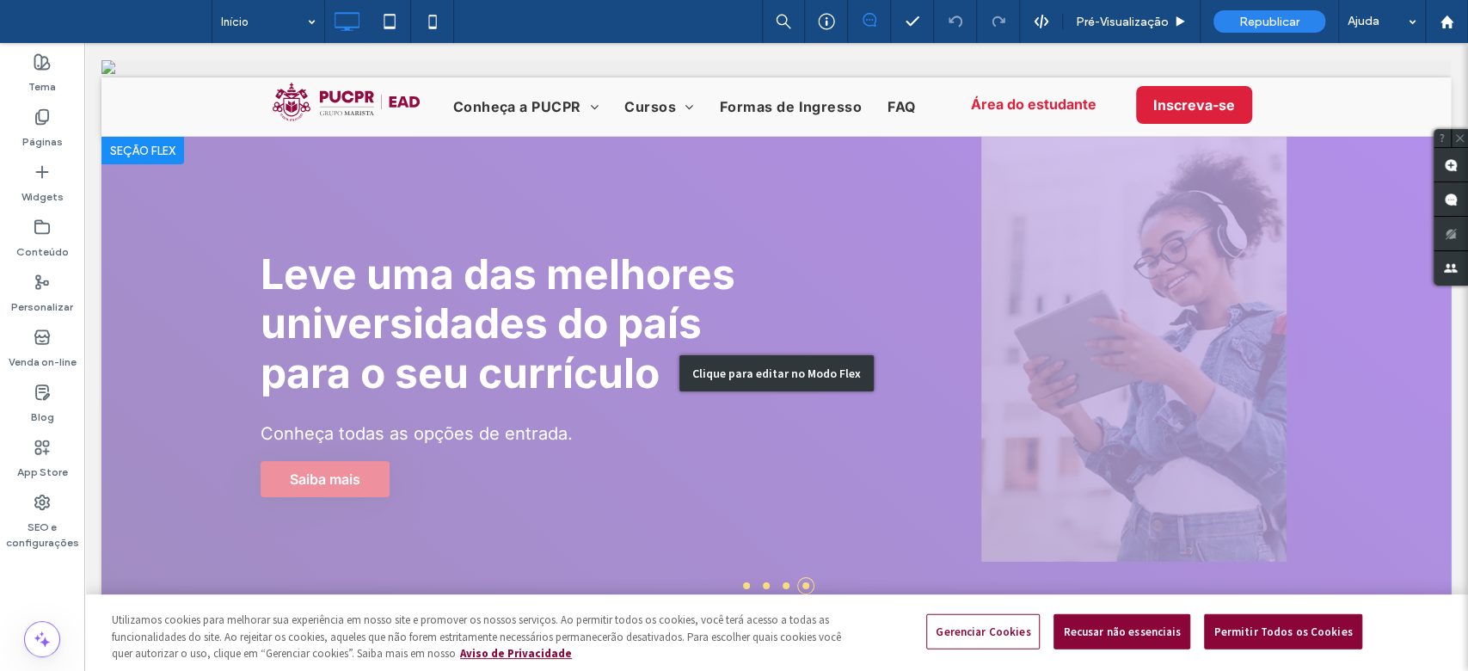
click at [589, 335] on div "Clique para editar no Modo Flex" at bounding box center [777, 373] width 1350 height 473
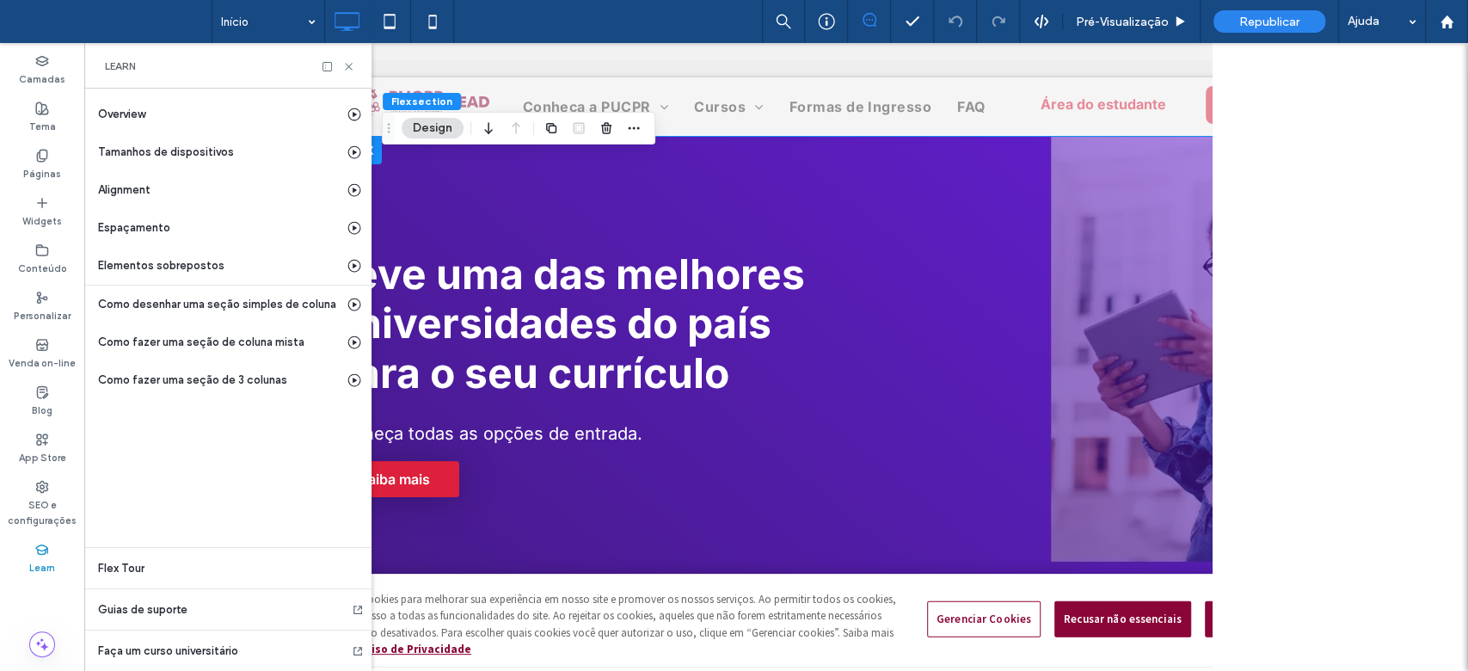
scroll to position [0, 197]
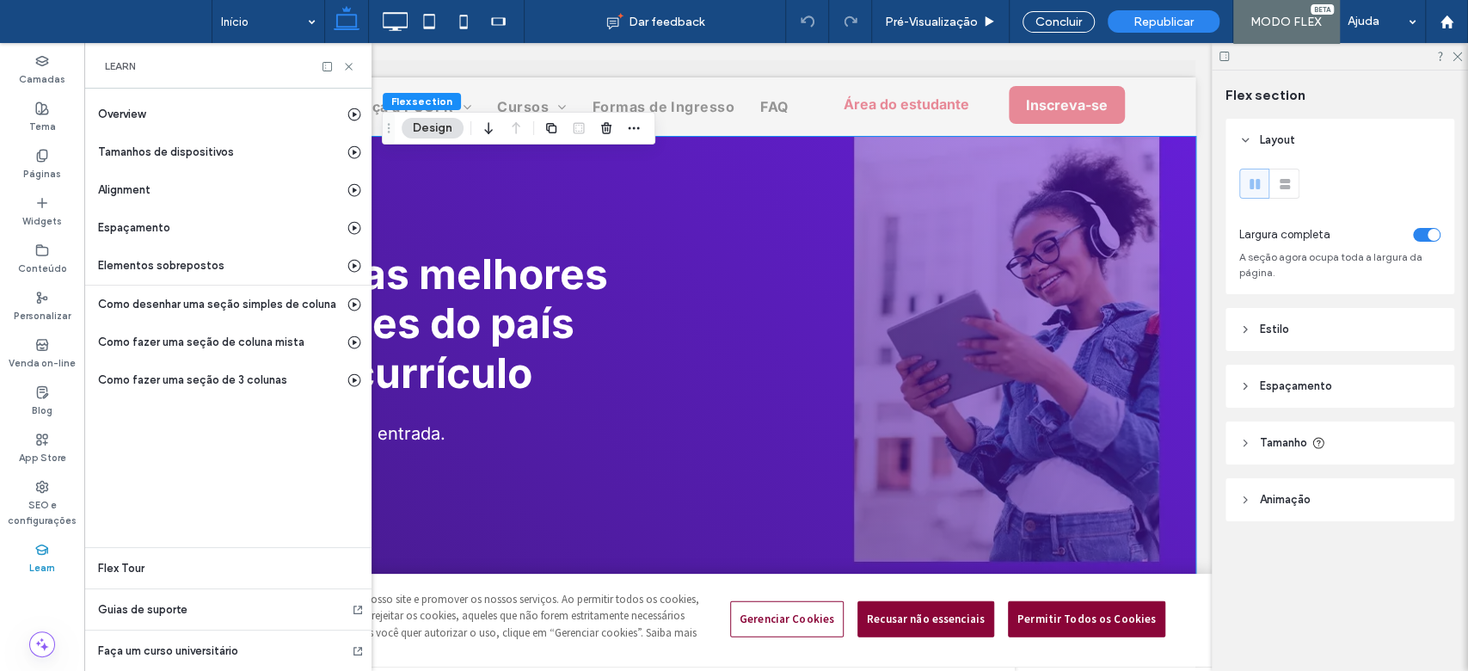
click at [574, 336] on h2 "Leve uma das melhores universidades do país para o seu currículo" at bounding box center [378, 323] width 490 height 149
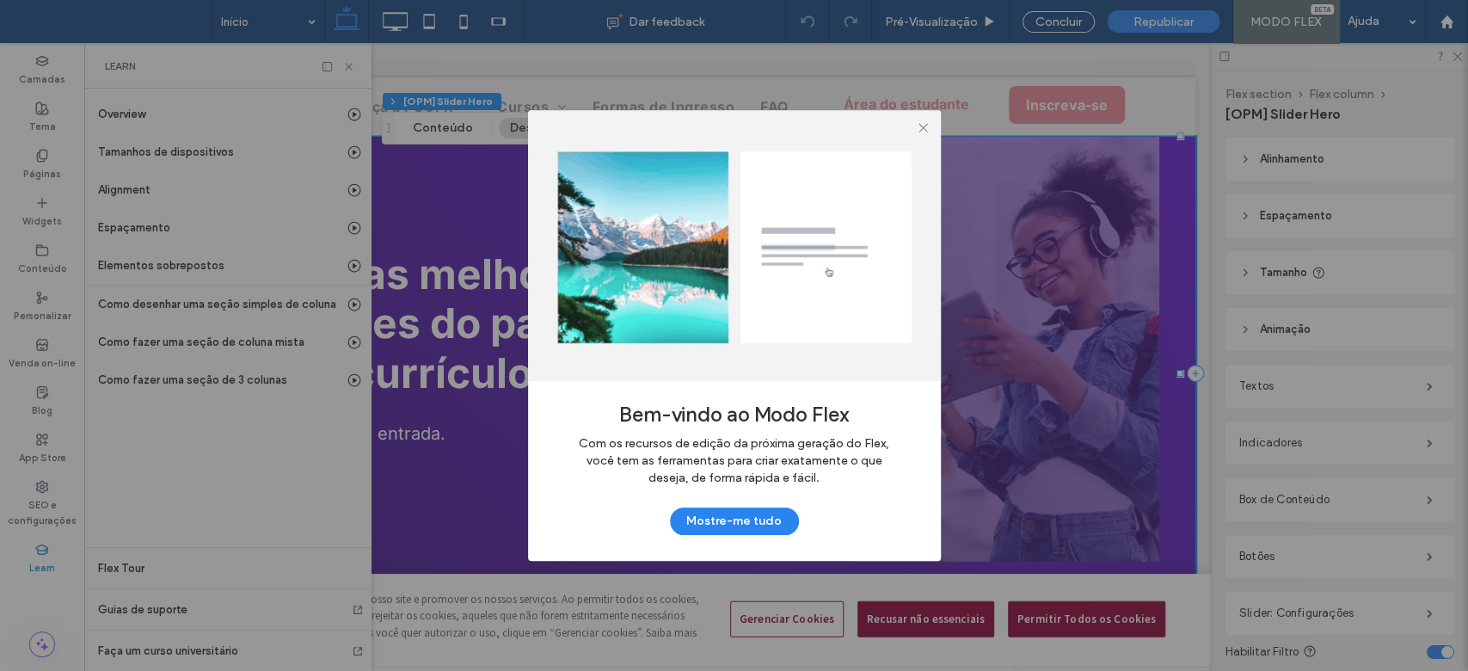
drag, startPoint x: 489, startPoint y: 293, endPoint x: 506, endPoint y: 381, distance: 89.4
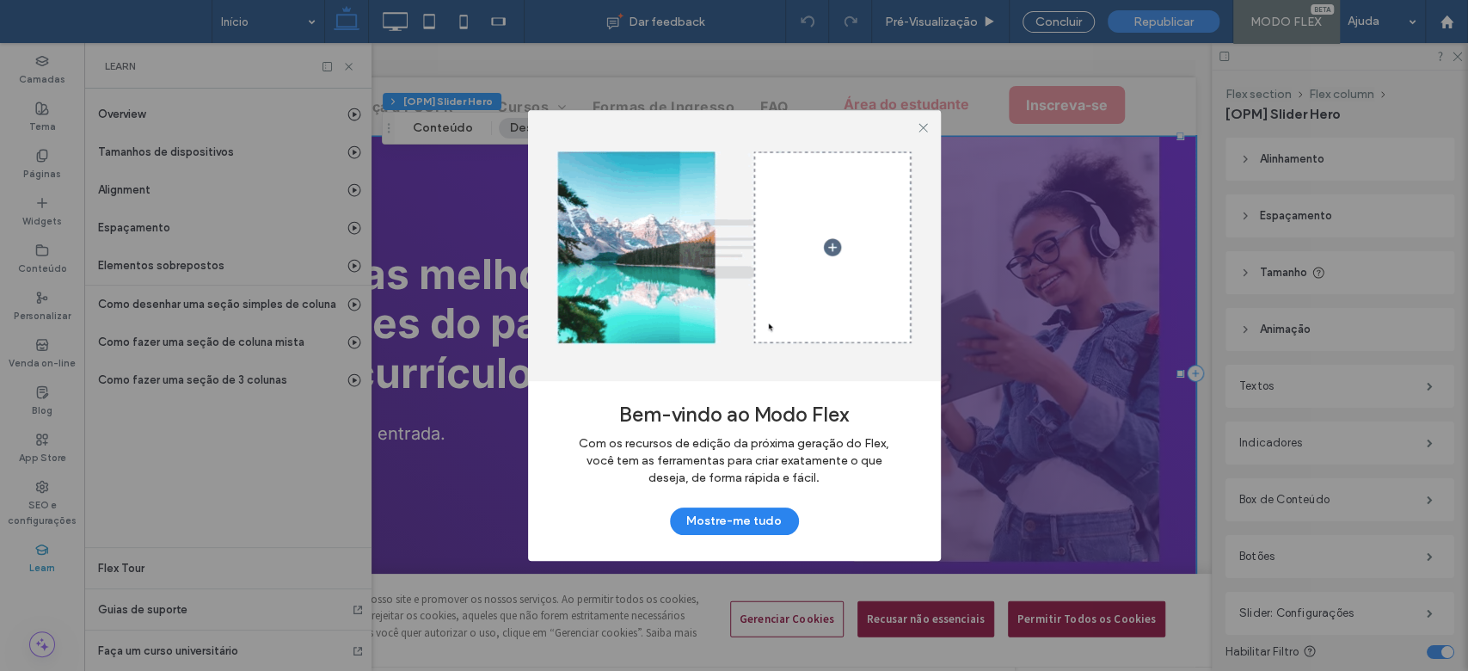
click at [506, 381] on div "Bem-vindo ao Modo Flex Com os recursos de edição da próxima geração do Flex, vo…" at bounding box center [734, 344] width 1468 height 688
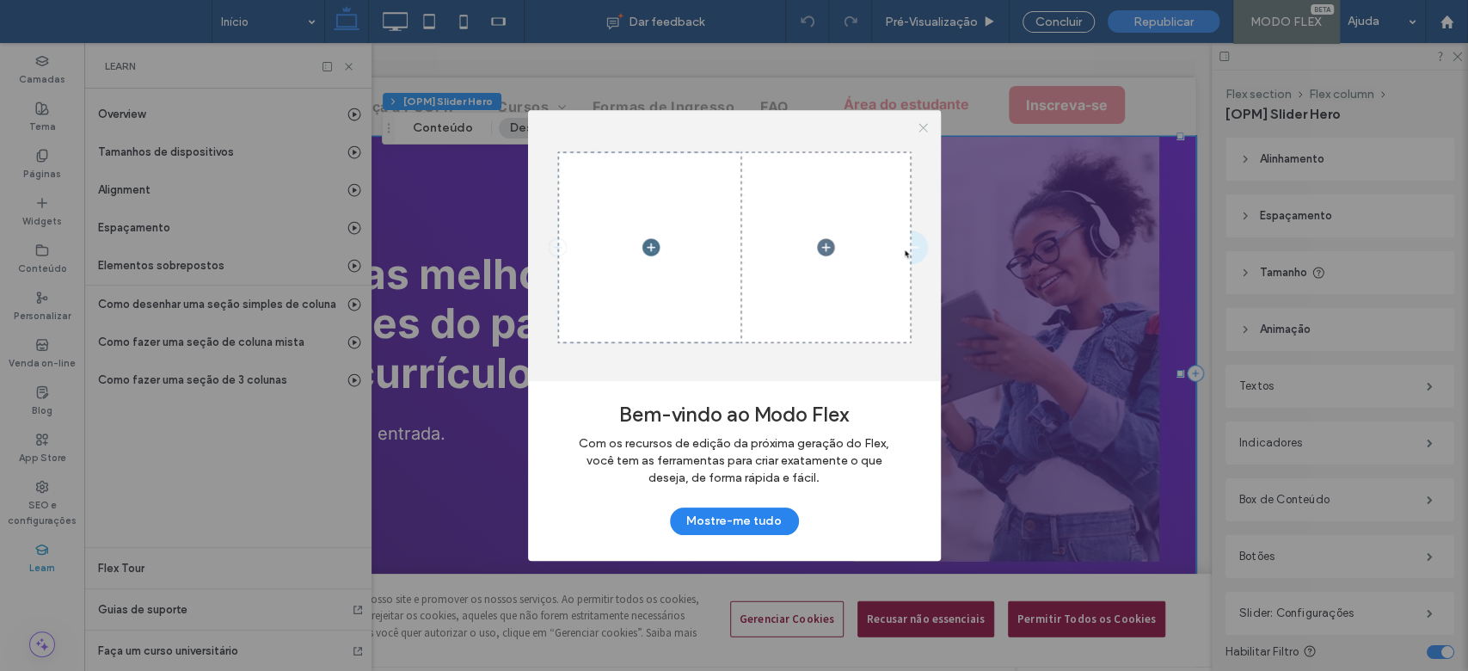
click at [922, 121] on icon at bounding box center [923, 127] width 13 height 13
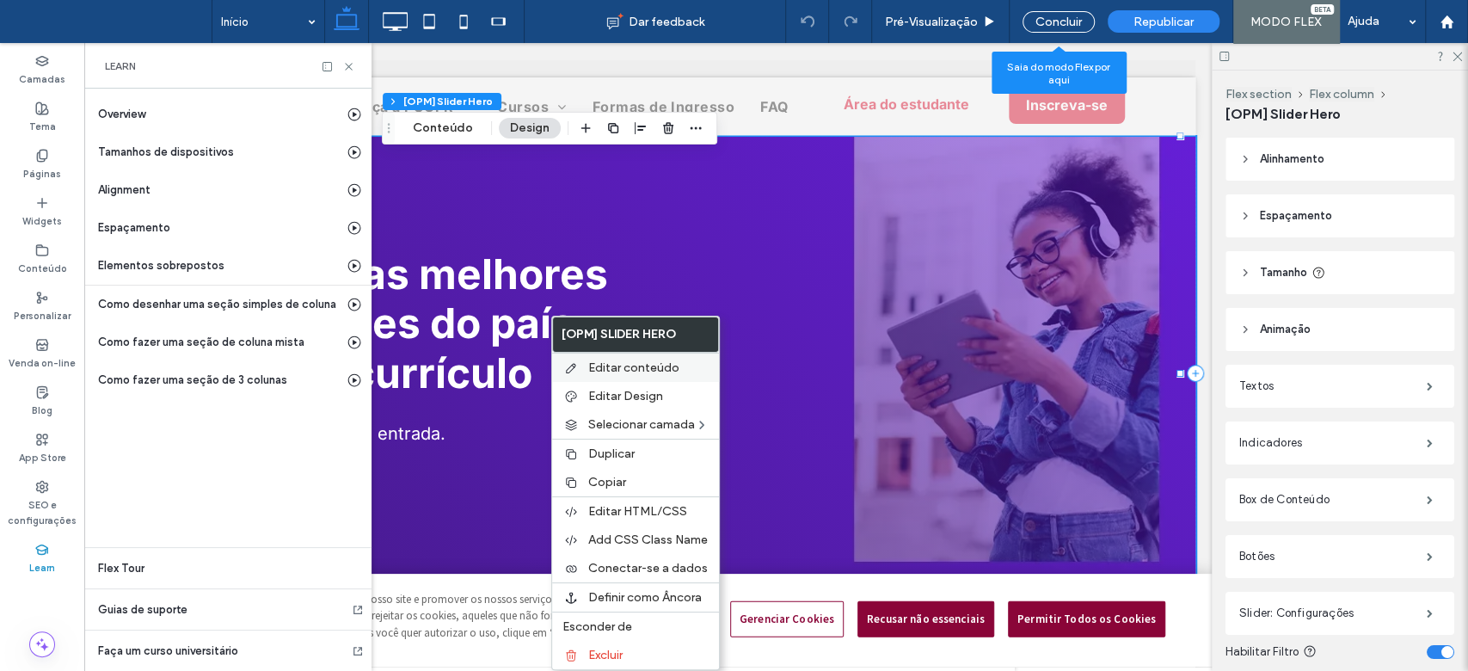
click at [599, 359] on div "Editar conteúdo" at bounding box center [635, 367] width 167 height 29
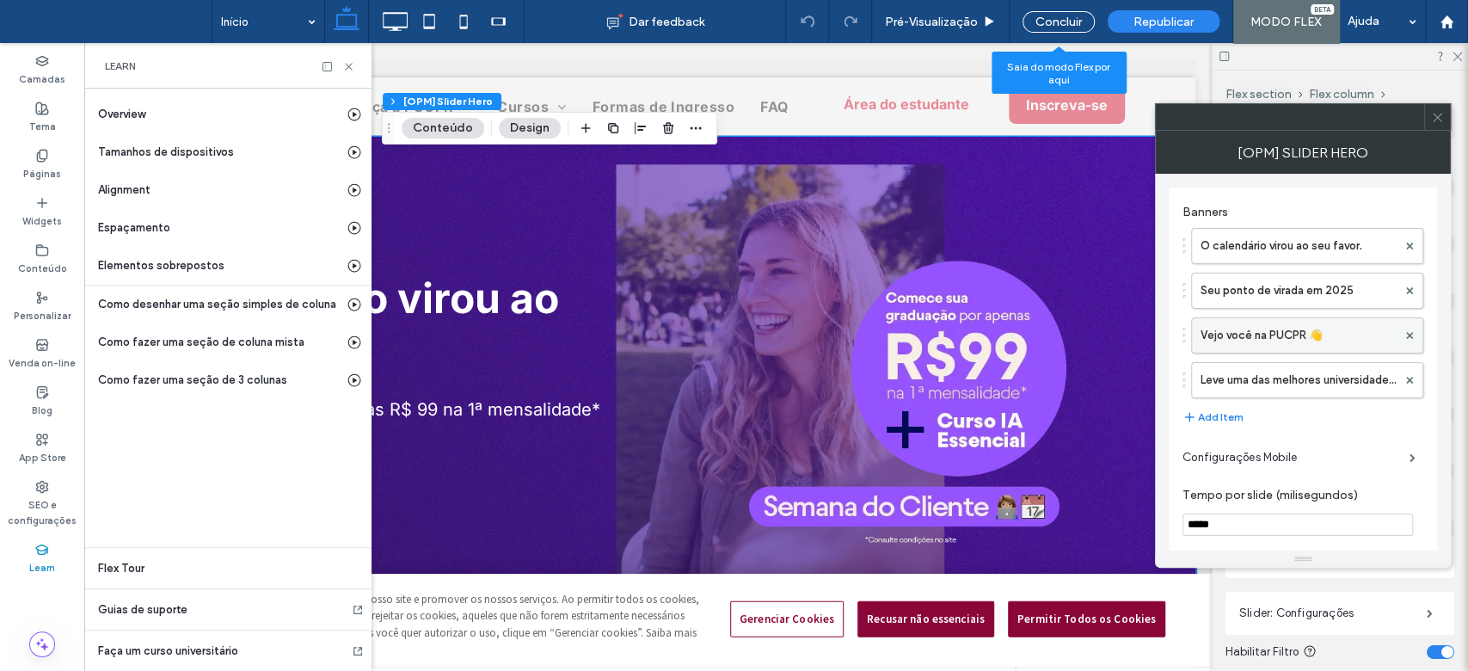
click at [1222, 345] on label "Vejo você na PUCPR 👋" at bounding box center [1299, 335] width 196 height 34
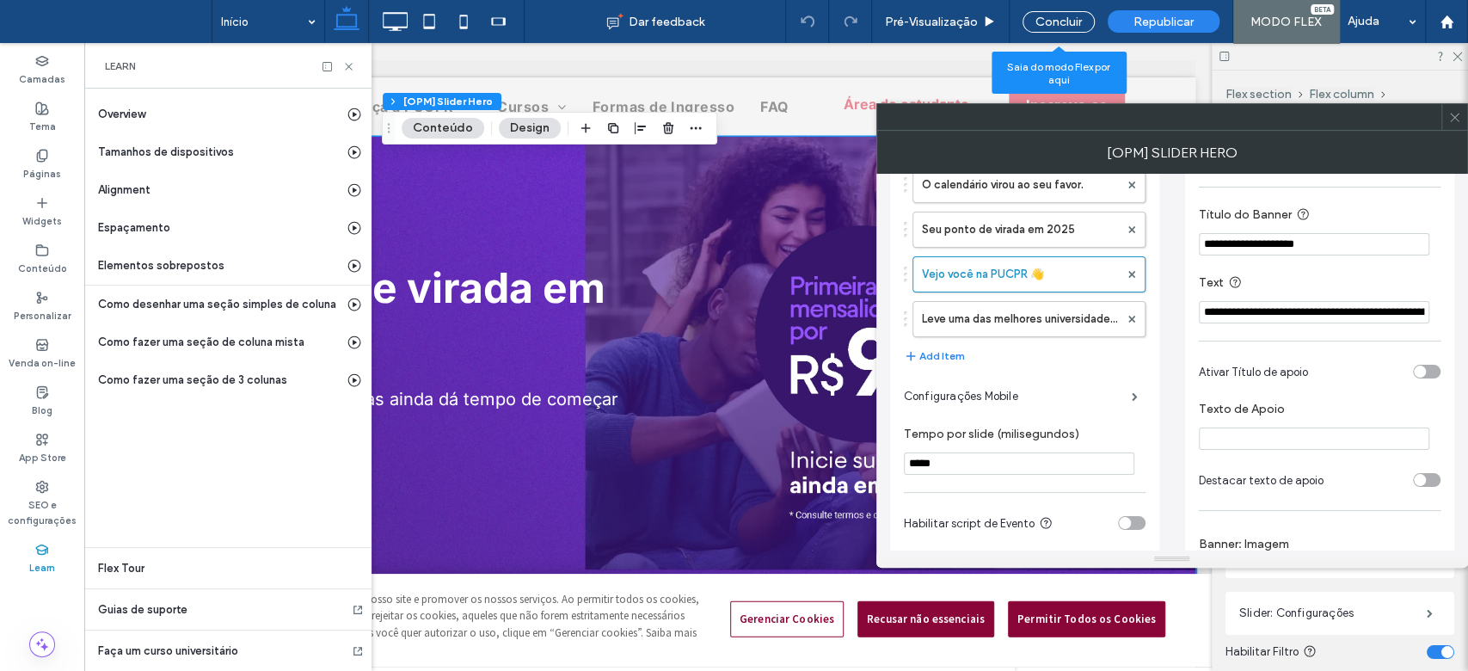
scroll to position [0, 0]
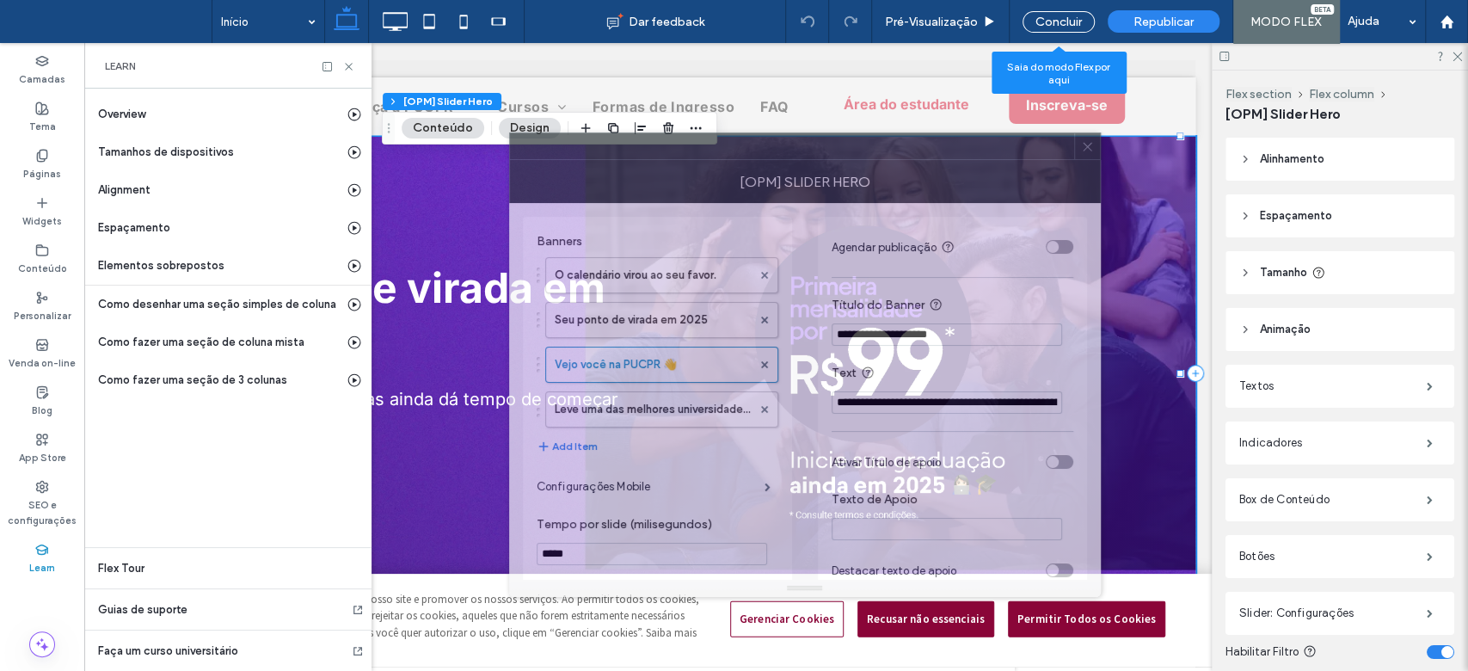
drag, startPoint x: 1330, startPoint y: 119, endPoint x: 963, endPoint y: 148, distance: 367.6
click at [963, 148] on div at bounding box center [792, 146] width 564 height 26
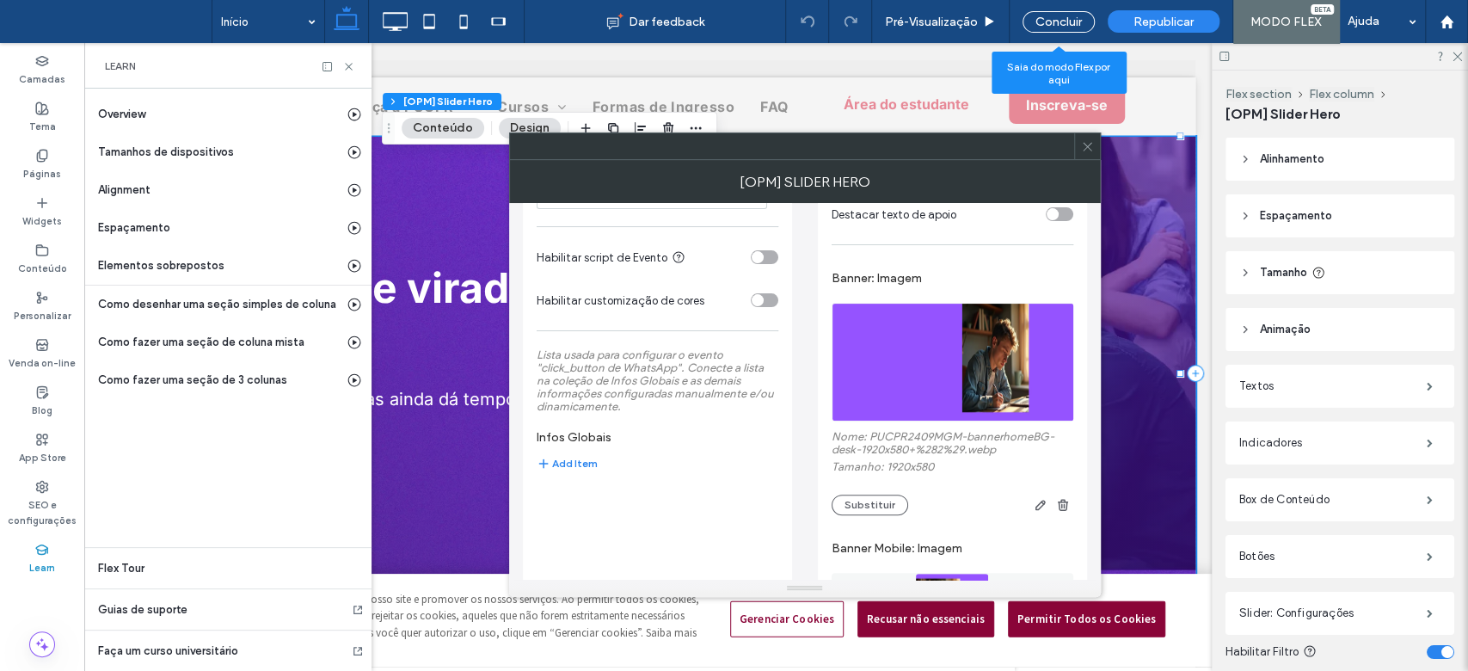
scroll to position [397, 0]
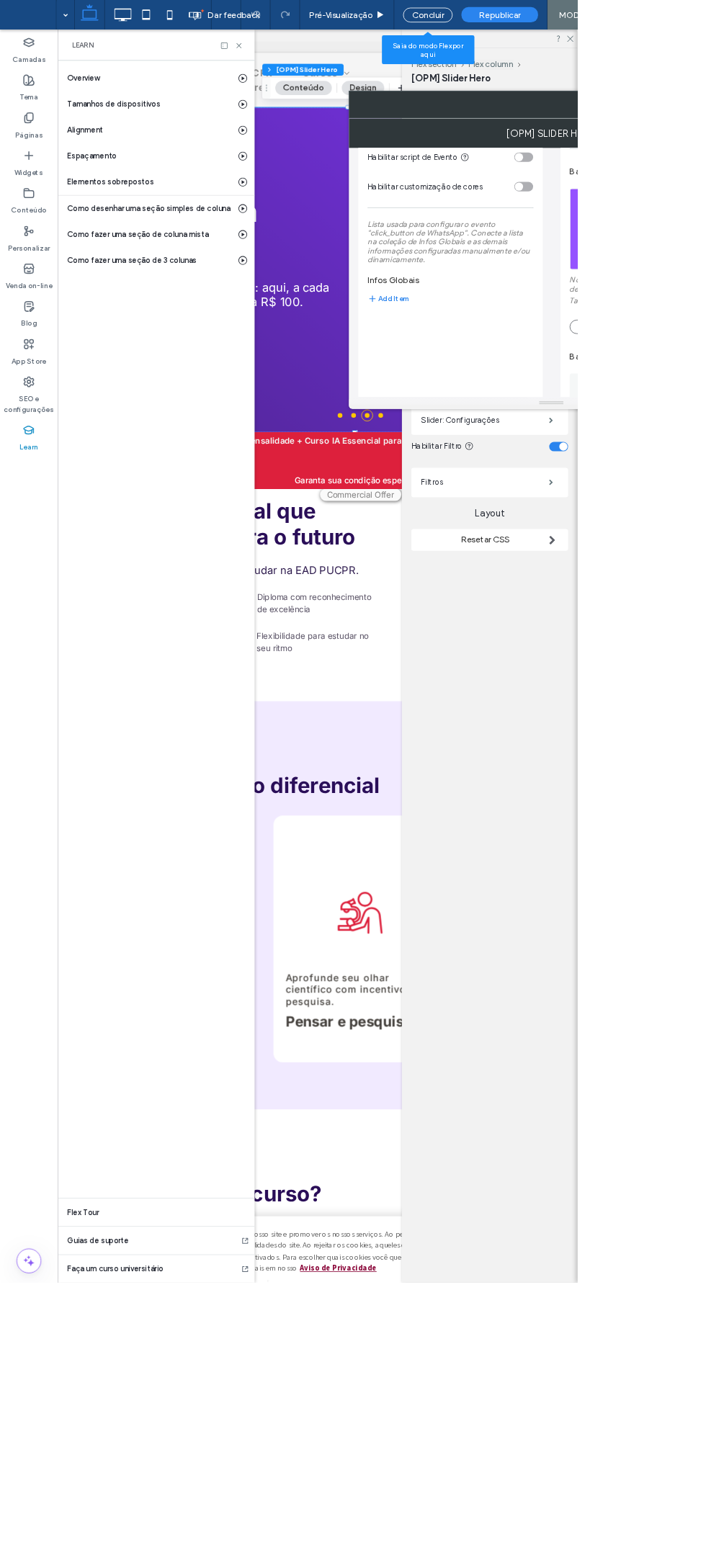
click at [706, 298] on html ".wqwq-1{fill:#231f20;} .cls-1q, .cls-2q { fill-rule: evenodd; } .cls-2q { fill:…" at bounding box center [353, 784] width 706 height 1568
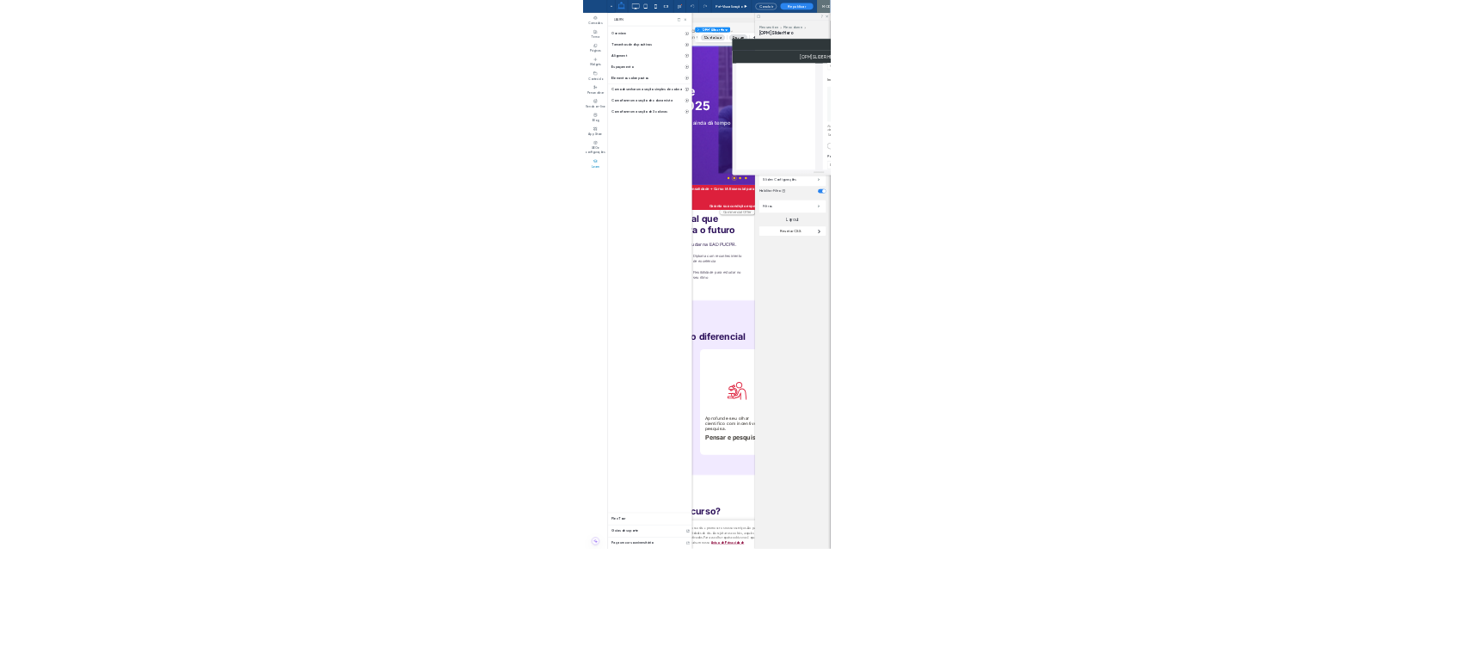
scroll to position [1157, 0]
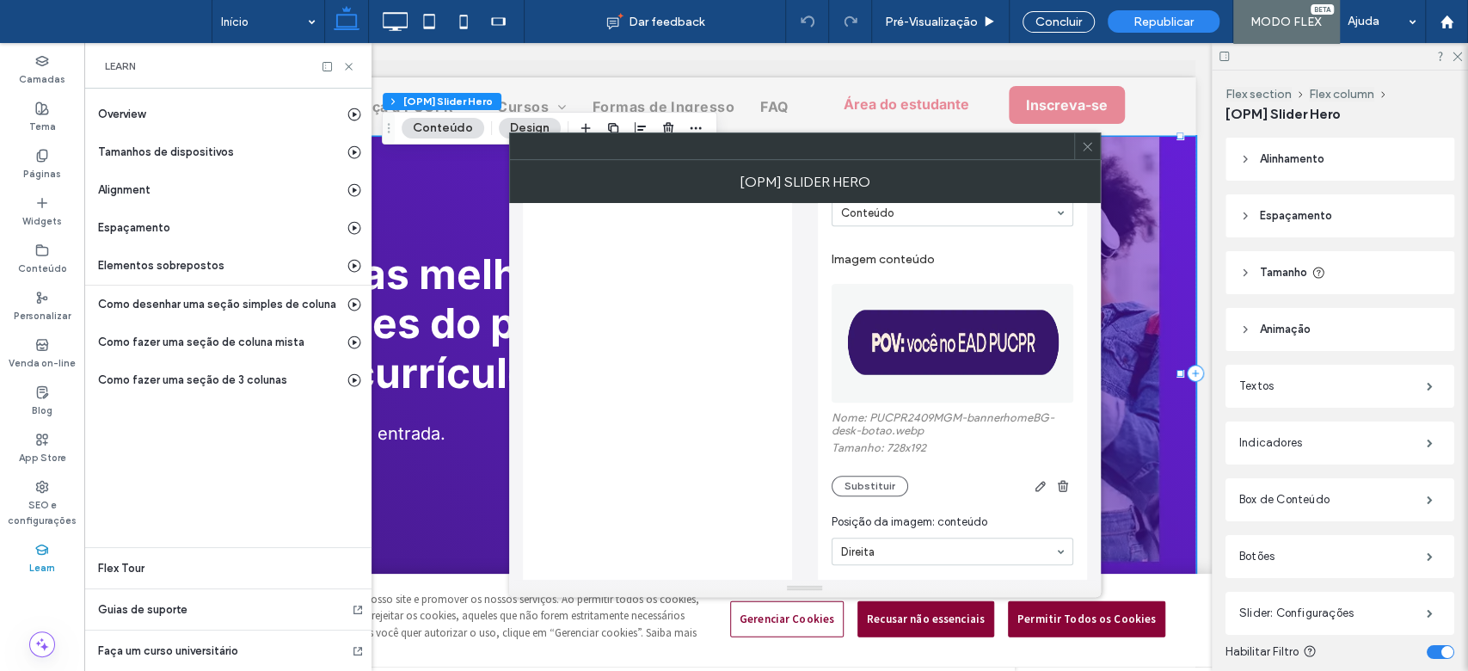
click at [1086, 372] on div "**********" at bounding box center [952, 126] width 269 height 2132
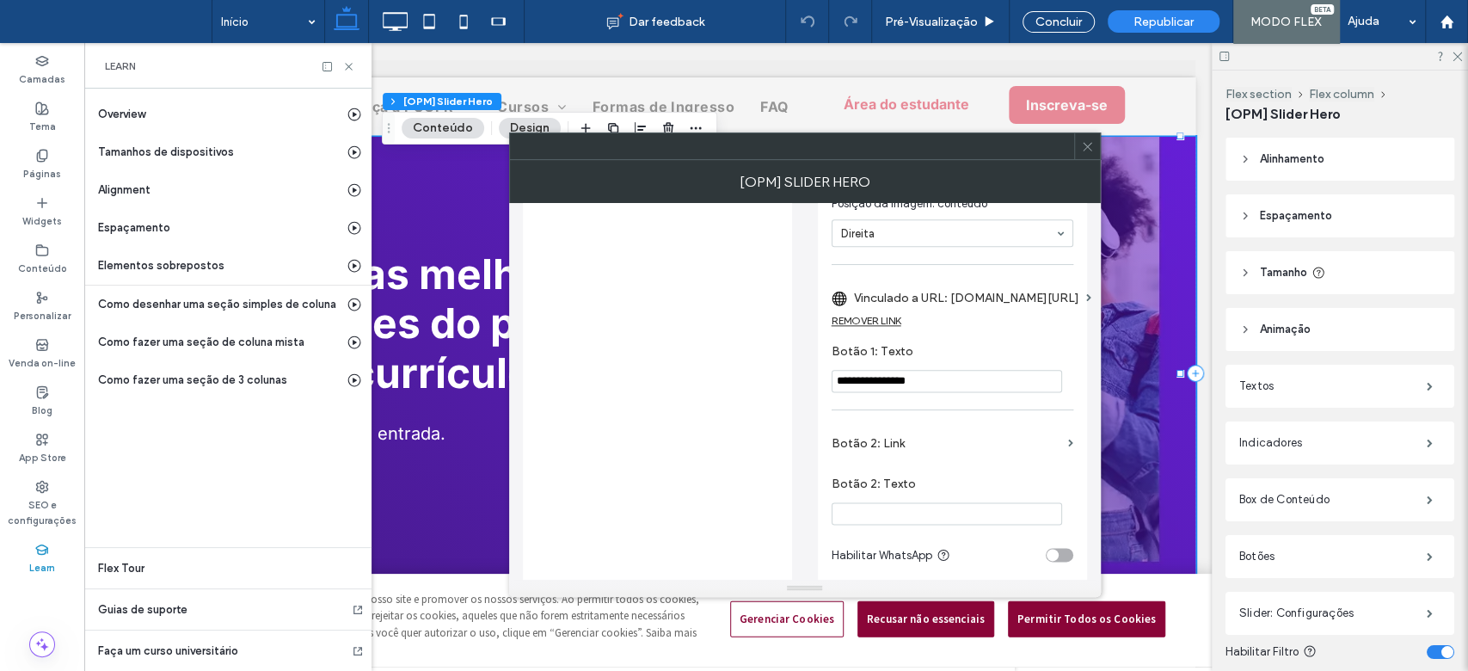
scroll to position [1493, 0]
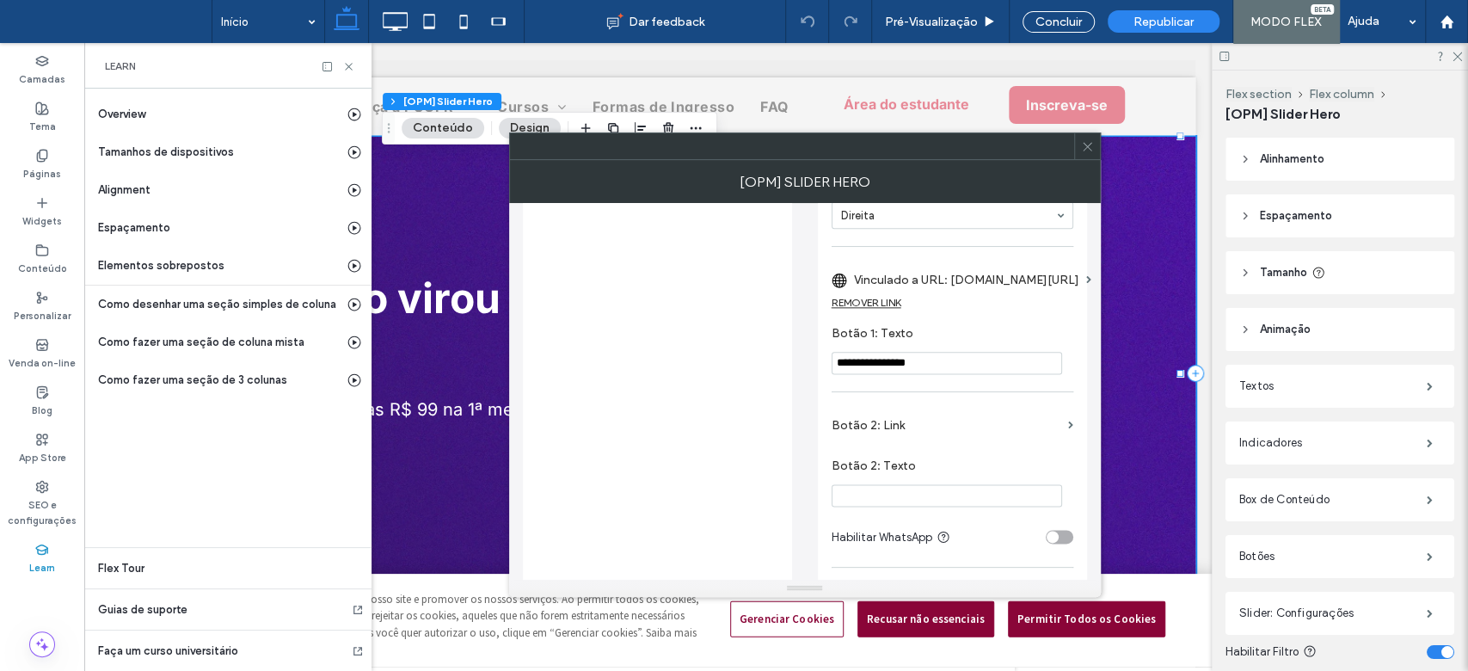
click at [1089, 154] on span at bounding box center [1087, 146] width 13 height 26
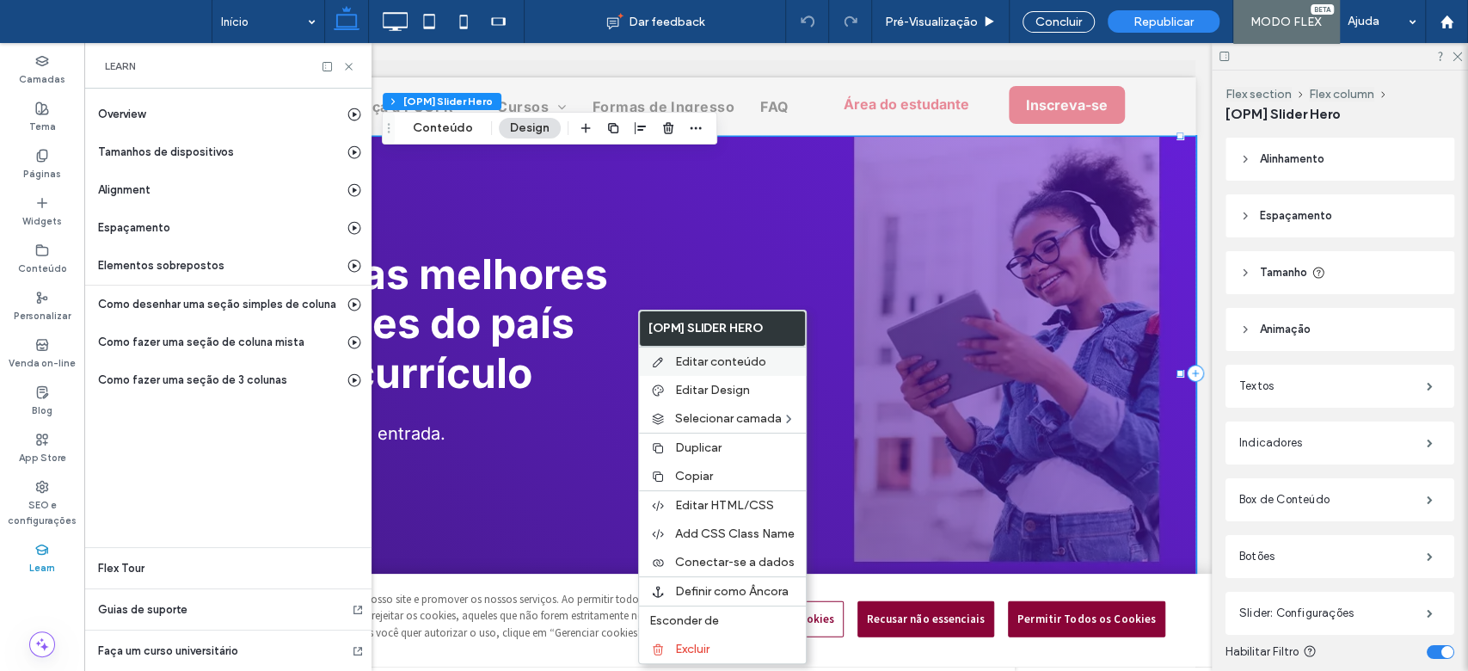
click at [672, 366] on div "Editar conteúdo" at bounding box center [722, 361] width 167 height 29
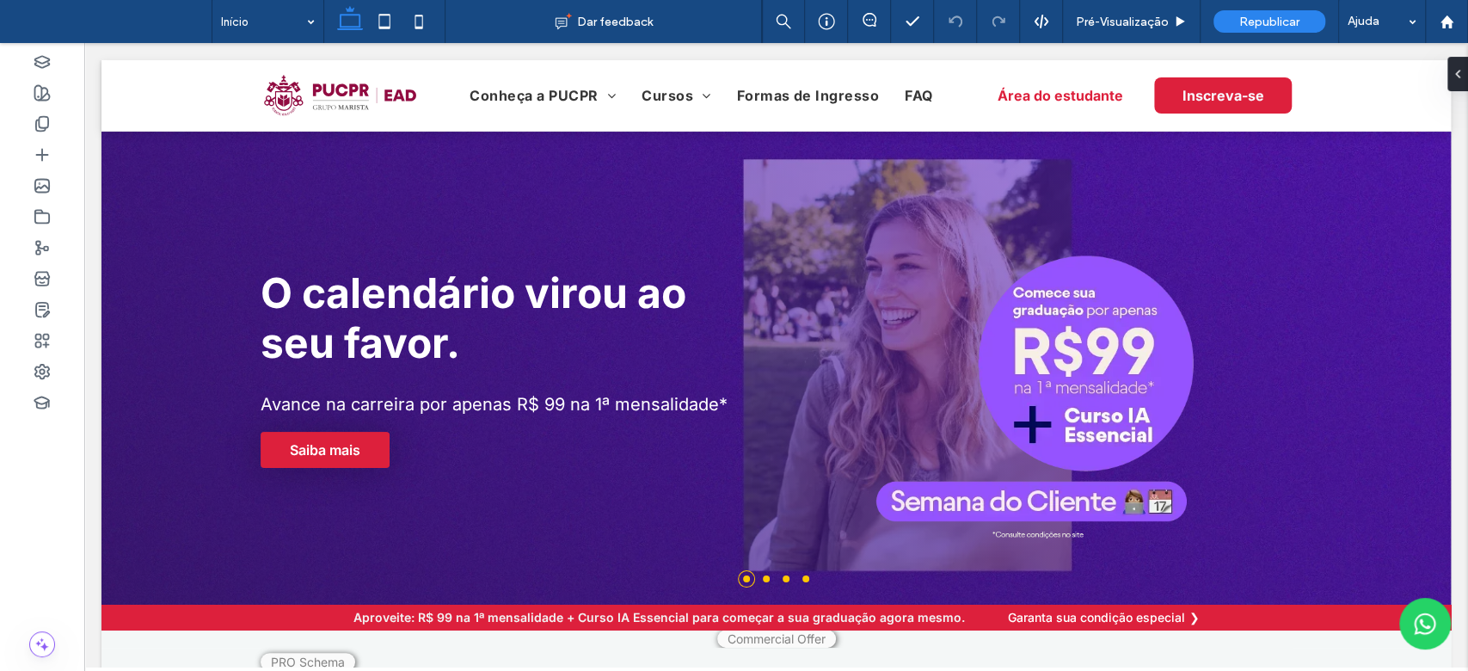
drag, startPoint x: 84, startPoint y: 43, endPoint x: 1311, endPoint y: 46, distance: 1226.7
